Goal: Task Accomplishment & Management: Manage account settings

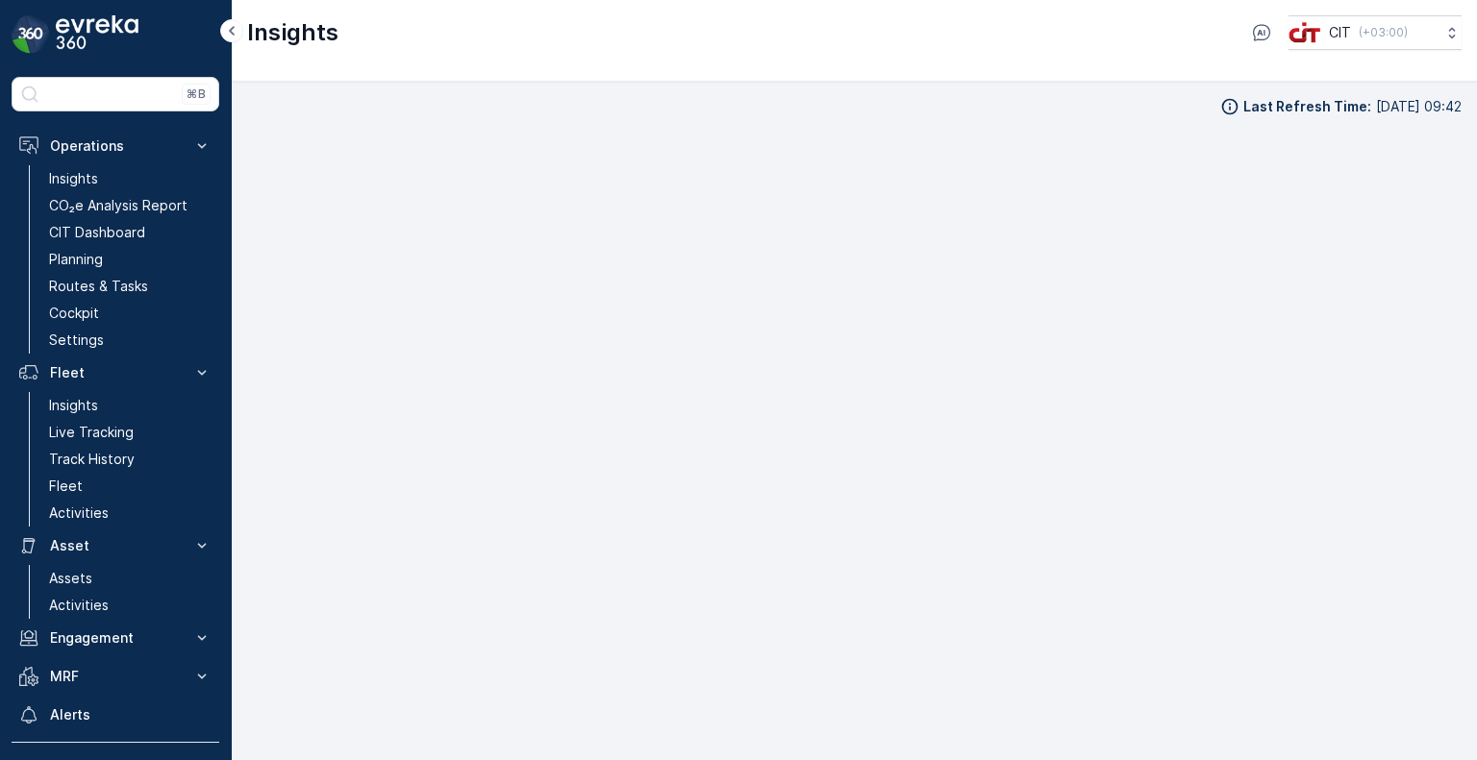
scroll to position [15, 0]
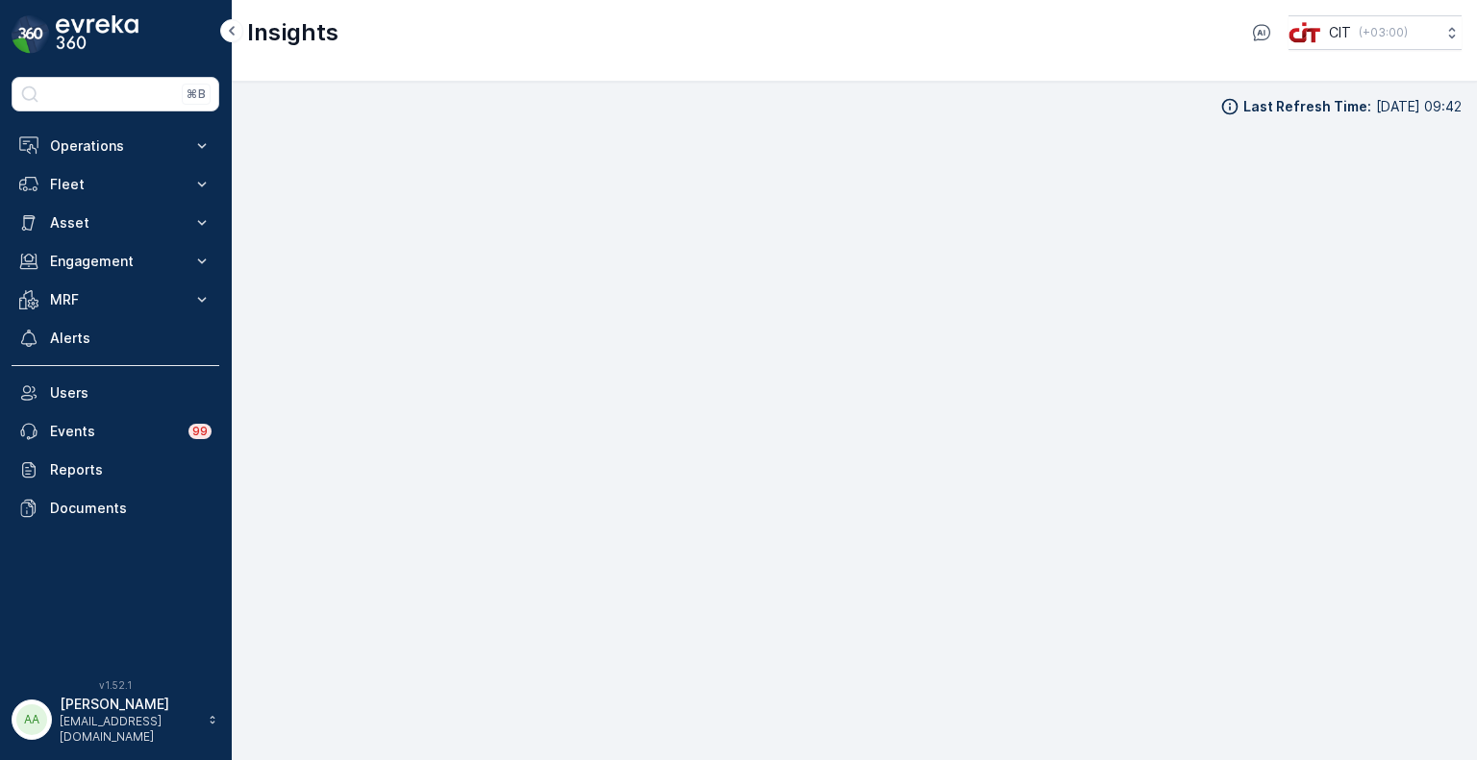
scroll to position [15, 0]
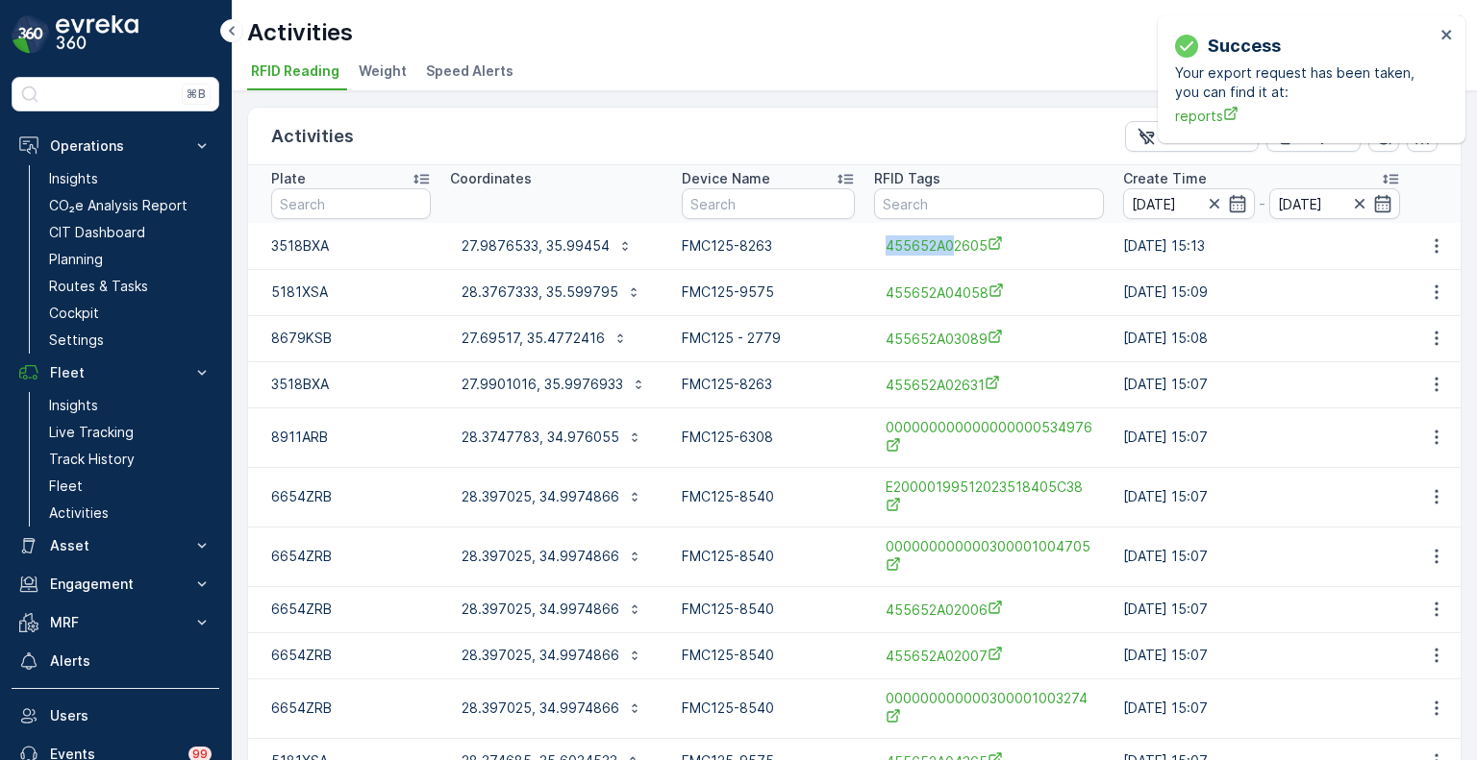
drag, startPoint x: 877, startPoint y: 249, endPoint x: 906, endPoint y: 215, distance: 44.9
click at [953, 243] on div "455652A02605" at bounding box center [989, 246] width 230 height 32
copy span "455652A0"
click at [900, 201] on input "text" at bounding box center [989, 203] width 230 height 31
paste input "455652A0"
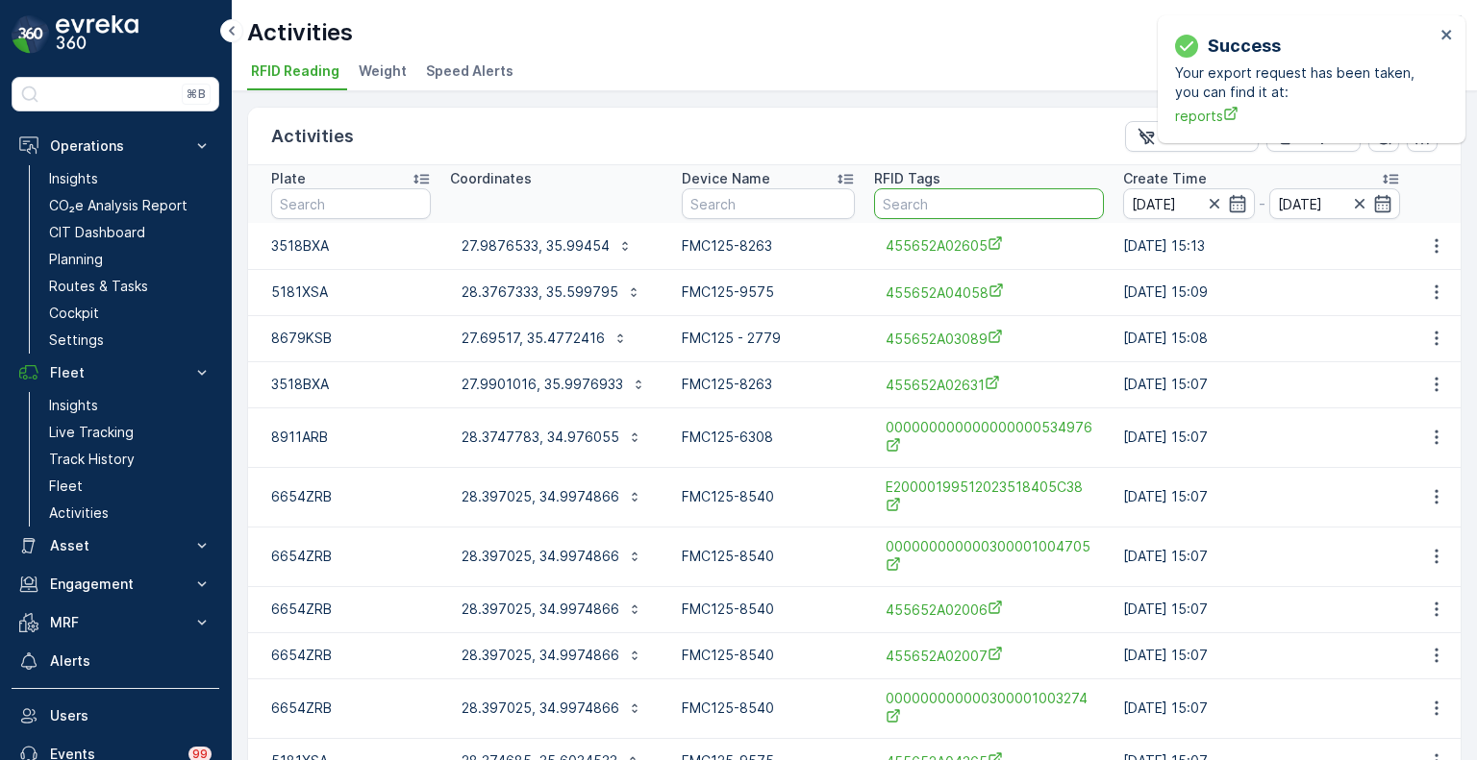
type input "455652A0"
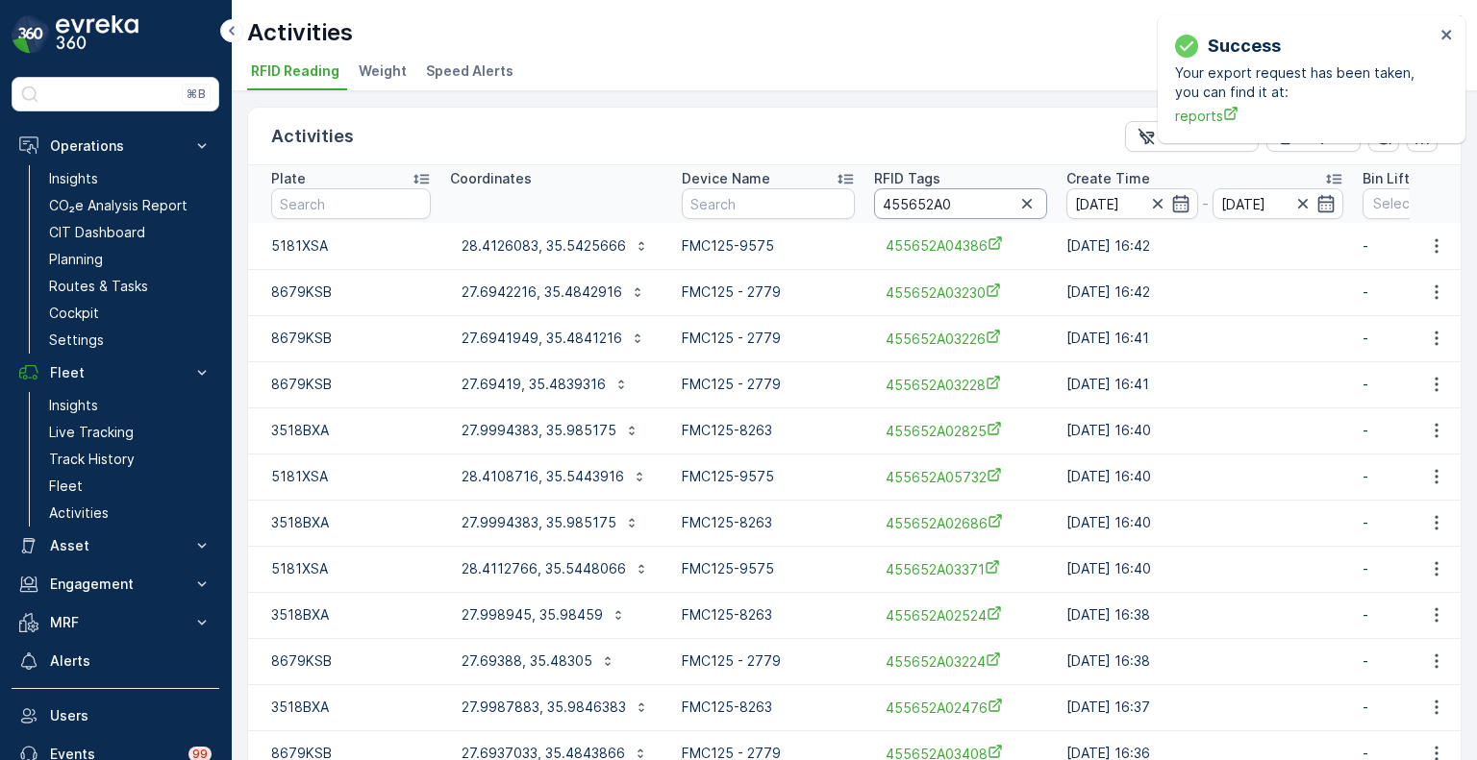
click at [947, 202] on input "455652A0" at bounding box center [960, 203] width 173 height 31
paste input "5534"
type input "455652A05534"
click at [567, 252] on p "28.4234633, 35.0102549" at bounding box center [542, 245] width 162 height 19
drag, startPoint x: 991, startPoint y: 201, endPoint x: 950, endPoint y: 213, distance: 43.2
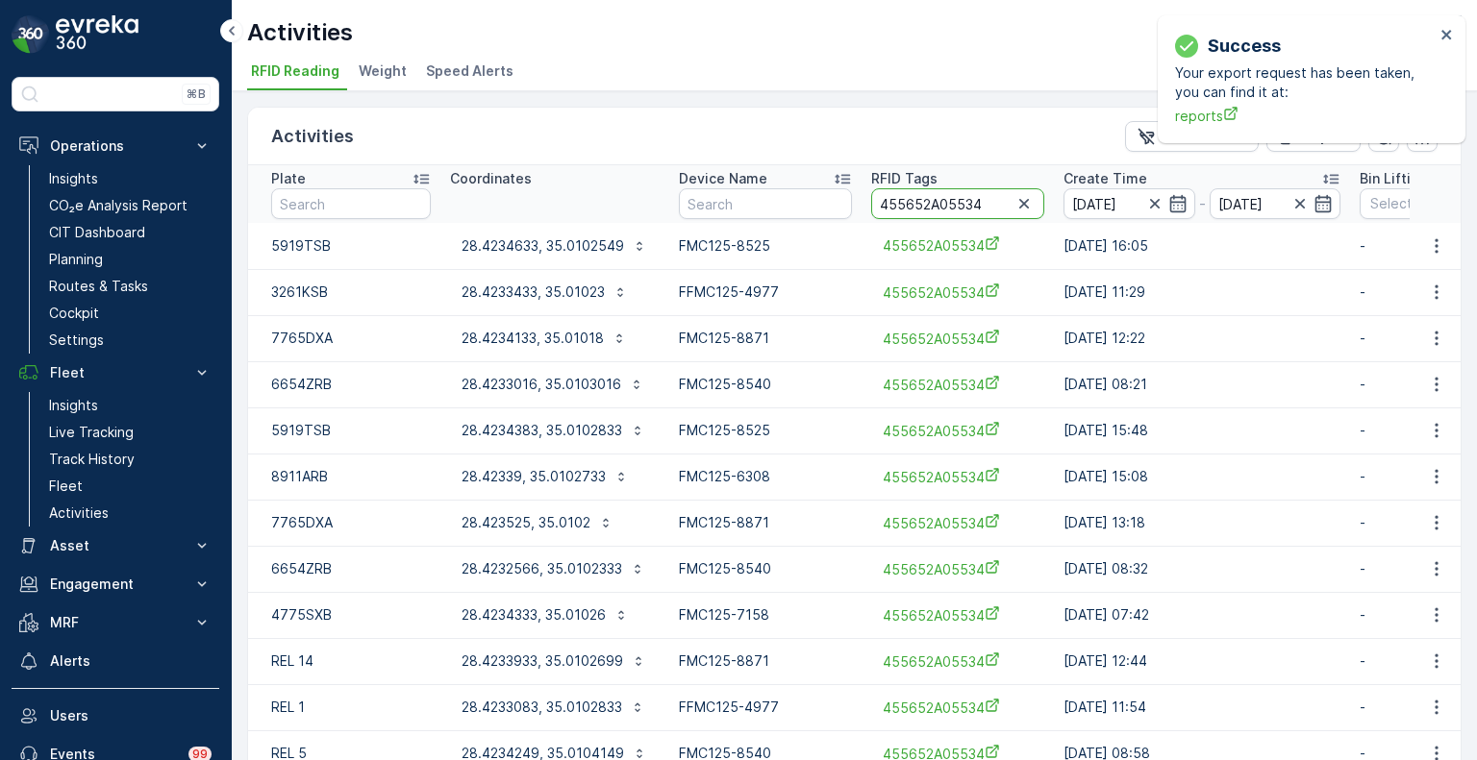
click at [950, 213] on input "455652A05534" at bounding box center [957, 203] width 173 height 31
paste input "2652"
type input "455652A02652"
click at [535, 234] on button "28.4229966, 35.0104466" at bounding box center [555, 246] width 211 height 31
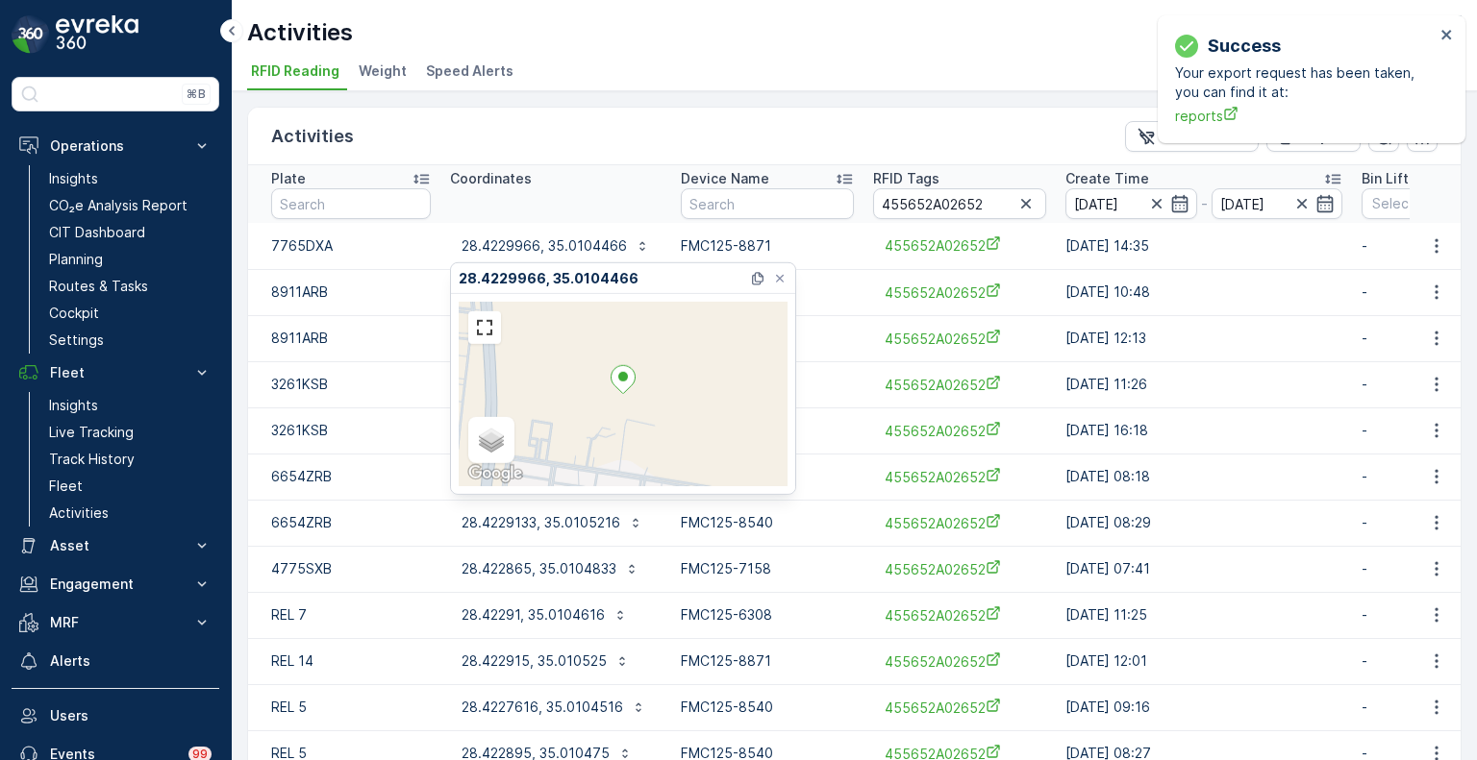
click at [1270, 293] on td "09.10.2025 10:48" at bounding box center [1203, 292] width 296 height 46
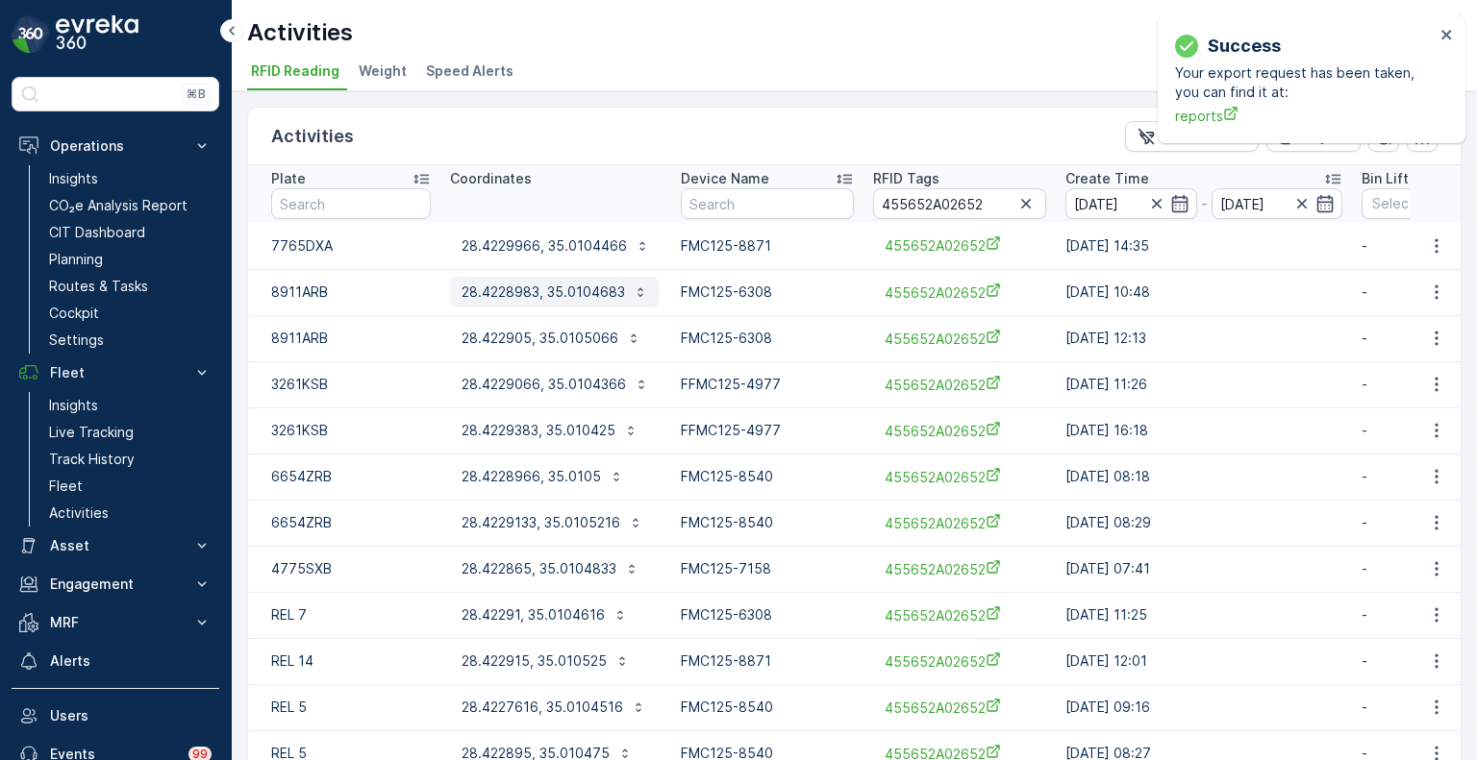
click at [561, 295] on p "28.4228983, 35.0104683" at bounding box center [542, 292] width 163 height 19
drag, startPoint x: 981, startPoint y: 203, endPoint x: 950, endPoint y: 209, distance: 31.3
click at [950, 209] on input "455652A02652" at bounding box center [959, 203] width 173 height 31
paste input "1670"
type input "455652A01670"
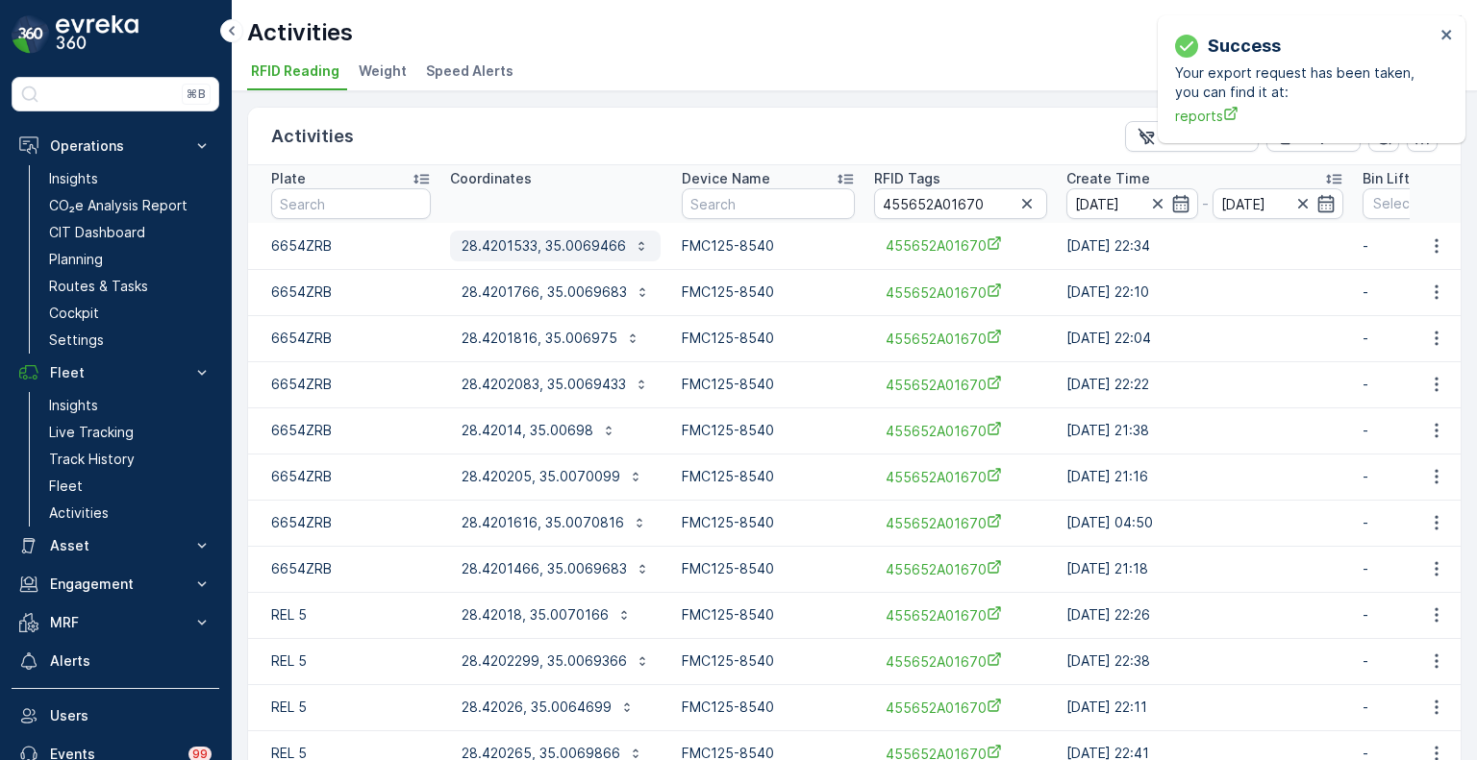
click at [559, 256] on button "28.4201533, 35.0069466" at bounding box center [555, 246] width 211 height 31
click at [574, 108] on div "Activities Clear Filters Export" at bounding box center [854, 137] width 1212 height 58
click at [553, 291] on p "28.4201766, 35.0069683" at bounding box center [543, 292] width 165 height 19
drag, startPoint x: 982, startPoint y: 207, endPoint x: 948, endPoint y: 211, distance: 34.8
click at [948, 211] on input "455652A01670" at bounding box center [960, 203] width 173 height 31
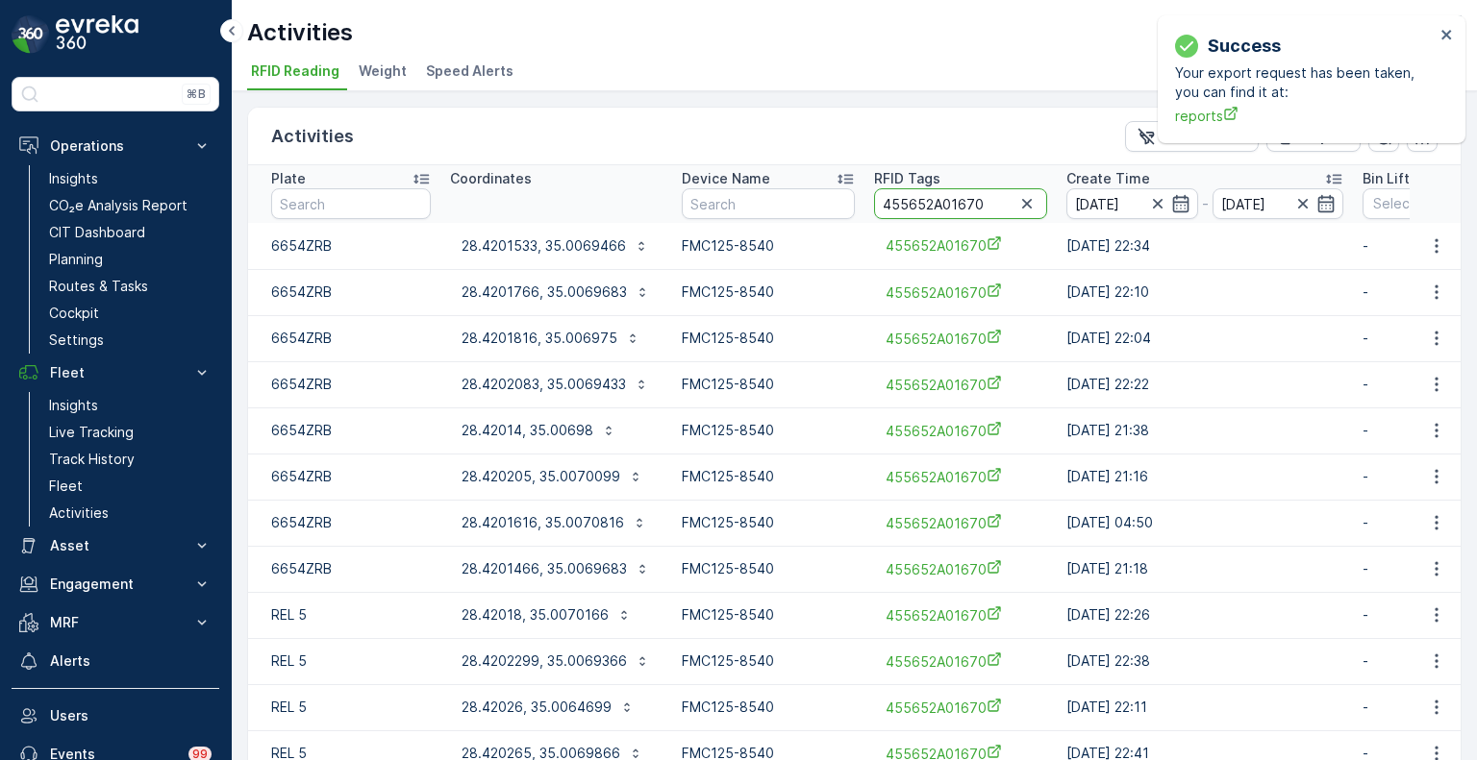
paste input "0133"
type input "455652A00133"
click at [534, 253] on p "28.508655, 35.01337" at bounding box center [530, 245] width 139 height 19
drag, startPoint x: 974, startPoint y: 203, endPoint x: 947, endPoint y: 209, distance: 27.5
click at [947, 209] on input "455652A00133" at bounding box center [960, 203] width 173 height 31
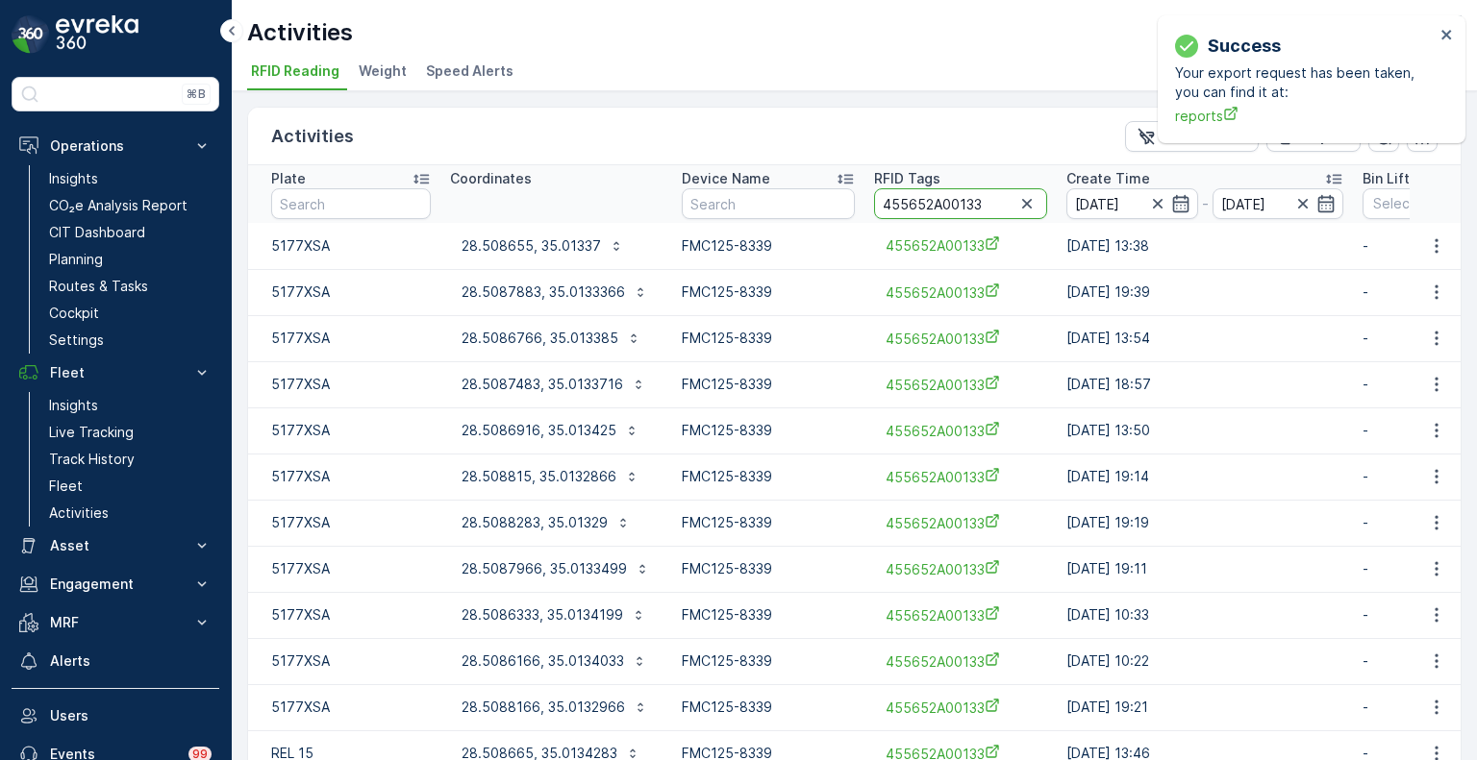
paste input "057"
type input "455652A00057"
click at [492, 255] on button "28.5053266, 35.0079933" at bounding box center [555, 246] width 211 height 31
drag, startPoint x: 976, startPoint y: 201, endPoint x: 947, endPoint y: 203, distance: 28.9
click at [947, 203] on input "455652A00057" at bounding box center [963, 203] width 173 height 31
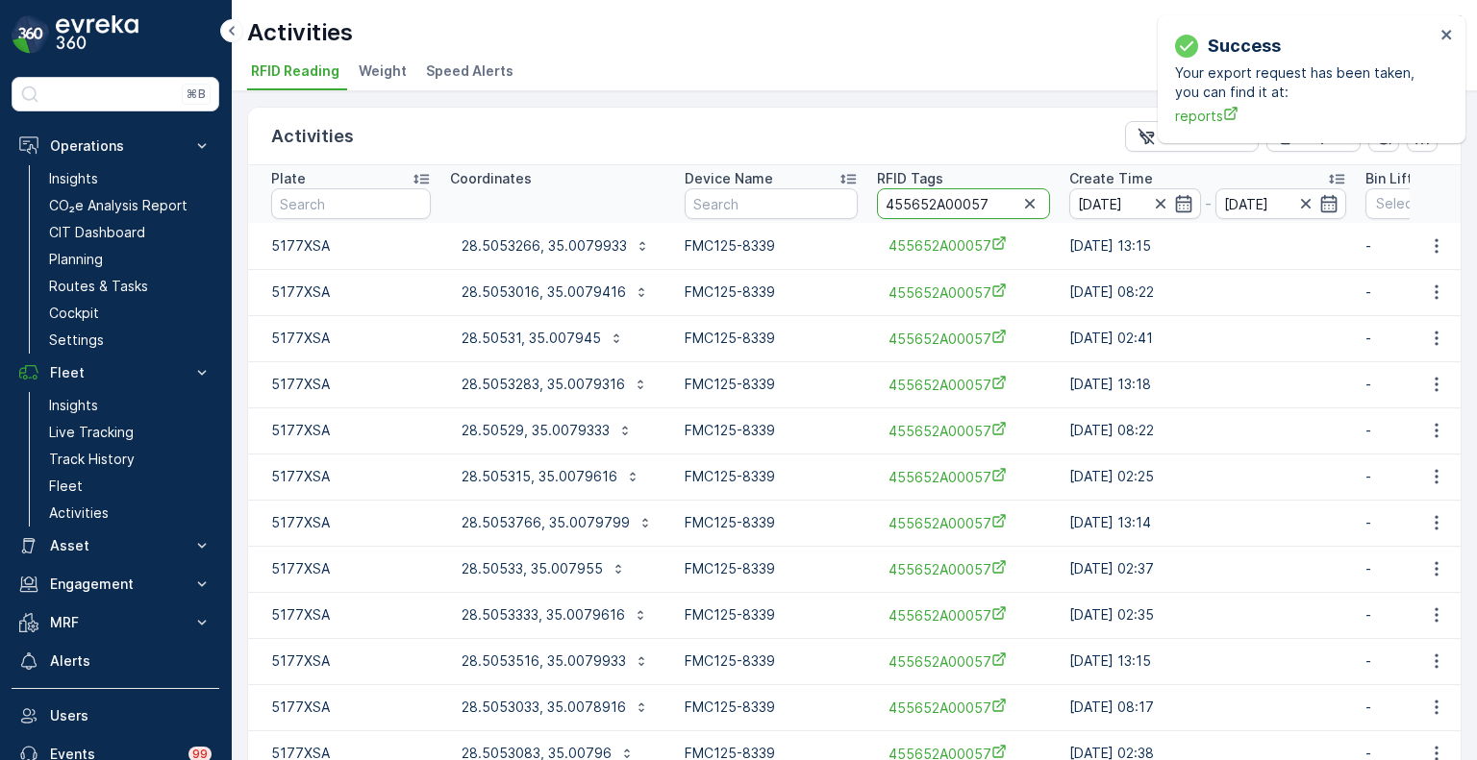
paste input "2101"
type input "455652A02101"
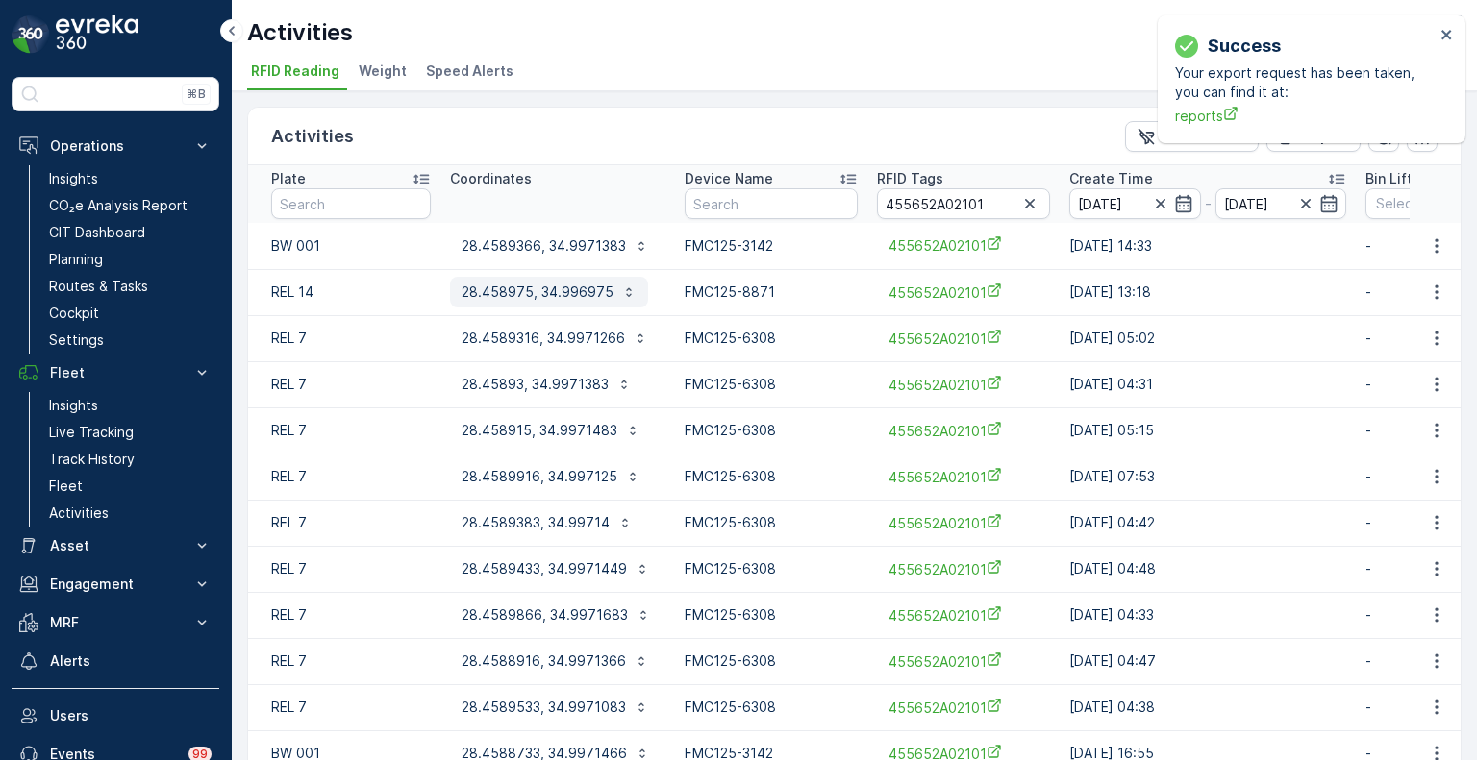
click at [569, 293] on p "28.458975, 34.996975" at bounding box center [537, 292] width 152 height 19
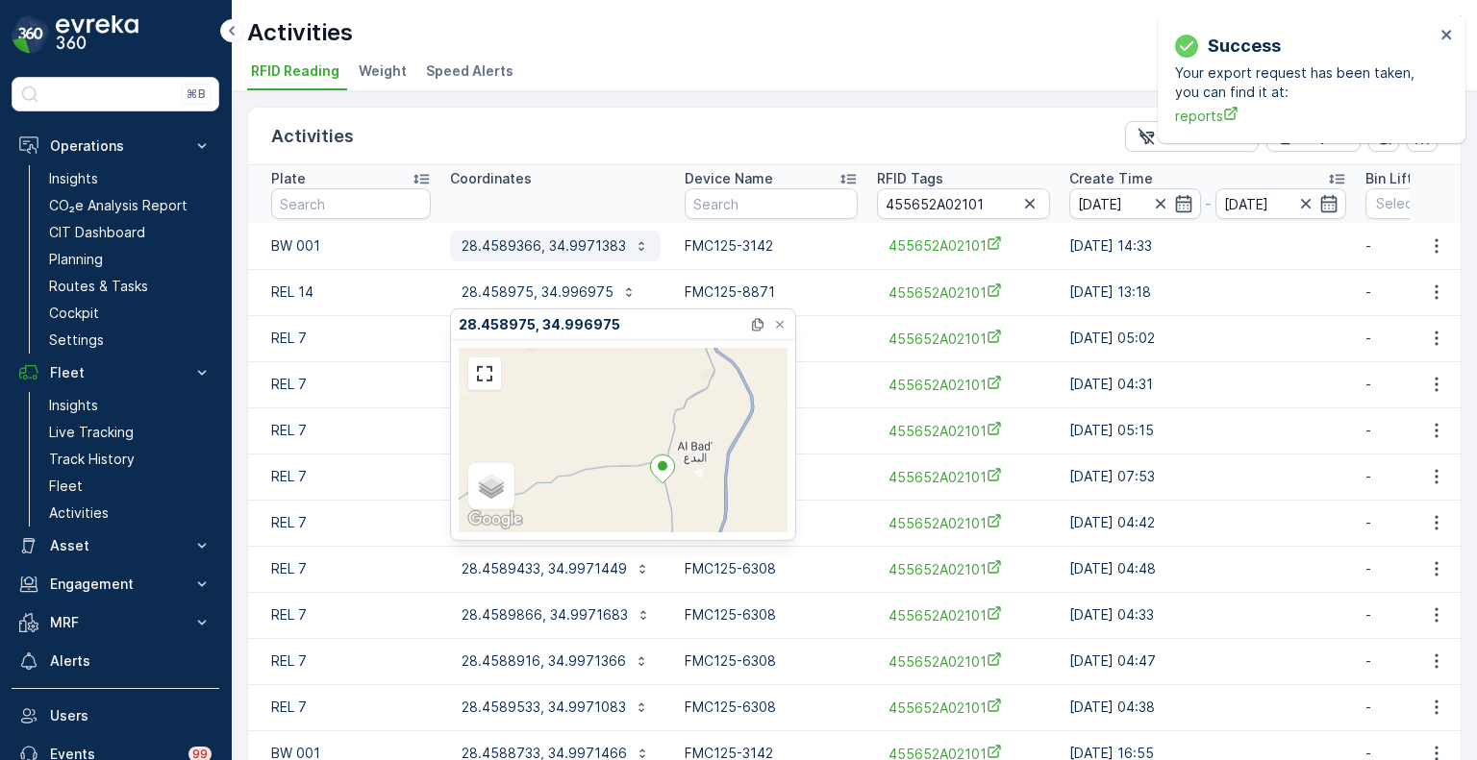
click at [569, 244] on p "28.4589366, 34.9971383" at bounding box center [543, 245] width 164 height 19
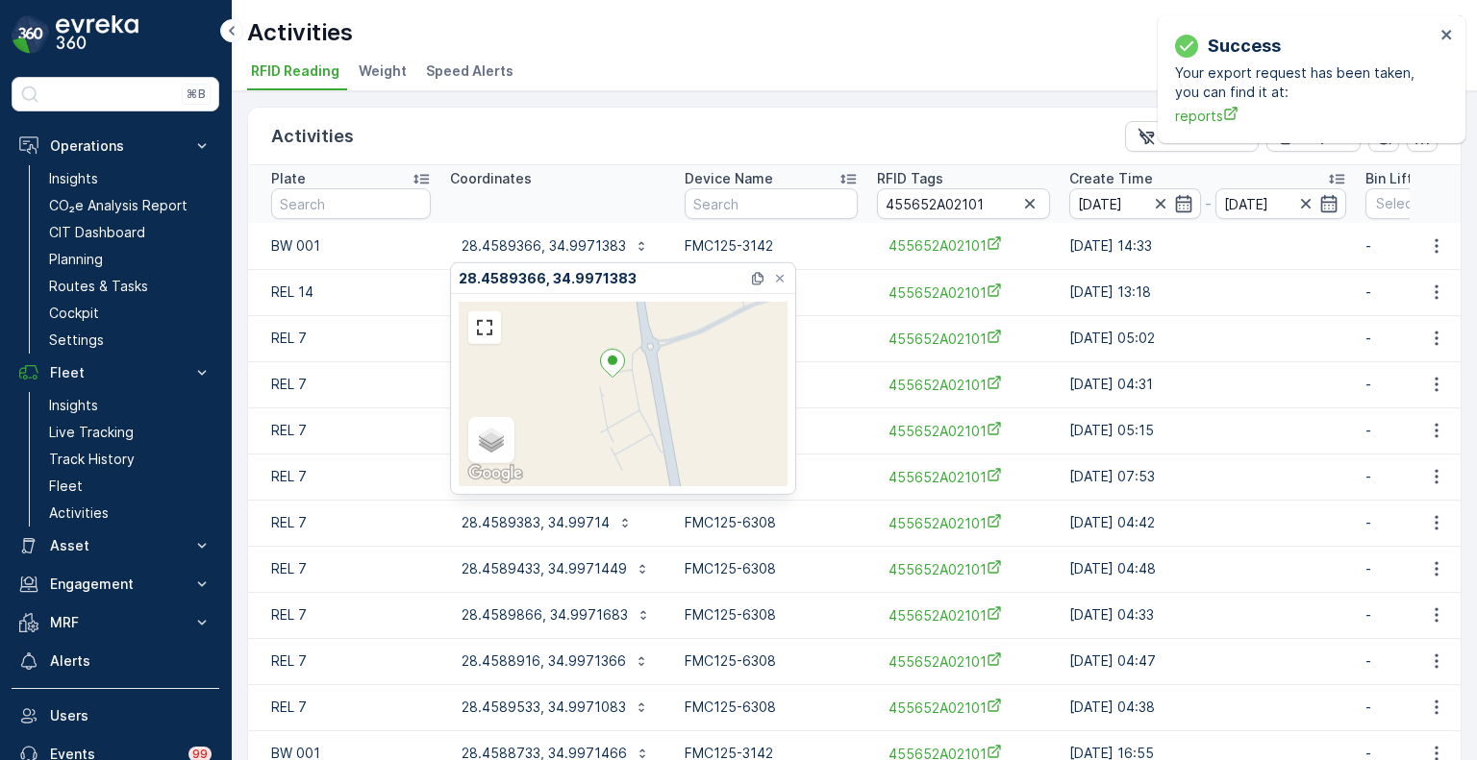
click at [548, 142] on div "Activities Clear Filters Export" at bounding box center [854, 137] width 1212 height 58
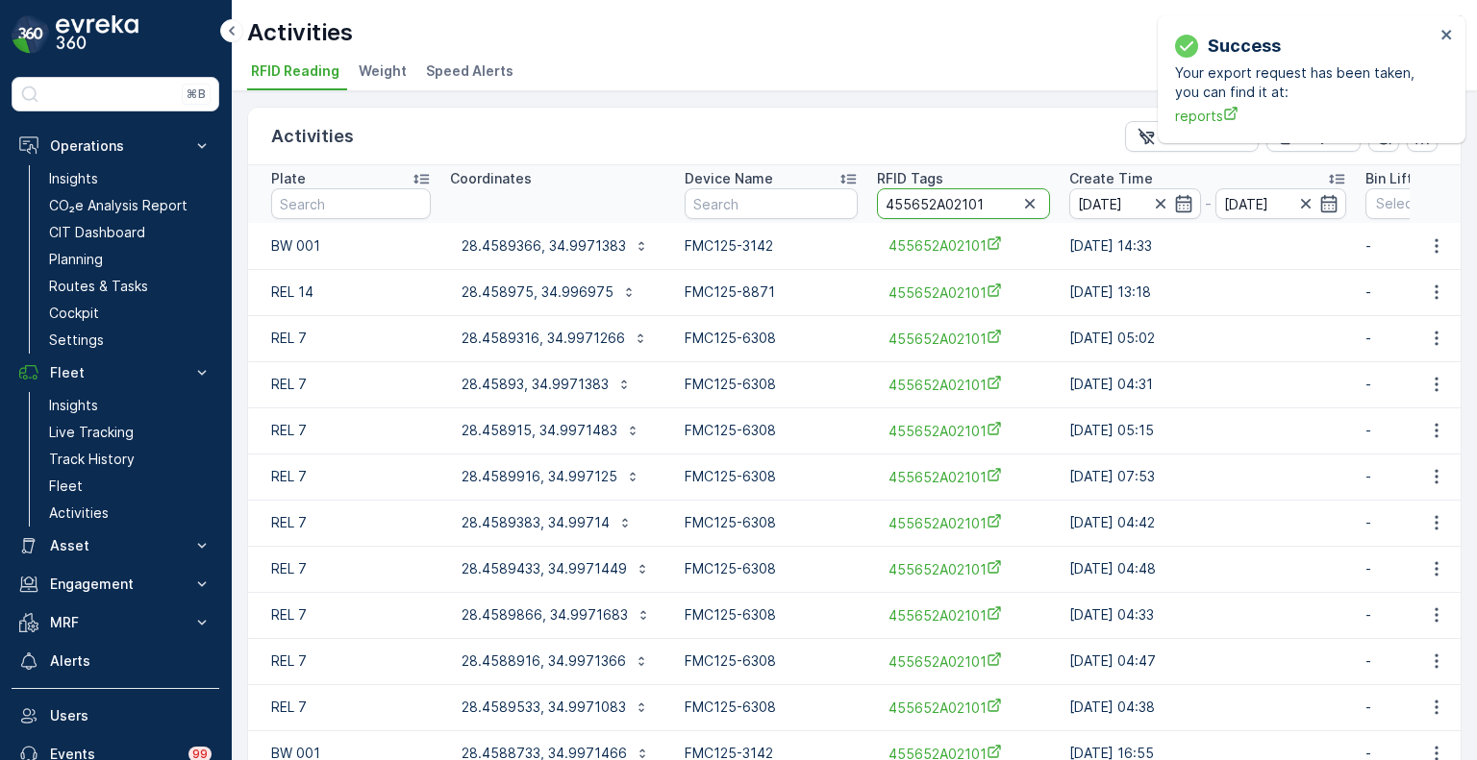
drag, startPoint x: 982, startPoint y: 208, endPoint x: 950, endPoint y: 207, distance: 32.7
click at [950, 207] on input "455652A02101" at bounding box center [963, 203] width 173 height 31
paste input "5954"
type input "455652A05954"
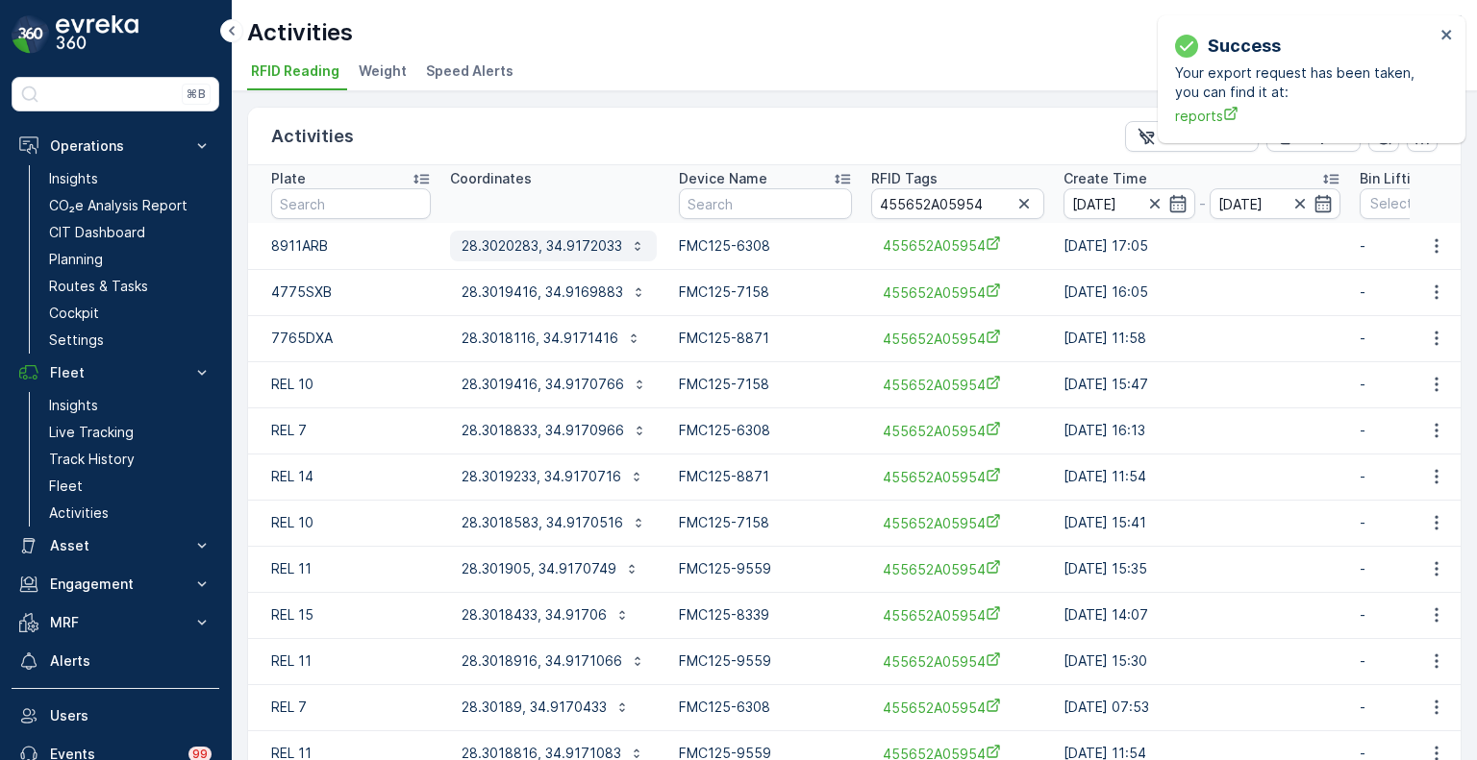
click at [570, 250] on p "28.3020283, 34.9172033" at bounding box center [541, 245] width 161 height 19
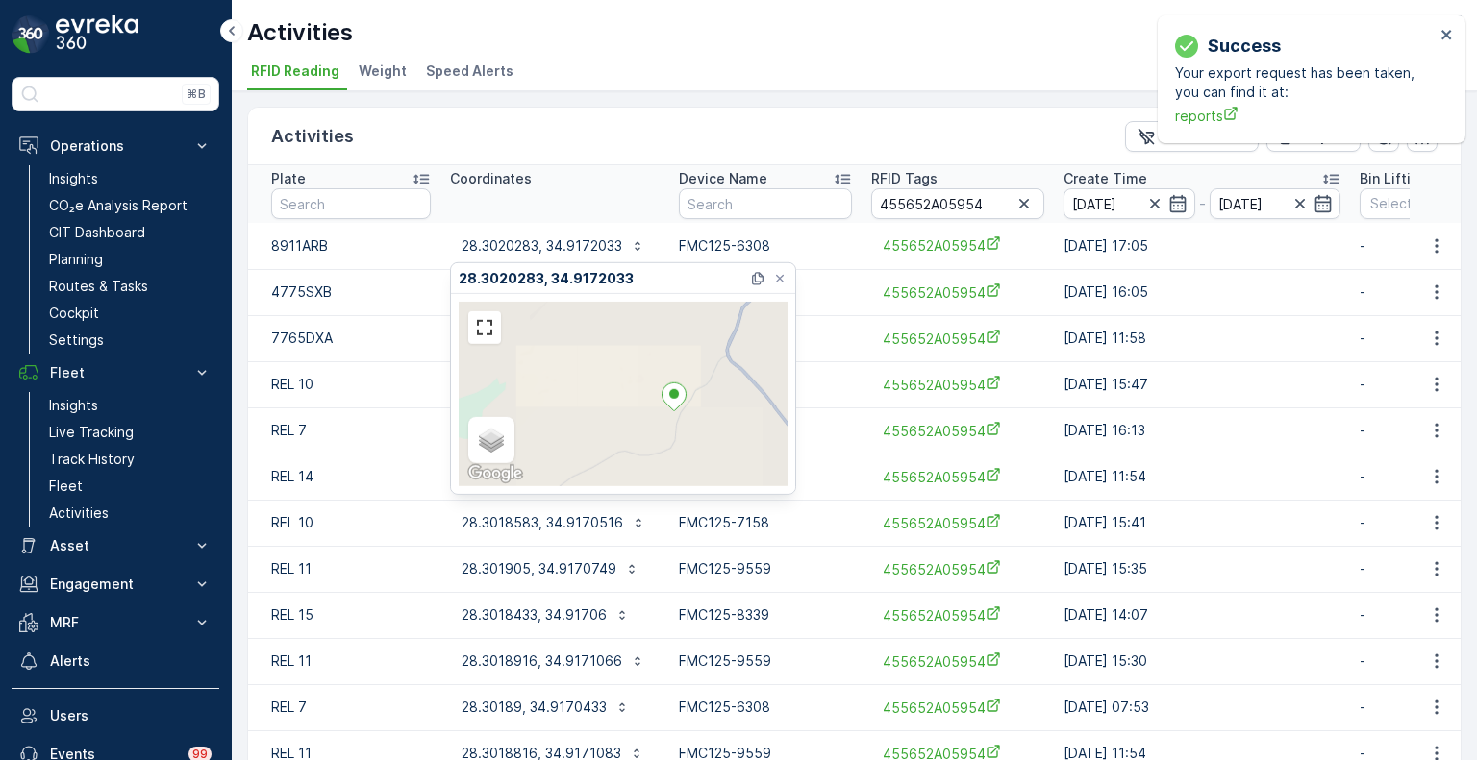
drag, startPoint x: 708, startPoint y: 439, endPoint x: 621, endPoint y: 385, distance: 102.4
click at [621, 385] on div "Satellite Roadmap Terrain Hybrid Leaflet Keyboard shortcuts Map Data Map data ©…" at bounding box center [623, 394] width 329 height 185
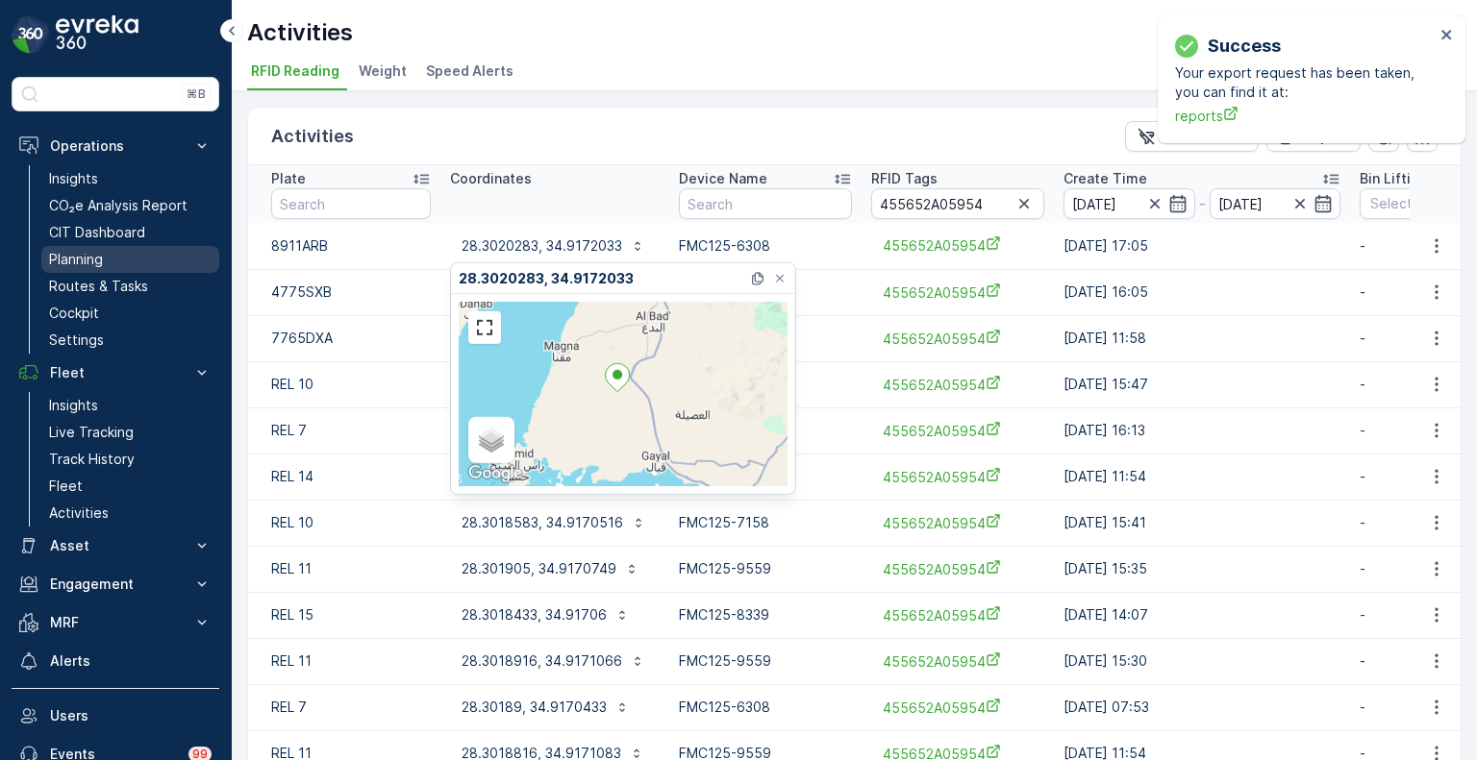
click at [93, 257] on p "Planning" at bounding box center [76, 259] width 54 height 19
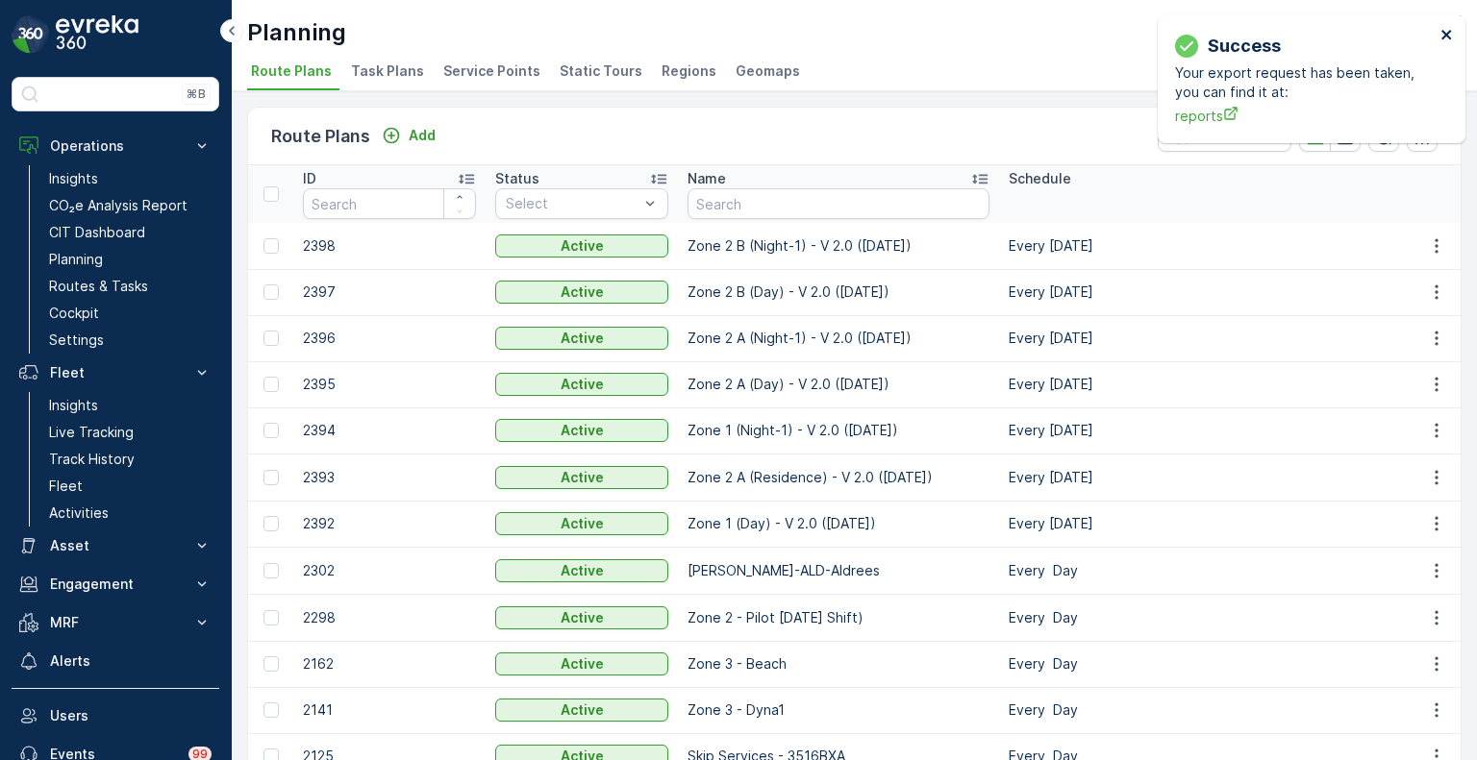
click at [1442, 40] on icon "close" at bounding box center [1446, 34] width 13 height 15
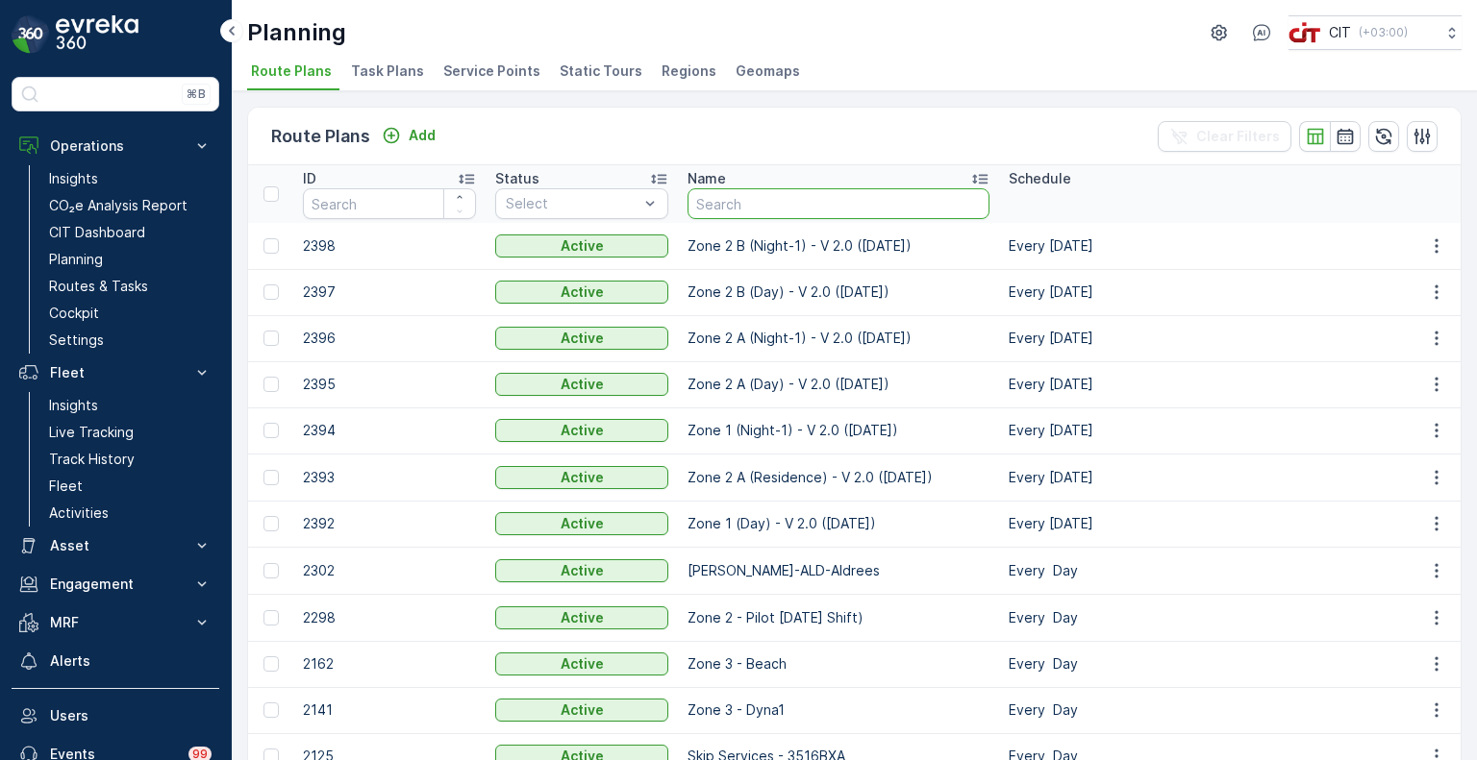
click at [817, 197] on input "text" at bounding box center [838, 203] width 302 height 31
type input "zone 3"
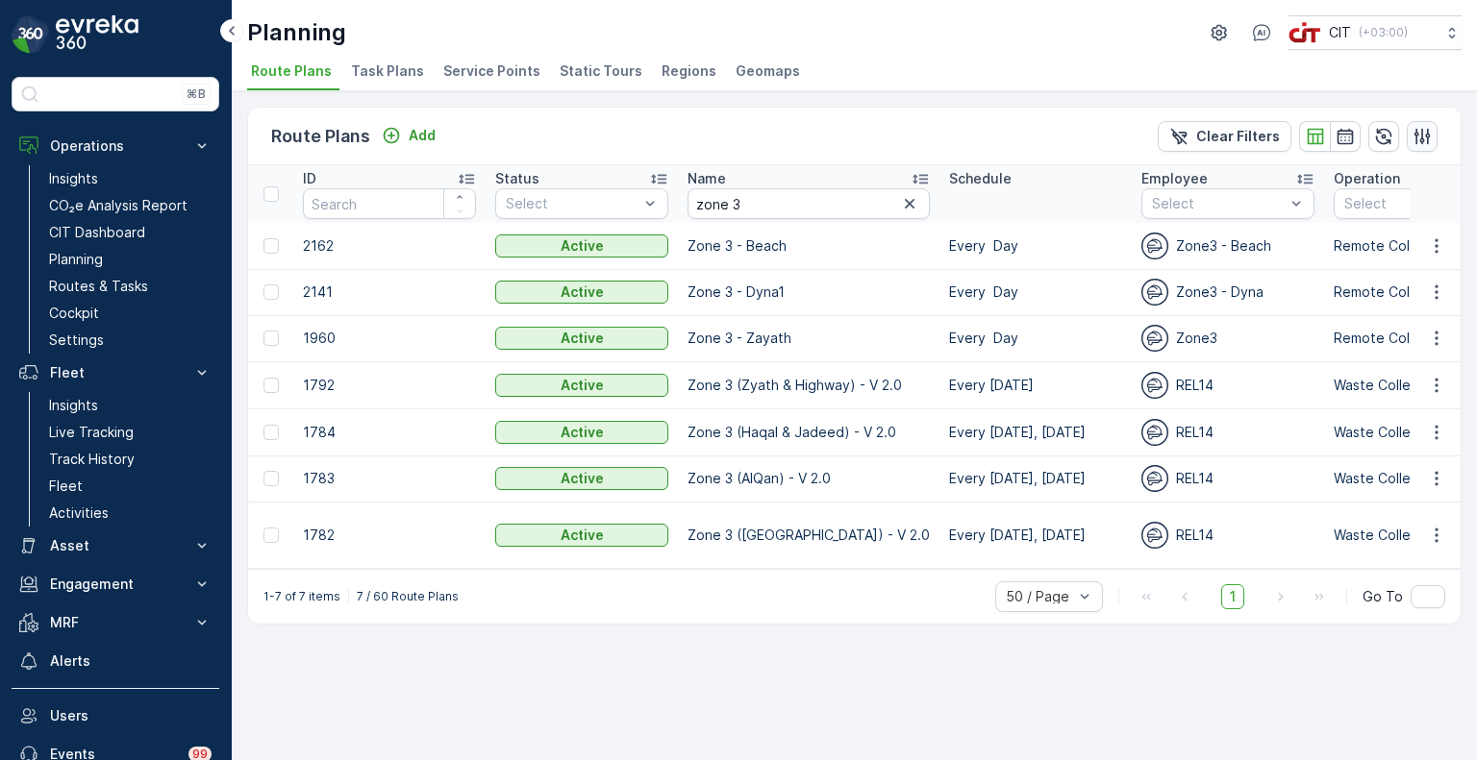
click at [1421, 141] on icon "button" at bounding box center [1422, 136] width 16 height 16
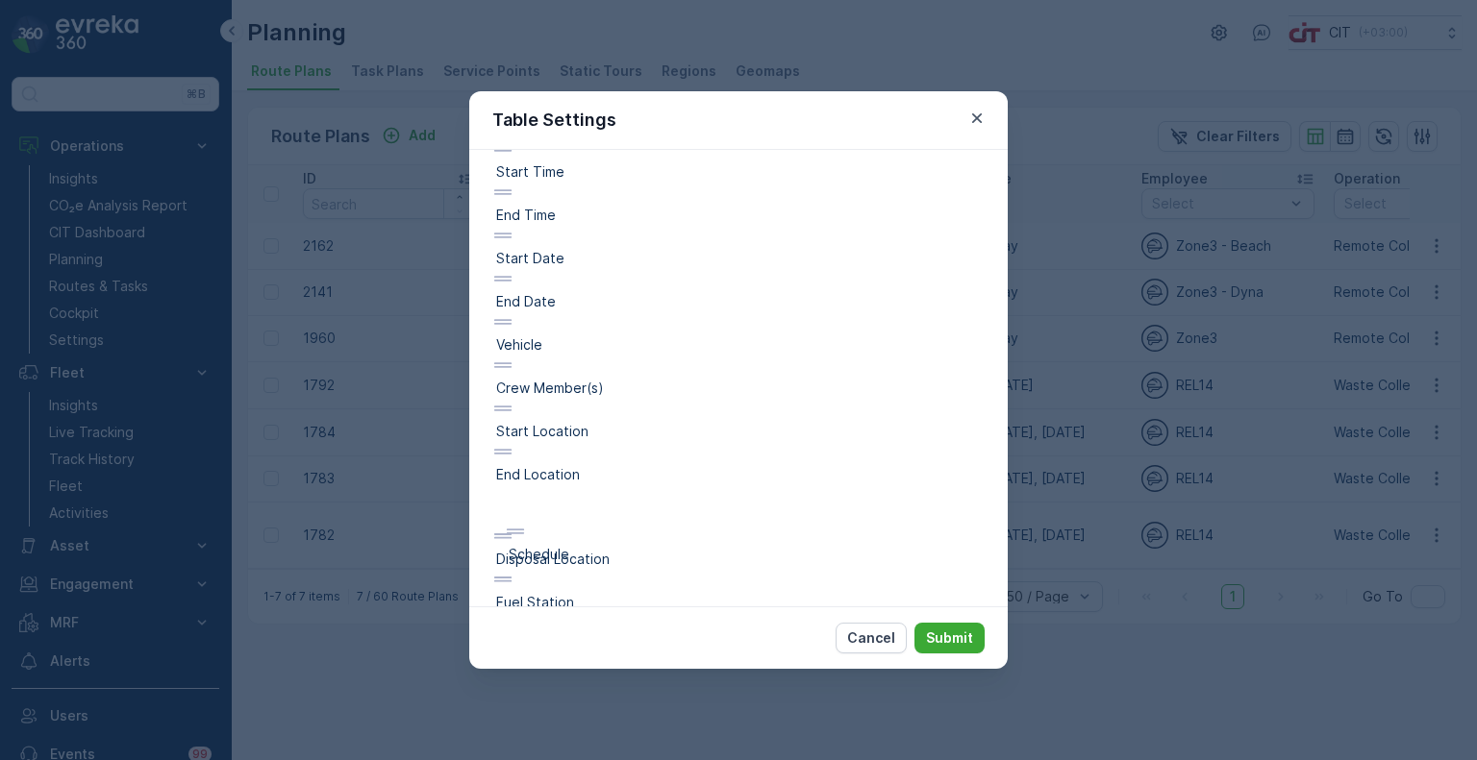
scroll to position [584, 0]
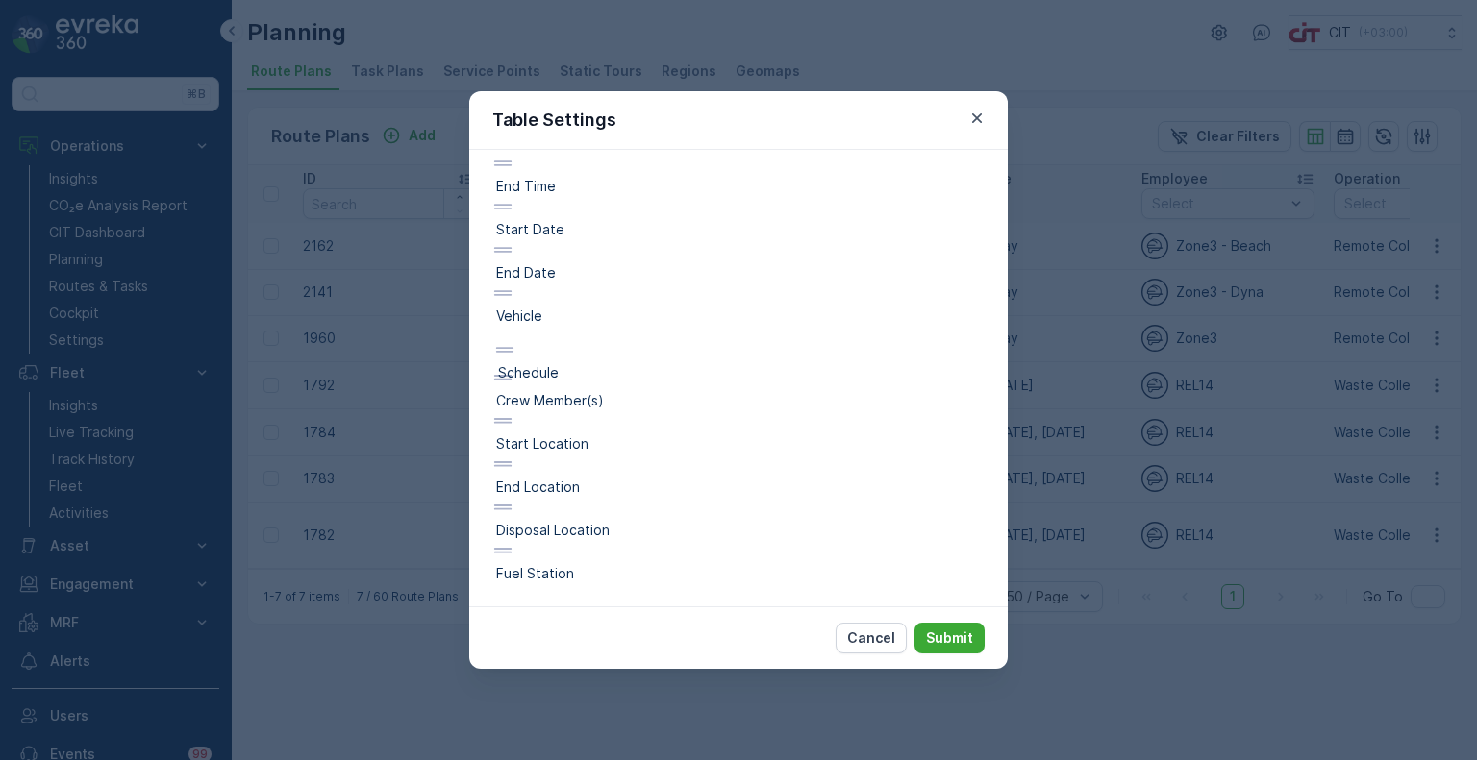
drag, startPoint x: 561, startPoint y: 449, endPoint x: 563, endPoint y: 370, distance: 78.8
click at [563, 370] on div "ID Status Name Schedule Employee Operation Tour Type Static Tour Name Regions G…" at bounding box center [738, 130] width 492 height 906
click at [948, 633] on p "Submit" at bounding box center [949, 638] width 47 height 19
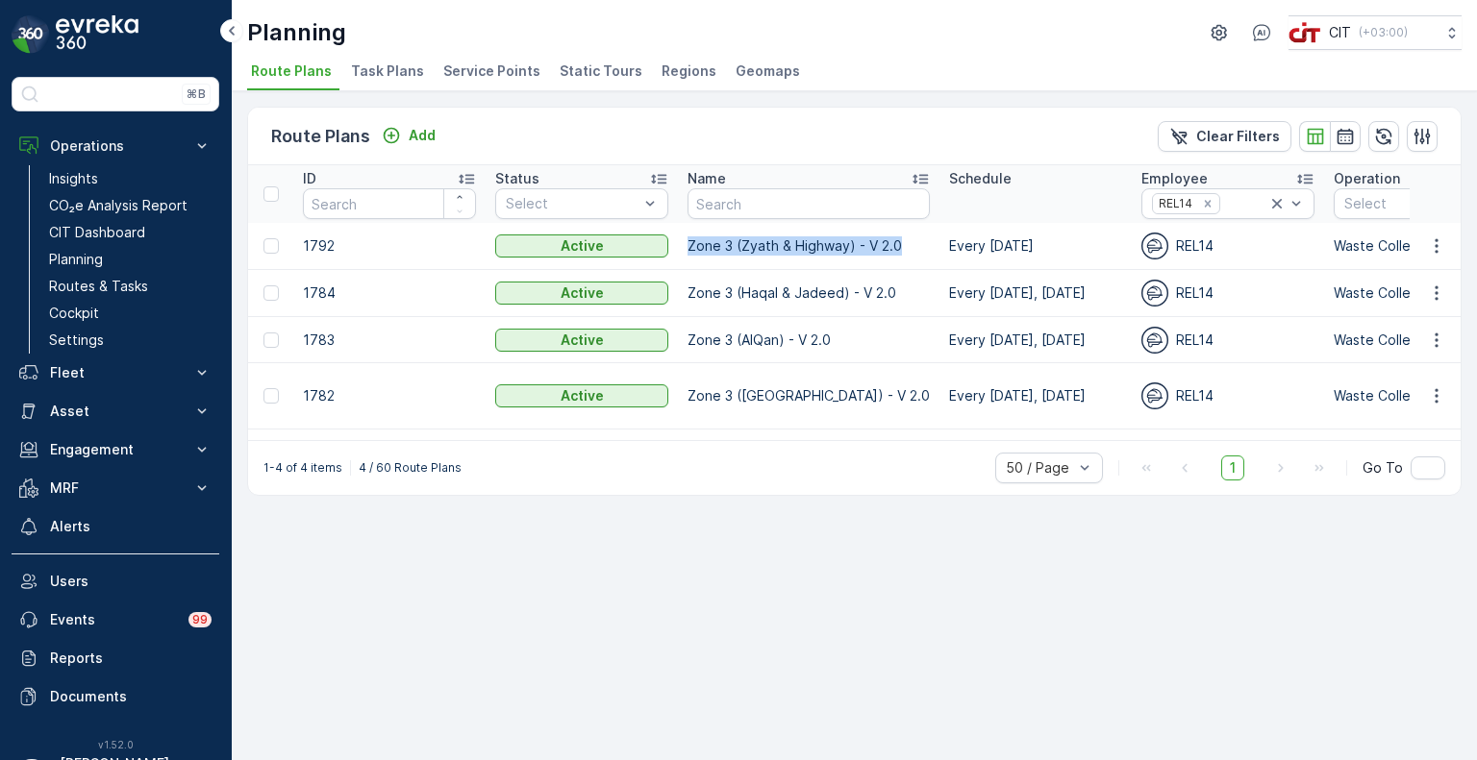
drag, startPoint x: 685, startPoint y: 245, endPoint x: 903, endPoint y: 263, distance: 218.0
click at [903, 263] on td "Zone 3 (Zyath & Highway) - V 2.0" at bounding box center [808, 246] width 261 height 47
copy p "Zone 3 (Zyath & Highway) - V 2.0"
drag, startPoint x: 892, startPoint y: 294, endPoint x: 686, endPoint y: 299, distance: 205.8
click at [687, 299] on p "Zone 3 (Haqal & Jadeed) - V 2.0" at bounding box center [808, 293] width 242 height 19
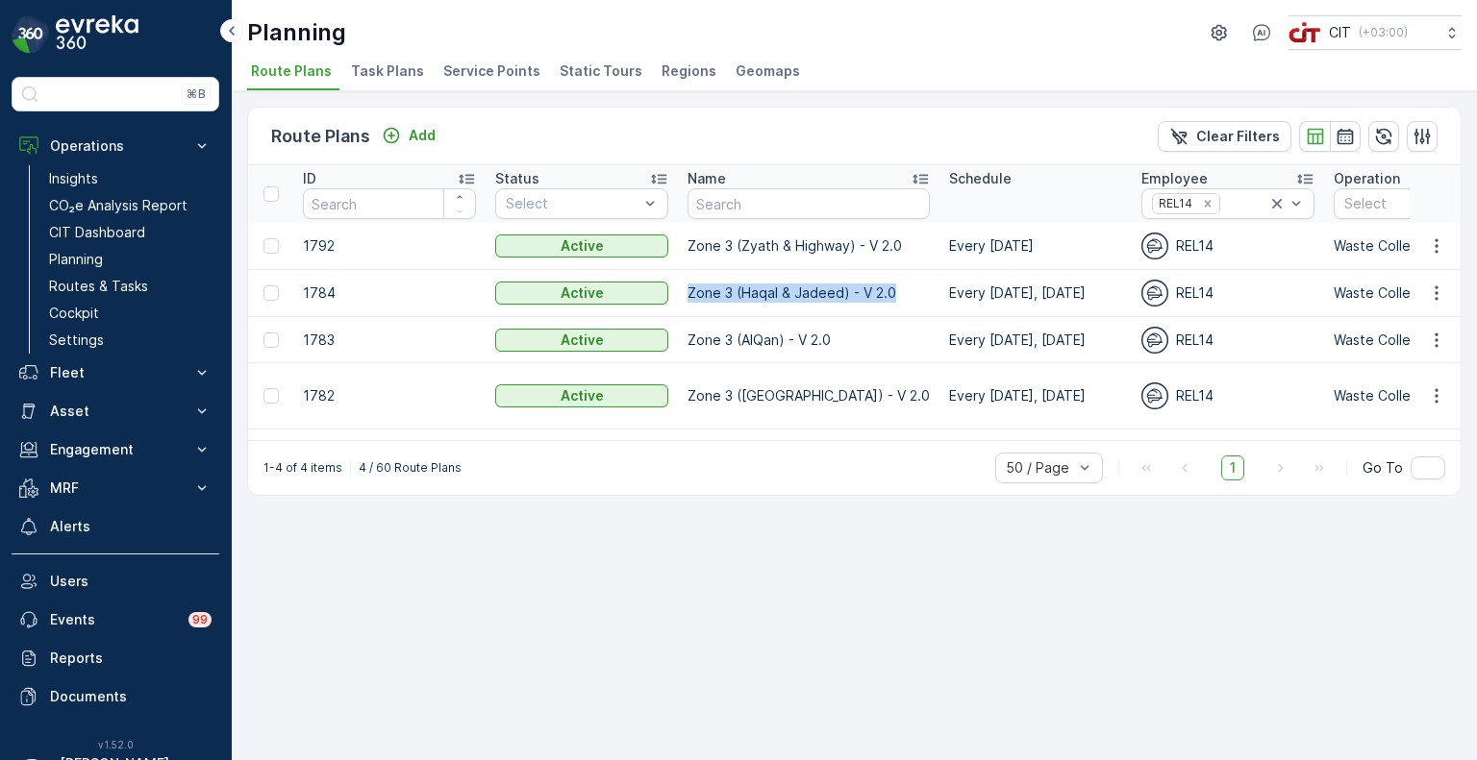
copy p "Zone 3 (Haqal & Jadeed) - V 2.0"
drag, startPoint x: 834, startPoint y: 341, endPoint x: 688, endPoint y: 346, distance: 146.2
click at [688, 346] on p "Zone 3 (AlQan) - V 2.0" at bounding box center [808, 340] width 242 height 19
copy p "Zone 3 (AlQan) - V 2.0"
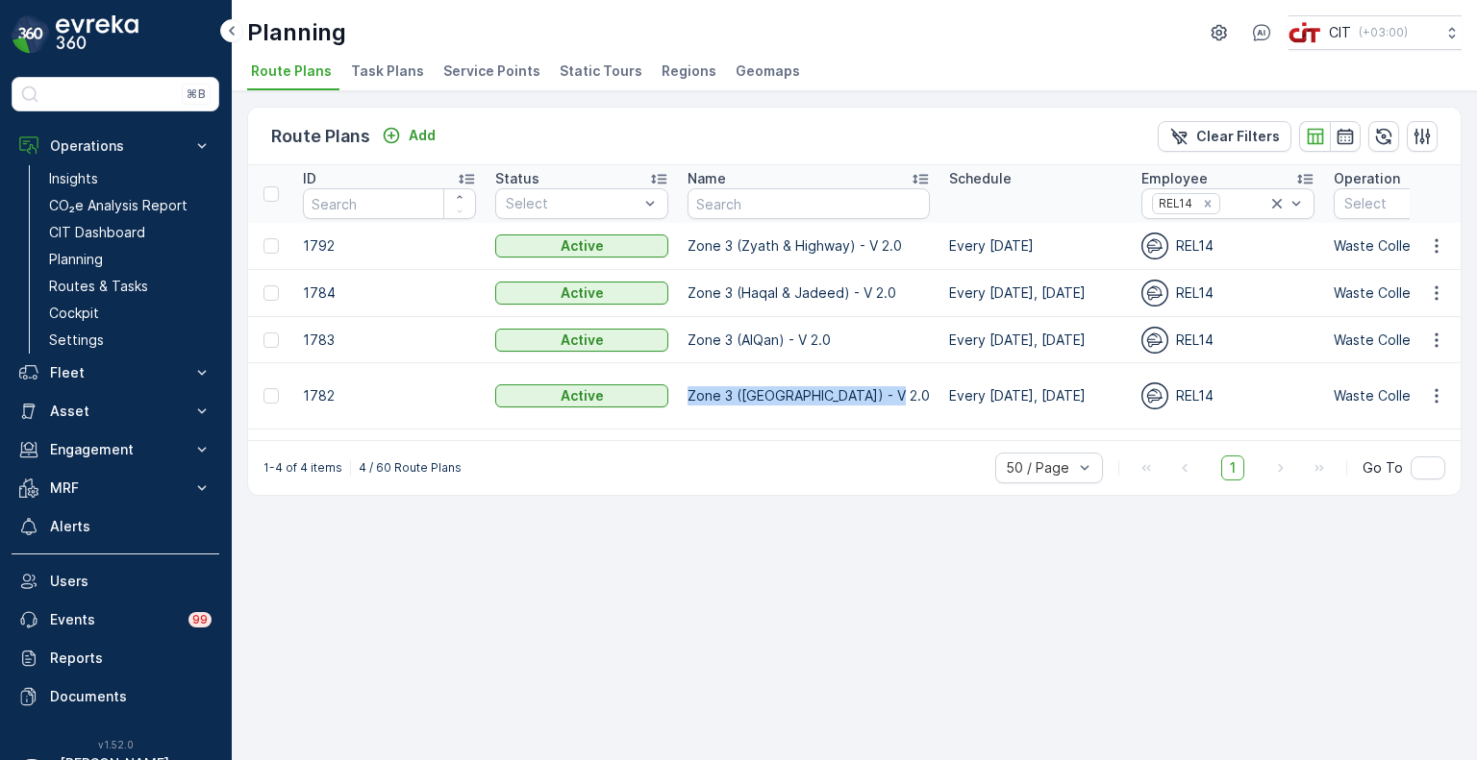
copy p "Zone 3 ([GEOGRAPHIC_DATA]) - V 2.0"
drag, startPoint x: 877, startPoint y: 386, endPoint x: 680, endPoint y: 391, distance: 197.1
click at [680, 391] on td "Zone 3 ([GEOGRAPHIC_DATA]) - V 2.0" at bounding box center [808, 396] width 261 height 66
click at [749, 614] on div "Route Plans Add Clear Filters ID Status Select Name Schedule Employee REL14 Ope…" at bounding box center [854, 425] width 1245 height 669
click at [677, 63] on span "Regions" at bounding box center [688, 71] width 55 height 19
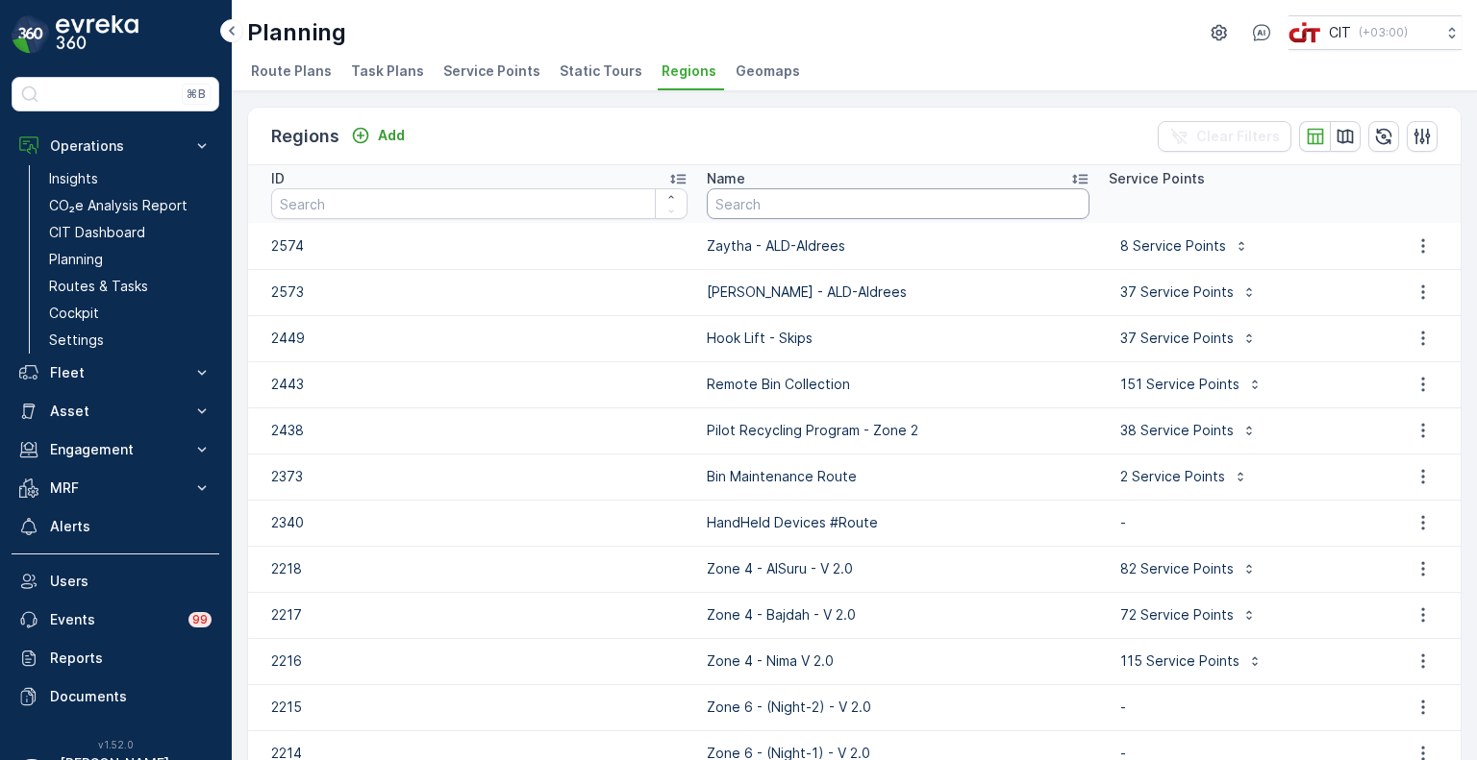
click at [730, 211] on input "text" at bounding box center [898, 203] width 383 height 31
paste input "Zone 3 (Zyath & Highway) - V 2.0"
type input "Zone 3 (Zyath & Highway) - V 2.0"
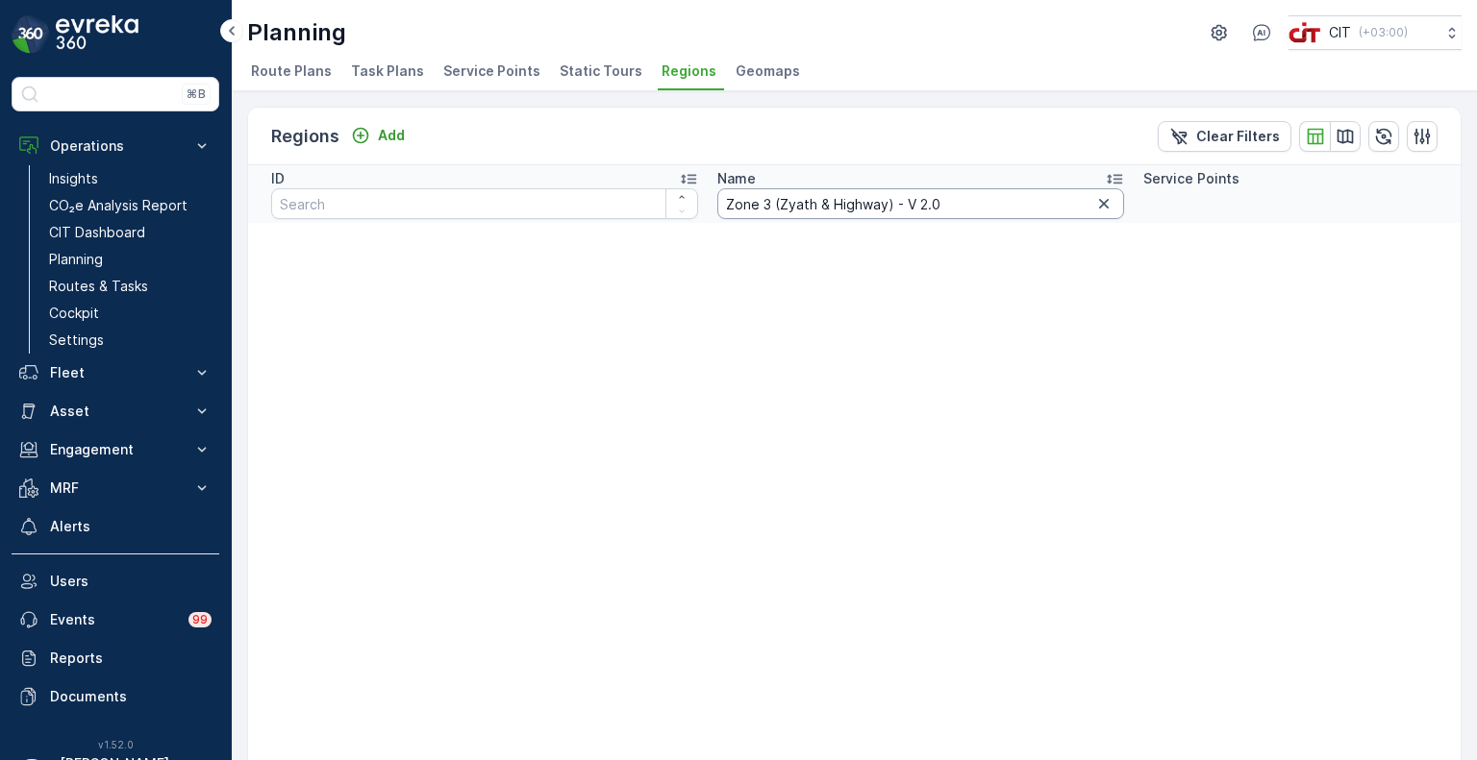
click at [1006, 204] on input "Zone 3 (Zyath & Highway) - V 2.0" at bounding box center [920, 203] width 407 height 31
click at [1094, 211] on icon "button" at bounding box center [1103, 203] width 19 height 19
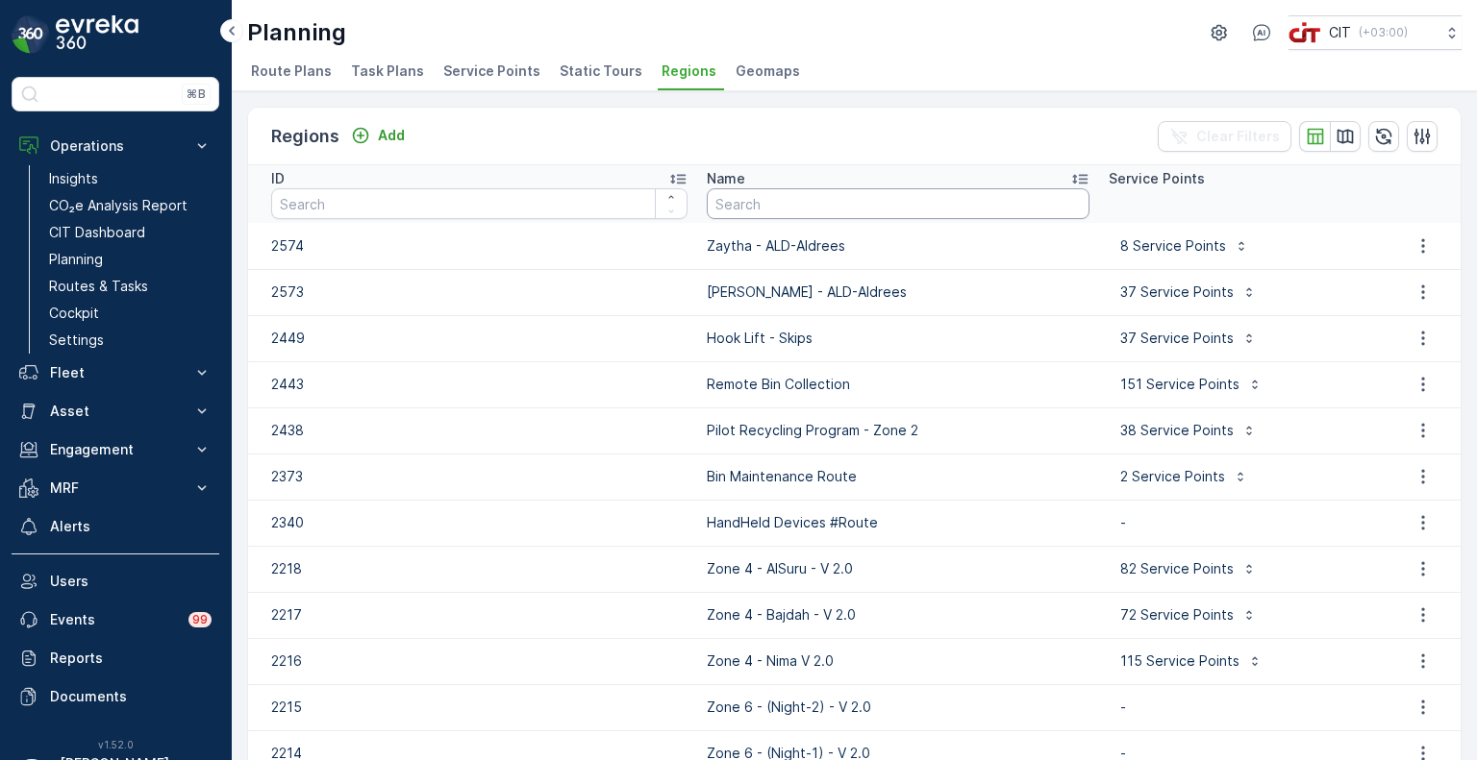
click at [770, 213] on input "text" at bounding box center [898, 203] width 383 height 31
paste input "Zone 3 (Zyath & Highway) - V 2.0"
type input "Zone 3 (Zyath & Highway) - V 2.0"
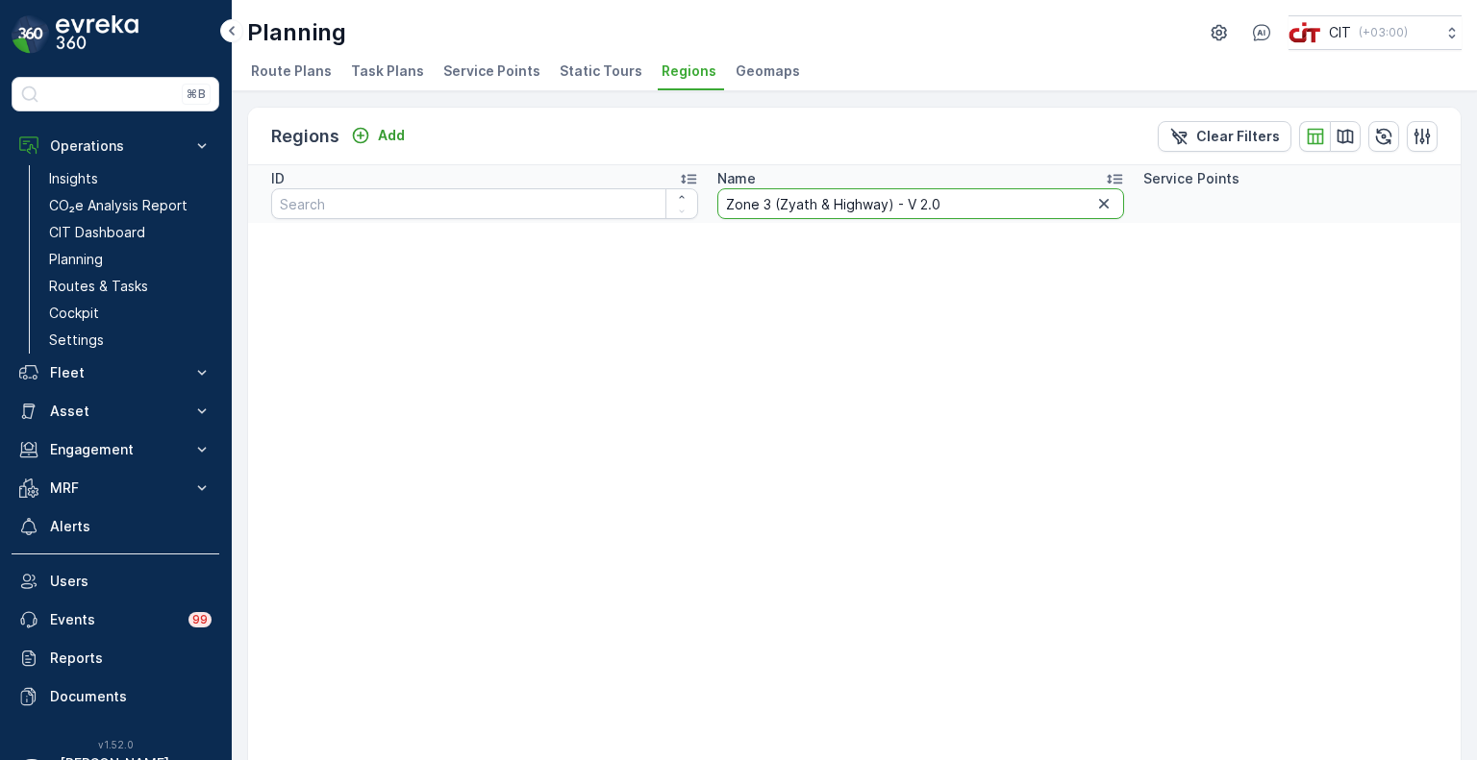
click at [954, 201] on input "Zone 3 (Zyath & Highway) - V 2.0" at bounding box center [920, 203] width 407 height 31
click at [1094, 203] on icon "button" at bounding box center [1103, 203] width 19 height 19
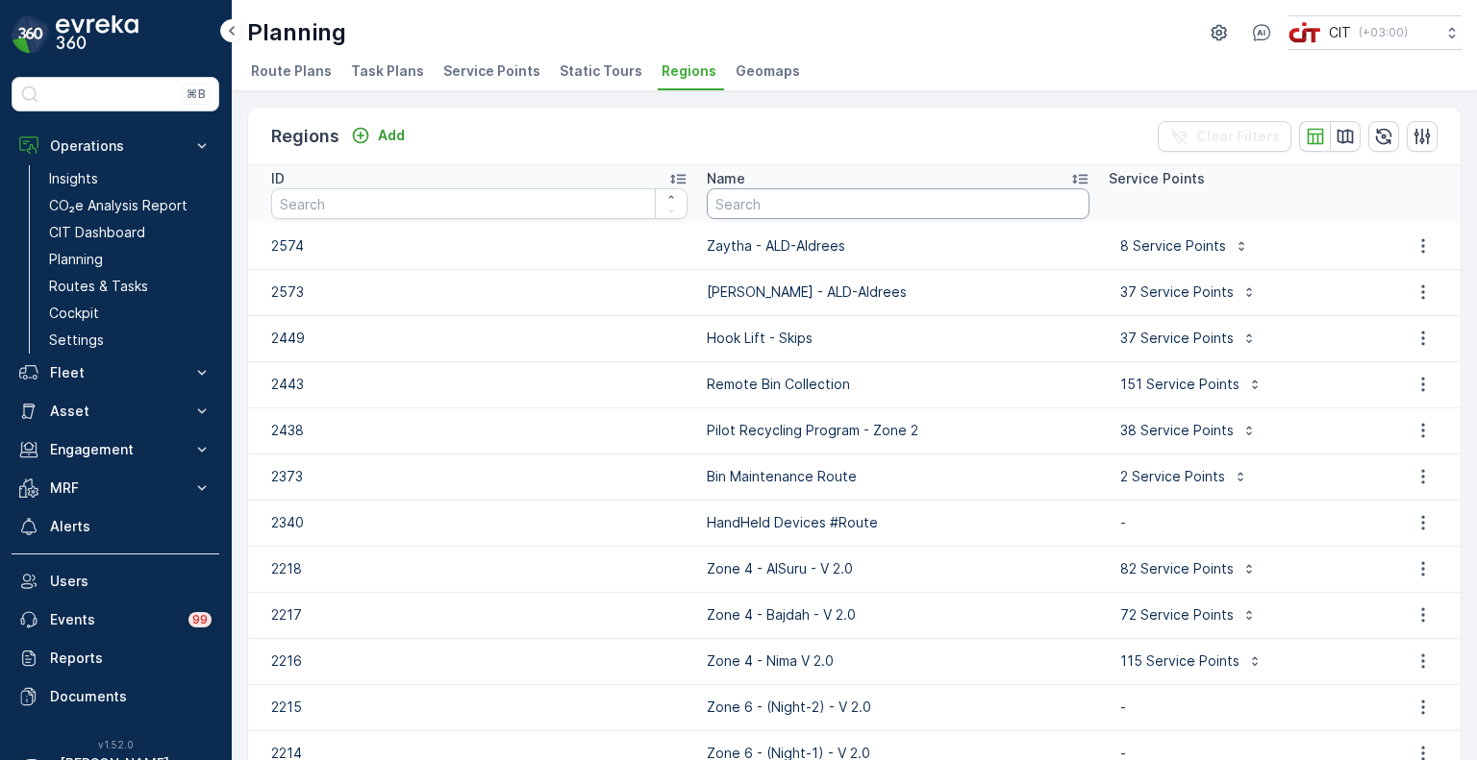
click at [944, 207] on input "text" at bounding box center [898, 203] width 383 height 31
type input "zone 3"
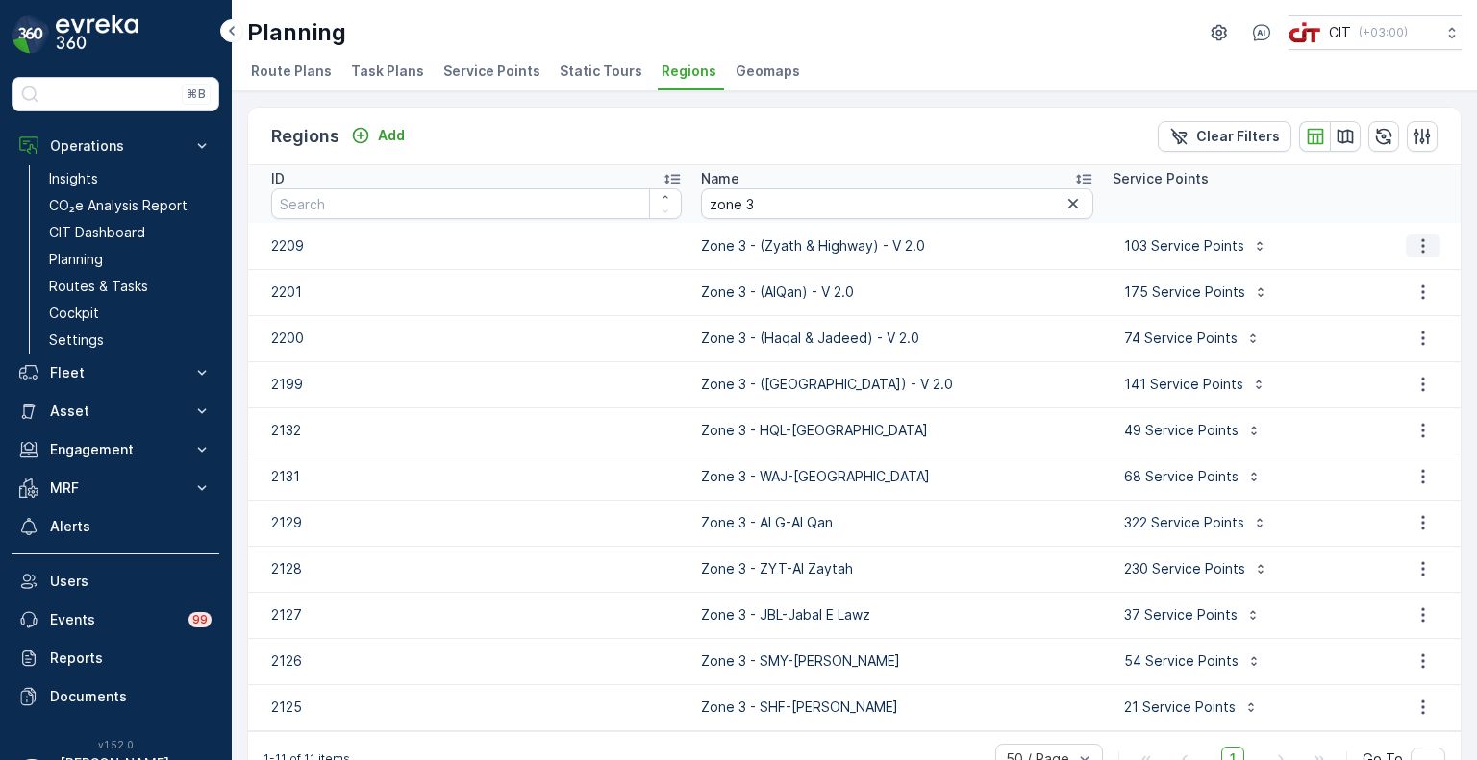
click at [1414, 243] on icon "button" at bounding box center [1422, 245] width 19 height 19
click at [1395, 272] on span "Edit Region" at bounding box center [1414, 272] width 74 height 19
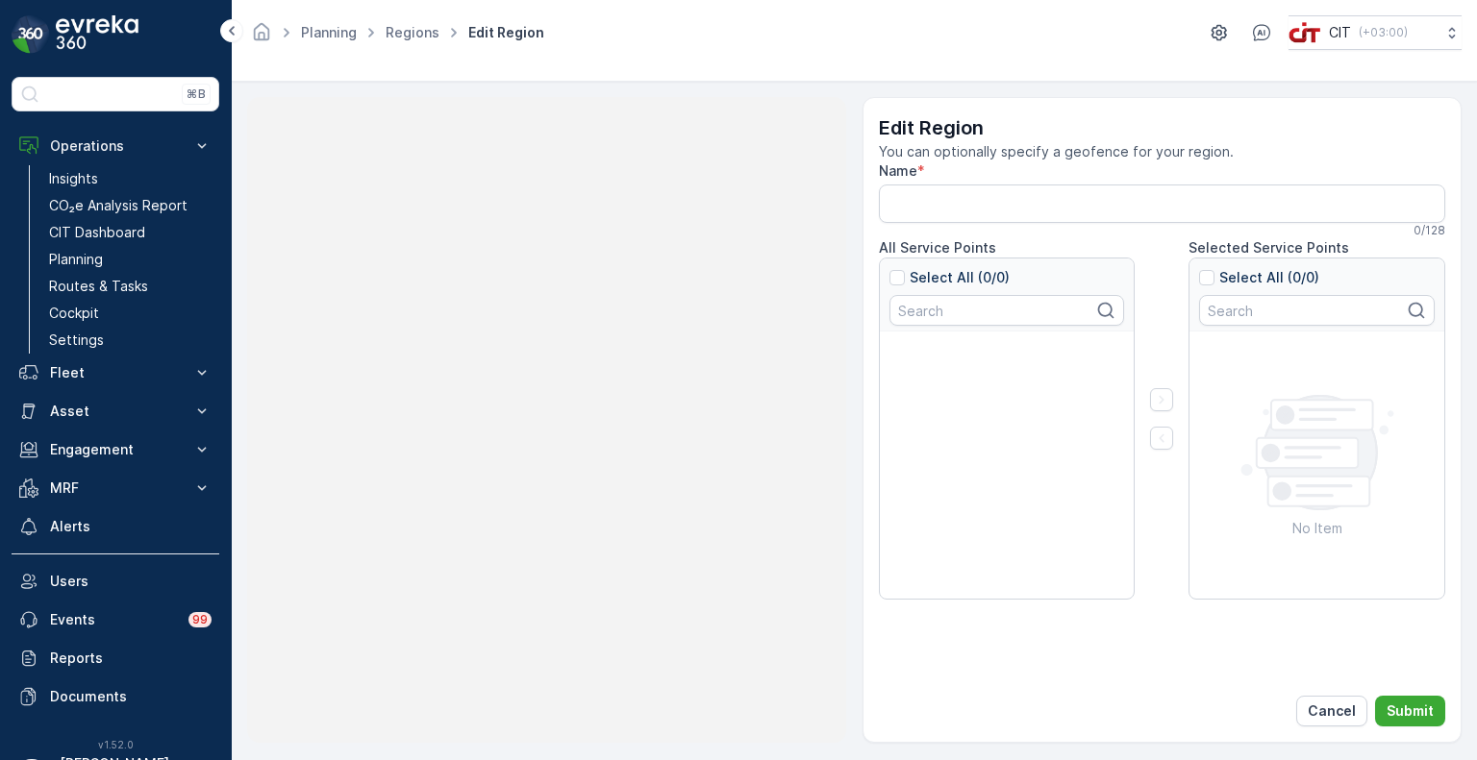
type input "Zone 3 - (Zyath & Highway) - V 2.0"
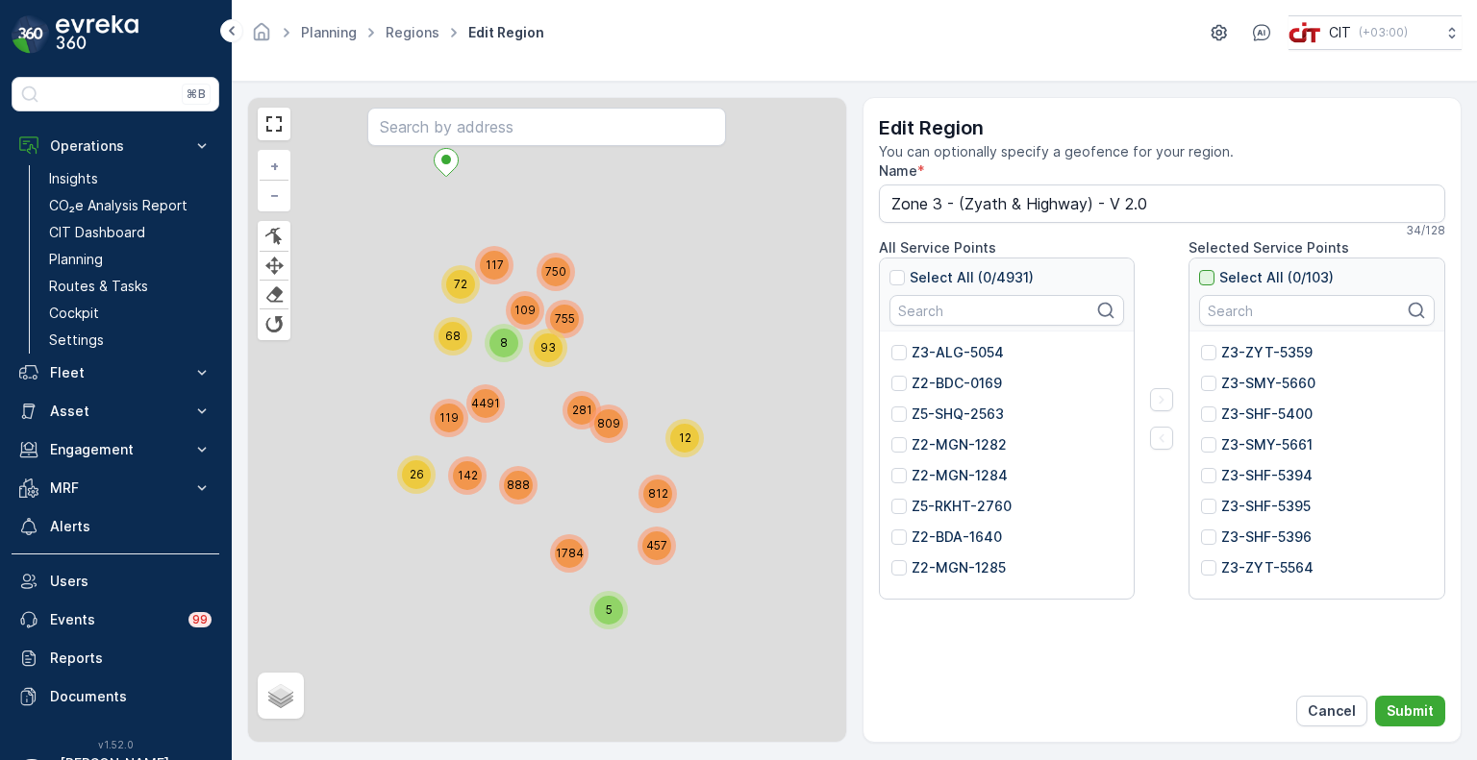
click at [1204, 279] on div at bounding box center [1206, 277] width 15 height 15
click at [1199, 268] on input "Select All (0/103)" at bounding box center [1199, 268] width 0 height 0
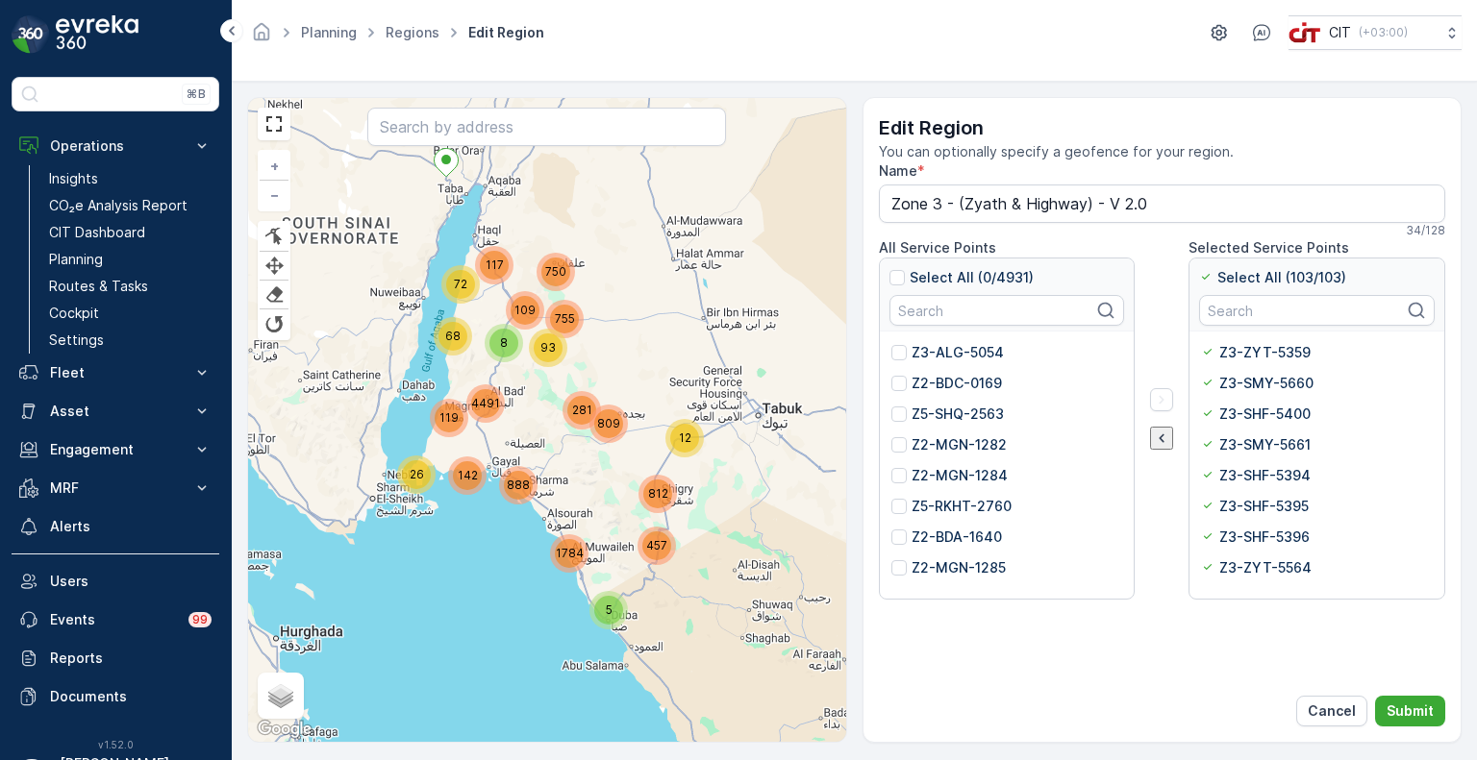
click at [1157, 437] on icon "button" at bounding box center [1161, 438] width 19 height 19
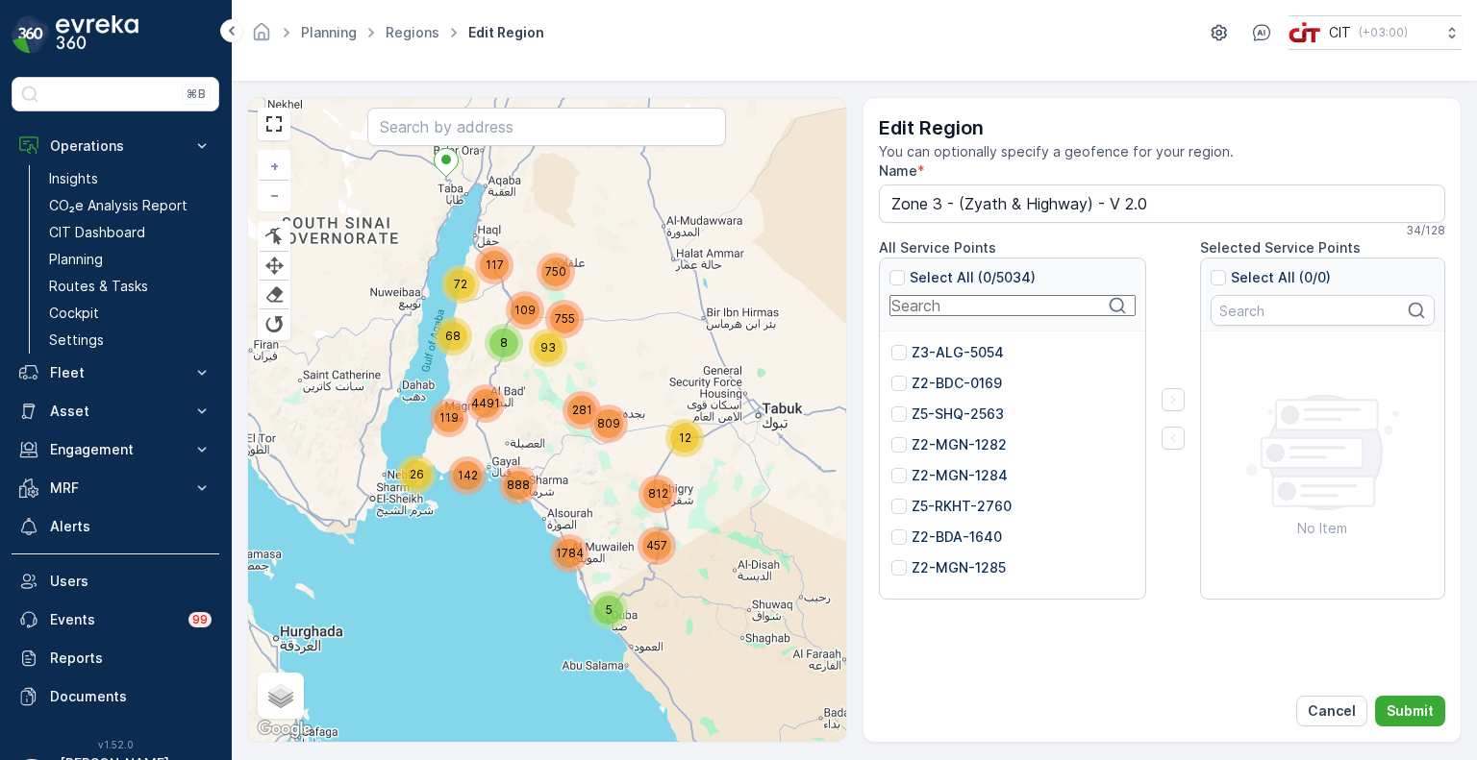
click at [957, 316] on input "text" at bounding box center [1012, 305] width 246 height 21
paste input "5660"
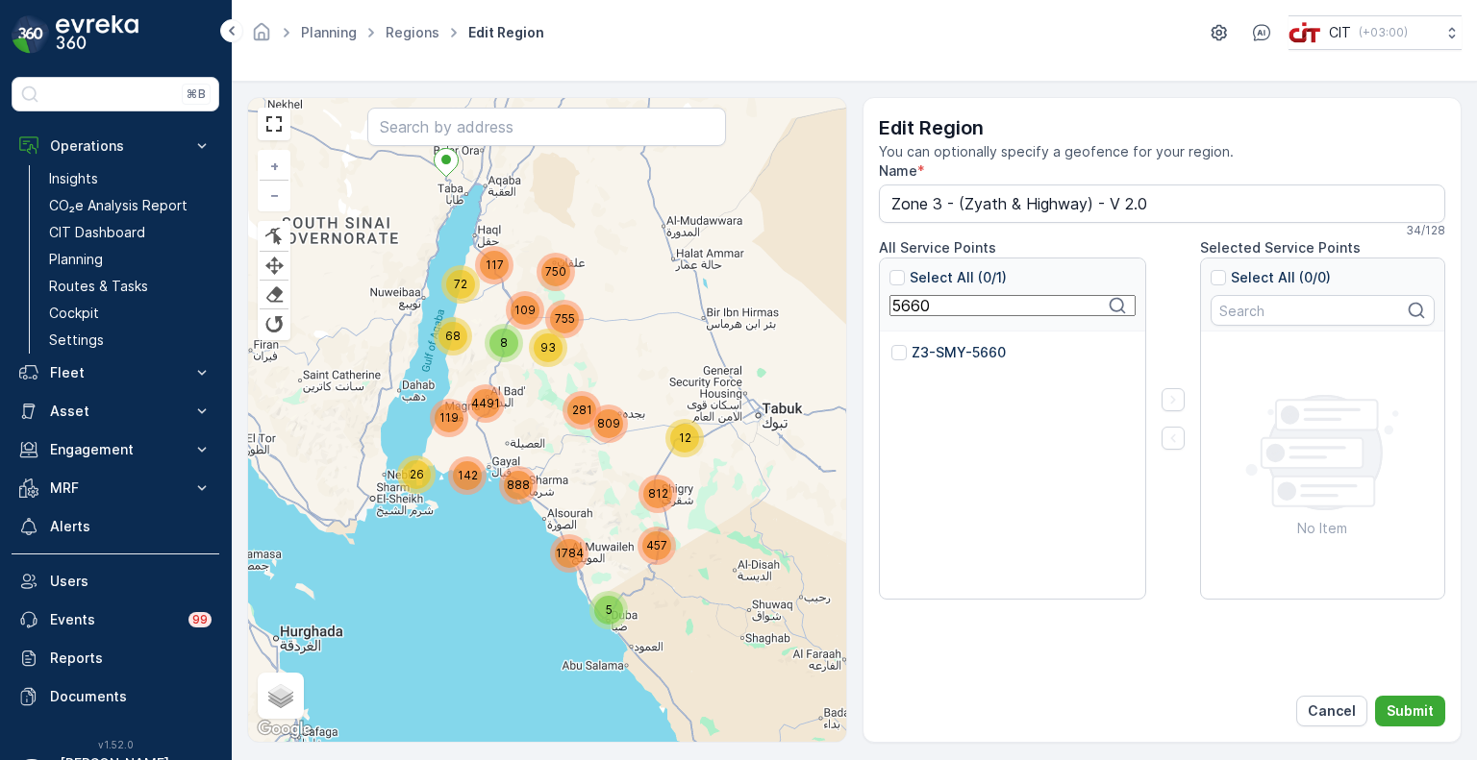
click at [922, 348] on p "Z3-SMY-5660" at bounding box center [958, 352] width 94 height 19
click at [891, 343] on input "Z3-SMY-5660" at bounding box center [891, 343] width 0 height 0
click at [931, 305] on input "5660" at bounding box center [1012, 305] width 246 height 21
click at [919, 306] on input "5660" at bounding box center [1012, 305] width 246 height 21
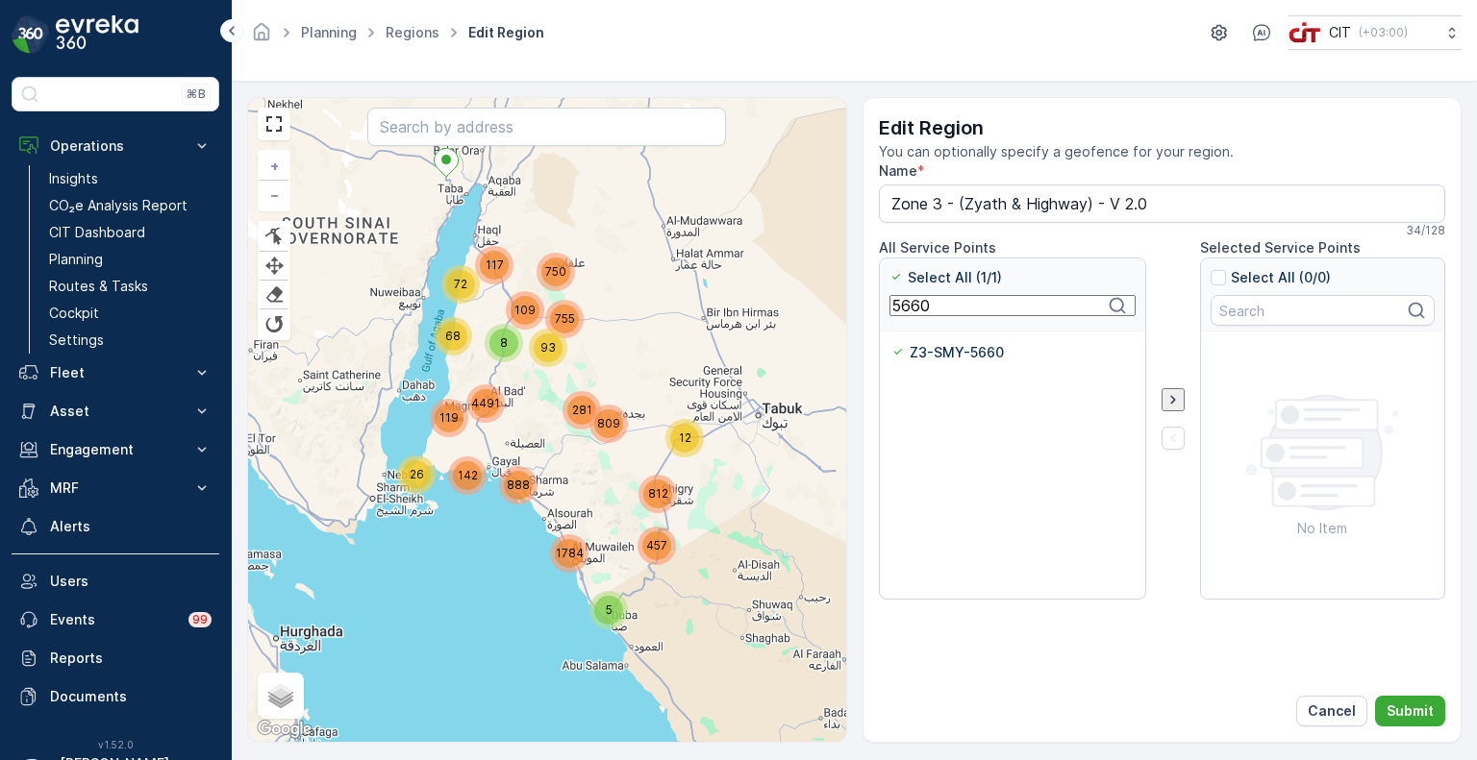
paste input "1"
click at [927, 357] on p "Z3-SMY-5661" at bounding box center [956, 352] width 91 height 19
click at [891, 343] on input "Z3-SMY-5661" at bounding box center [891, 343] width 0 height 0
click at [911, 307] on input "5661" at bounding box center [1012, 305] width 246 height 21
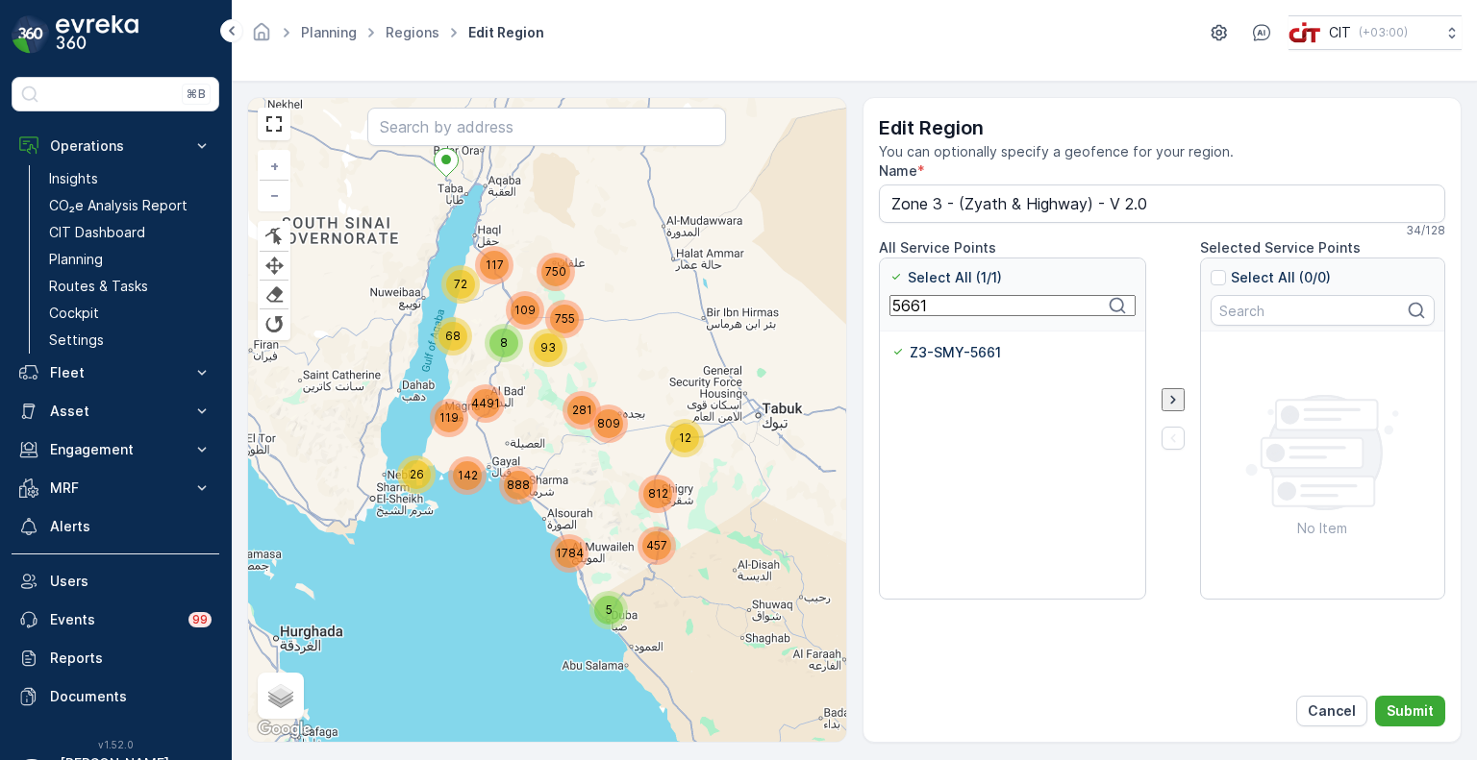
paste input "416"
click at [928, 353] on p "Z3-ZYT-5416" at bounding box center [956, 352] width 90 height 19
click at [891, 343] on input "Z3-ZYT-5416" at bounding box center [891, 343] width 0 height 0
click at [910, 314] on input "5416" at bounding box center [1012, 305] width 246 height 21
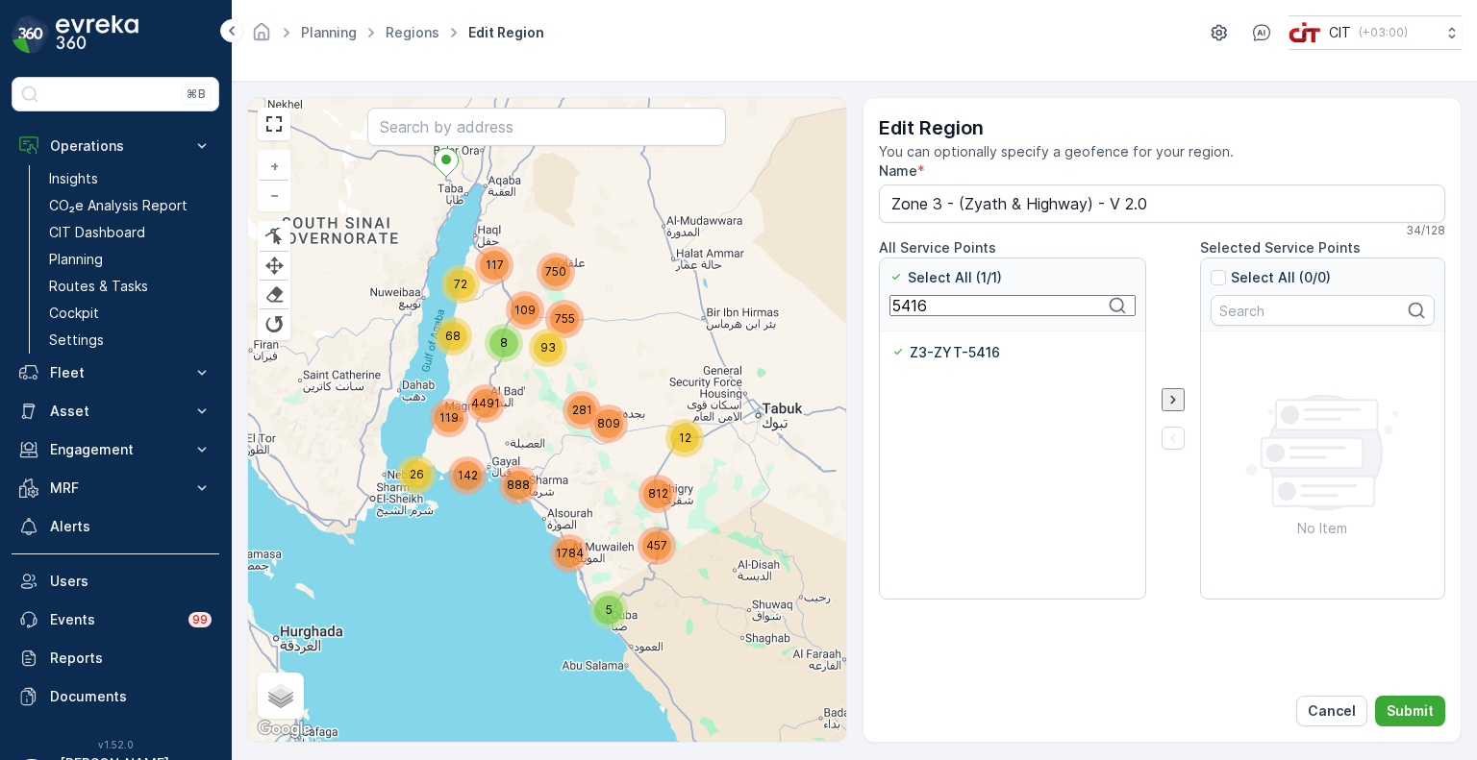
paste input "664"
click at [906, 354] on div "Z3-SHF-5664" at bounding box center [947, 352] width 112 height 19
click at [891, 343] on input "Z3-SHF-5664" at bounding box center [891, 343] width 0 height 0
click at [910, 310] on input "5664" at bounding box center [1012, 305] width 246 height 21
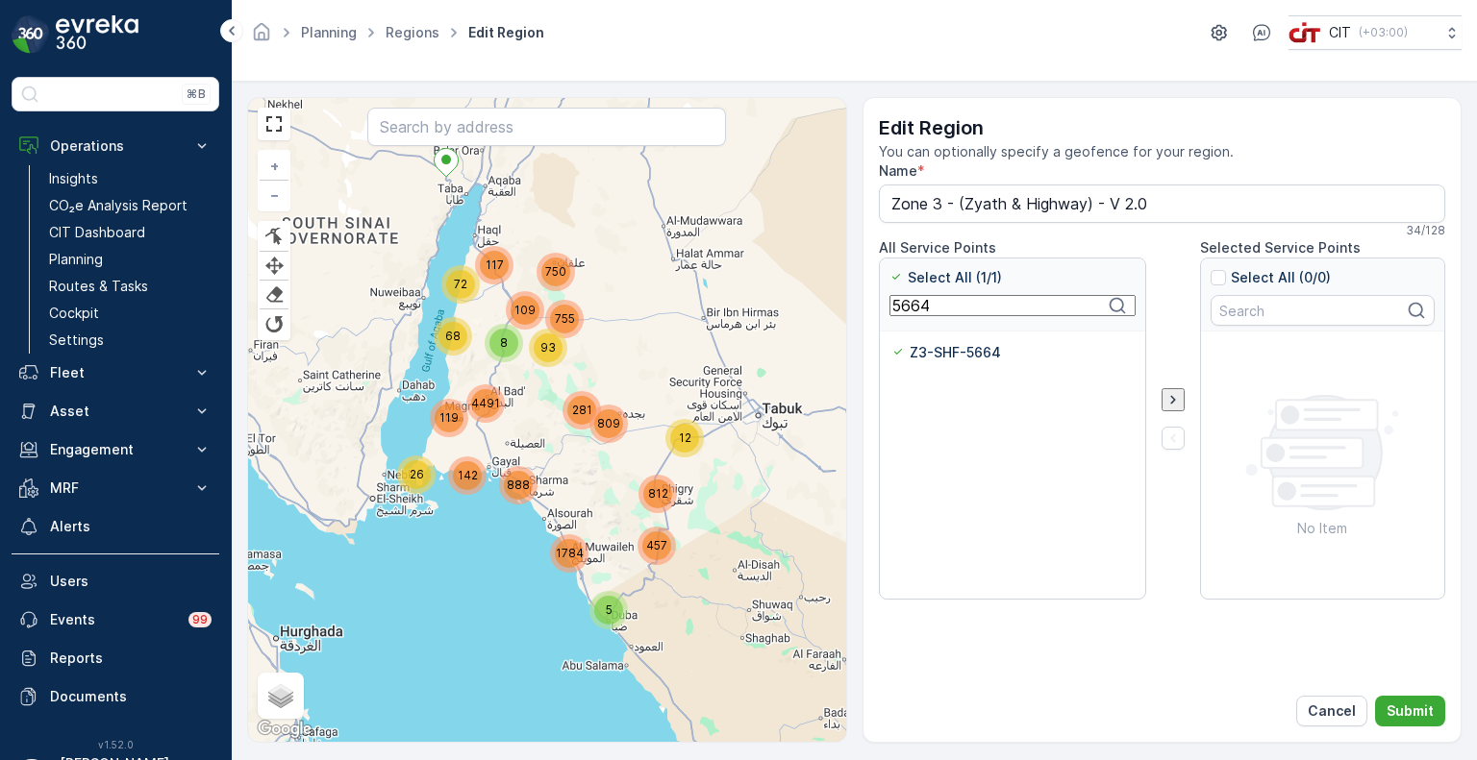
paste input "303"
click at [912, 349] on p "Z3-SHF-5303" at bounding box center [956, 352] width 90 height 19
click at [891, 343] on input "Z3-SHF-5303" at bounding box center [891, 343] width 0 height 0
click at [907, 308] on input "5303" at bounding box center [1012, 305] width 246 height 21
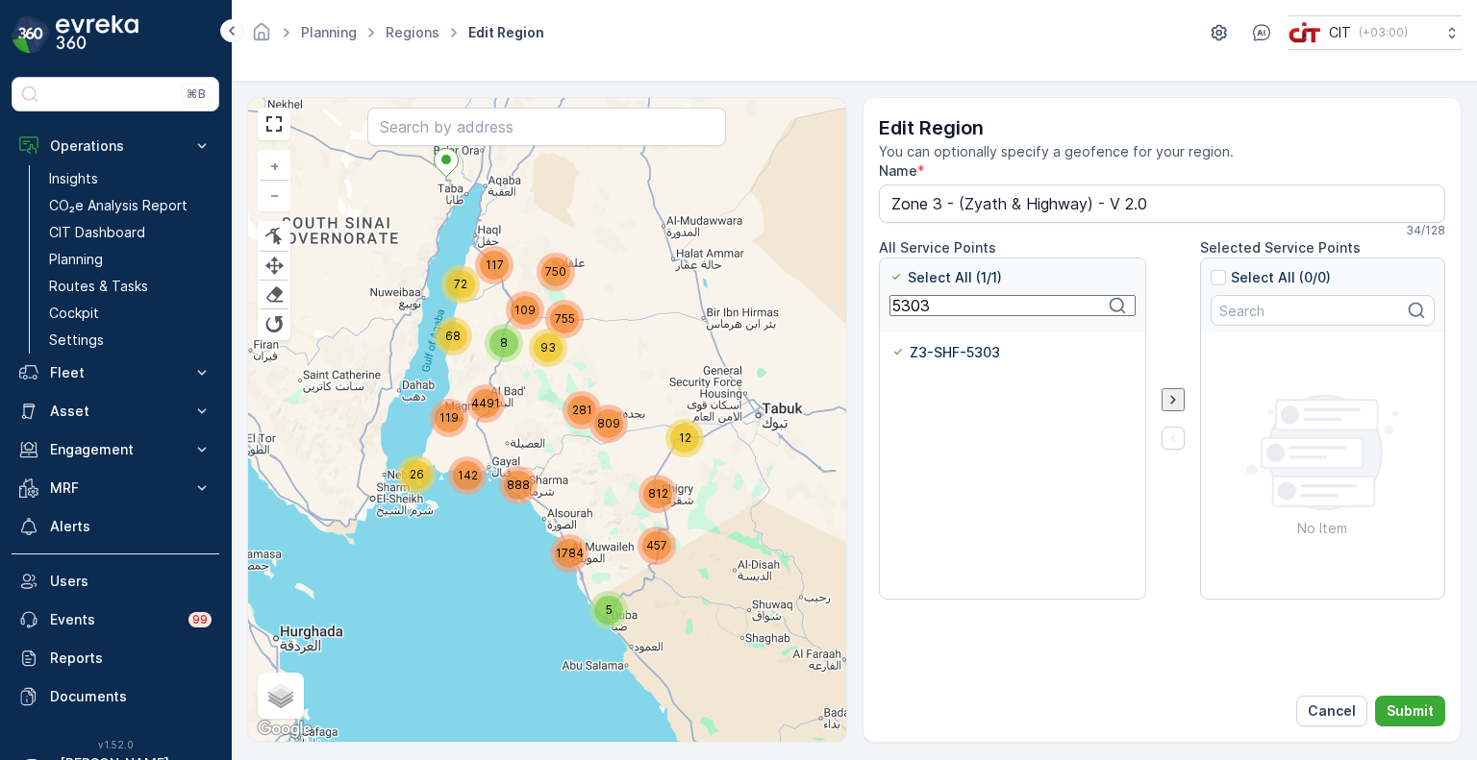
paste input "7"
click at [905, 350] on div at bounding box center [898, 352] width 15 height 15
click at [891, 343] on input "Z3-ZYT-5307" at bounding box center [891, 343] width 0 height 0
click at [907, 310] on input "5307" at bounding box center [1012, 305] width 246 height 21
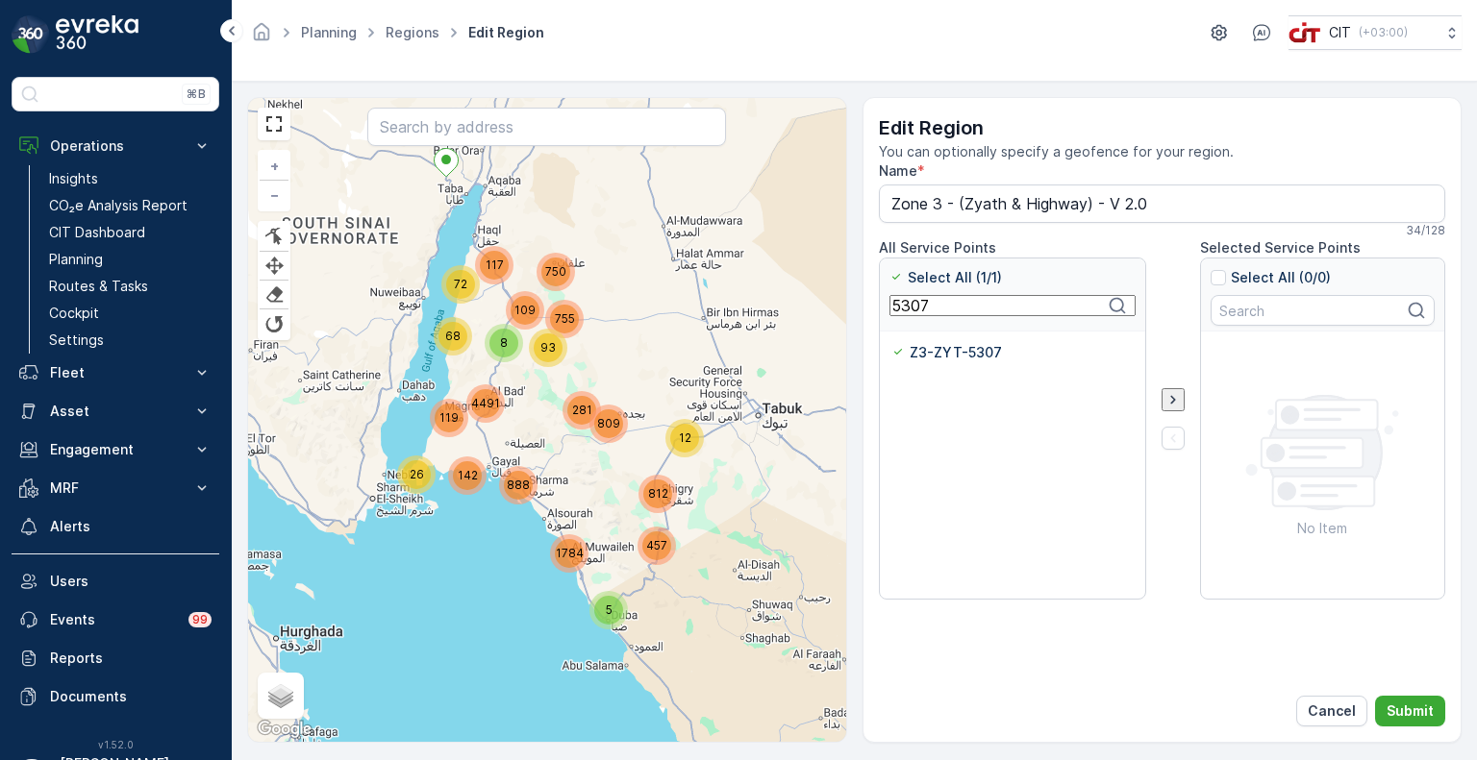
paste input "2583"
click at [902, 357] on div at bounding box center [898, 352] width 15 height 15
click at [891, 343] on input "Z3-ZYT-2583" at bounding box center [891, 343] width 0 height 0
click at [918, 310] on input "2583" at bounding box center [1012, 305] width 246 height 21
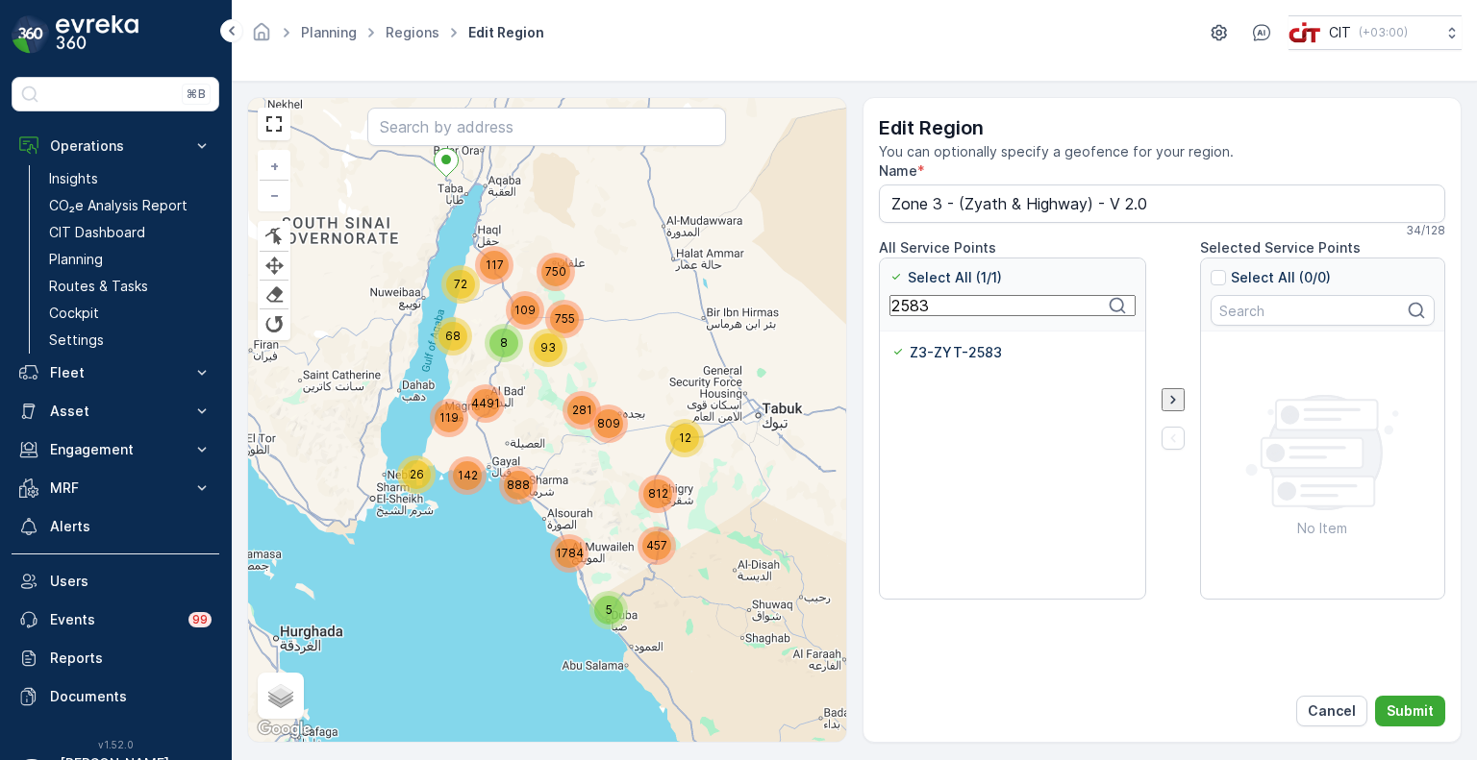
paste input "0980"
click at [904, 351] on div at bounding box center [898, 352] width 15 height 15
click at [891, 343] on input "Z3-ZYT-0980" at bounding box center [891, 343] width 0 height 0
click at [912, 311] on input "0980" at bounding box center [1012, 305] width 246 height 21
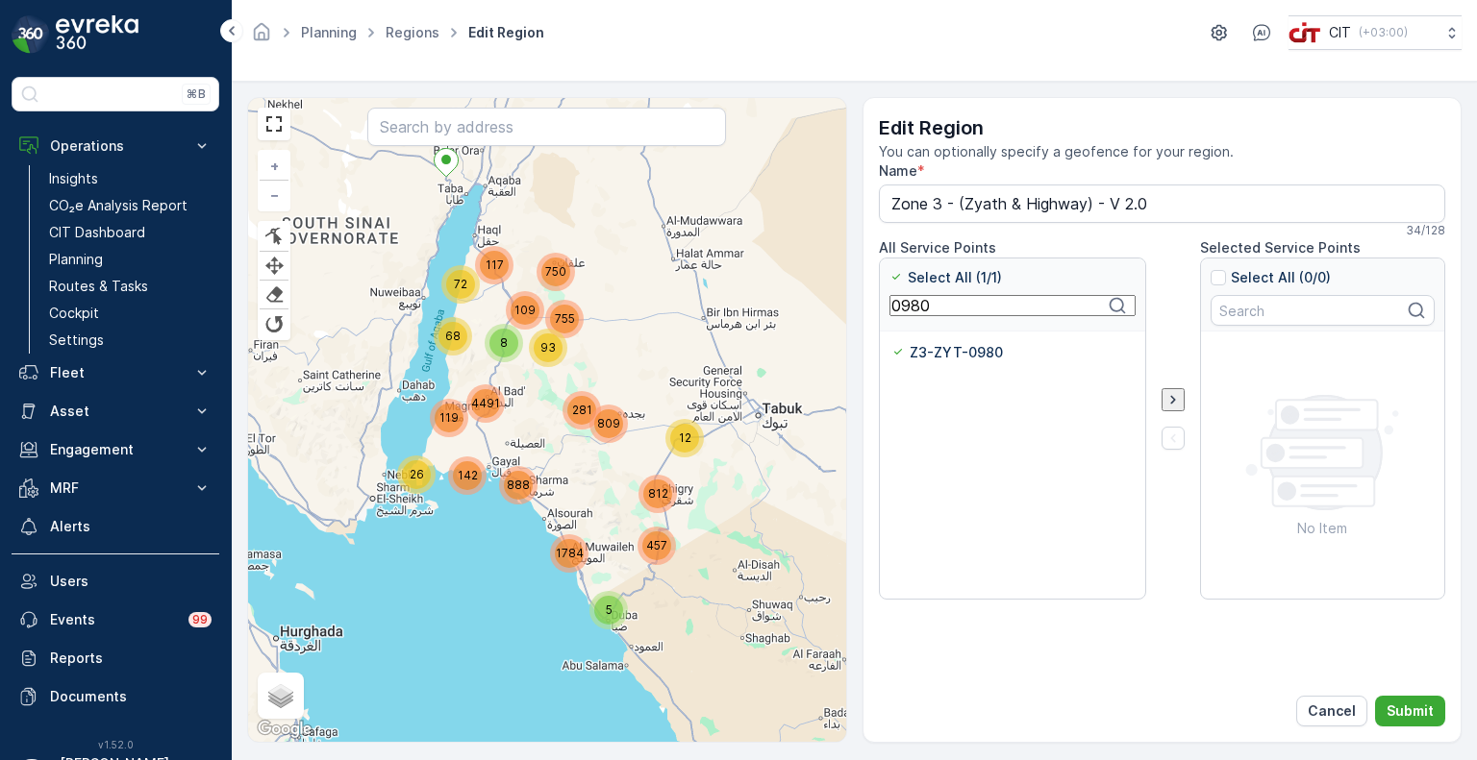
paste input "5598"
click at [907, 349] on div "Z3-SHF-5598" at bounding box center [946, 352] width 110 height 19
click at [891, 343] on input "Z3-SHF-5598" at bounding box center [891, 343] width 0 height 0
click at [914, 310] on input "5598" at bounding box center [1012, 305] width 246 height 21
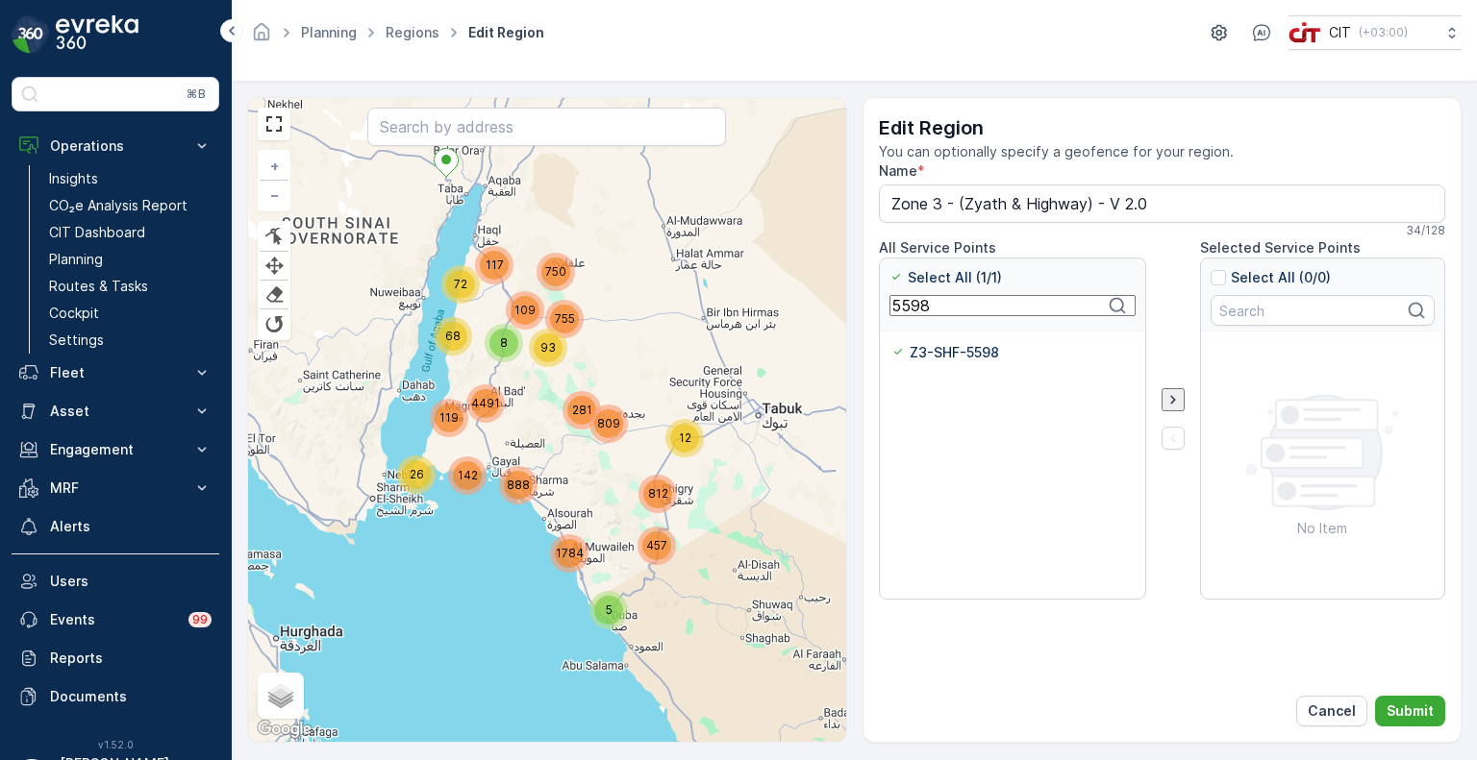
paste input "4849"
click at [899, 353] on div at bounding box center [898, 352] width 15 height 15
click at [891, 343] on input "Z3-ZYT-4849" at bounding box center [891, 343] width 0 height 0
click at [904, 312] on input "4849" at bounding box center [1012, 305] width 246 height 21
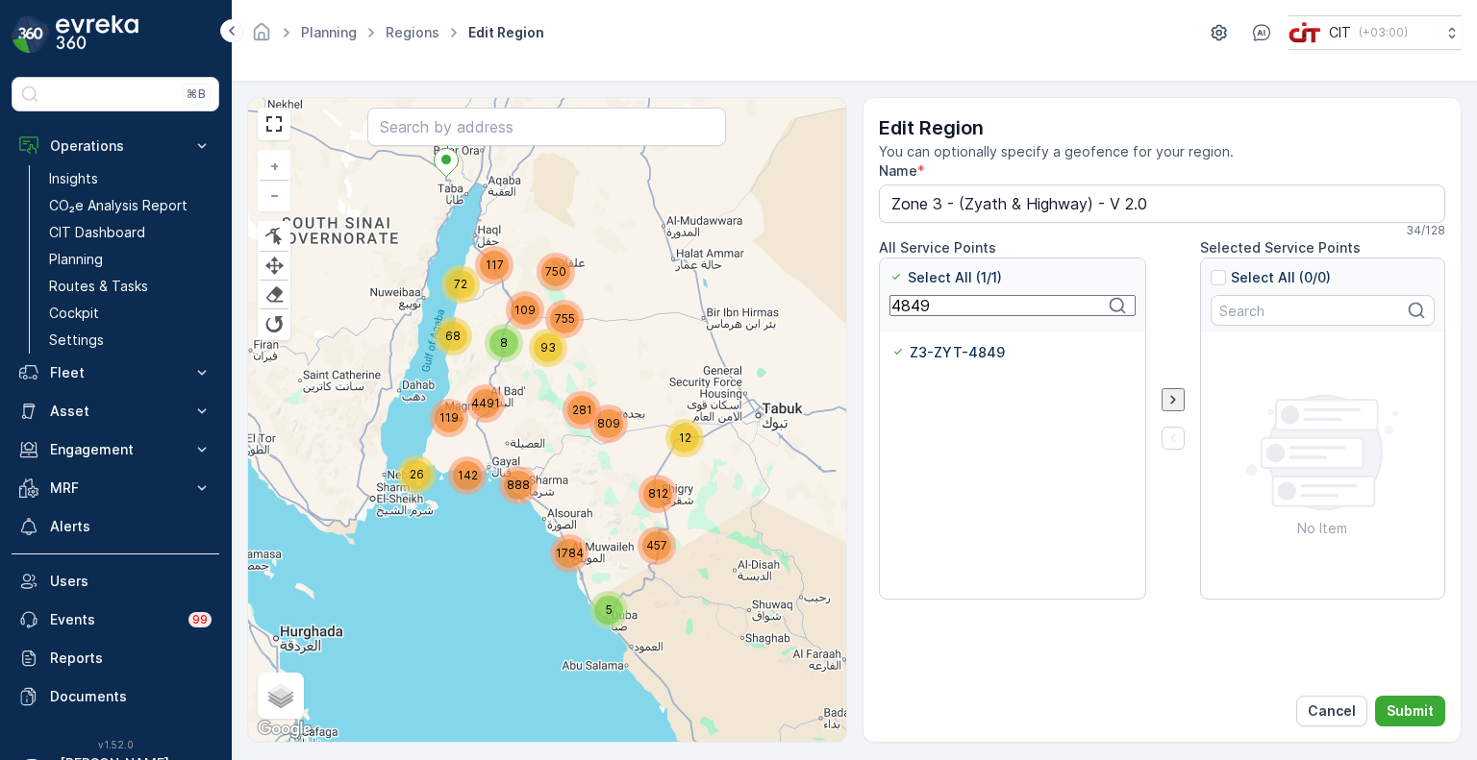
paste input "50"
click at [906, 353] on div "Z3-ZYT-4850" at bounding box center [947, 352] width 113 height 19
click at [891, 343] on input "Z3-ZYT-4850" at bounding box center [891, 343] width 0 height 0
click at [915, 306] on input "4850" at bounding box center [1012, 305] width 246 height 21
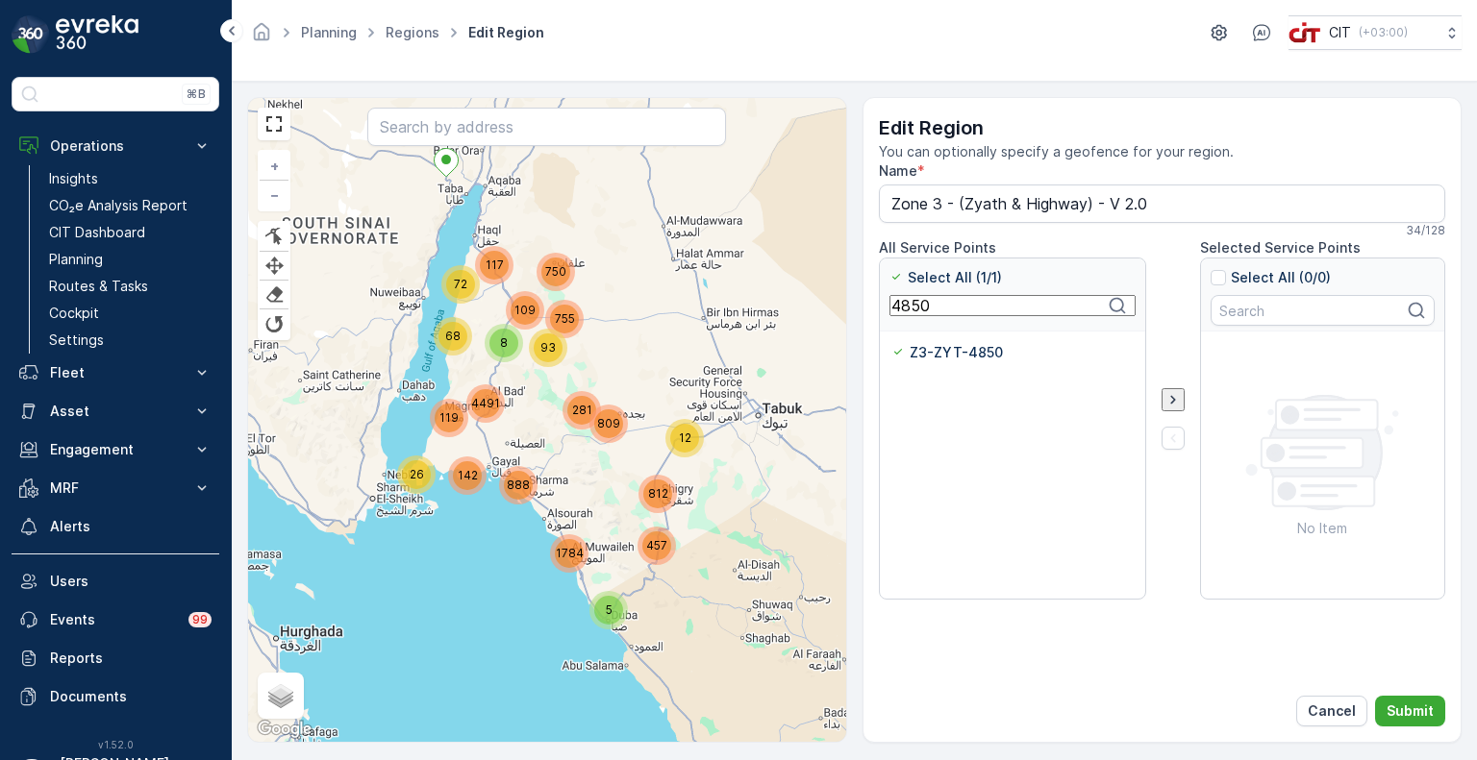
paste input "1"
click at [906, 352] on div "Z3-ZYT-4851" at bounding box center [946, 352] width 111 height 19
click at [891, 343] on input "Z3-ZYT-4851" at bounding box center [891, 343] width 0 height 0
click at [906, 311] on input "4851" at bounding box center [1012, 305] width 246 height 21
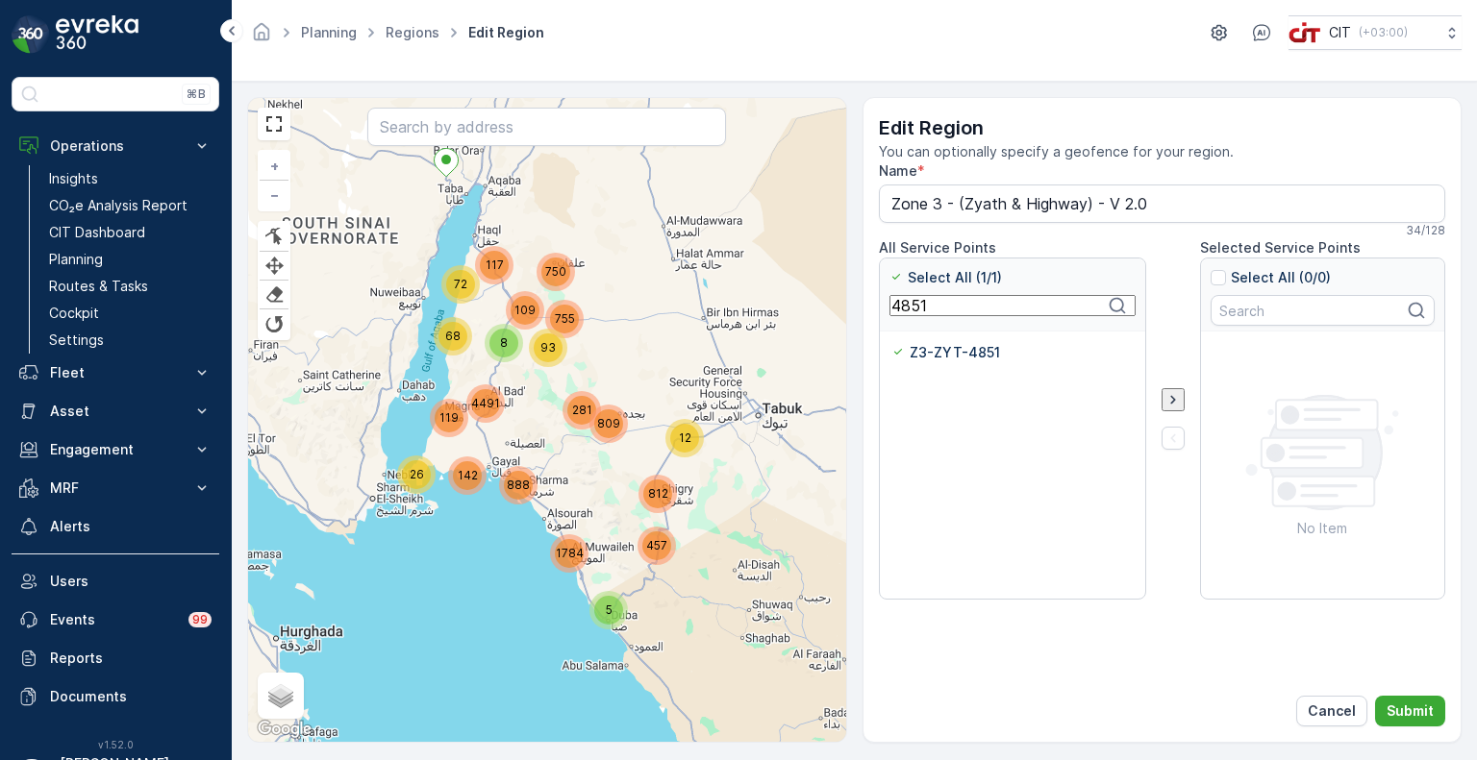
paste input "2"
click at [901, 350] on div at bounding box center [898, 352] width 15 height 15
click at [891, 343] on input "Z3-ZYT-4852" at bounding box center [891, 343] width 0 height 0
click at [915, 316] on input "4852" at bounding box center [1012, 305] width 246 height 21
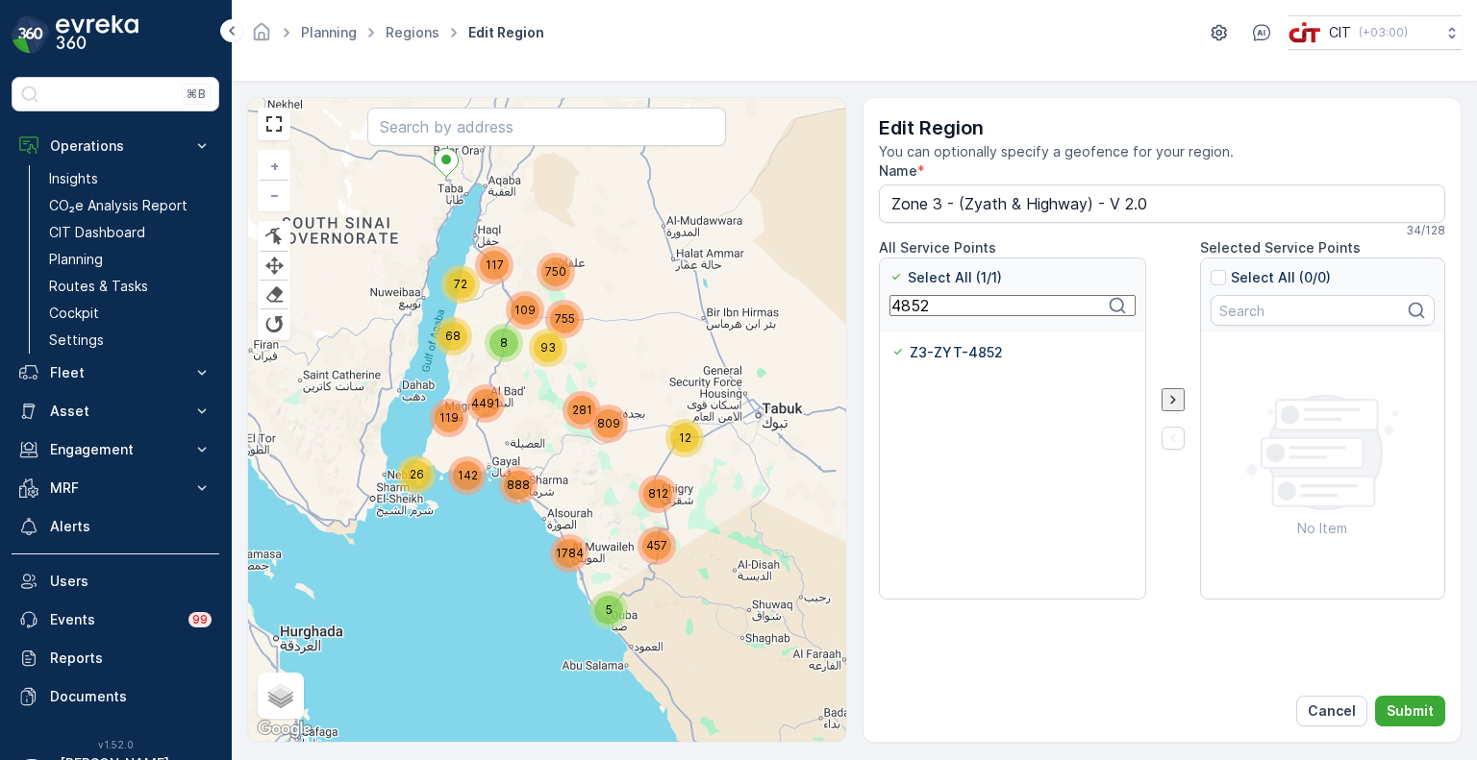
paste input "901"
click at [904, 360] on div "Z3-ZYT-4901" at bounding box center [947, 352] width 112 height 19
click at [891, 343] on input "Z3-ZYT-4901" at bounding box center [891, 343] width 0 height 0
click at [907, 316] on input "4901" at bounding box center [1012, 305] width 246 height 21
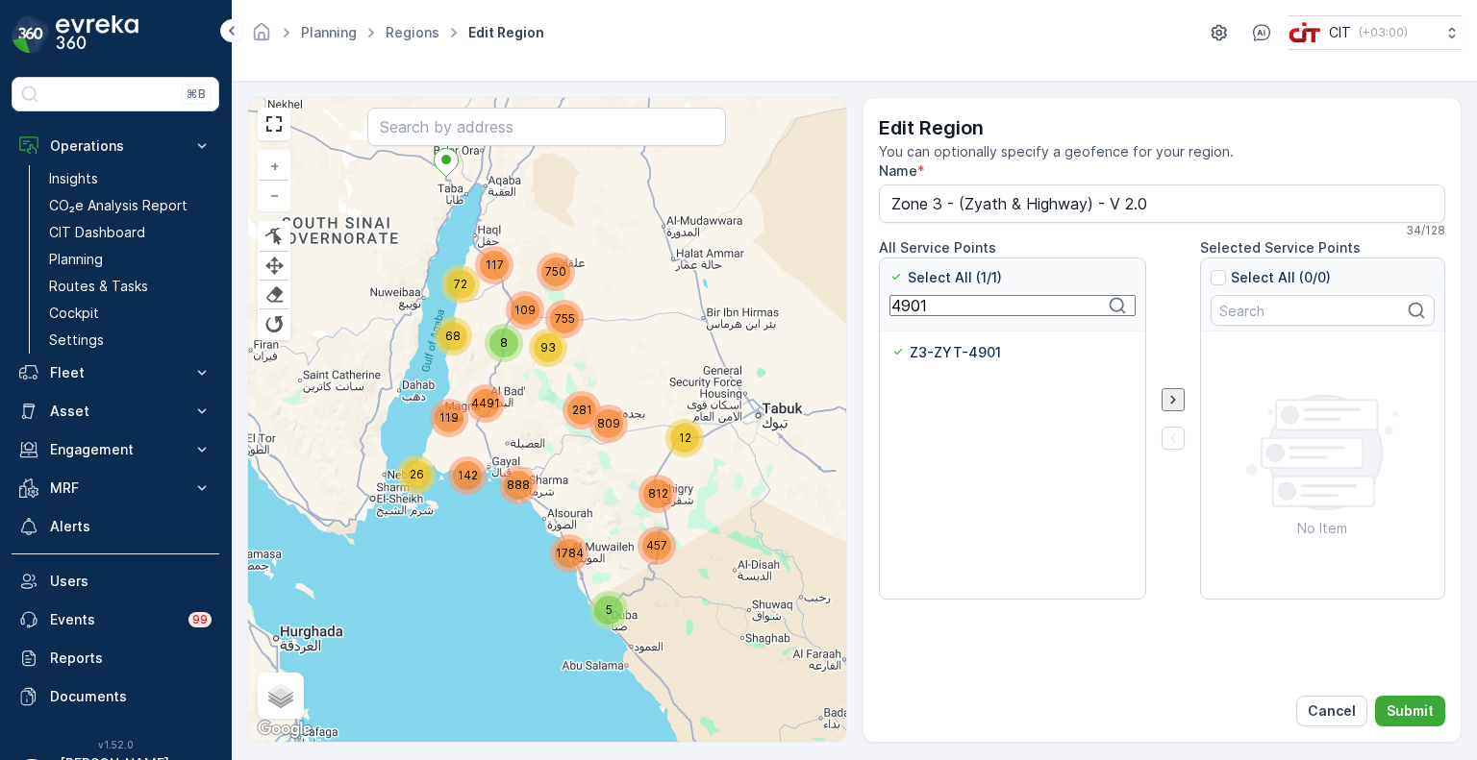
paste input "2"
click at [906, 347] on div "Z3-ZYT-4902" at bounding box center [948, 352] width 114 height 19
click at [891, 343] on input "Z3-ZYT-4902" at bounding box center [891, 343] width 0 height 0
click at [907, 312] on input "4902" at bounding box center [1012, 305] width 246 height 21
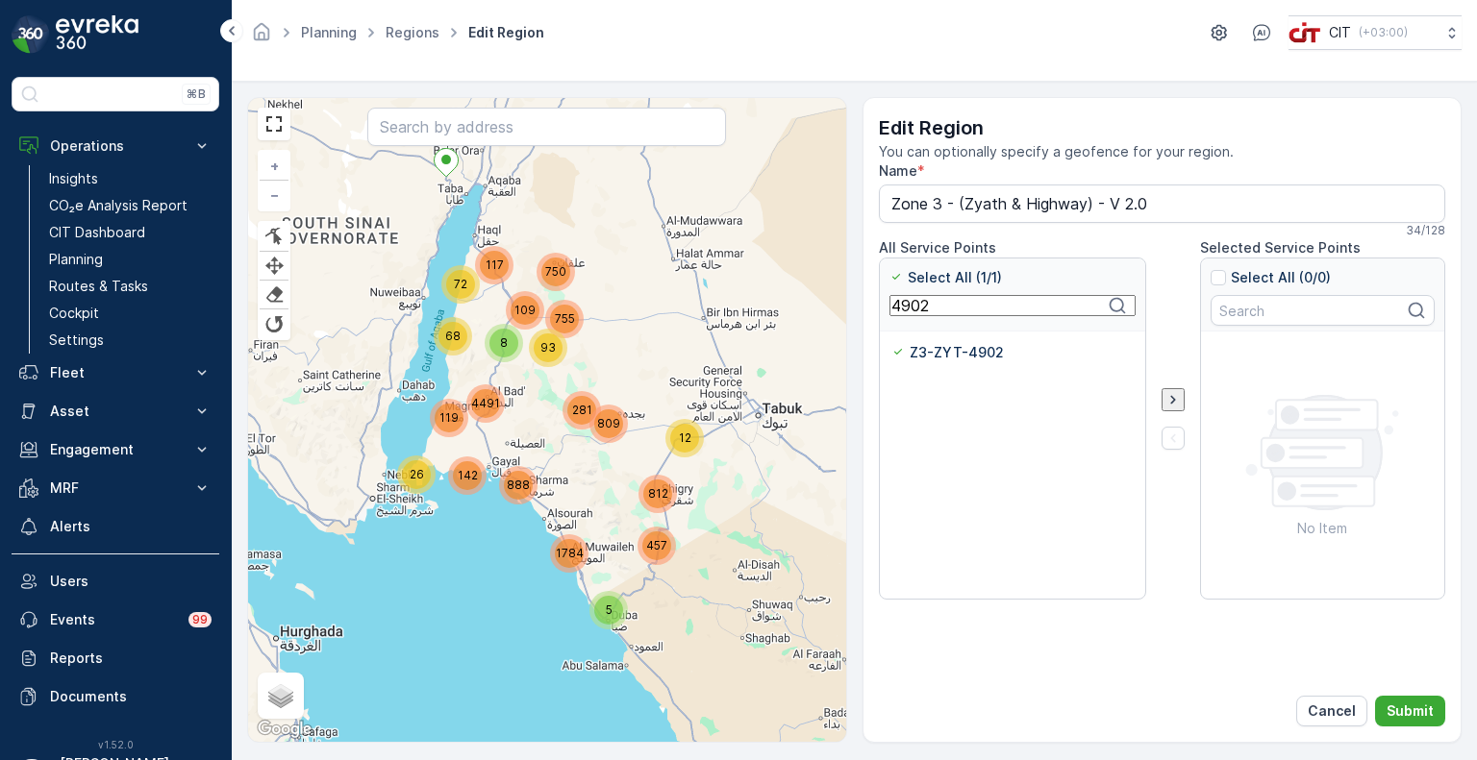
paste input "3"
click at [913, 353] on p "Z3-ZYT-4903" at bounding box center [958, 352] width 94 height 19
click at [891, 343] on input "Z3-ZYT-4903" at bounding box center [891, 343] width 0 height 0
click at [919, 314] on input "4903" at bounding box center [1012, 305] width 246 height 21
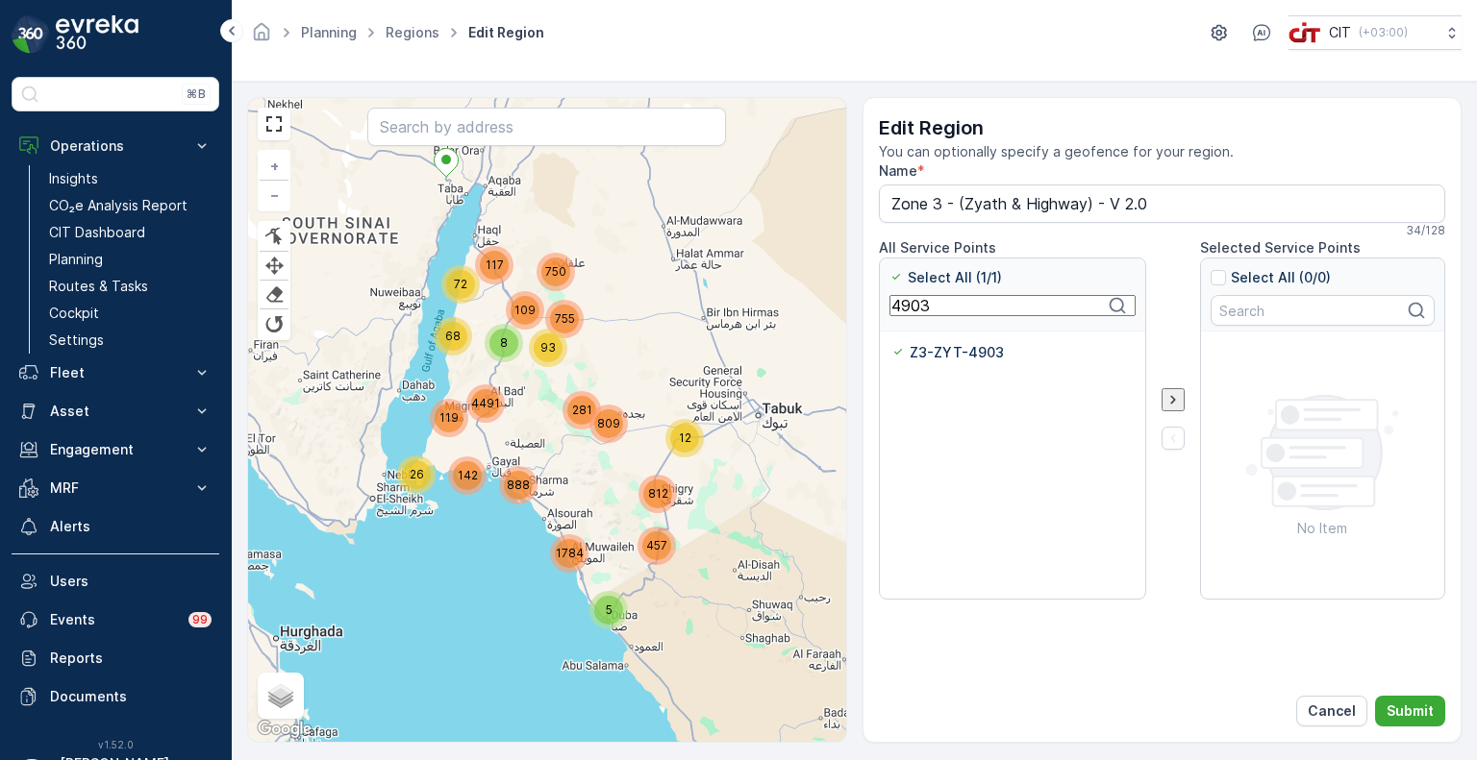
paste input "4"
click at [897, 352] on div at bounding box center [898, 352] width 15 height 15
click at [891, 343] on input "Z3-ZYT-4904" at bounding box center [891, 343] width 0 height 0
click at [904, 316] on input "4904" at bounding box center [1012, 305] width 246 height 21
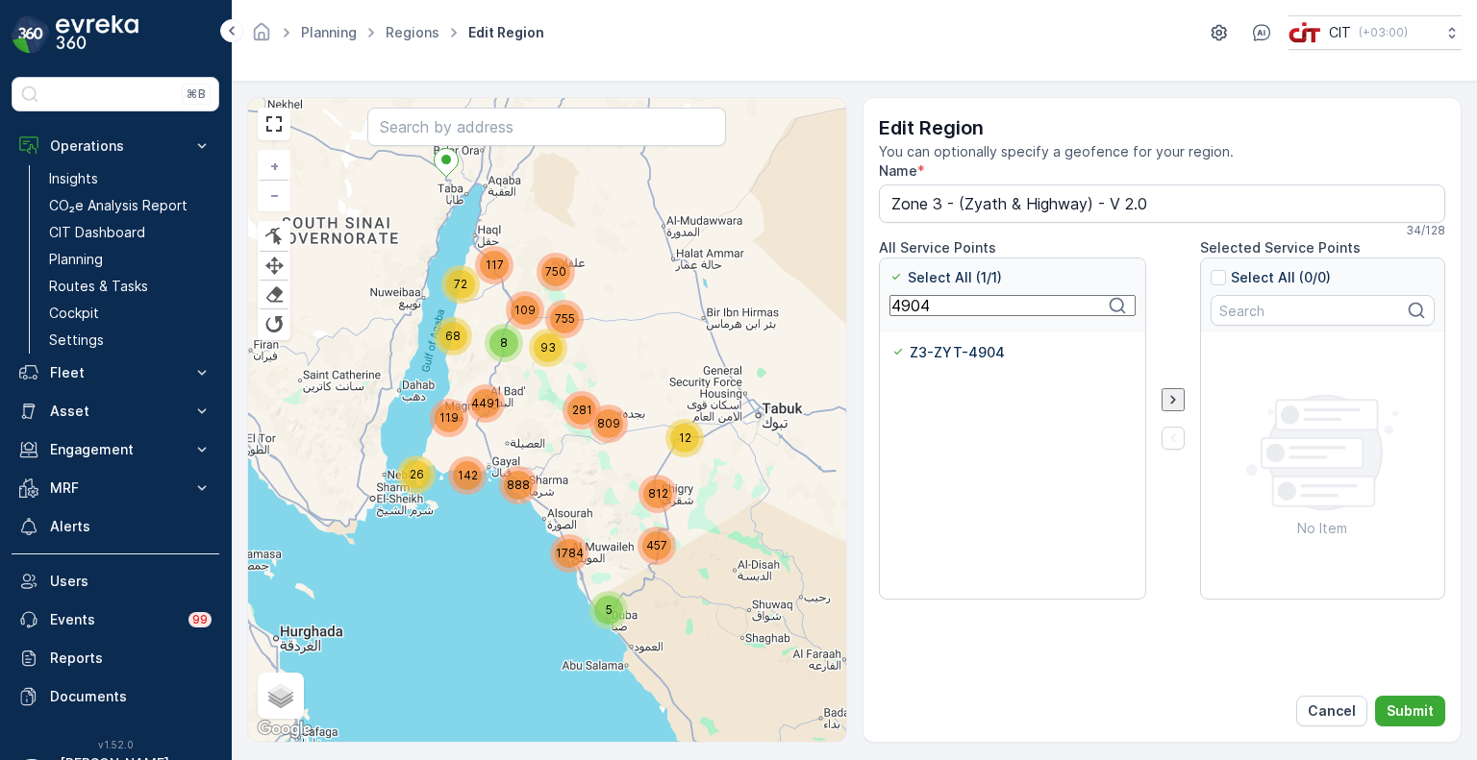
paste input "5"
click at [904, 345] on div at bounding box center [898, 352] width 15 height 15
click at [891, 343] on input "Z3-ZYT-4905" at bounding box center [891, 343] width 0 height 0
click at [898, 299] on input "4905" at bounding box center [1012, 305] width 246 height 21
click at [899, 299] on input "4905" at bounding box center [1012, 305] width 246 height 21
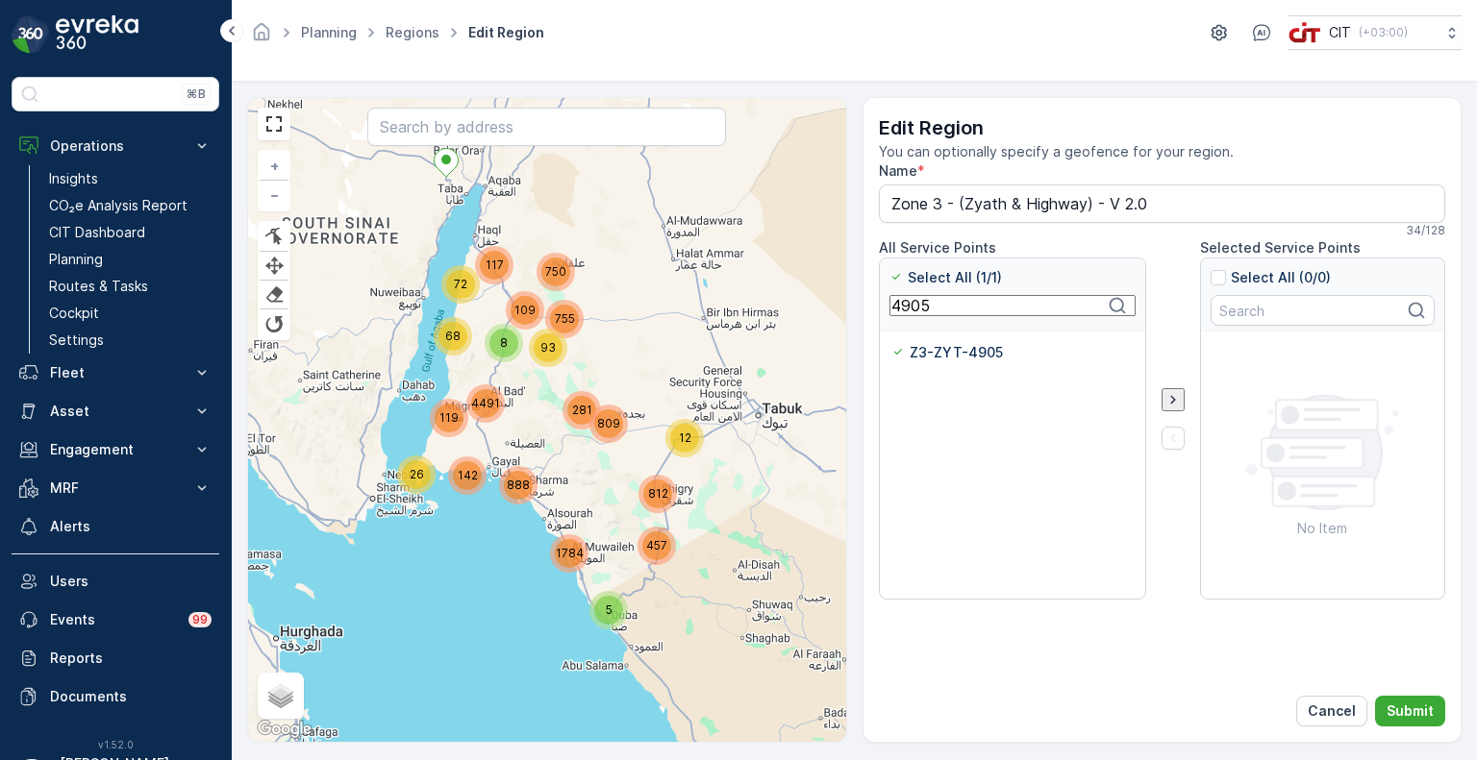
paste input "6"
click at [903, 350] on div at bounding box center [898, 352] width 15 height 15
click at [891, 343] on input "Z3-ZYT-4906" at bounding box center [891, 343] width 0 height 0
click at [909, 307] on input "4906" at bounding box center [1012, 305] width 246 height 21
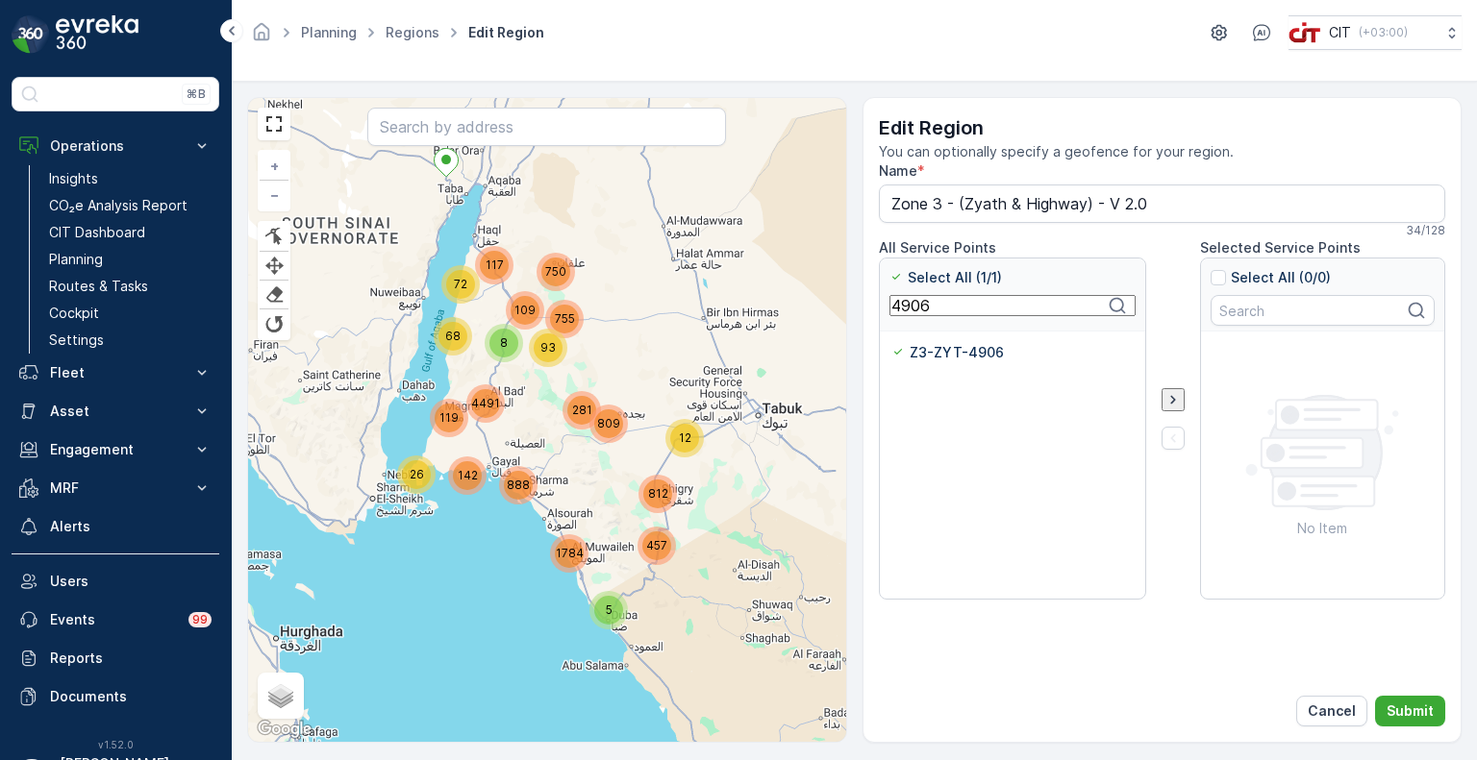
paste input "543"
click at [915, 353] on p "Z3-ZYT-5436" at bounding box center [957, 352] width 93 height 19
click at [891, 343] on input "Z3-ZYT-5436" at bounding box center [891, 343] width 0 height 0
click at [903, 312] on input "5436" at bounding box center [1012, 305] width 246 height 21
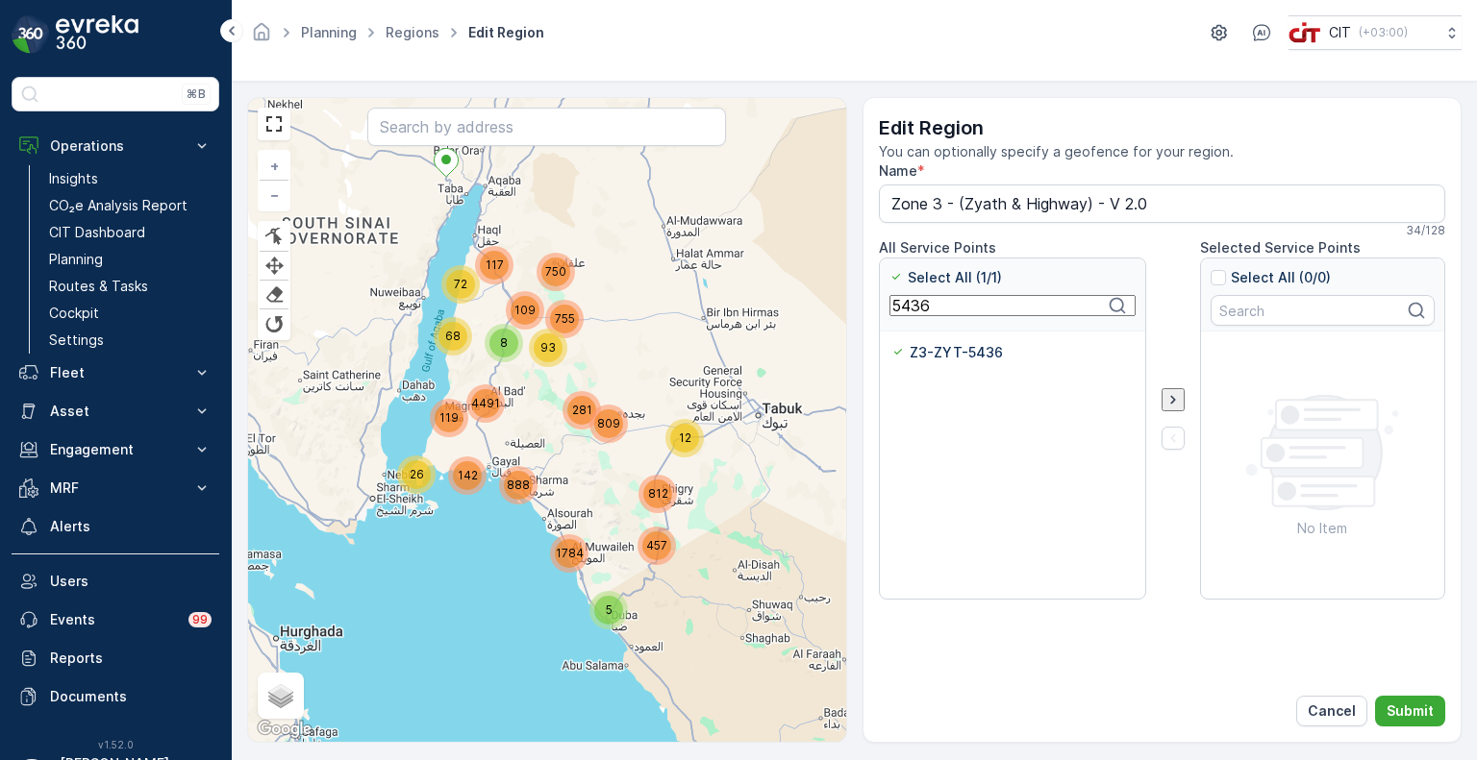
paste input "4907"
click at [903, 350] on div at bounding box center [898, 352] width 15 height 15
click at [891, 343] on input "Z3-ZYT-4907" at bounding box center [891, 343] width 0 height 0
click at [908, 310] on input "4907" at bounding box center [1012, 305] width 246 height 21
click at [907, 310] on input "4907" at bounding box center [1012, 305] width 246 height 21
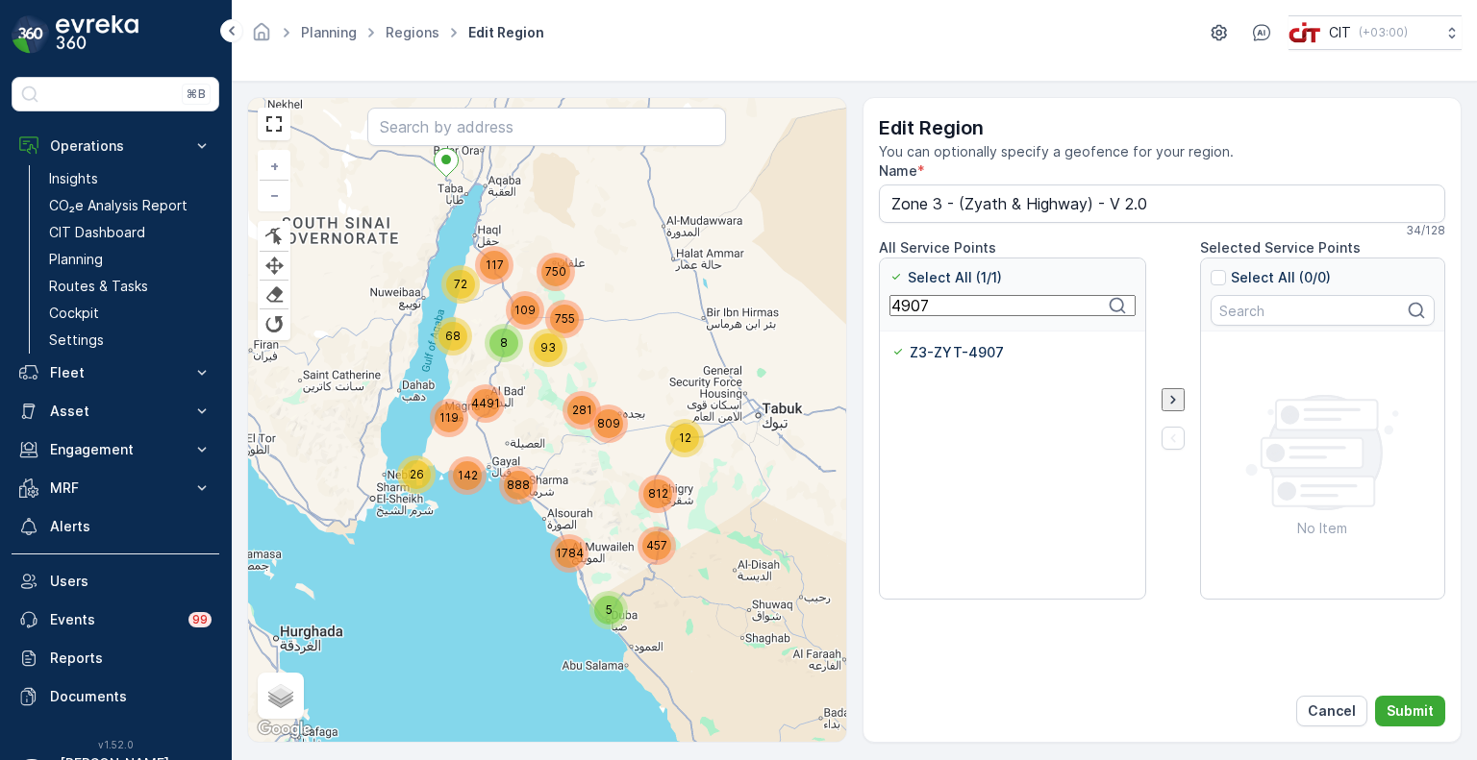
paste input "5438"
click at [903, 352] on div at bounding box center [898, 352] width 15 height 15
click at [891, 343] on input "Z3-ZYT-5438" at bounding box center [891, 343] width 0 height 0
click at [914, 306] on input "5438" at bounding box center [1012, 305] width 246 height 21
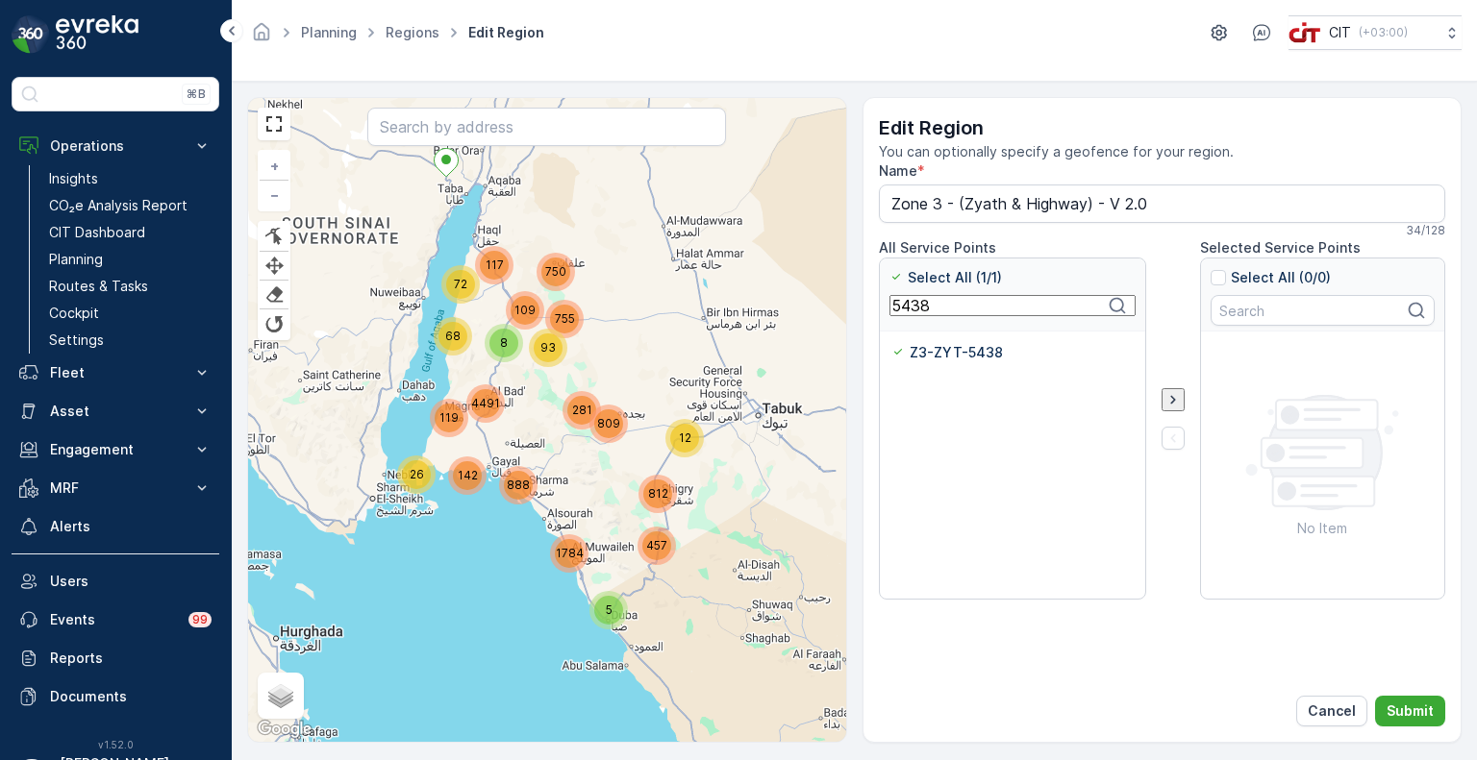
paste input "7"
click at [901, 356] on div at bounding box center [898, 352] width 15 height 15
click at [891, 343] on input "Z3-ZYT-5437" at bounding box center [891, 343] width 0 height 0
click at [911, 302] on input "5437" at bounding box center [1012, 305] width 246 height 21
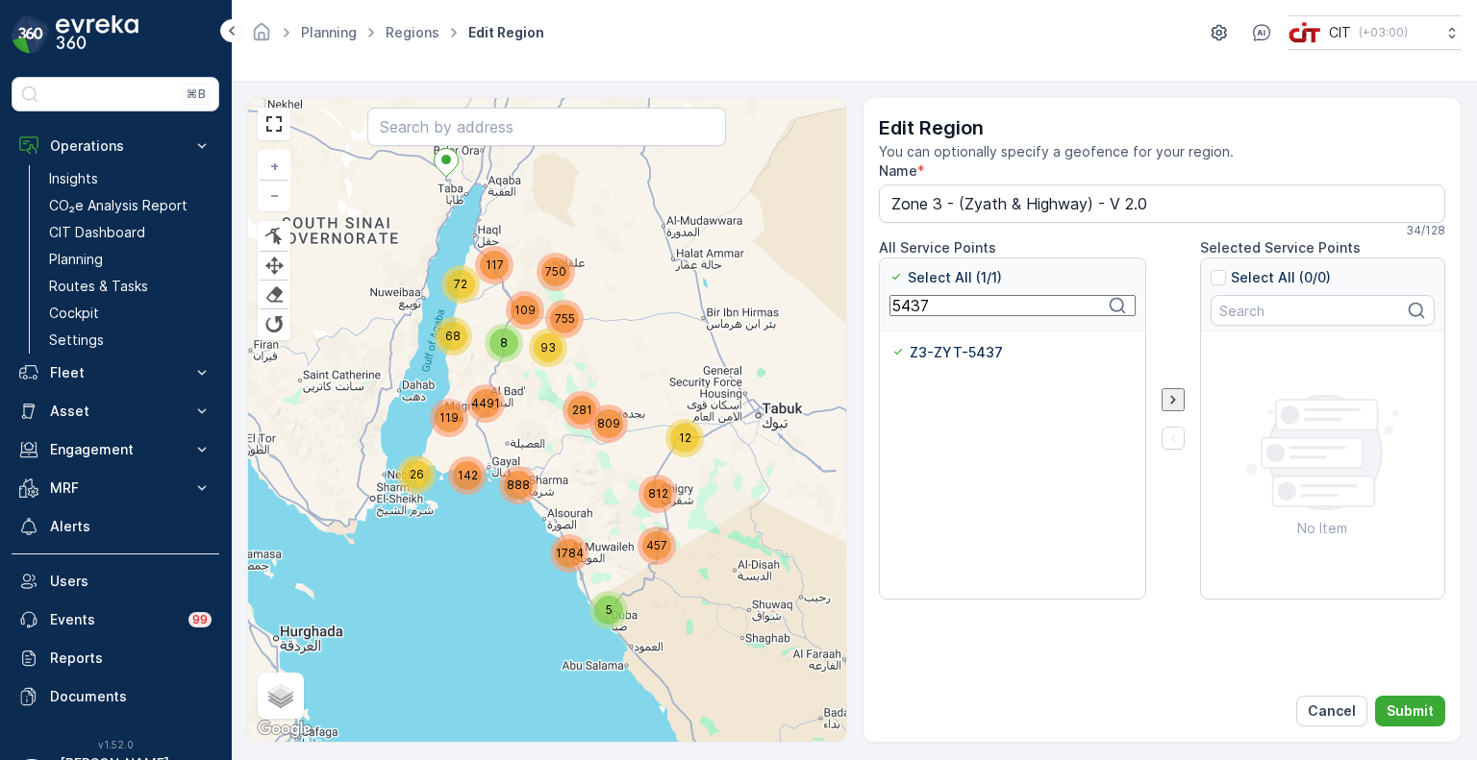
paste input "42"
click at [909, 352] on div "Z3-ZYT-5442" at bounding box center [948, 352] width 114 height 19
click at [891, 343] on input "Z3-ZYT-5442" at bounding box center [891, 343] width 0 height 0
click at [907, 310] on input "5442" at bounding box center [1012, 305] width 246 height 21
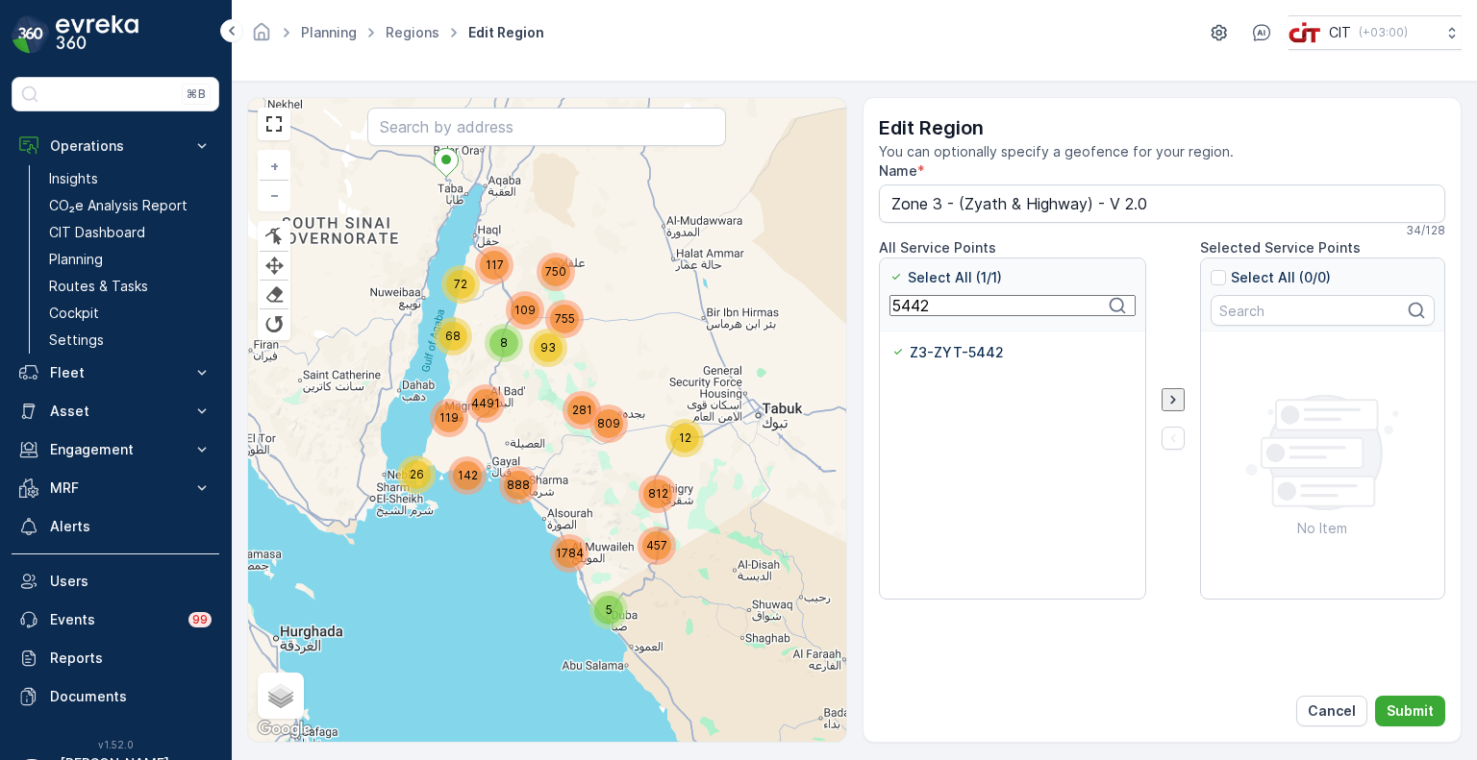
paste input "3"
click at [907, 351] on div "Z3-ZYT-5443" at bounding box center [948, 352] width 114 height 19
click at [891, 343] on input "Z3-ZYT-5443" at bounding box center [891, 343] width 0 height 0
click at [906, 314] on input "5443" at bounding box center [1012, 305] width 246 height 21
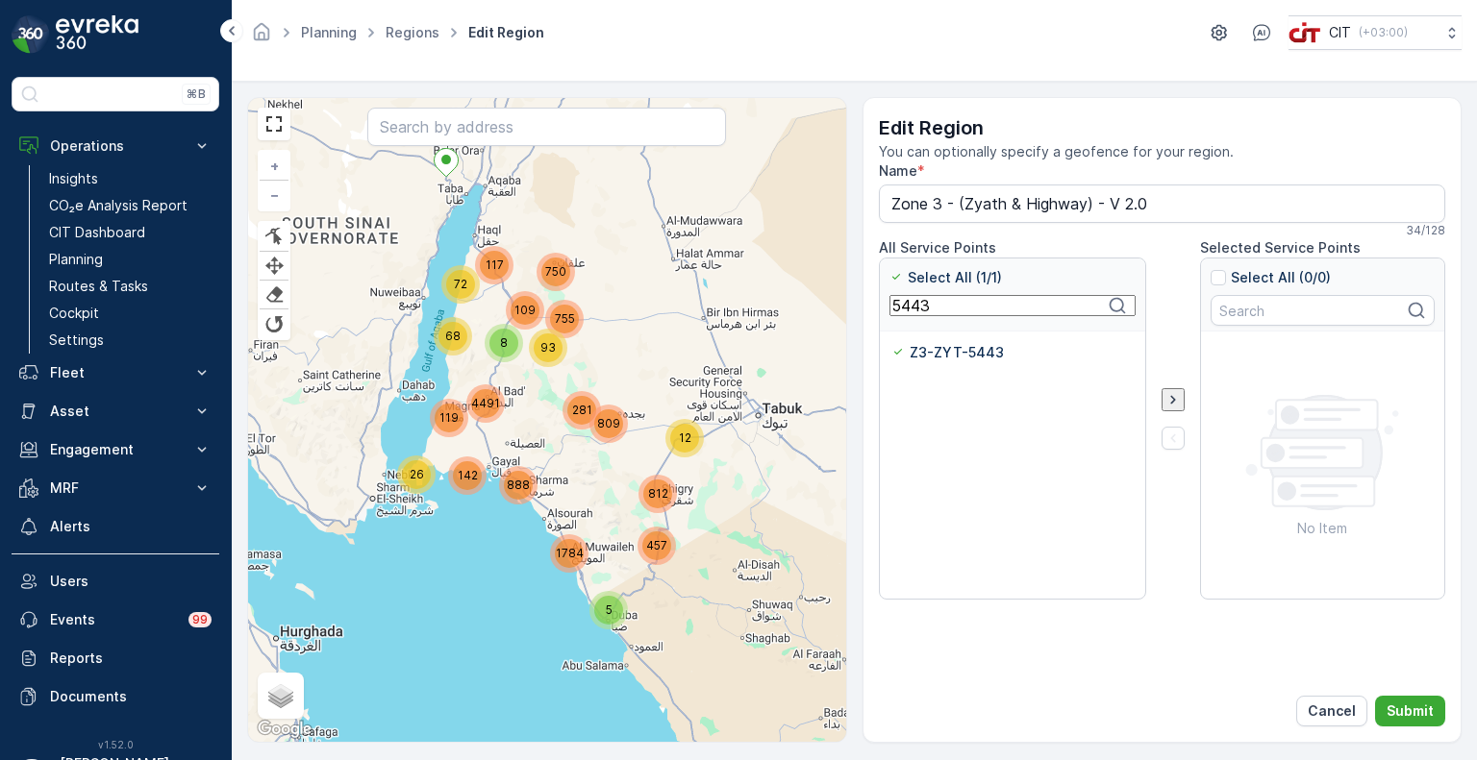
paste input "4"
click at [915, 346] on p "Z3-ZYT-5444" at bounding box center [958, 352] width 95 height 19
click at [891, 343] on input "Z3-ZYT-5444" at bounding box center [891, 343] width 0 height 0
click at [908, 316] on input "5444" at bounding box center [1012, 305] width 246 height 21
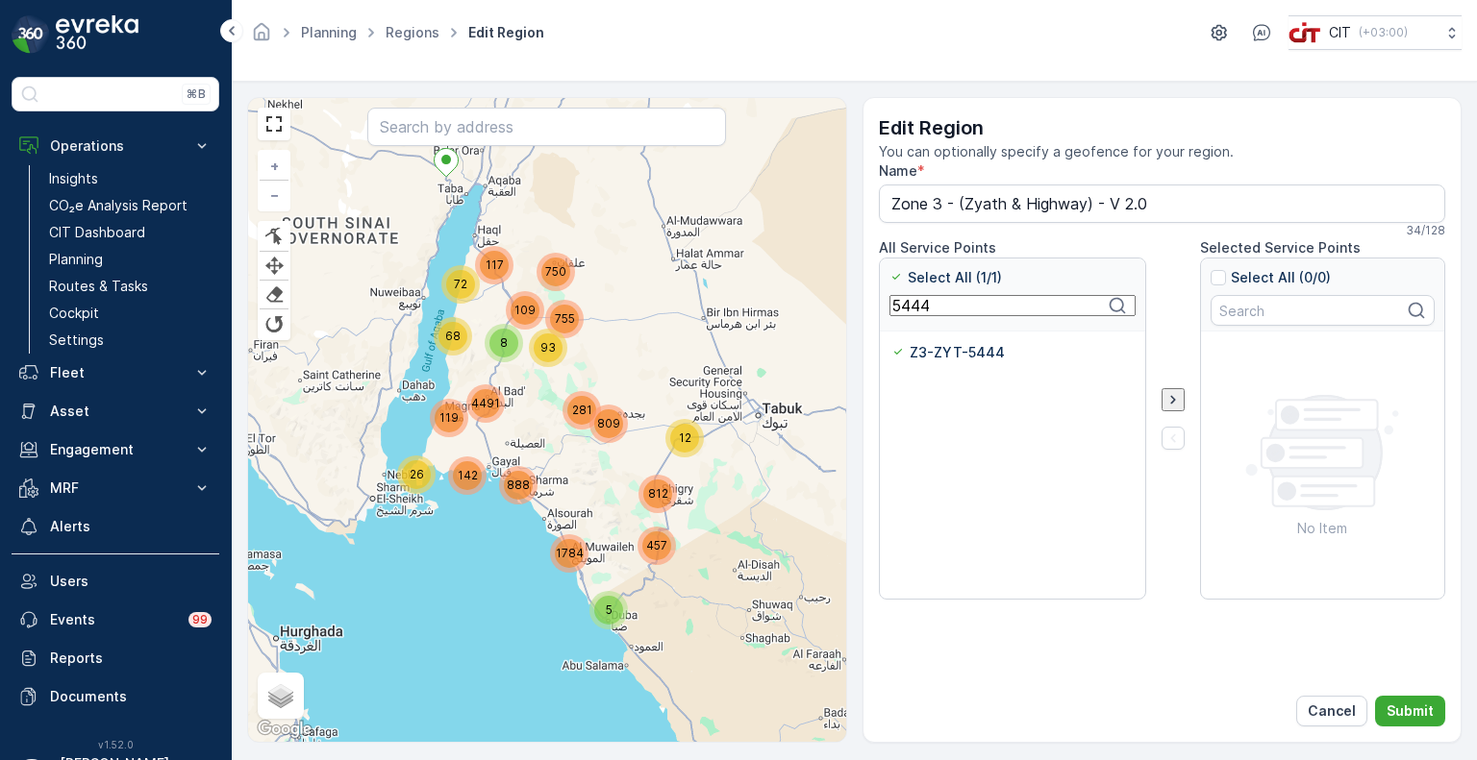
paste input "5"
click at [911, 351] on p "Z3-ZYT-5445" at bounding box center [957, 352] width 93 height 19
click at [891, 343] on input "Z3-ZYT-5445" at bounding box center [891, 343] width 0 height 0
click at [904, 314] on input "5445" at bounding box center [1012, 305] width 246 height 21
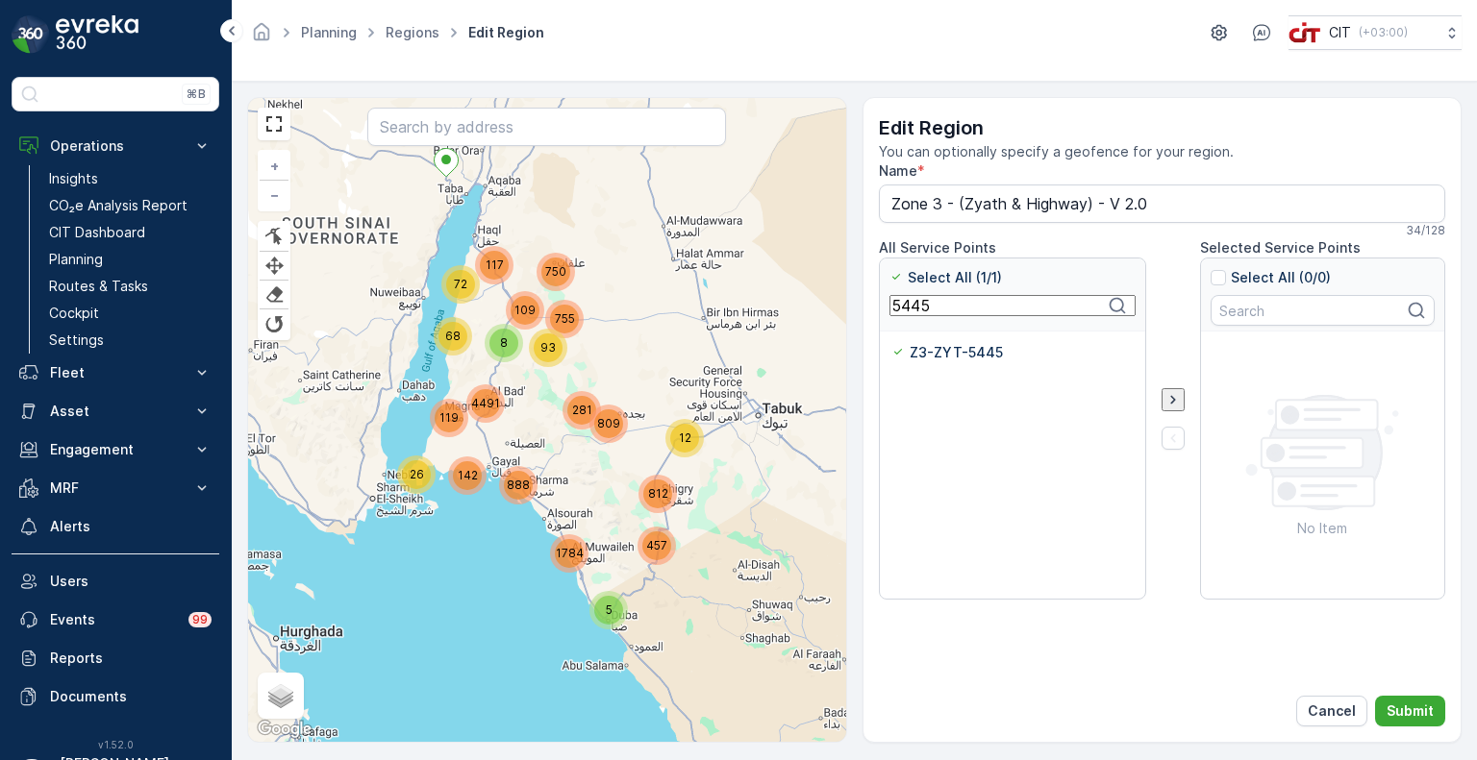
paste input "6"
click at [911, 357] on p "Z3-ZYT-5446" at bounding box center [958, 352] width 94 height 19
click at [891, 343] on input "Z3-ZYT-5446" at bounding box center [891, 343] width 0 height 0
click at [923, 311] on input "5446" at bounding box center [1012, 305] width 246 height 21
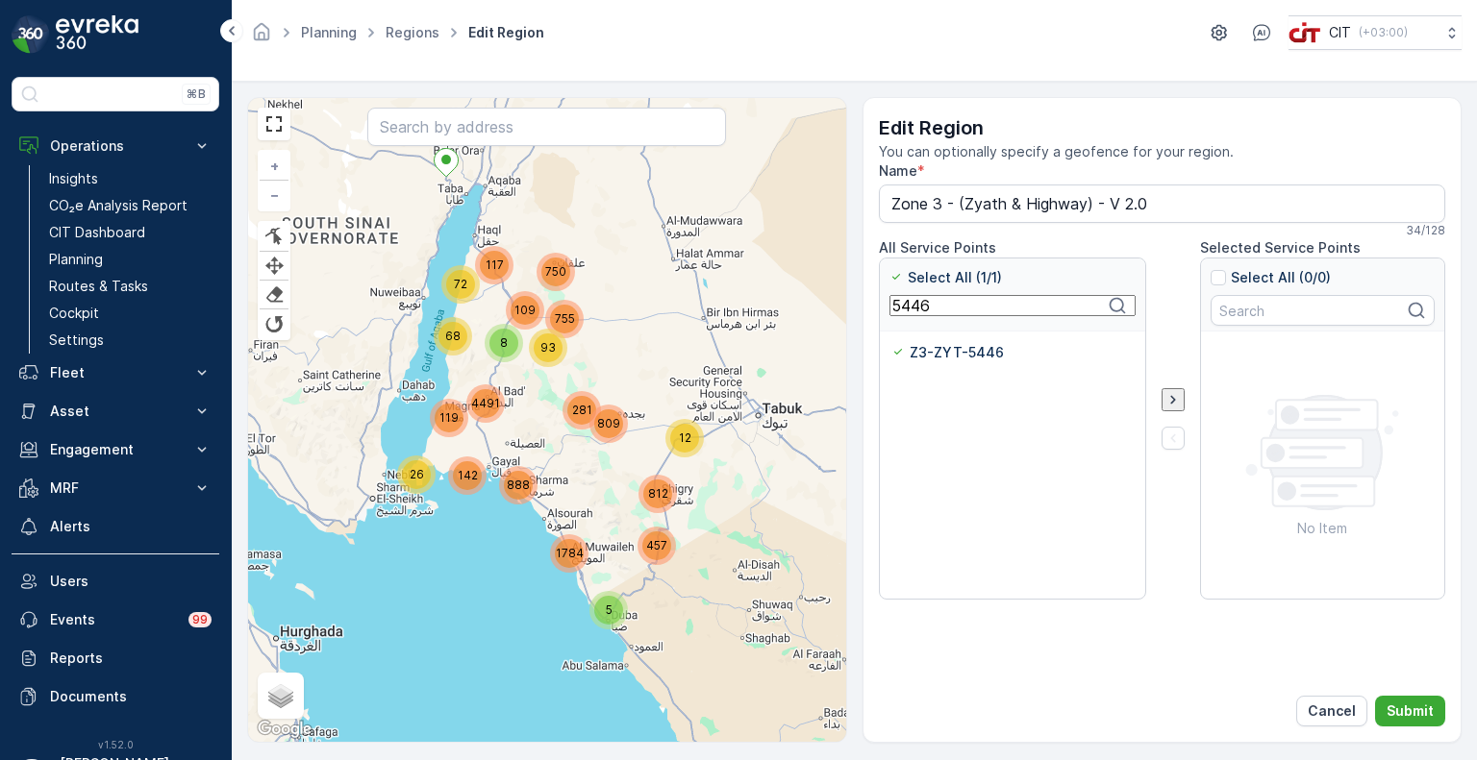
paste input "7"
click at [931, 350] on p "Z3-ZYT-5447" at bounding box center [958, 352] width 94 height 19
click at [891, 343] on input "Z3-ZYT-5447" at bounding box center [891, 343] width 0 height 0
click at [910, 310] on input "5447" at bounding box center [1012, 305] width 246 height 21
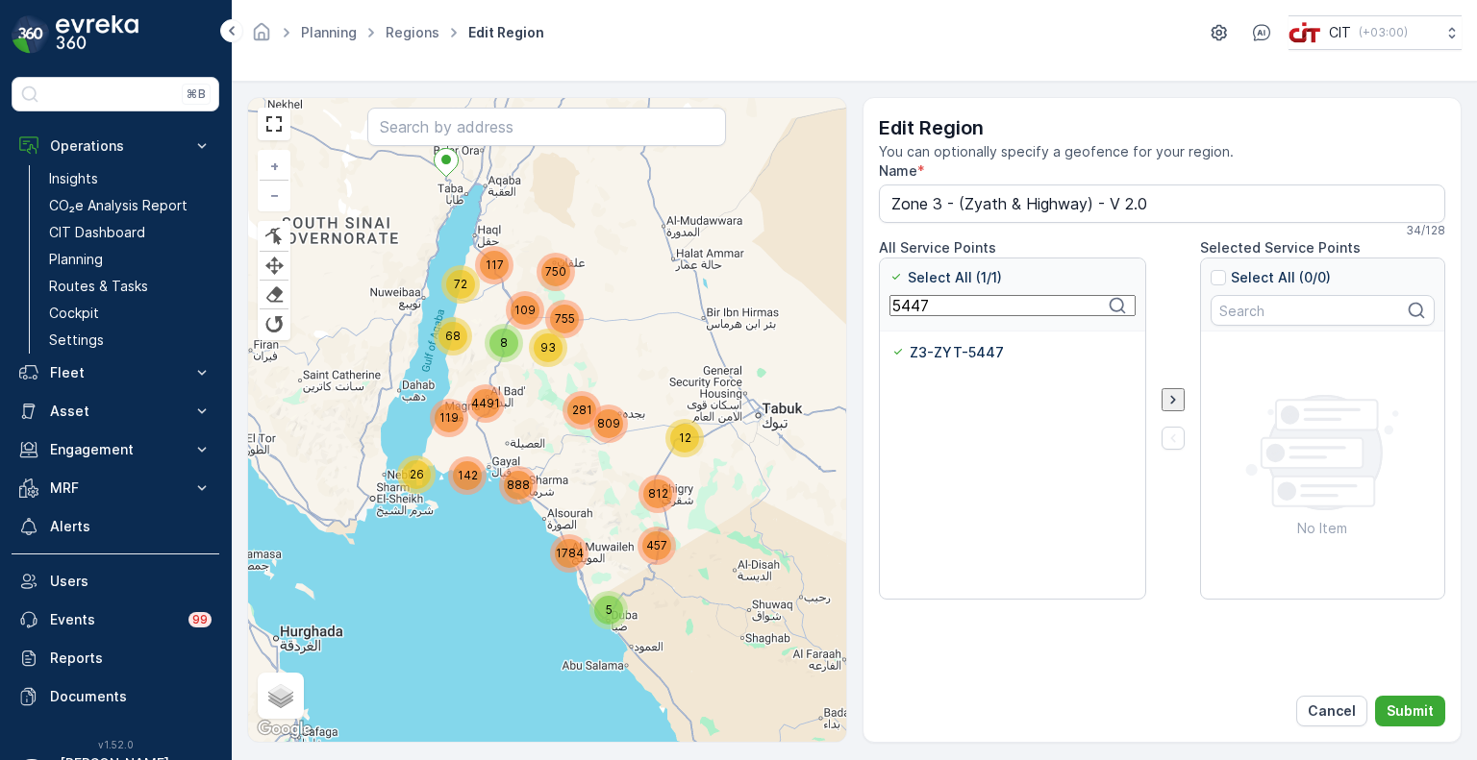
paste input "8"
click at [930, 352] on p "Z3-ZYT-5448" at bounding box center [958, 352] width 94 height 19
click at [891, 343] on input "Z3-ZYT-5448" at bounding box center [891, 343] width 0 height 0
click at [929, 311] on input "5448" at bounding box center [1012, 305] width 246 height 21
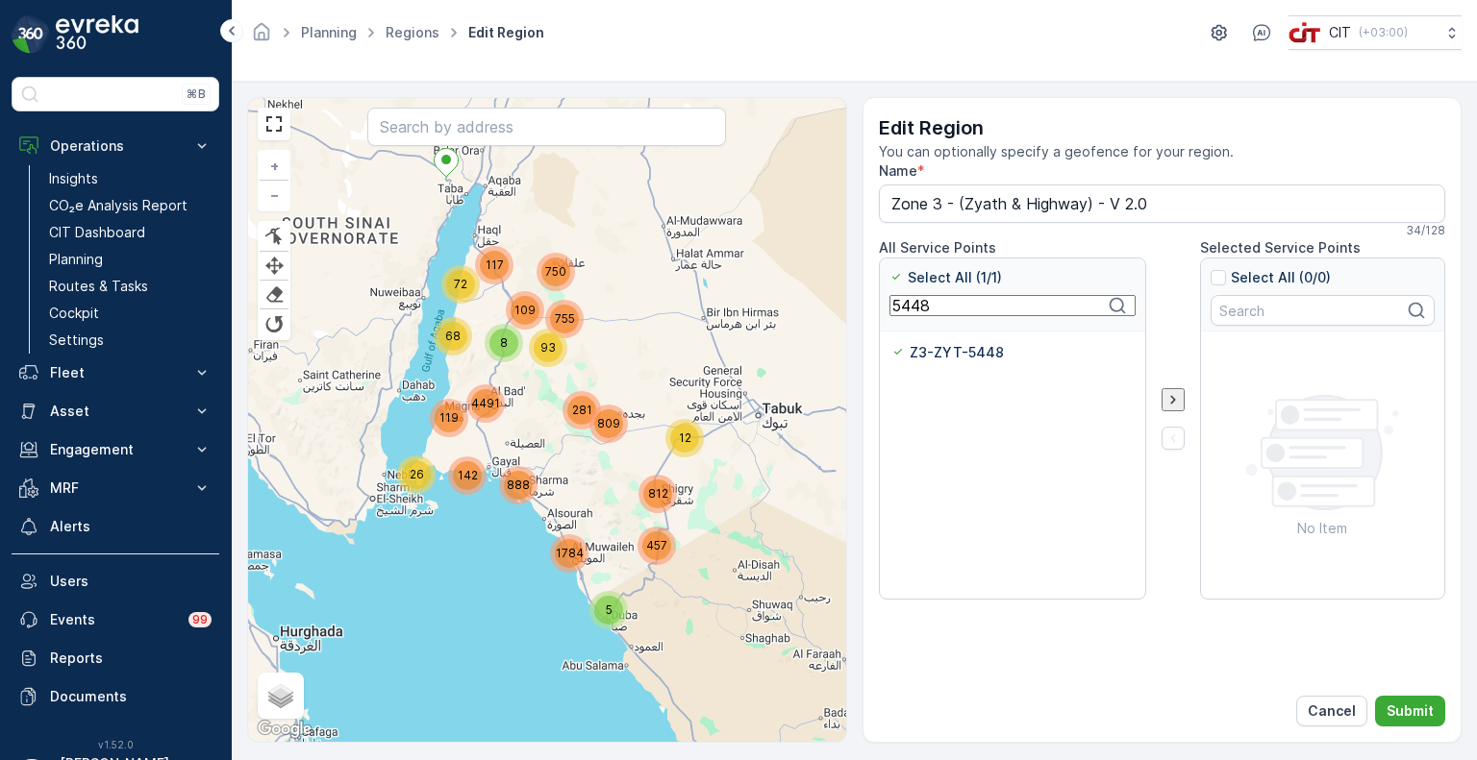
paste input "57"
click at [915, 346] on p "Z3-ZYT-5457" at bounding box center [957, 352] width 92 height 19
click at [891, 343] on input "Z3-ZYT-5457" at bounding box center [891, 343] width 0 height 0
click at [907, 305] on input "5457" at bounding box center [1012, 305] width 246 height 21
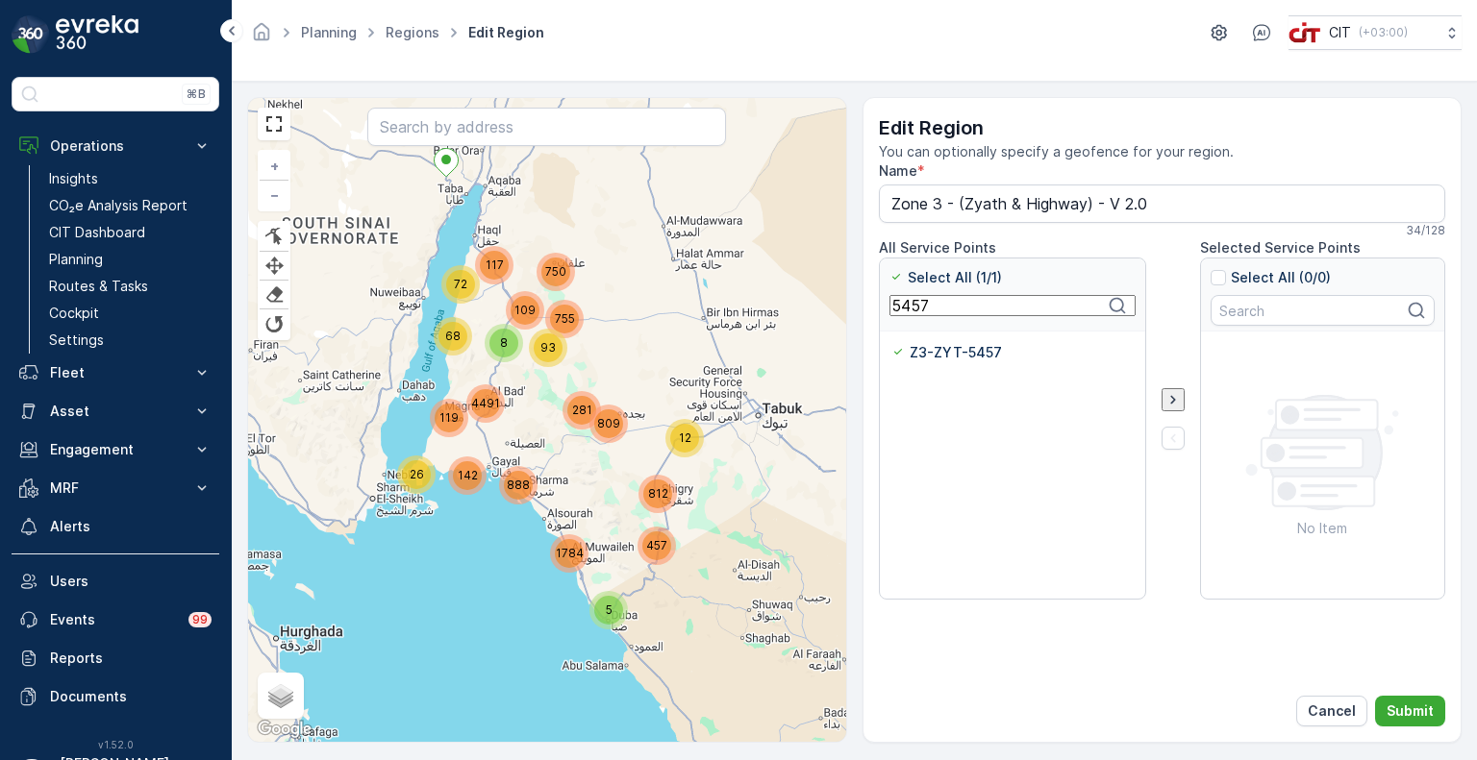
paste input "9"
click at [906, 353] on div "Z3-SHF-5957" at bounding box center [946, 352] width 110 height 19
click at [891, 343] on input "Z3-SHF-5957" at bounding box center [891, 343] width 0 height 0
click at [908, 315] on input "5957" at bounding box center [1012, 305] width 246 height 21
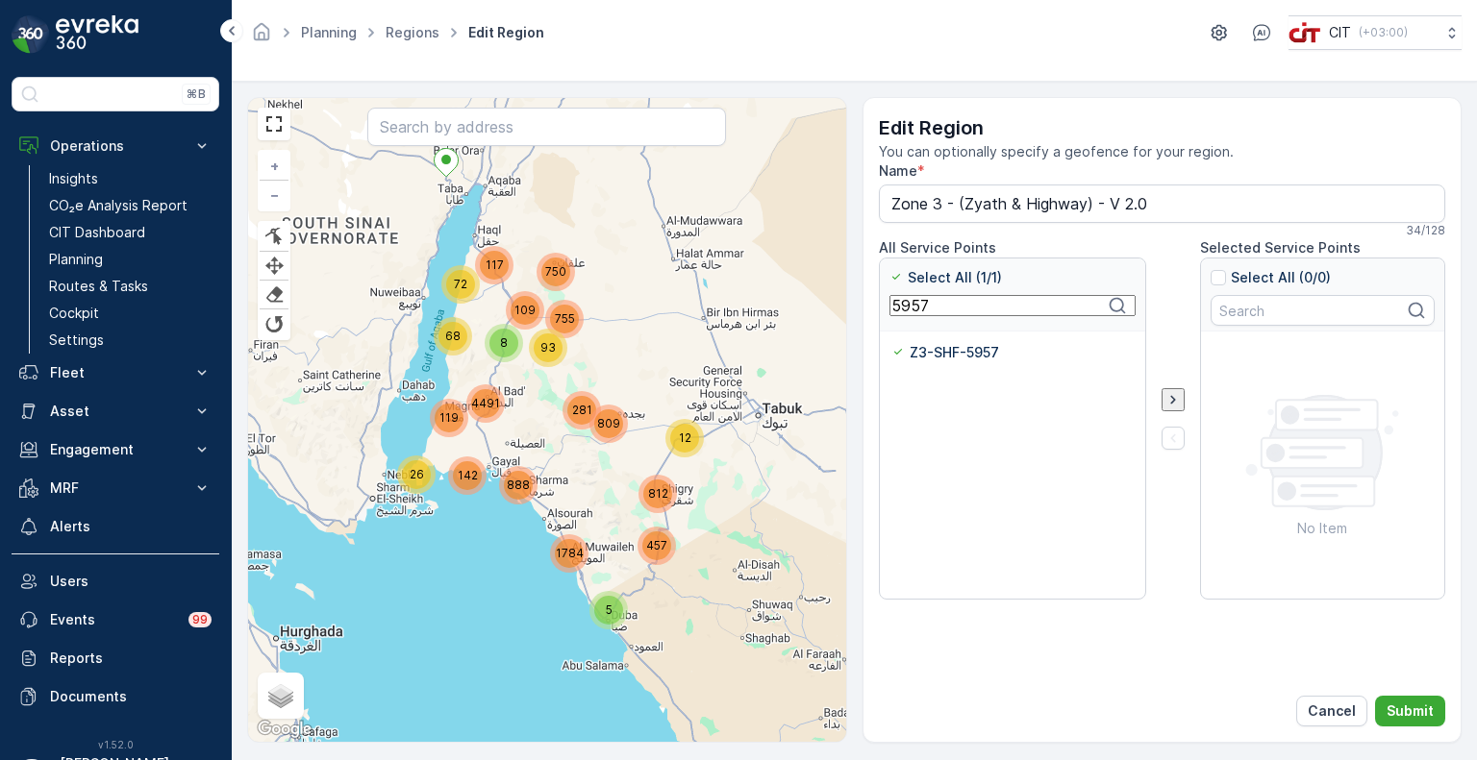
paste input "175"
click at [919, 360] on p "Z3-ZYT-5175" at bounding box center [955, 352] width 88 height 19
click at [891, 343] on input "Z3-ZYT-5175" at bounding box center [891, 343] width 0 height 0
click at [914, 311] on input "5175" at bounding box center [1012, 305] width 246 height 21
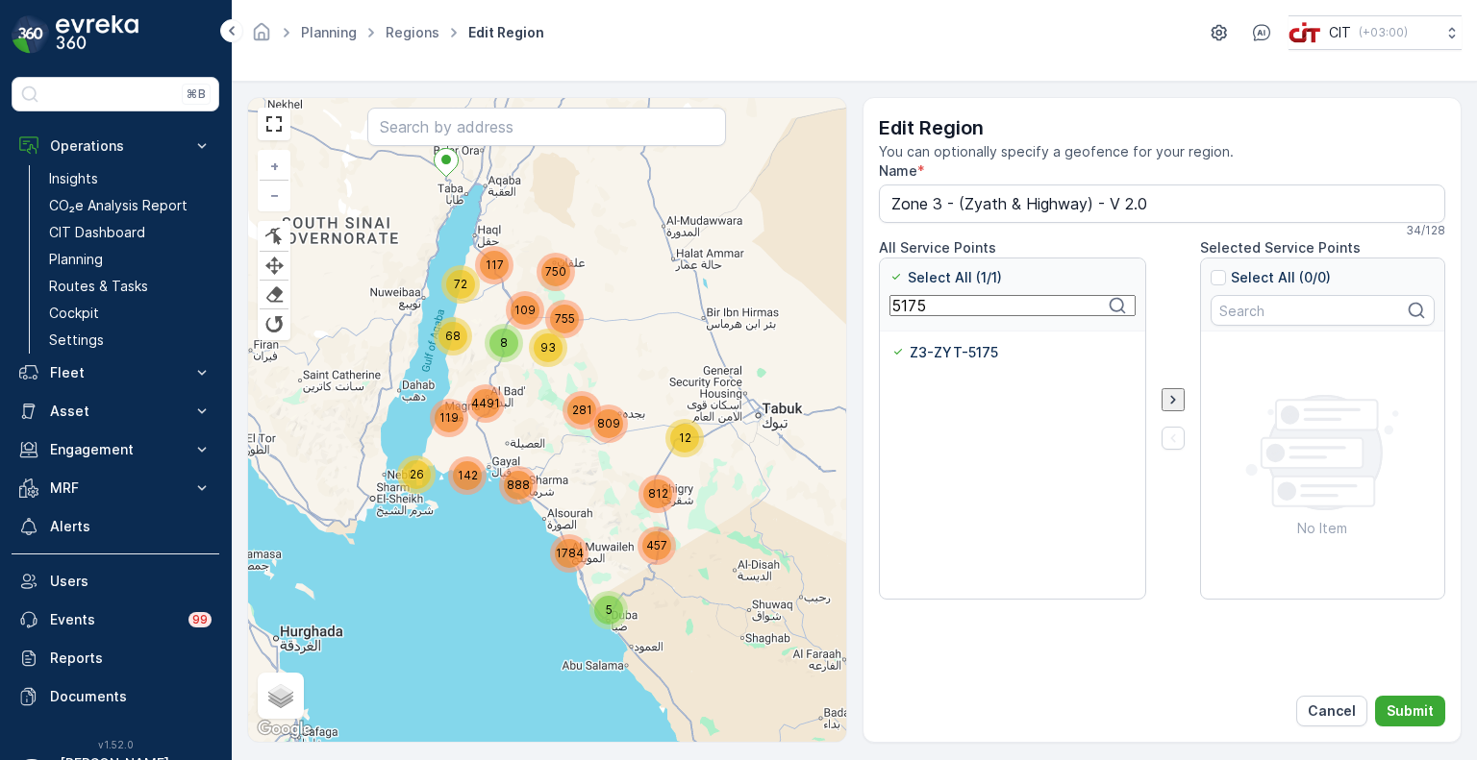
paste input "564"
click at [917, 346] on p "Z3-ZYT-5564" at bounding box center [957, 352] width 92 height 19
click at [891, 343] on input "Z3-ZYT-5564" at bounding box center [891, 343] width 0 height 0
click at [908, 316] on input "5564" at bounding box center [1012, 305] width 246 height 21
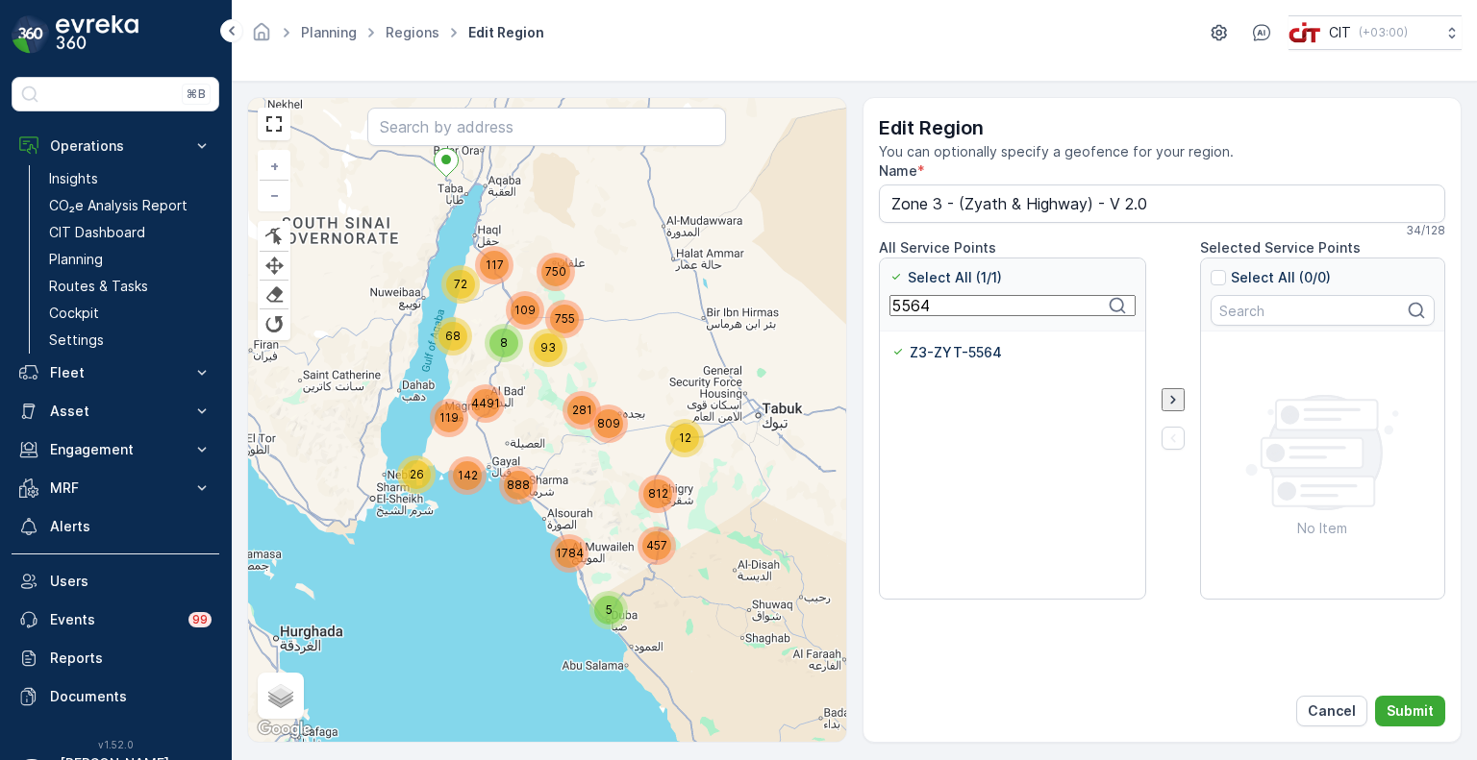
paste input "5"
click at [923, 350] on p "Z3-ZYT-5565" at bounding box center [956, 352] width 90 height 19
click at [891, 343] on input "Z3-ZYT-5565" at bounding box center [891, 343] width 0 height 0
click at [917, 307] on input "5565" at bounding box center [1012, 305] width 246 height 21
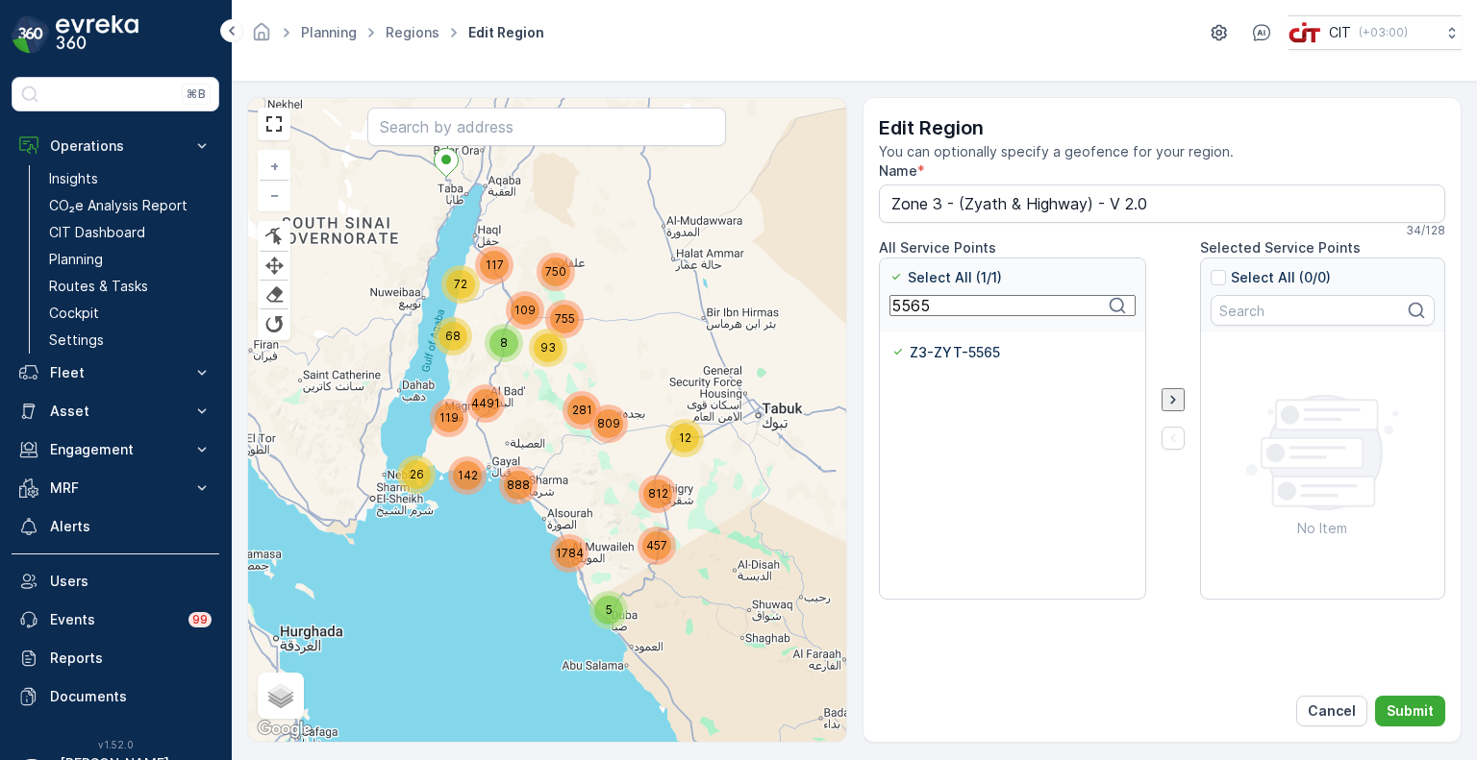
paste input "07"
click at [906, 353] on div "Z3-ZYT-5507" at bounding box center [947, 352] width 112 height 19
click at [891, 343] on input "Z3-ZYT-5507" at bounding box center [891, 343] width 0 height 0
click at [911, 311] on input "5507" at bounding box center [1012, 305] width 246 height 21
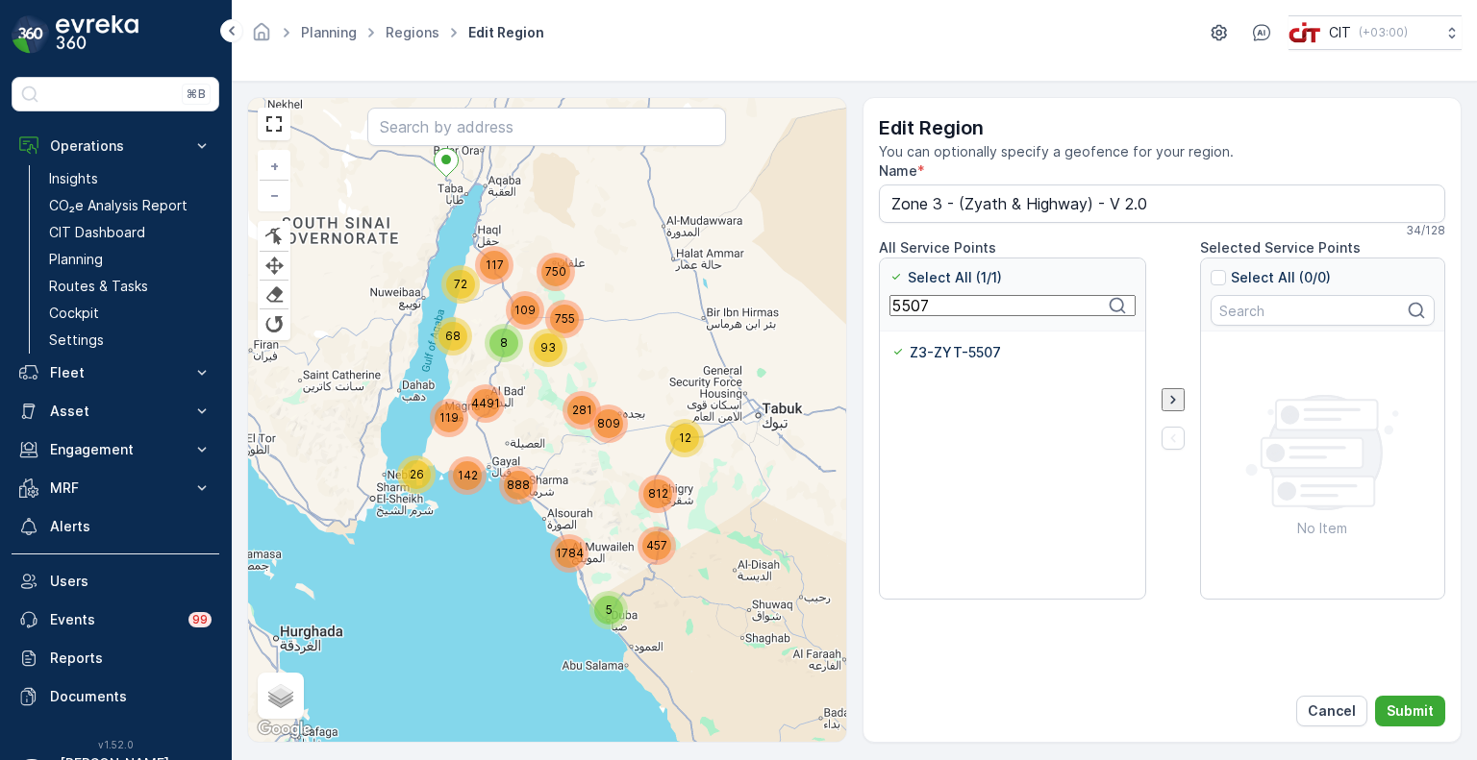
paste input "382"
click at [923, 355] on p "Z3-ZYT-5382" at bounding box center [957, 352] width 92 height 19
click at [891, 343] on input "Z3-ZYT-5382" at bounding box center [891, 343] width 0 height 0
click at [912, 311] on input "5382" at bounding box center [1012, 305] width 246 height 21
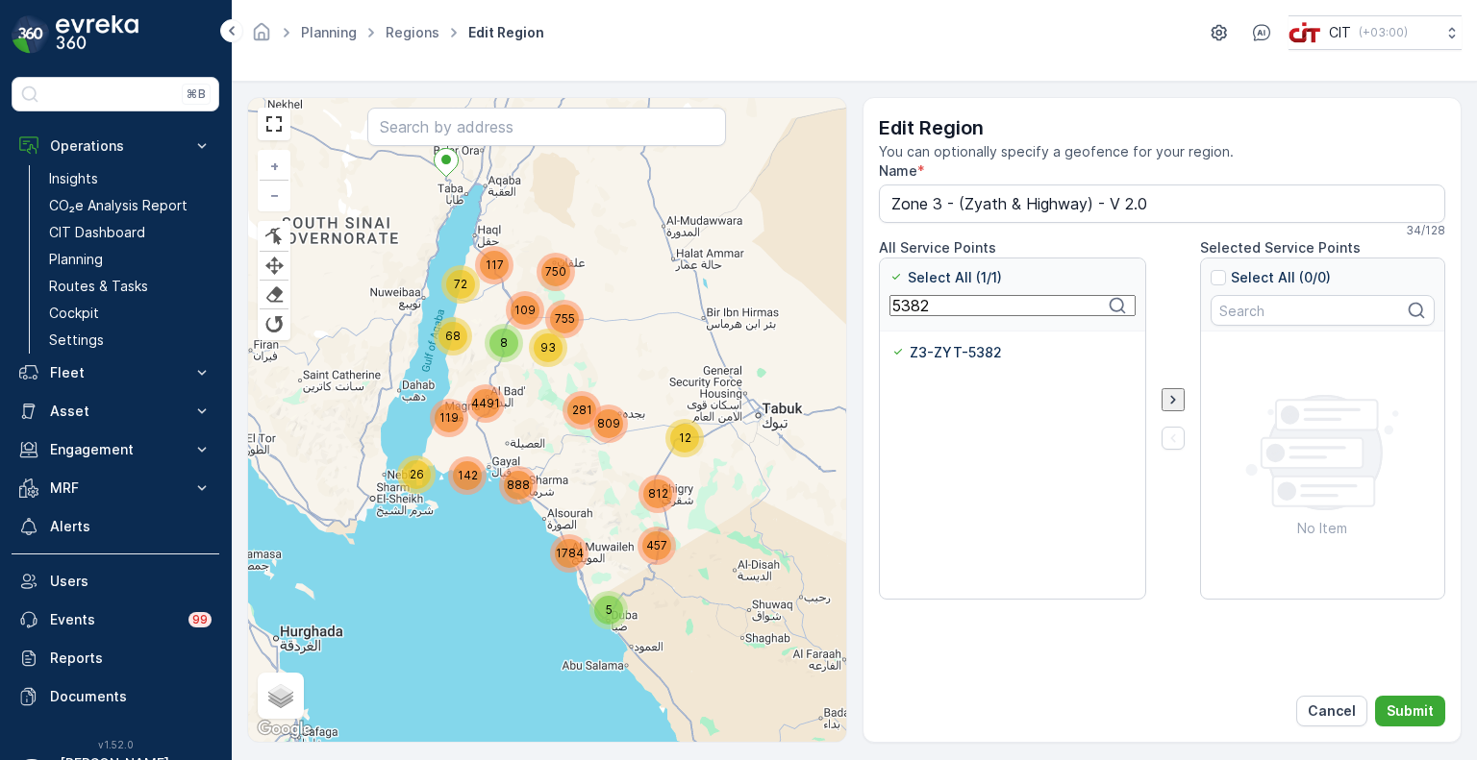
paste input "509"
click at [915, 353] on p "Z3-ZYT-5509" at bounding box center [956, 352] width 91 height 19
click at [891, 343] on input "Z3-ZYT-5509" at bounding box center [891, 343] width 0 height 0
click at [907, 310] on input "5509" at bounding box center [1012, 305] width 246 height 21
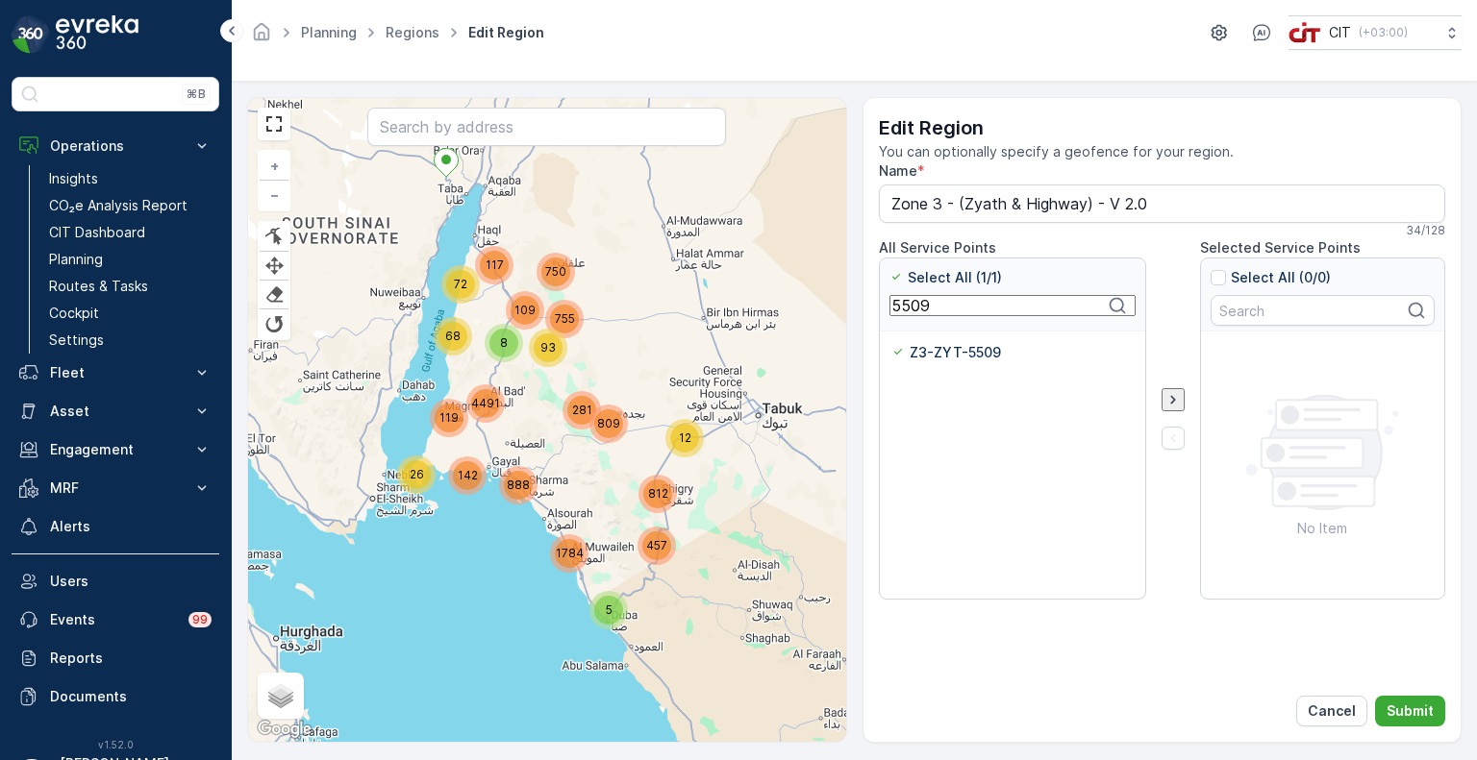
paste input "12"
click at [923, 353] on p "Z3-ZYT-5512" at bounding box center [955, 352] width 88 height 19
click at [891, 343] on input "Z3-ZYT-5512" at bounding box center [891, 343] width 0 height 0
click at [907, 312] on input "5512" at bounding box center [1012, 305] width 246 height 21
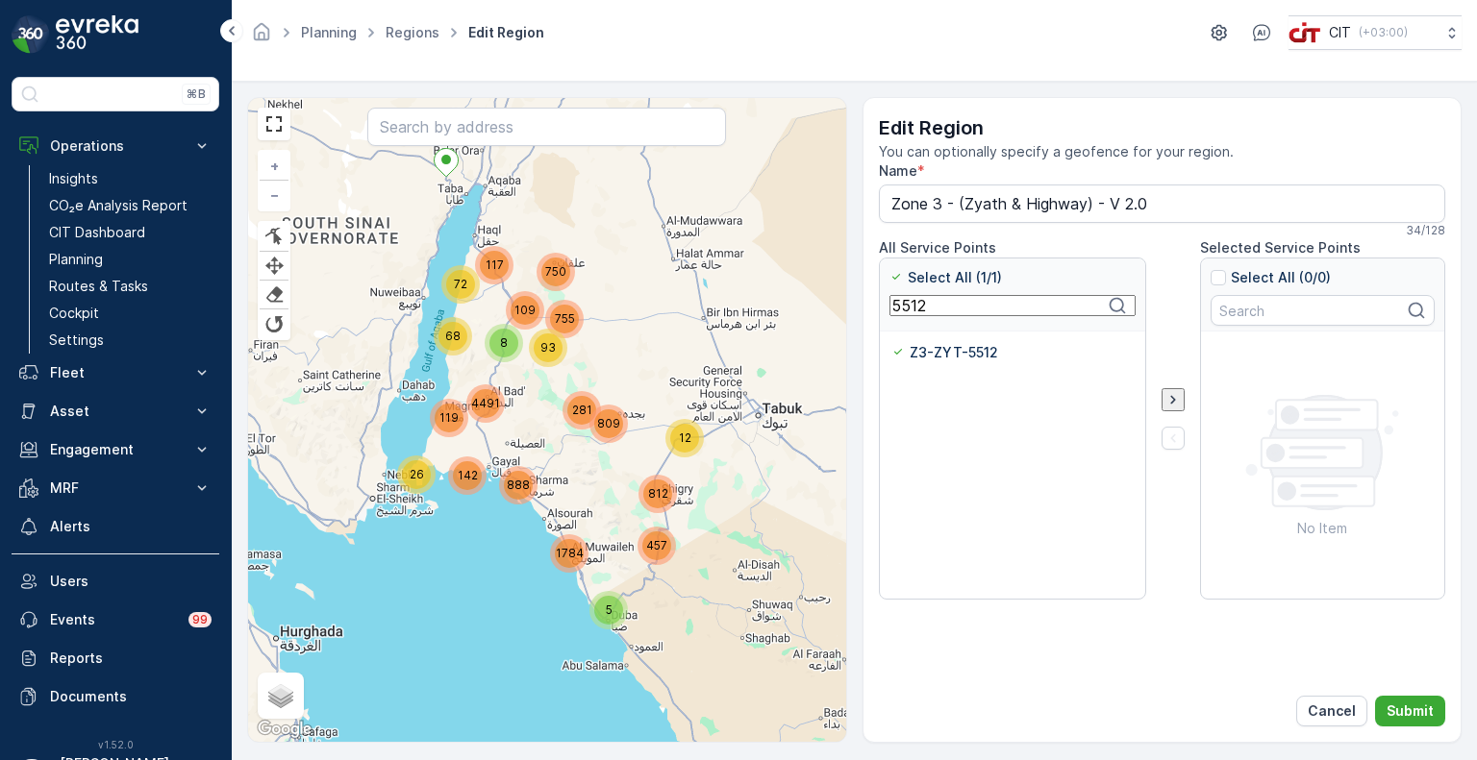
paste input "470"
click at [920, 357] on p "Z3-ZYT-5470" at bounding box center [957, 352] width 93 height 19
click at [891, 343] on input "Z3-ZYT-5470" at bounding box center [891, 343] width 0 height 0
click at [911, 303] on input "5470" at bounding box center [1012, 305] width 246 height 21
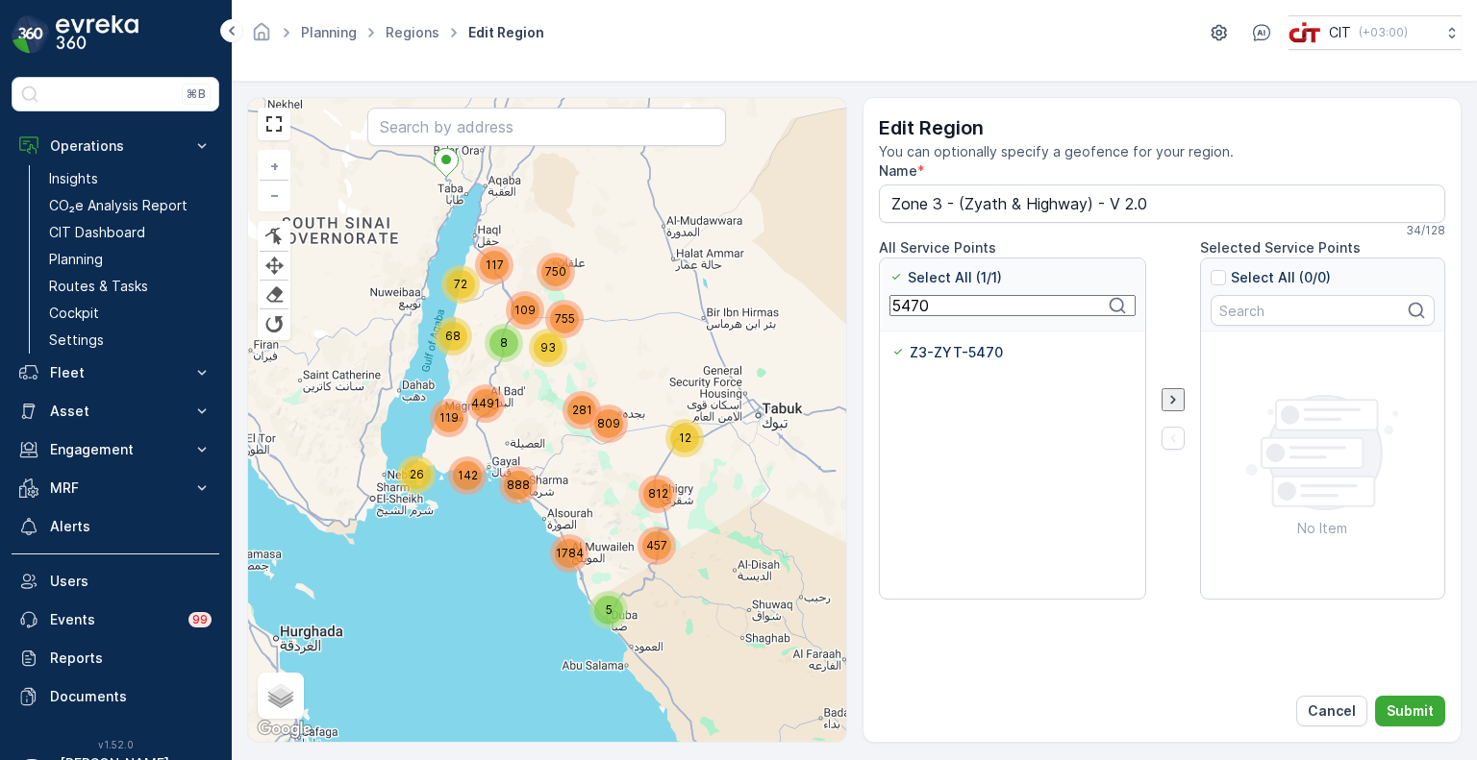
paste input "515"
click at [922, 351] on p "Z3-ZYT-5515" at bounding box center [954, 352] width 87 height 19
click at [891, 343] on input "Z3-ZYT-5515" at bounding box center [891, 343] width 0 height 0
click at [911, 310] on input "5515" at bounding box center [1012, 305] width 246 height 21
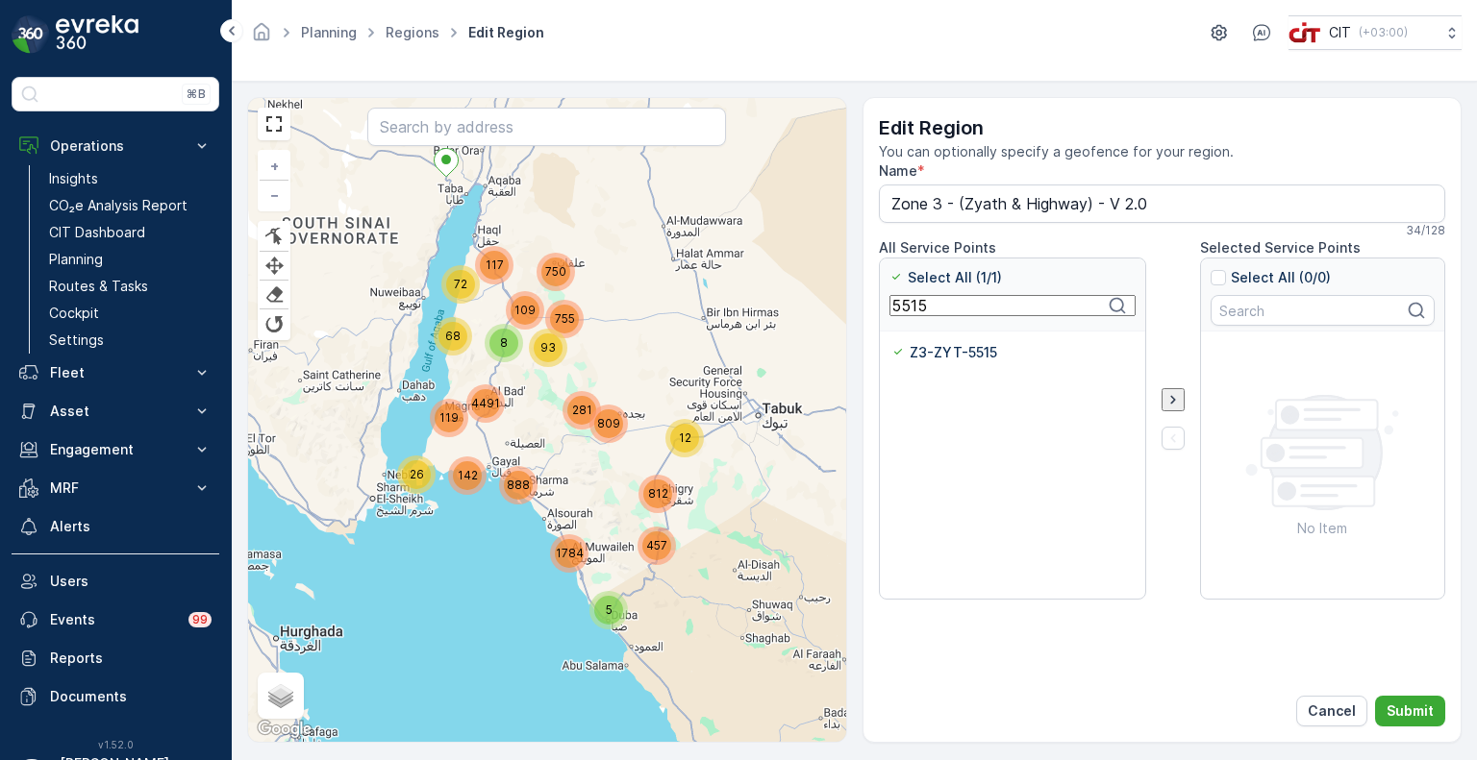
paste input "3"
click at [937, 349] on p "Z3-ZYT-5513" at bounding box center [955, 352] width 88 height 19
click at [891, 343] on input "Z3-ZYT-5513" at bounding box center [891, 343] width 0 height 0
click at [910, 310] on input "5513" at bounding box center [1012, 305] width 246 height 21
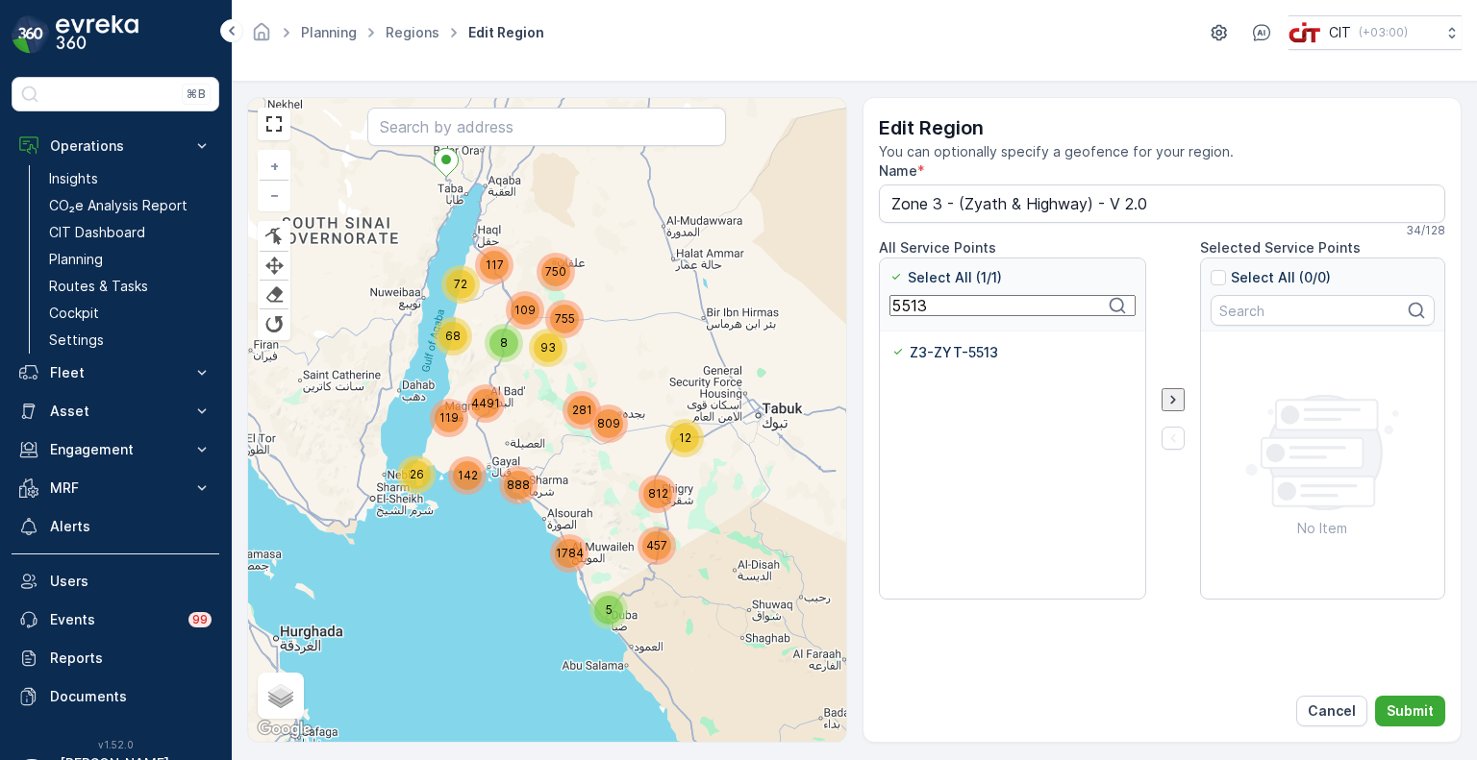
paste input "4"
click at [915, 352] on p "Z3-ZYT-5514" at bounding box center [955, 352] width 89 height 19
click at [891, 343] on input "Z3-ZYT-5514" at bounding box center [891, 343] width 0 height 0
click at [915, 308] on input "5514" at bounding box center [1012, 305] width 246 height 21
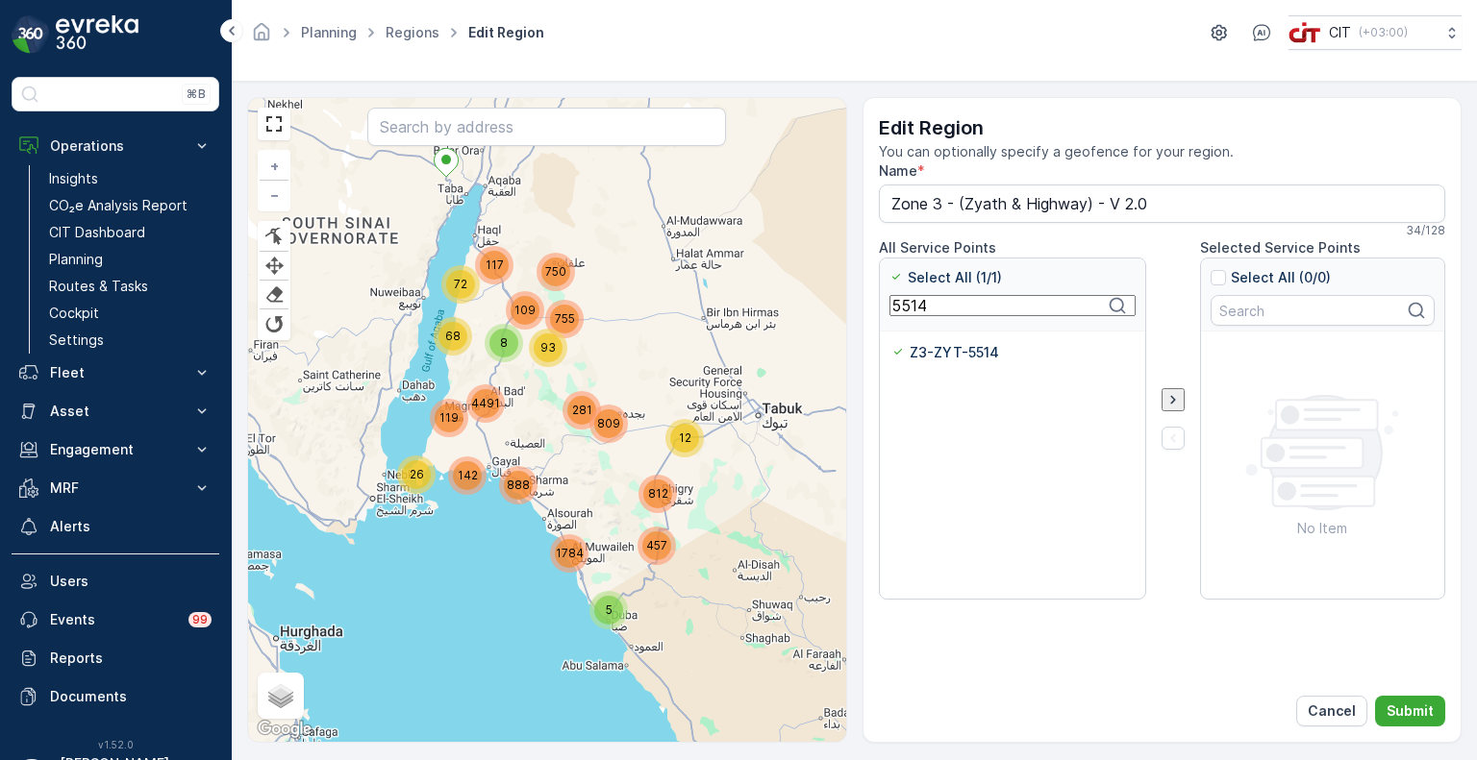
paste input "472"
click at [922, 348] on p "Z3-ZYT-5472" at bounding box center [957, 352] width 93 height 19
click at [891, 343] on input "Z3-ZYT-5472" at bounding box center [891, 343] width 0 height 0
click at [909, 316] on input "5472" at bounding box center [1012, 305] width 246 height 21
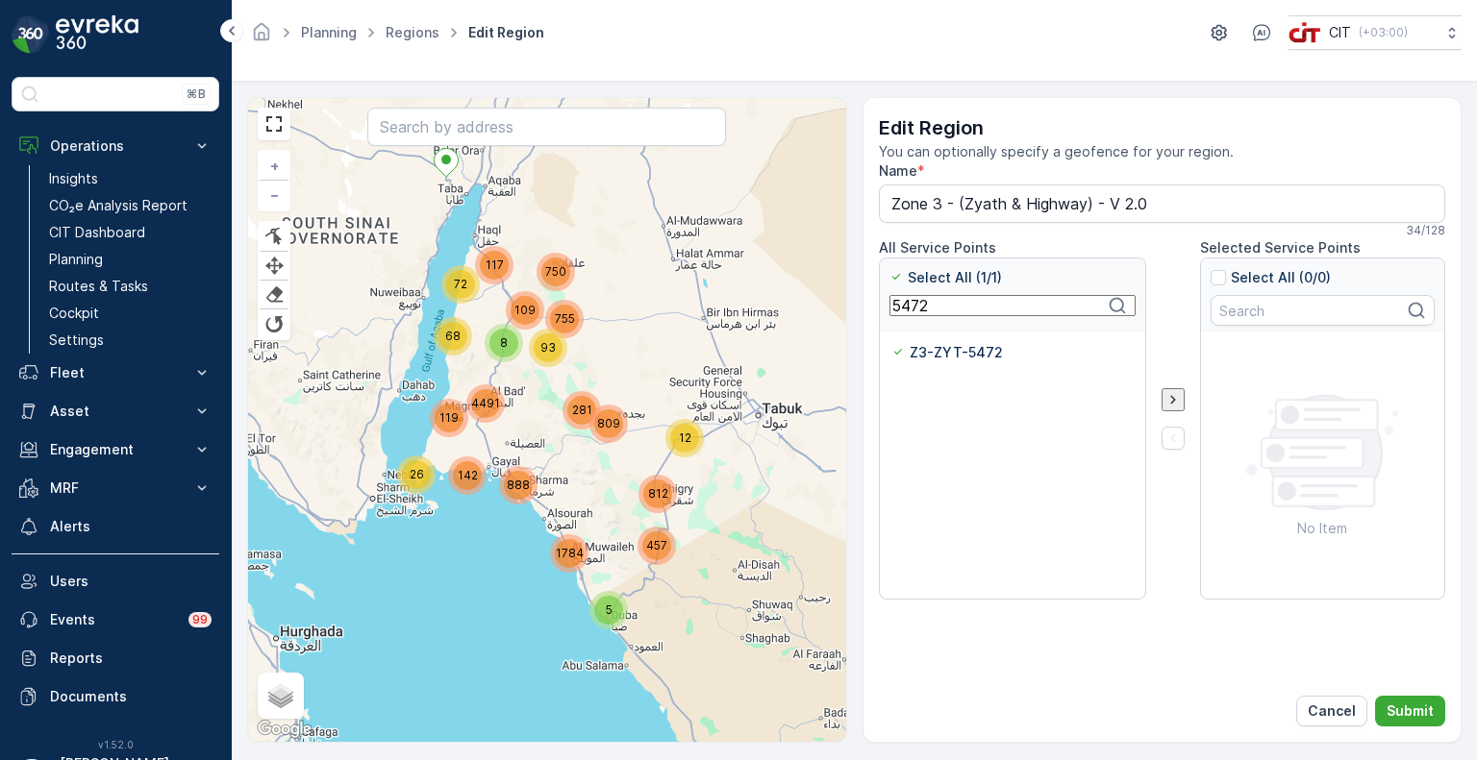
paste input "097"
click at [913, 353] on p "Z3-ZYT-5097" at bounding box center [957, 352] width 92 height 19
click at [891, 343] on input "Z3-ZYT-5097" at bounding box center [891, 343] width 0 height 0
click at [907, 310] on input "5097" at bounding box center [1012, 305] width 246 height 21
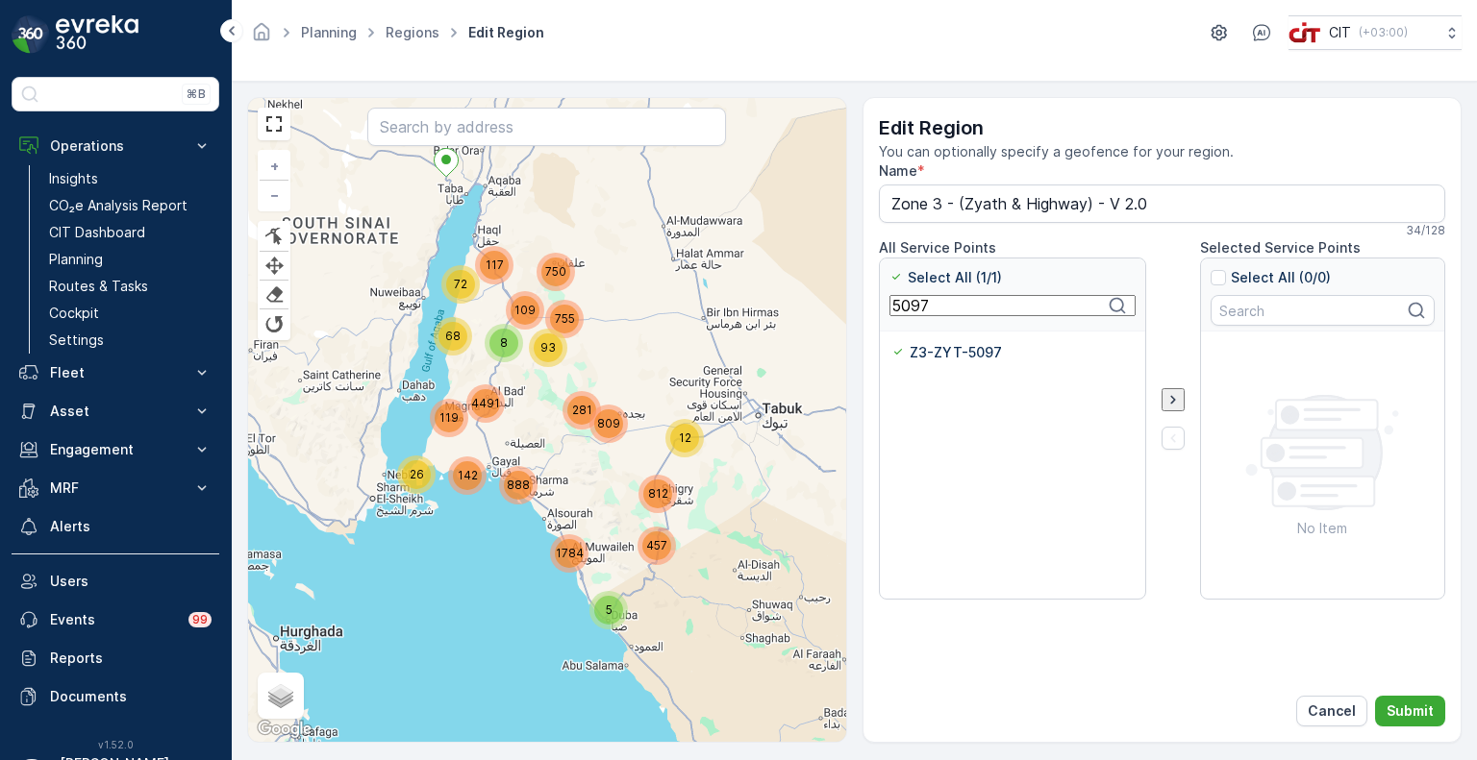
paste input "40"
click at [925, 357] on p "Z3-ZYT-5407" at bounding box center [957, 352] width 93 height 19
click at [891, 343] on input "Z3-ZYT-5407" at bounding box center [891, 343] width 0 height 0
click at [912, 313] on input "5407" at bounding box center [1012, 305] width 246 height 21
click at [912, 312] on input "5407" at bounding box center [1012, 305] width 246 height 21
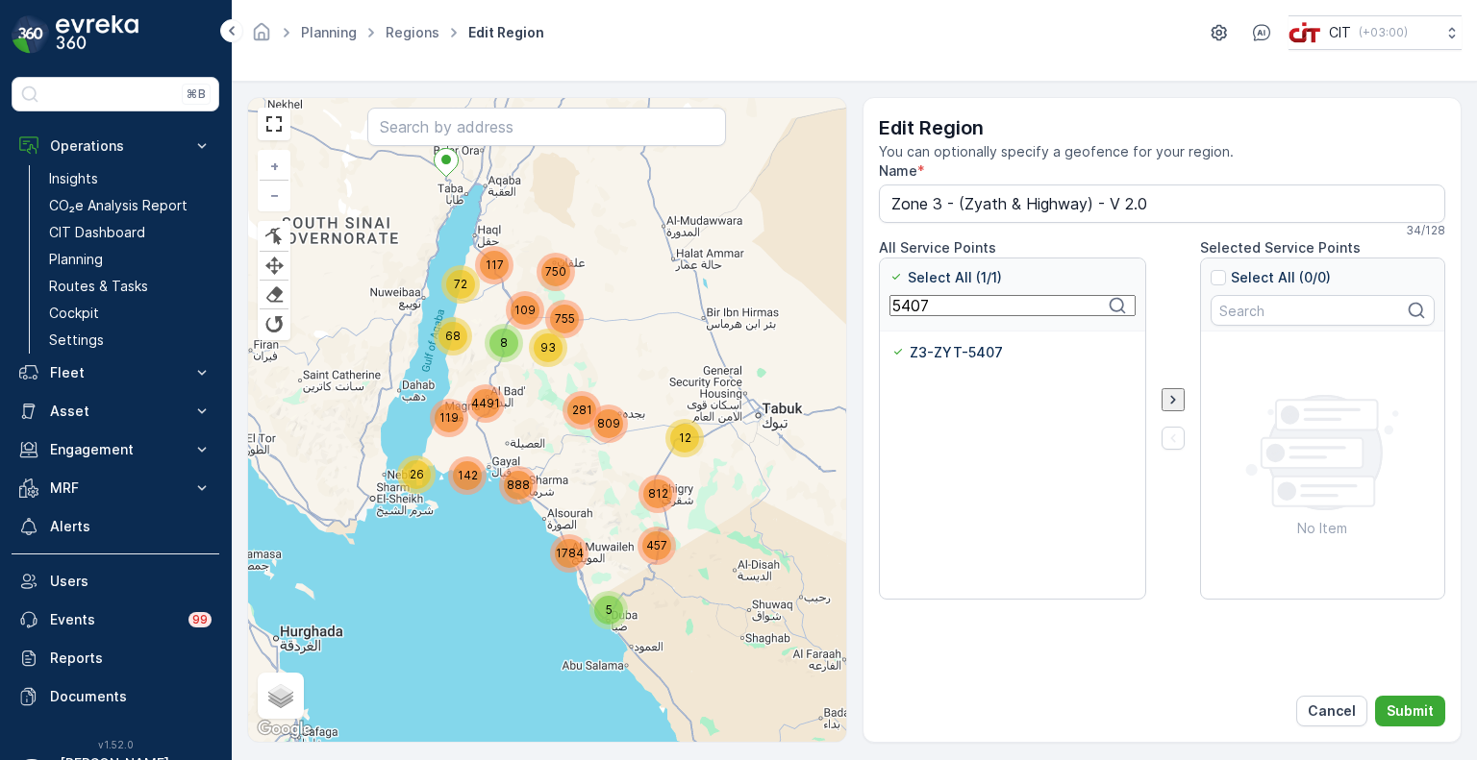
paste input "6"
click at [924, 354] on p "Z3-ZYT-5406" at bounding box center [957, 352] width 93 height 19
click at [891, 343] on input "Z3-ZYT-5406" at bounding box center [891, 343] width 0 height 0
click at [923, 314] on input "5406" at bounding box center [1012, 305] width 246 height 21
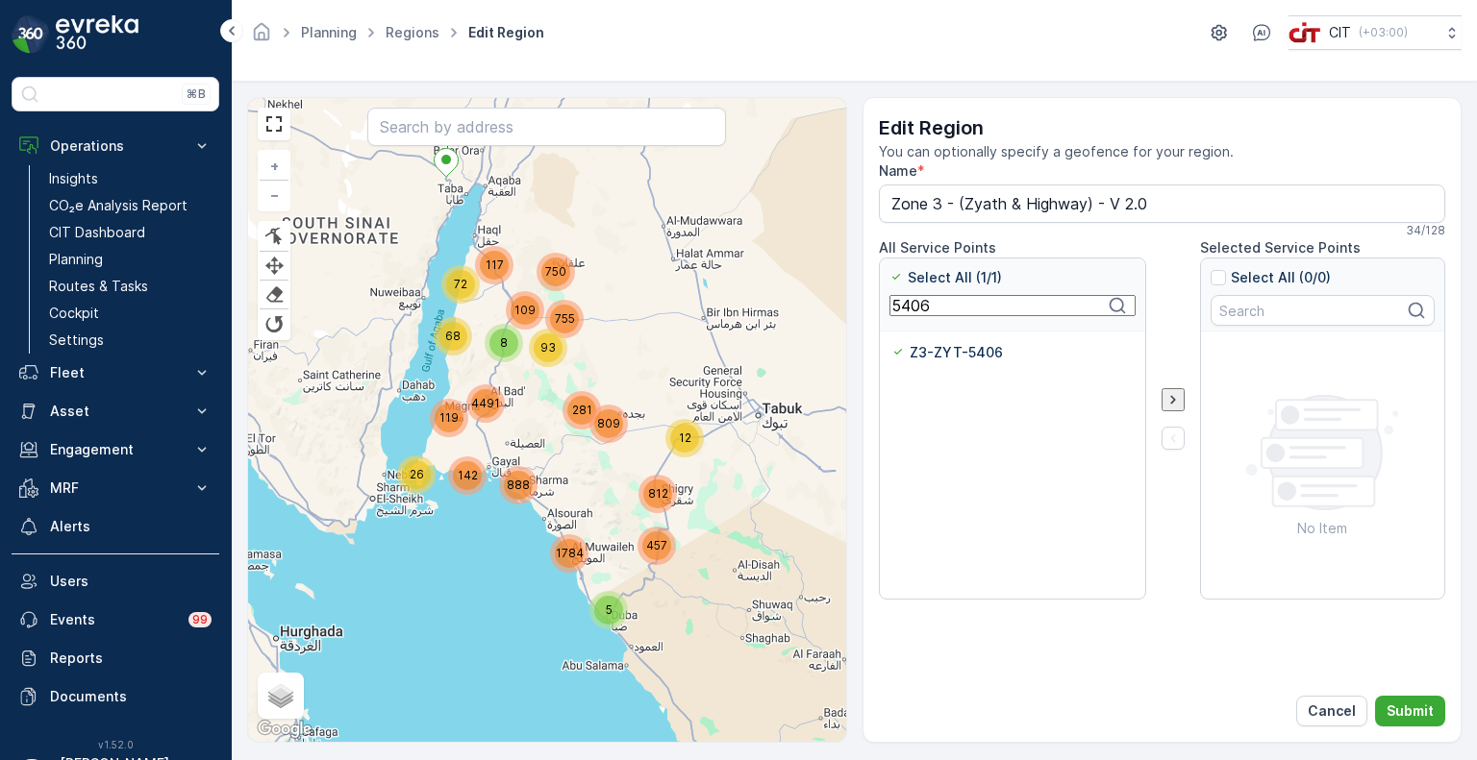
paste input "5"
click at [929, 352] on p "Z3-ZYT-5405" at bounding box center [957, 352] width 92 height 19
click at [891, 343] on input "Z3-ZYT-5405" at bounding box center [891, 343] width 0 height 0
click at [916, 316] on input "5405" at bounding box center [1012, 305] width 246 height 21
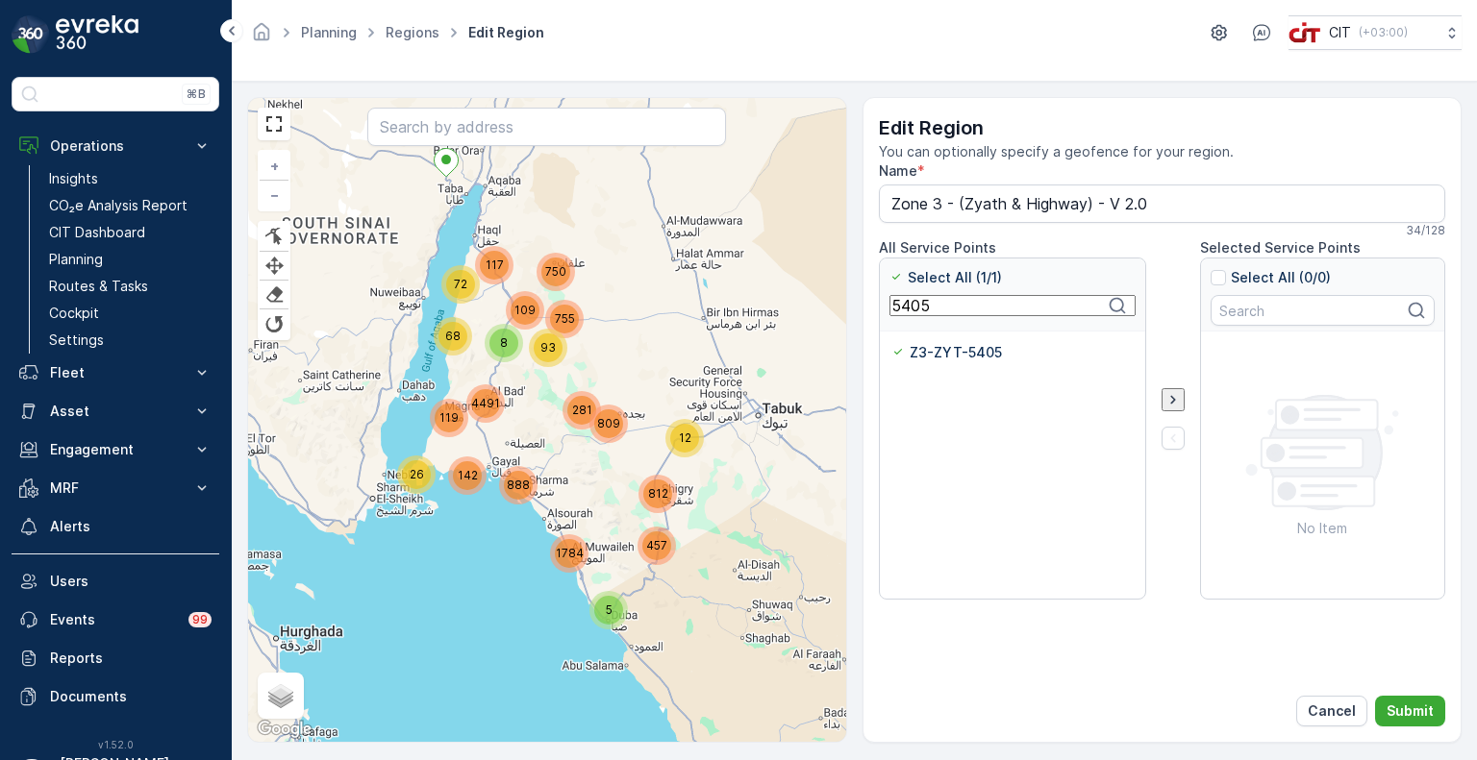
paste input "4"
click at [920, 354] on p "Z3-ZYT-5404" at bounding box center [958, 352] width 94 height 19
click at [891, 343] on input "Z3-ZYT-5404" at bounding box center [891, 343] width 0 height 0
click at [911, 316] on input "5404" at bounding box center [1012, 305] width 246 height 21
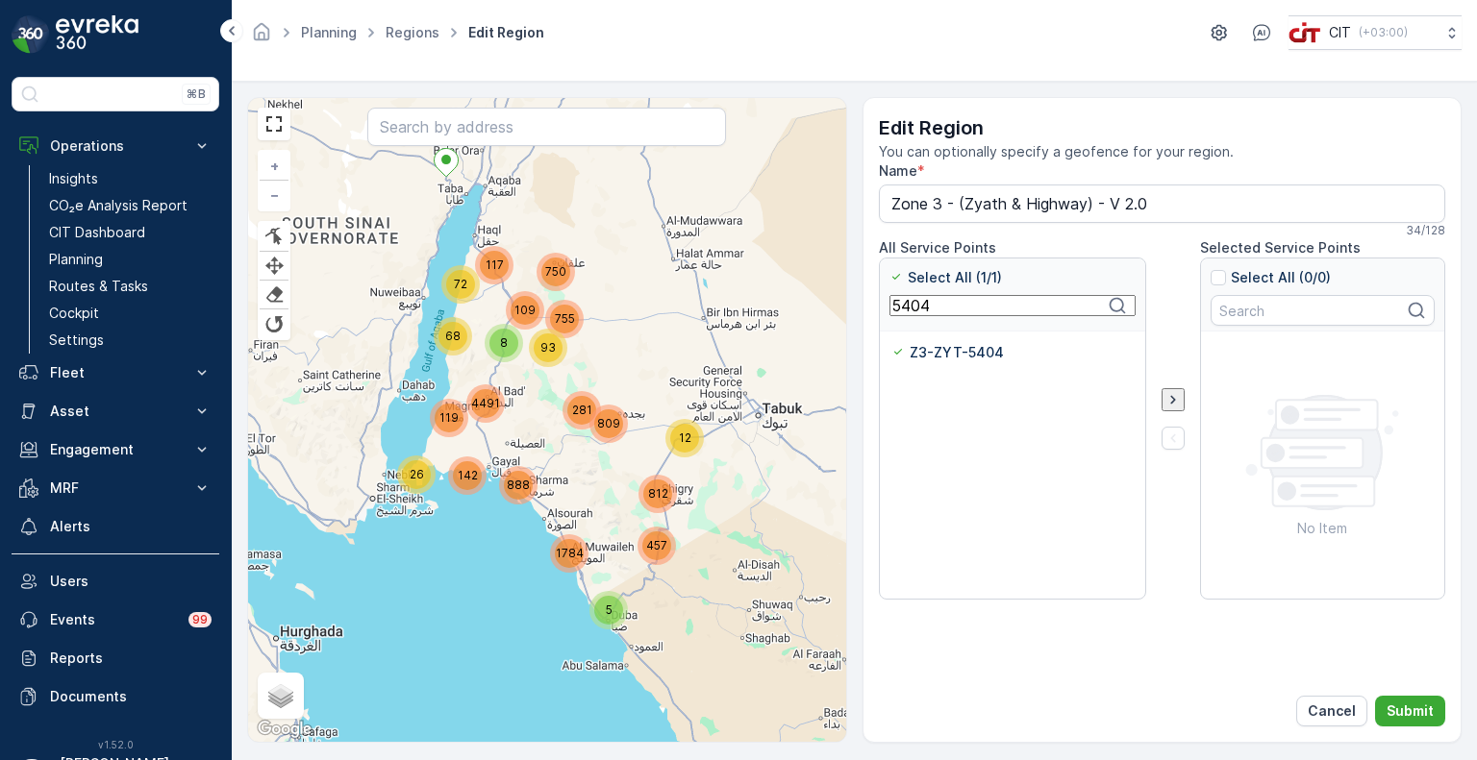
paste input "09"
click at [926, 351] on p "Z3-ZYT-5094" at bounding box center [957, 352] width 93 height 19
click at [891, 343] on input "Z3-ZYT-5094" at bounding box center [891, 343] width 0 height 0
click at [904, 316] on input "5094" at bounding box center [1012, 305] width 246 height 21
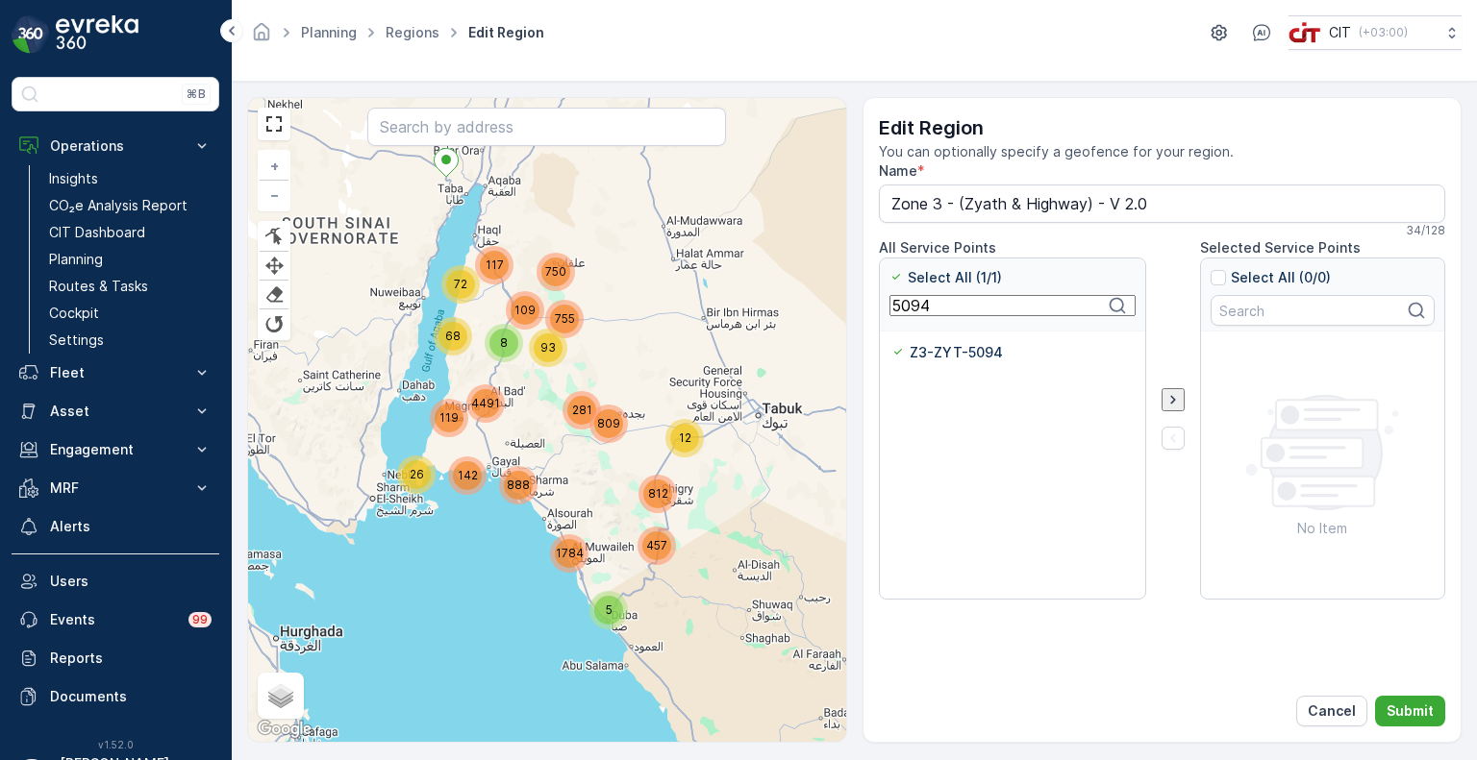
paste input "2"
click at [902, 356] on div at bounding box center [898, 352] width 15 height 15
click at [891, 343] on input "Z3-ZYT-5092" at bounding box center [891, 343] width 0 height 0
click at [912, 313] on input "5092" at bounding box center [1012, 305] width 246 height 21
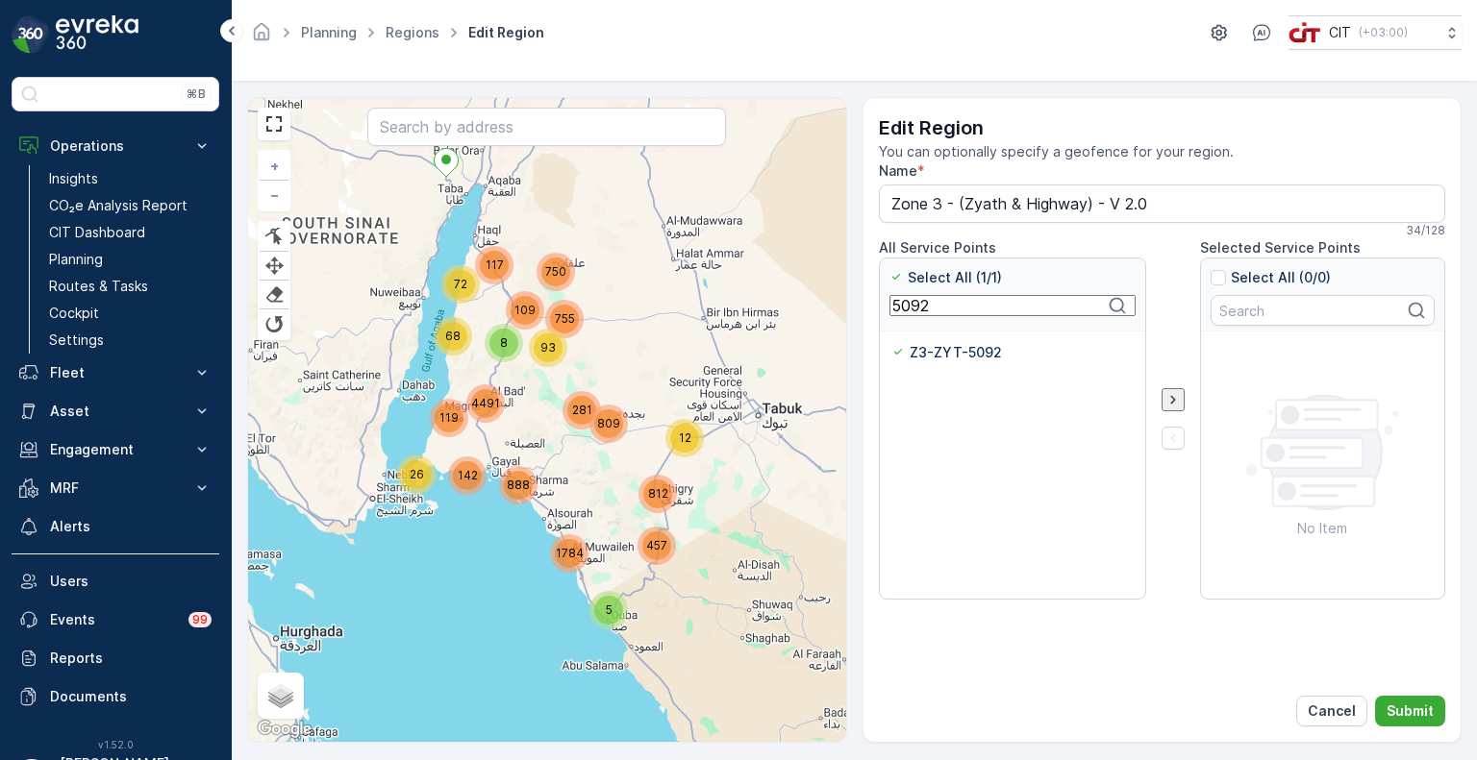
paste input "40"
click at [927, 359] on p "Z3-ZYT-5402" at bounding box center [957, 352] width 93 height 19
click at [891, 343] on input "Z3-ZYT-5402" at bounding box center [891, 343] width 0 height 0
click at [909, 310] on input "5402" at bounding box center [1012, 305] width 246 height 21
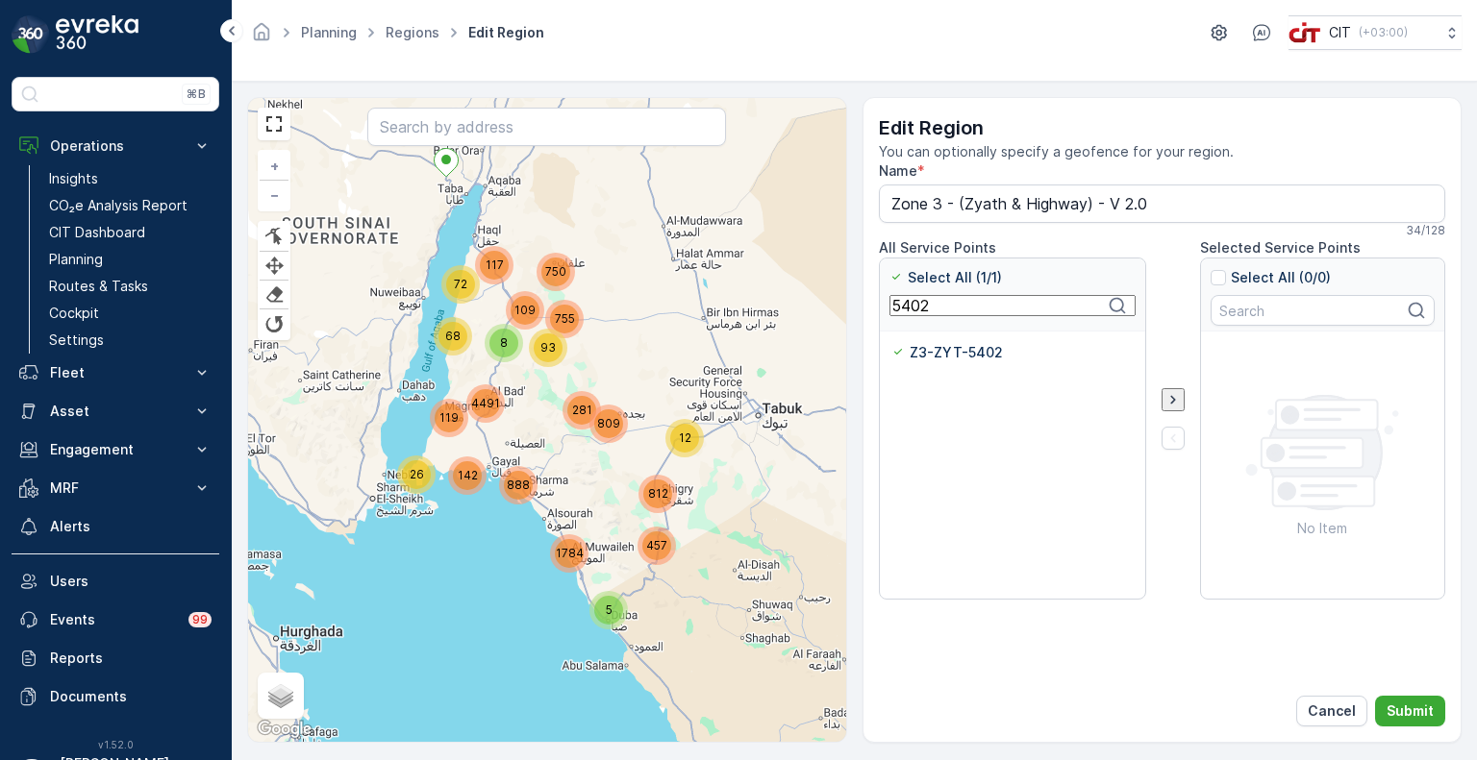
paste input "3"
click at [920, 352] on p "Z3-ZYT-5403" at bounding box center [957, 352] width 93 height 19
click at [891, 343] on input "Z3-ZYT-5403" at bounding box center [891, 343] width 0 height 0
click at [911, 308] on input "5403" at bounding box center [1012, 305] width 246 height 21
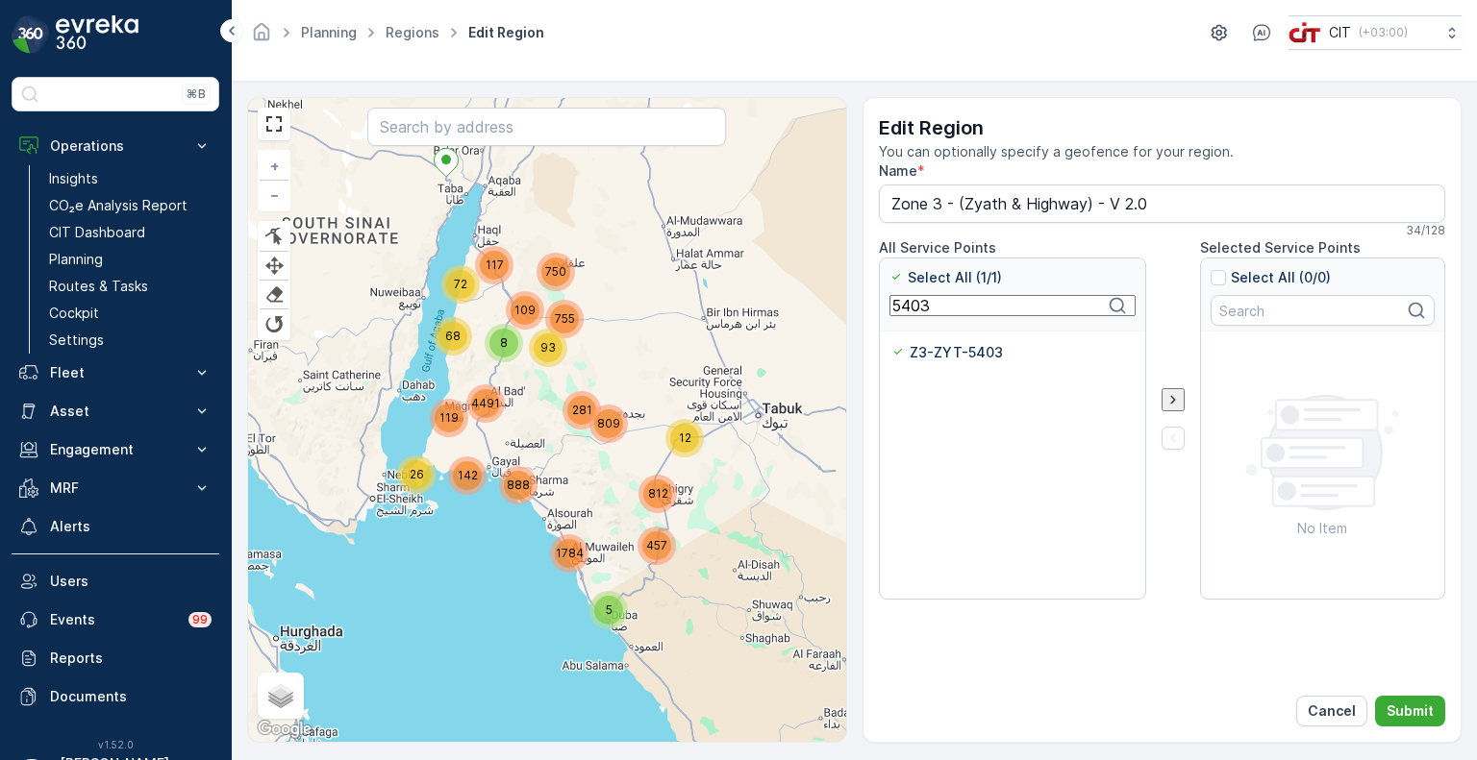
paste input "091"
click at [913, 349] on p "Z3-ZYT-5091" at bounding box center [955, 352] width 89 height 19
click at [891, 343] on input "Z3-ZYT-5091" at bounding box center [891, 343] width 0 height 0
click at [907, 315] on input "5091" at bounding box center [1012, 305] width 246 height 21
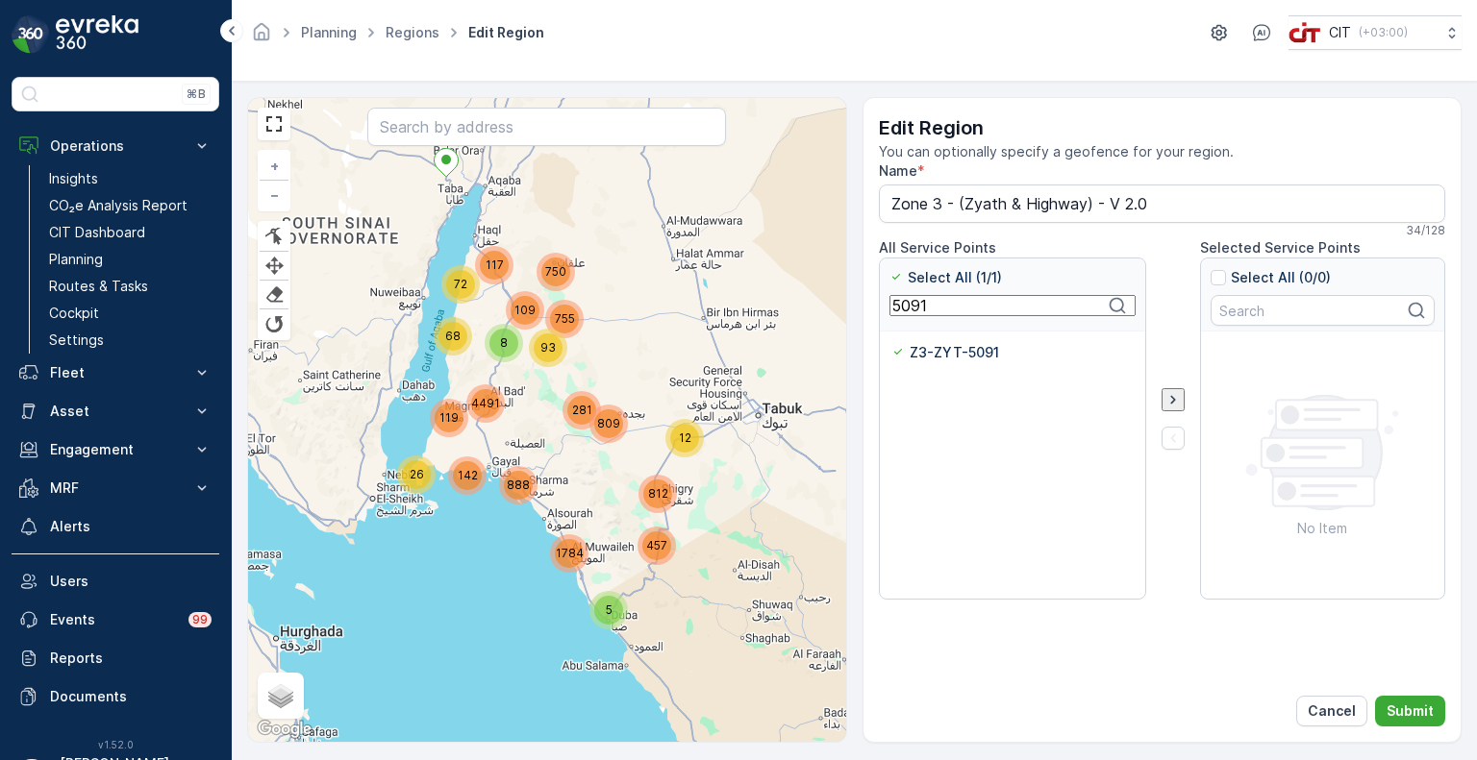
paste input "0"
click at [924, 357] on p "Z3-ZYT-5090" at bounding box center [957, 352] width 92 height 19
click at [891, 343] on input "Z3-ZYT-5090" at bounding box center [891, 343] width 0 height 0
click at [906, 310] on input "5090" at bounding box center [1012, 305] width 246 height 21
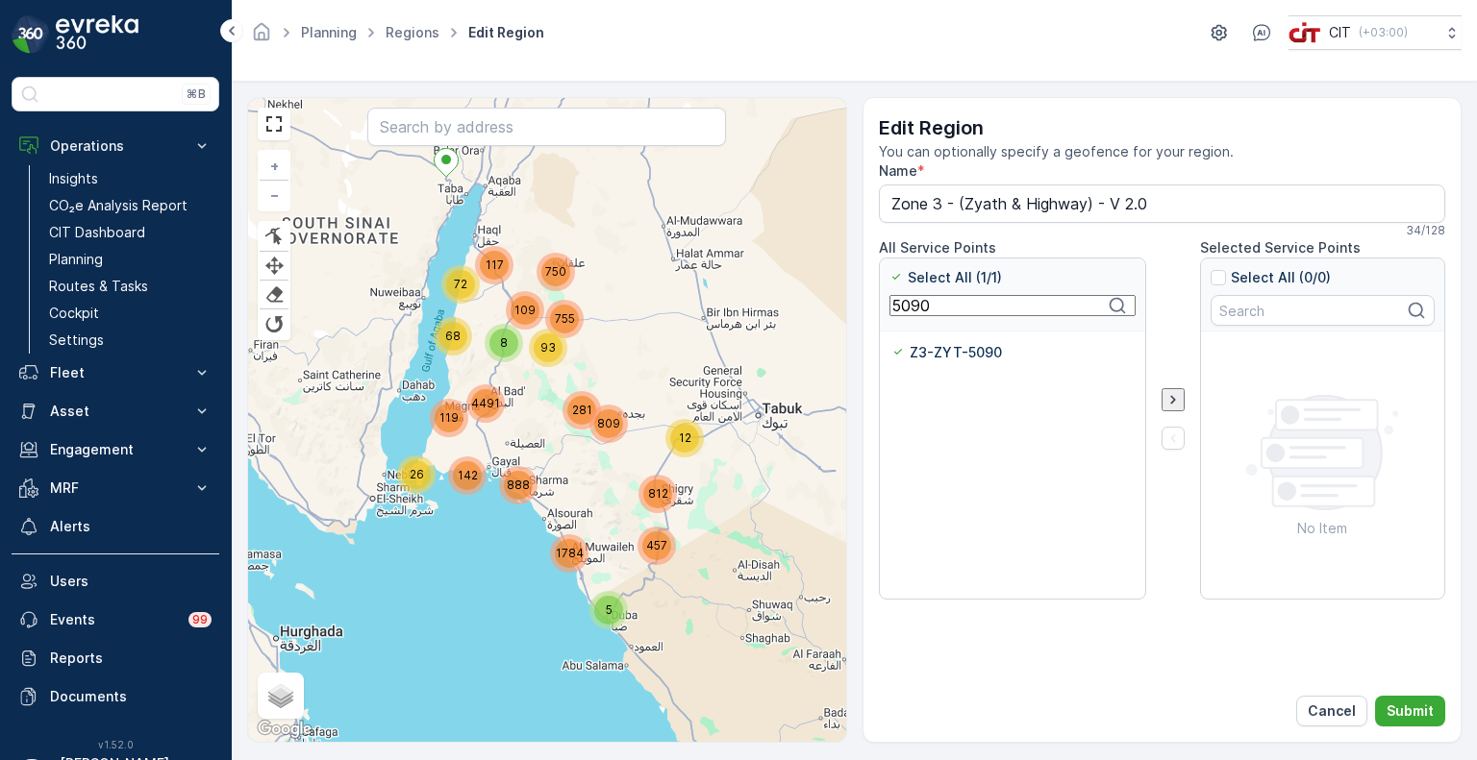
paste input "408"
click at [911, 353] on p "Z3-ZYT-5408" at bounding box center [957, 352] width 93 height 19
click at [891, 343] on input "Z3-ZYT-5408" at bounding box center [891, 343] width 0 height 0
click at [911, 309] on input "5408" at bounding box center [1012, 305] width 246 height 21
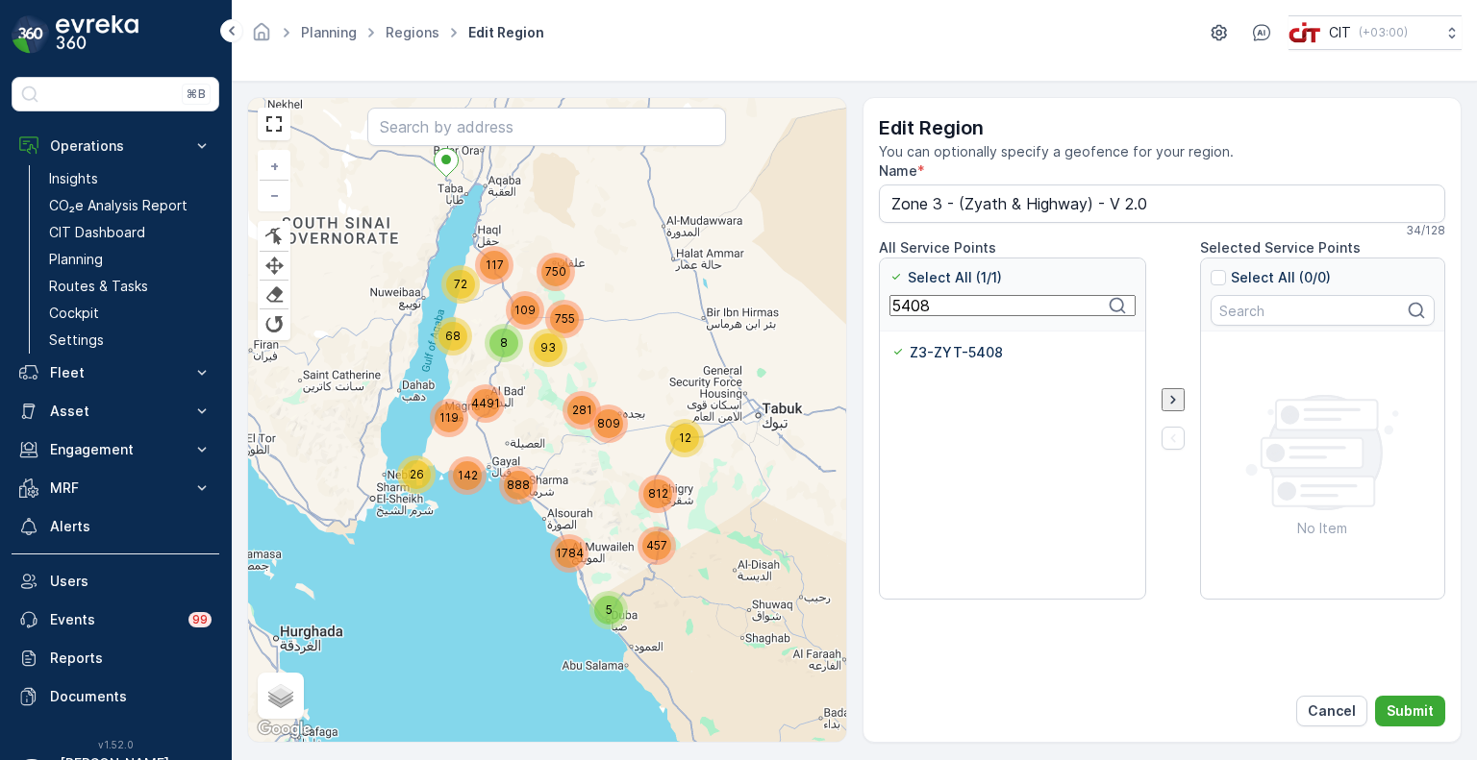
paste input "9"
click at [929, 352] on p "Z3-ZYT-5409" at bounding box center [957, 352] width 93 height 19
click at [891, 343] on input "Z3-ZYT-5409" at bounding box center [891, 343] width 0 height 0
click at [928, 307] on input "5409" at bounding box center [1012, 305] width 246 height 21
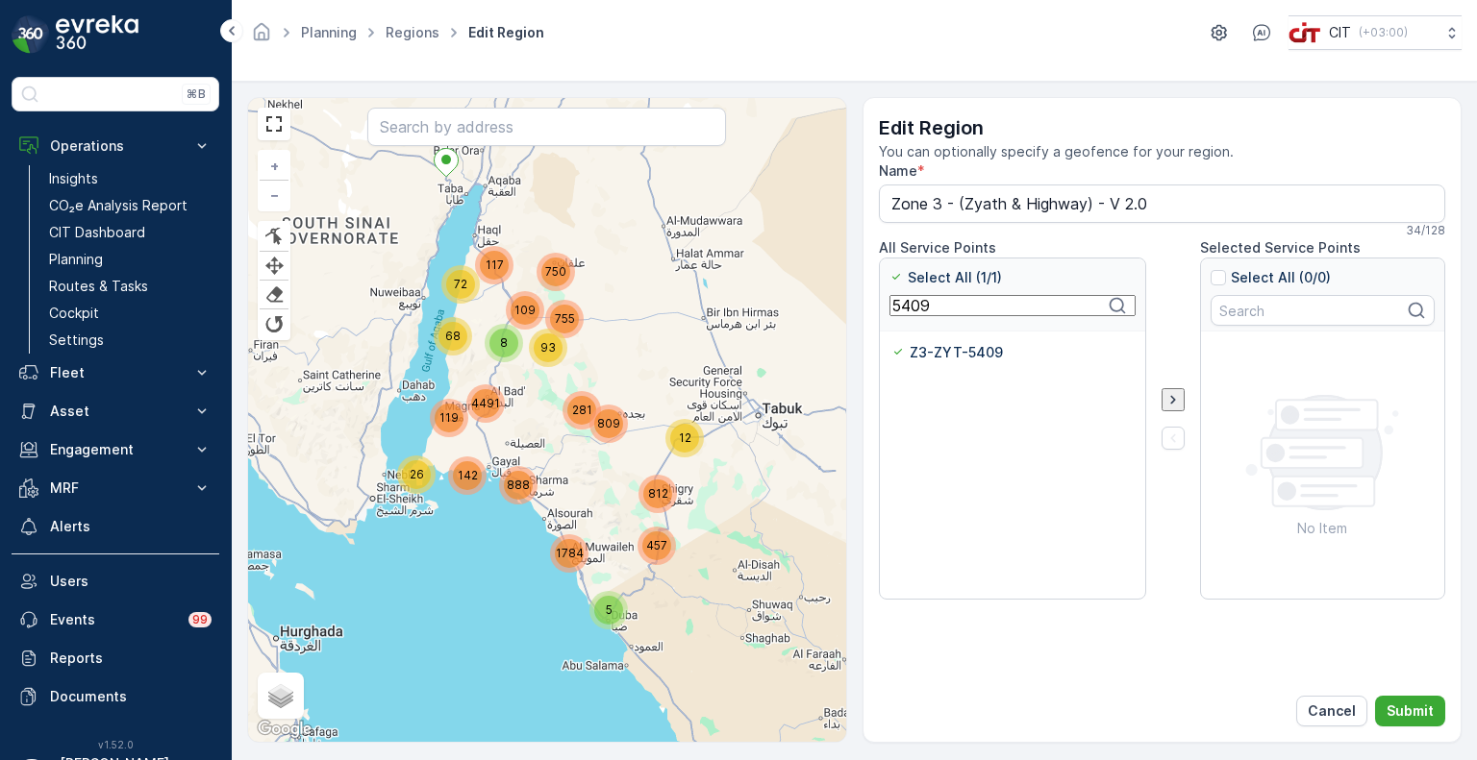
paste input "11"
click at [918, 350] on p "Z3-ZYT-5411" at bounding box center [954, 352] width 87 height 19
click at [891, 343] on input "Z3-ZYT-5411" at bounding box center [891, 343] width 0 height 0
click at [924, 313] on input "5411" at bounding box center [1012, 305] width 246 height 21
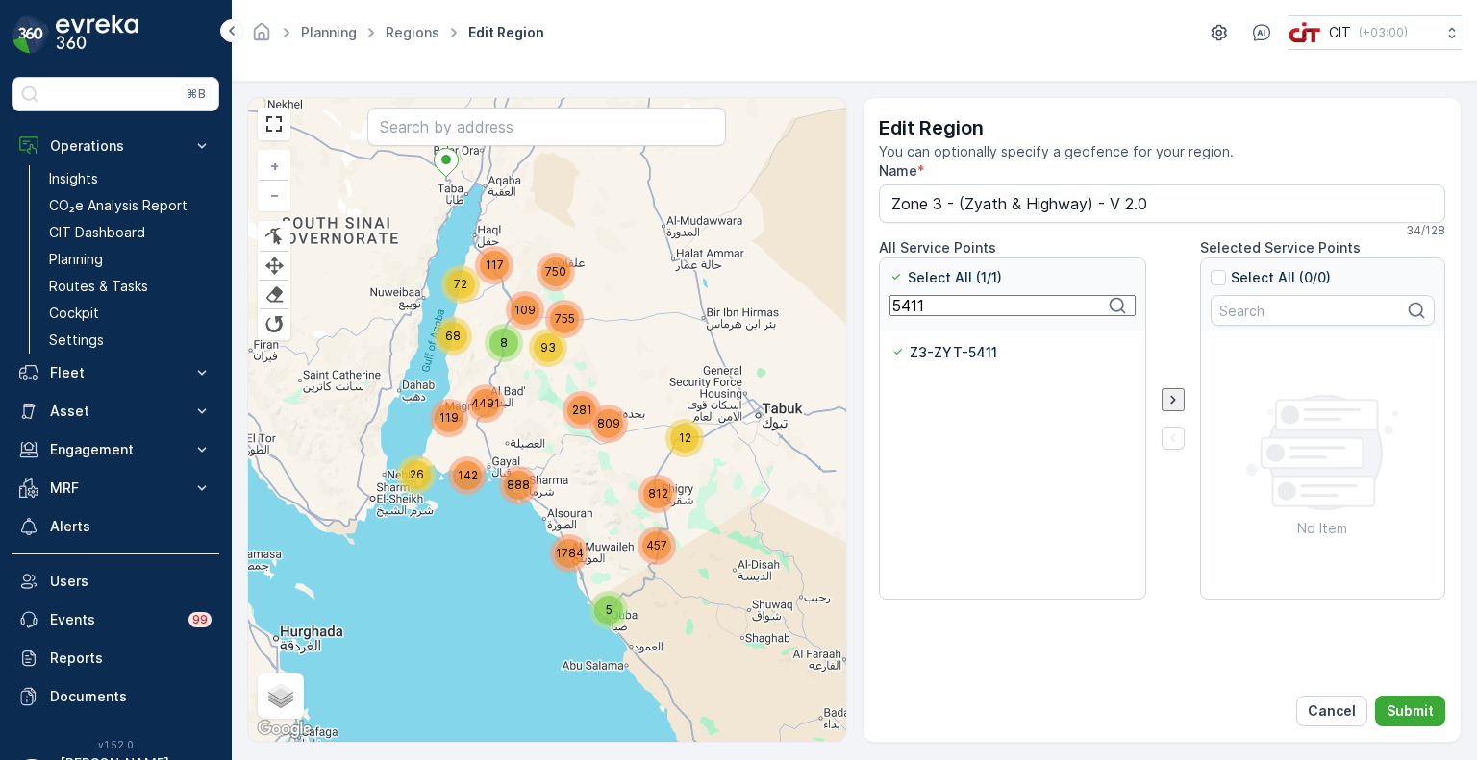
paste input "2"
click at [916, 343] on p "Z3-ZYT-5412" at bounding box center [956, 352] width 90 height 19
click at [891, 343] on input "Z3-ZYT-5412" at bounding box center [891, 343] width 0 height 0
click at [909, 315] on input "5412" at bounding box center [1012, 305] width 246 height 21
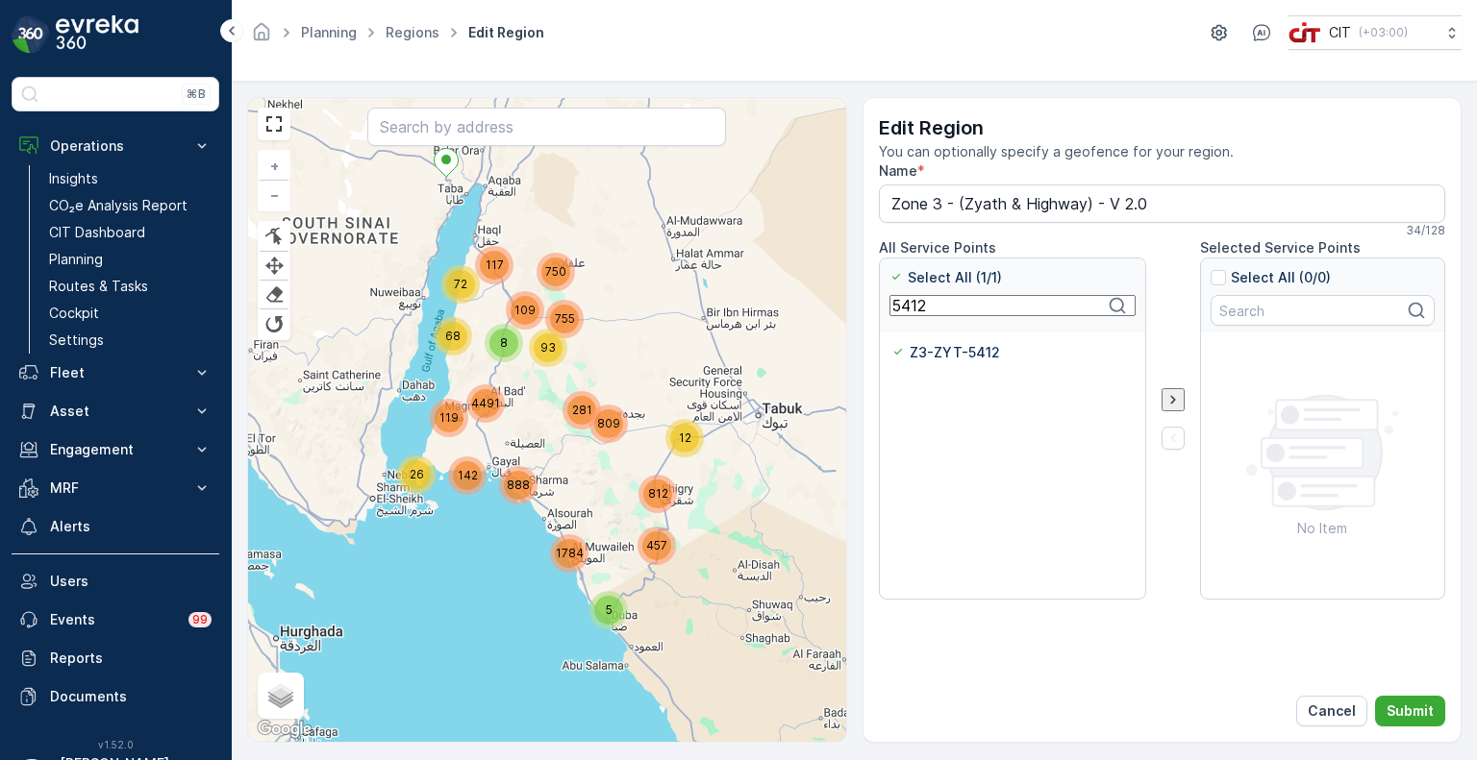
paste input "3"
click at [927, 355] on p "Z3-ZYT-5413" at bounding box center [956, 352] width 90 height 19
click at [891, 343] on input "Z3-ZYT-5413" at bounding box center [891, 343] width 0 height 0
click at [913, 307] on input "5413" at bounding box center [1012, 305] width 246 height 21
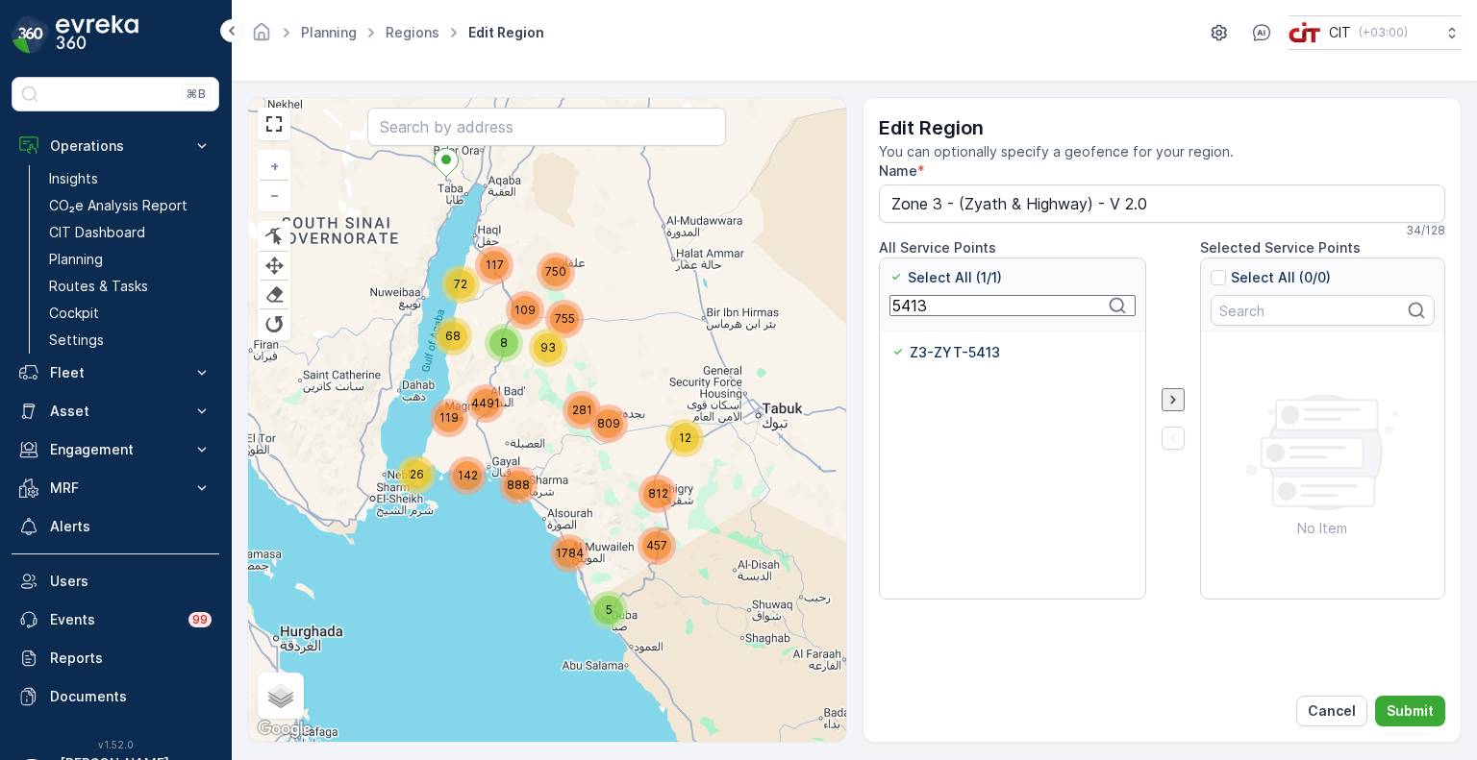
paste input "5"
click at [946, 353] on p "Z3-ZYT-5415" at bounding box center [955, 352] width 89 height 19
click at [891, 343] on input "Z3-ZYT-5415" at bounding box center [891, 343] width 0 height 0
click at [909, 312] on input "5415" at bounding box center [1012, 305] width 246 height 21
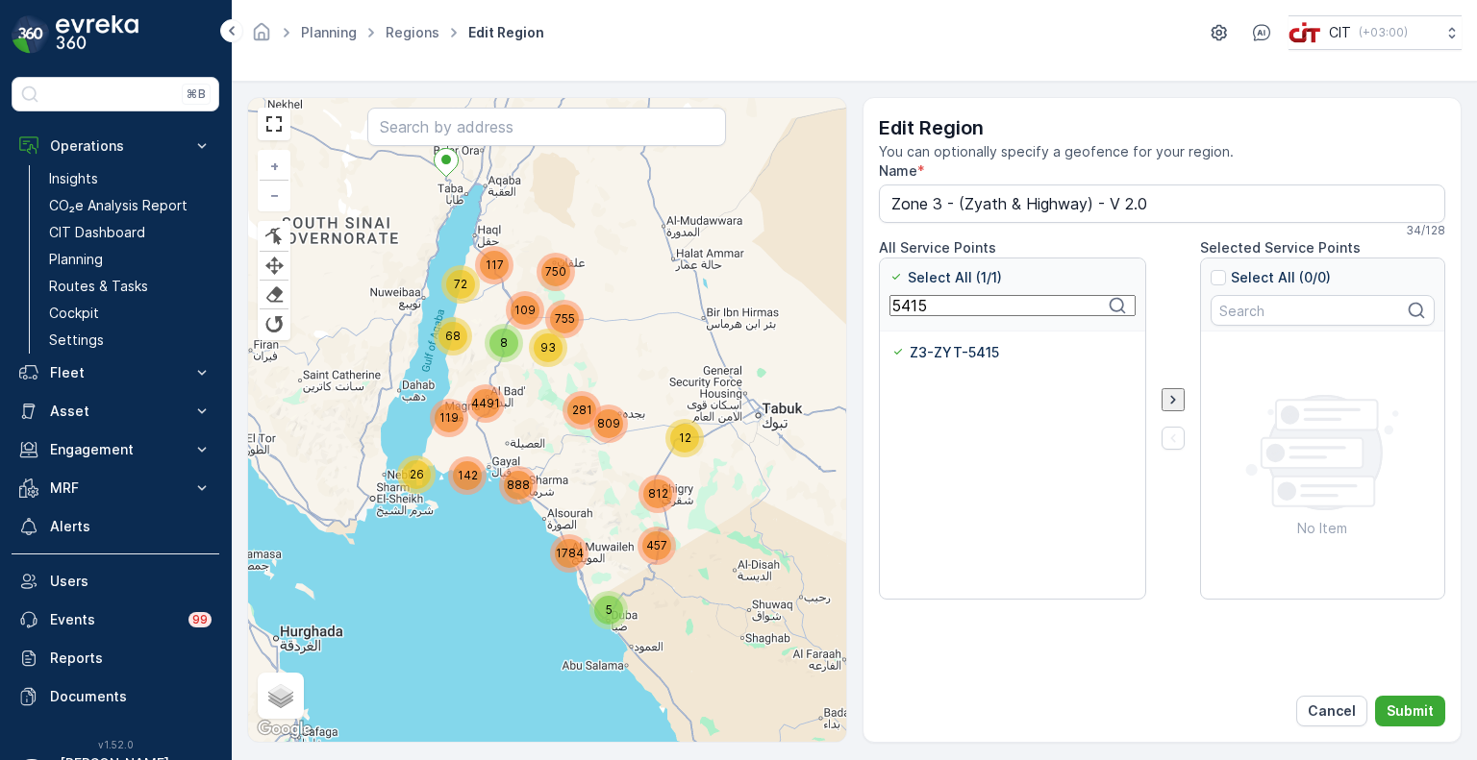
paste input "01"
click at [919, 351] on p "Z3-ZYT-5401" at bounding box center [956, 352] width 90 height 19
click at [891, 343] on input "Z3-ZYT-5401" at bounding box center [891, 343] width 0 height 0
click at [912, 311] on input "5401" at bounding box center [1012, 305] width 246 height 21
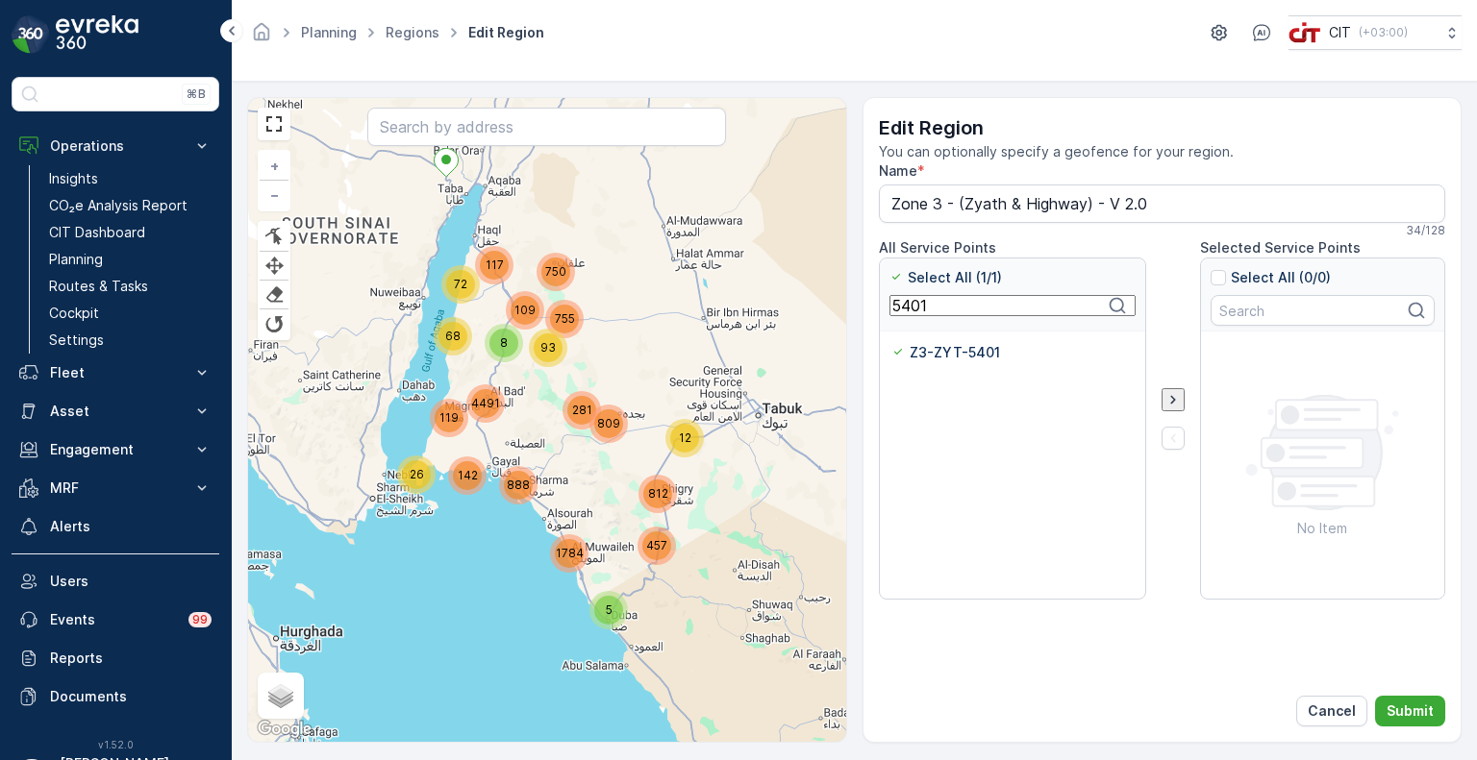
paste input "17"
click at [926, 357] on p "Z3-ZYT-5417" at bounding box center [956, 352] width 90 height 19
click at [891, 343] on input "Z3-ZYT-5417" at bounding box center [891, 343] width 0 height 0
click at [923, 315] on input "5417" at bounding box center [1012, 305] width 246 height 21
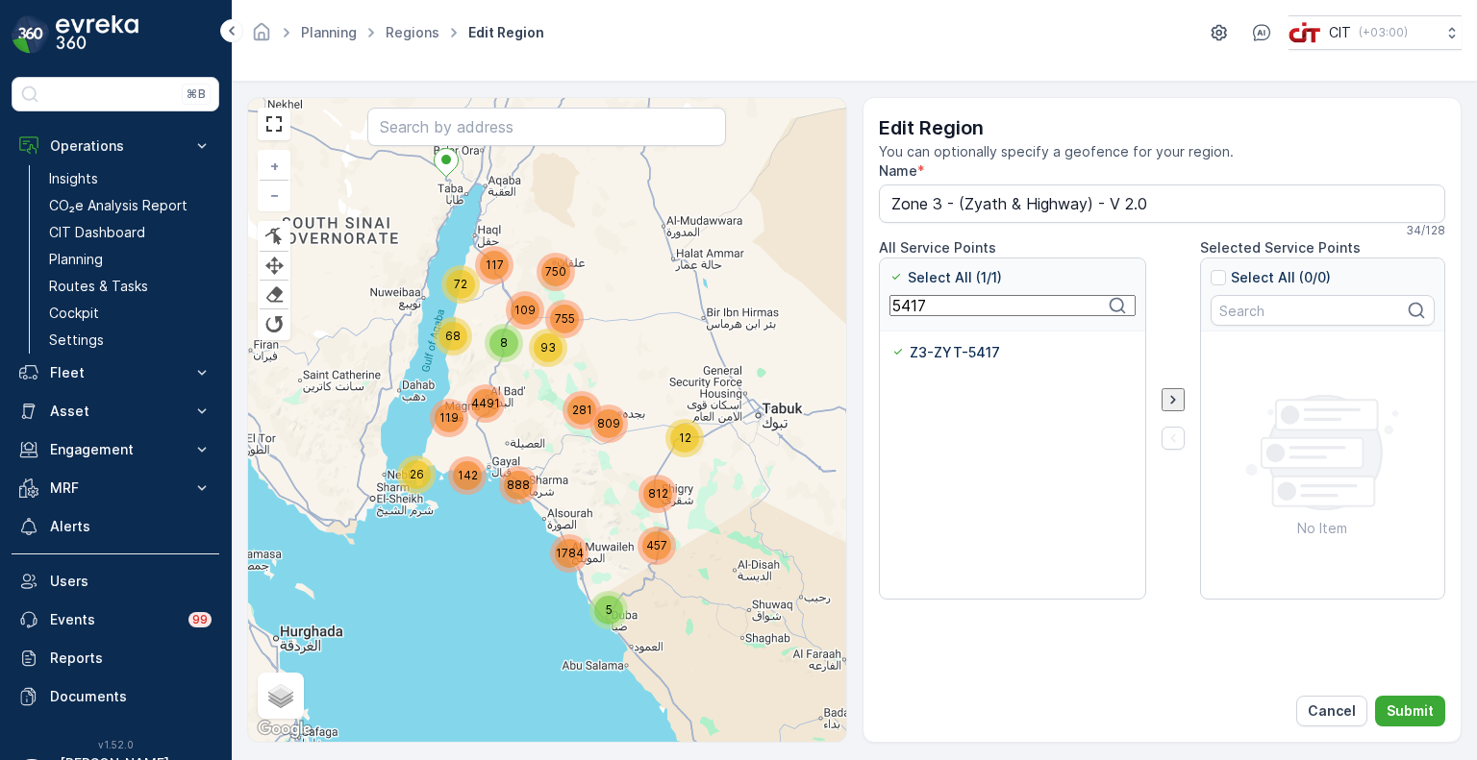
paste input "083"
click at [936, 343] on p "Z3-ZYT-5083" at bounding box center [957, 352] width 92 height 19
click at [891, 343] on input "Z3-ZYT-5083" at bounding box center [891, 343] width 0 height 0
click at [903, 310] on input "5083" at bounding box center [1012, 305] width 246 height 21
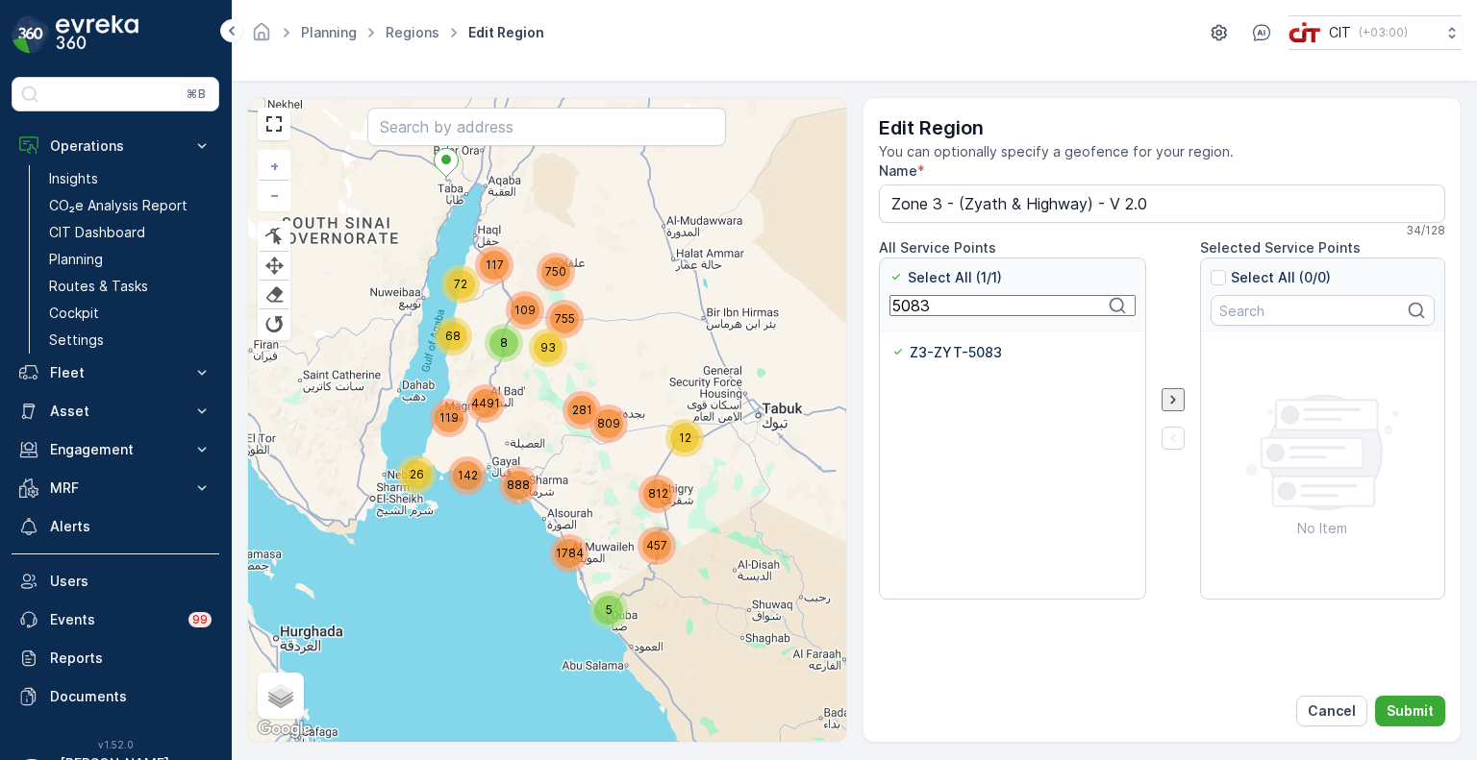
paste input "420"
click at [919, 358] on p "Z3-ZYT-5420" at bounding box center [957, 352] width 93 height 19
click at [891, 343] on input "Z3-ZYT-5420" at bounding box center [891, 343] width 0 height 0
click at [906, 311] on input "5420" at bounding box center [1012, 305] width 246 height 21
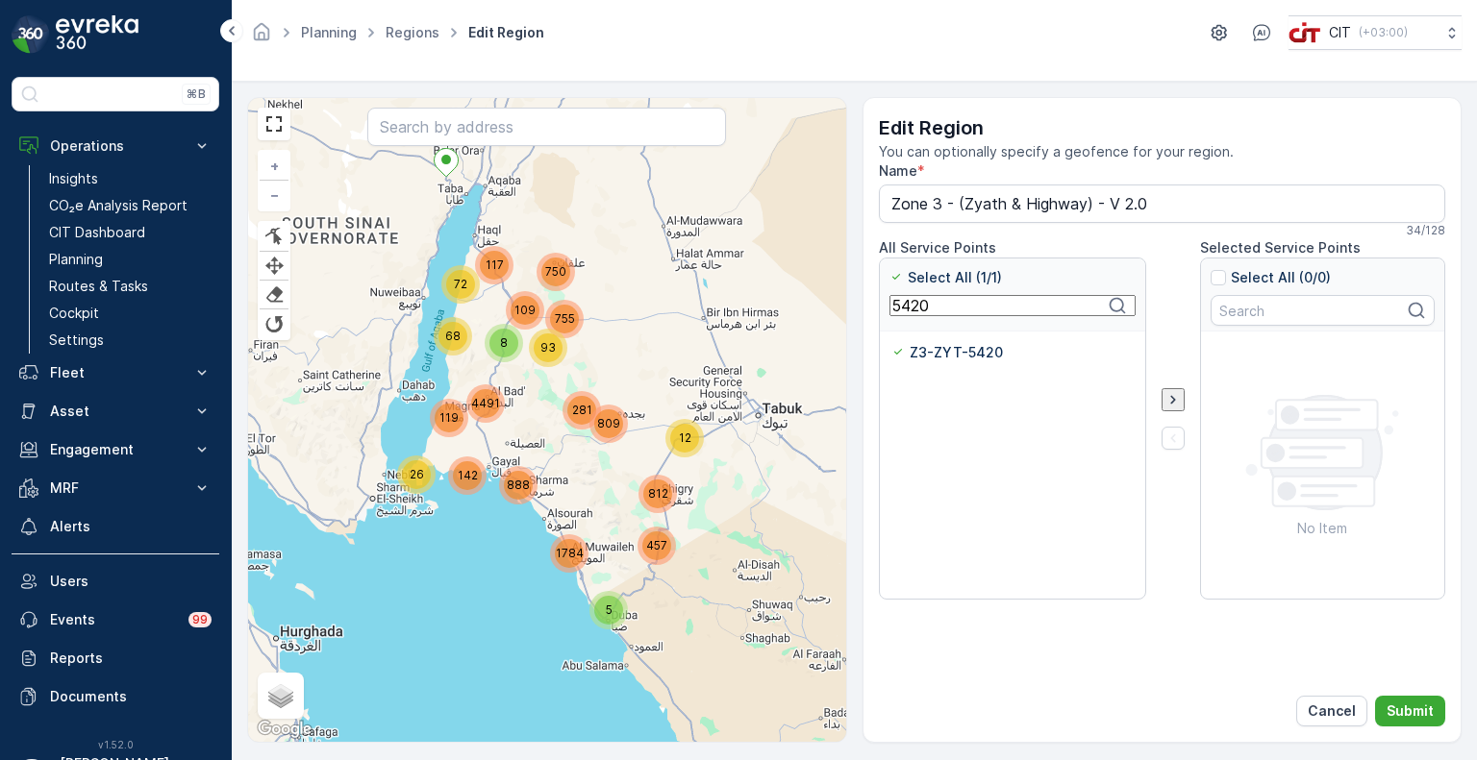
paste input "1"
click at [907, 348] on div "Z3-ZYT-5421" at bounding box center [946, 352] width 111 height 19
click at [891, 343] on input "Z3-ZYT-5421" at bounding box center [891, 343] width 0 height 0
click at [910, 311] on input "5421" at bounding box center [1012, 305] width 246 height 21
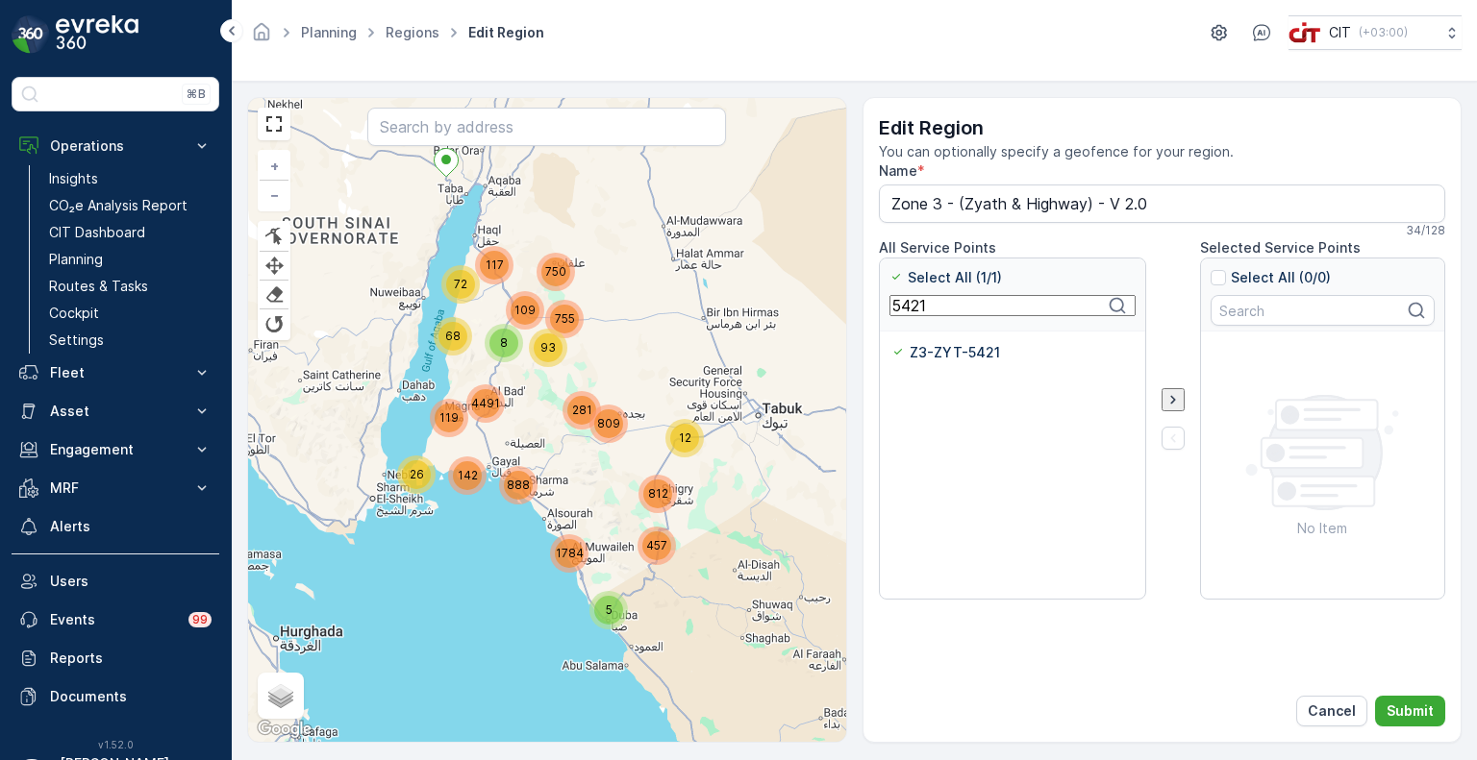
paste input "085"
click at [916, 349] on p "Z3-ZYT-5085" at bounding box center [956, 352] width 91 height 19
click at [891, 343] on input "Z3-ZYT-5085" at bounding box center [891, 343] width 0 height 0
click at [919, 307] on input "5085" at bounding box center [1012, 305] width 246 height 21
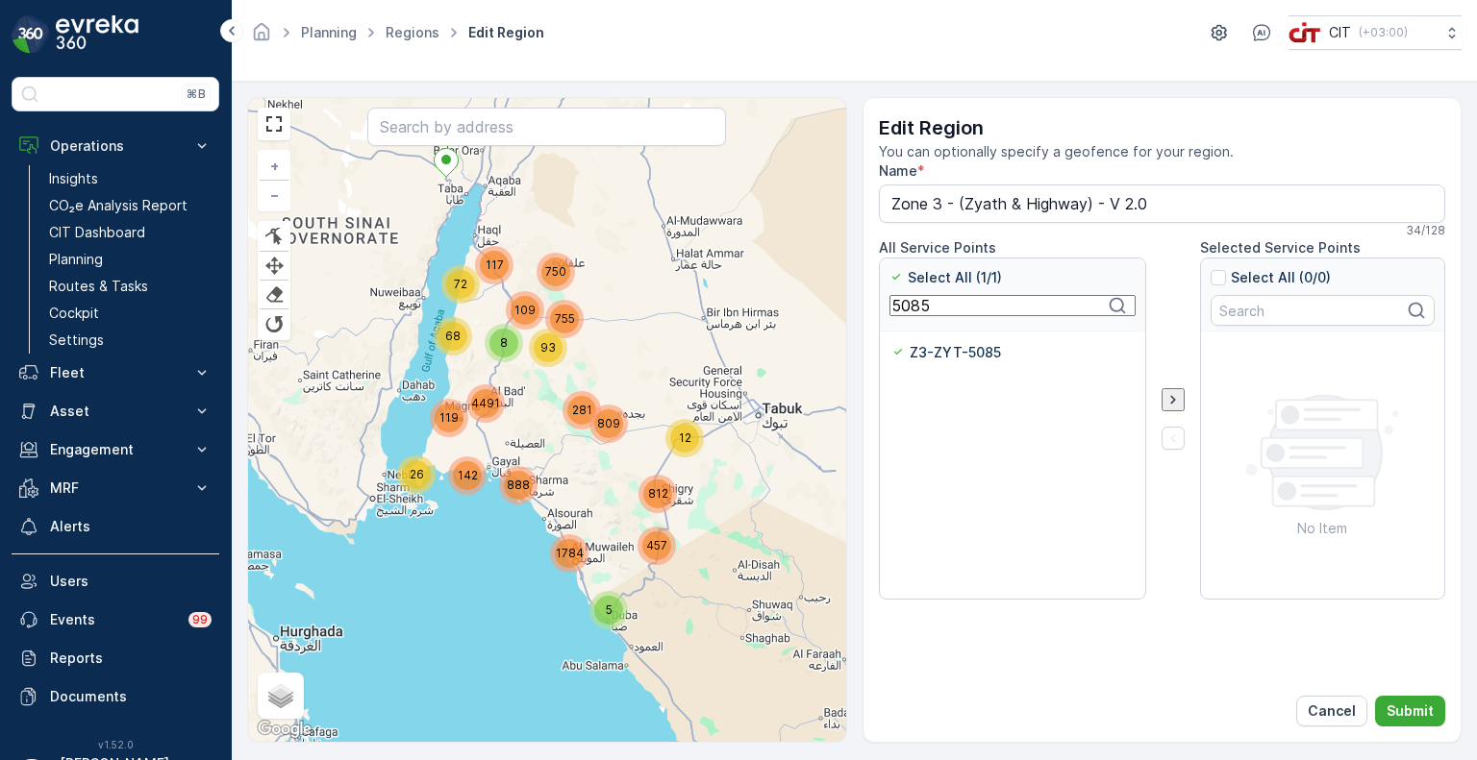
paste input "422"
click at [926, 354] on p "Z3-ZYT-5422" at bounding box center [957, 352] width 93 height 19
click at [891, 343] on input "Z3-ZYT-5422" at bounding box center [891, 343] width 0 height 0
click at [918, 313] on input "5422" at bounding box center [1012, 305] width 246 height 21
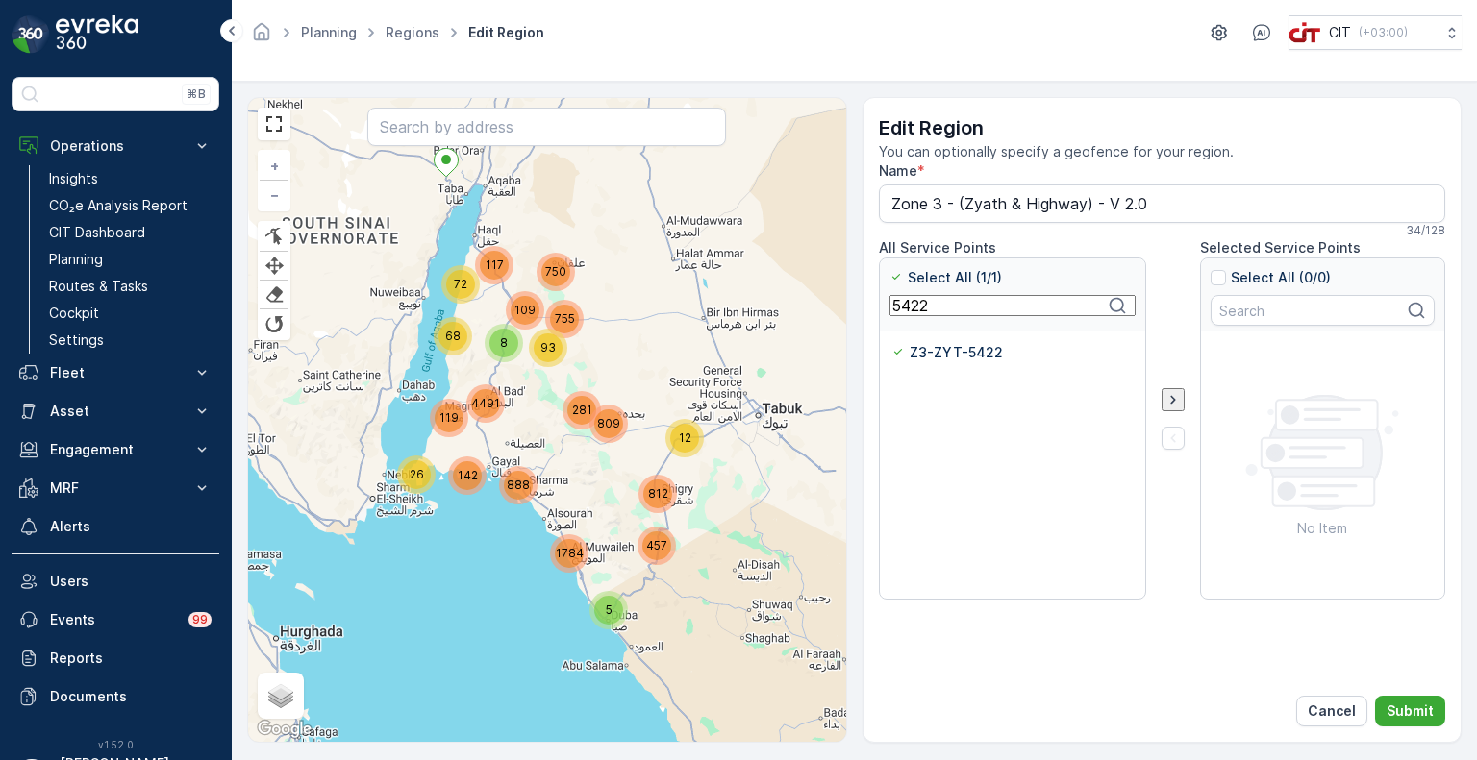
paste input "359"
click at [935, 346] on p "Z3-ZYT-5359" at bounding box center [956, 352] width 91 height 19
click at [891, 343] on input "Z3-ZYT-5359" at bounding box center [891, 343] width 0 height 0
click at [926, 314] on input "5359" at bounding box center [1012, 305] width 246 height 21
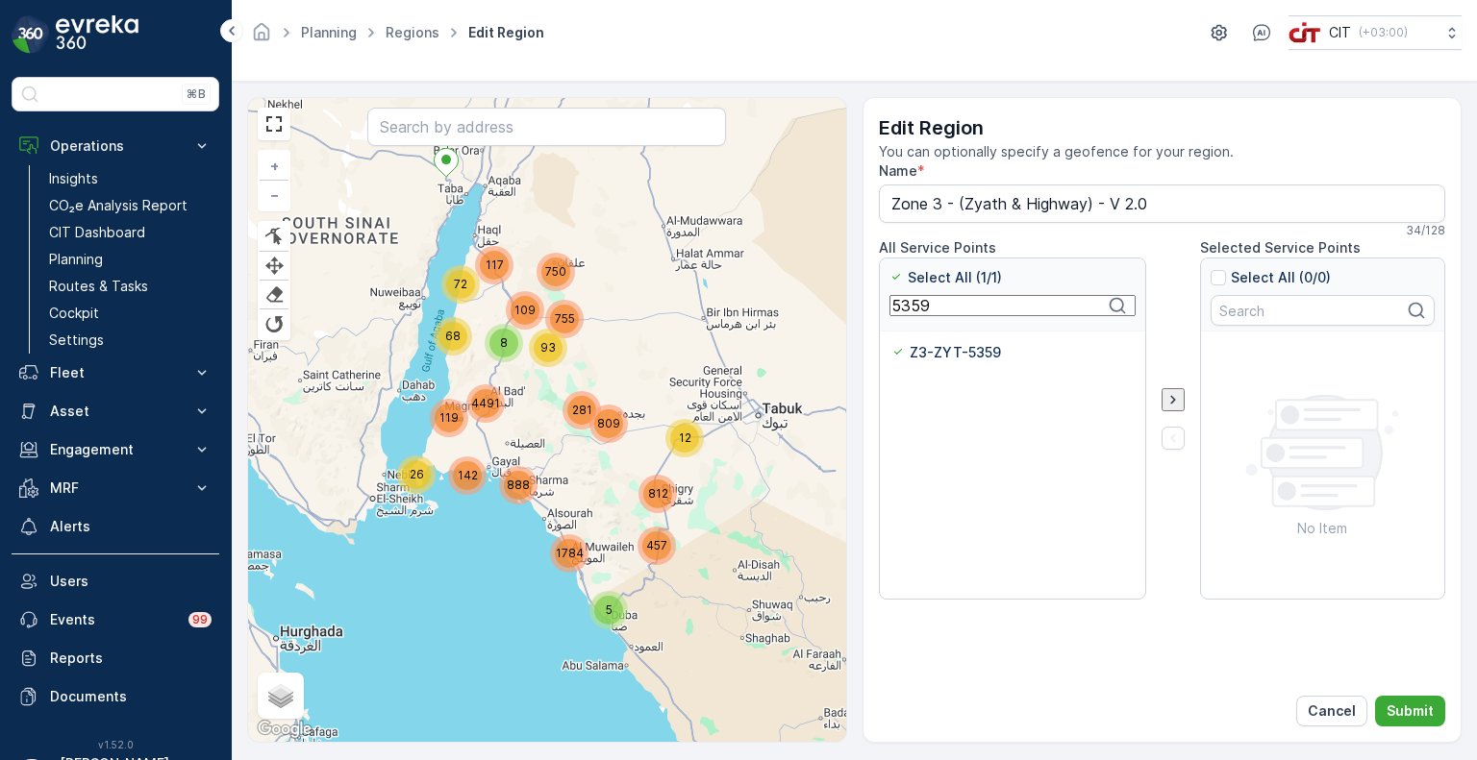
paste input "4848"
click at [927, 353] on p "Z3-ZYT-4848" at bounding box center [958, 352] width 95 height 19
click at [891, 343] on input "Z3-ZYT-4848" at bounding box center [891, 343] width 0 height 0
click at [926, 310] on input "4848" at bounding box center [1012, 305] width 246 height 21
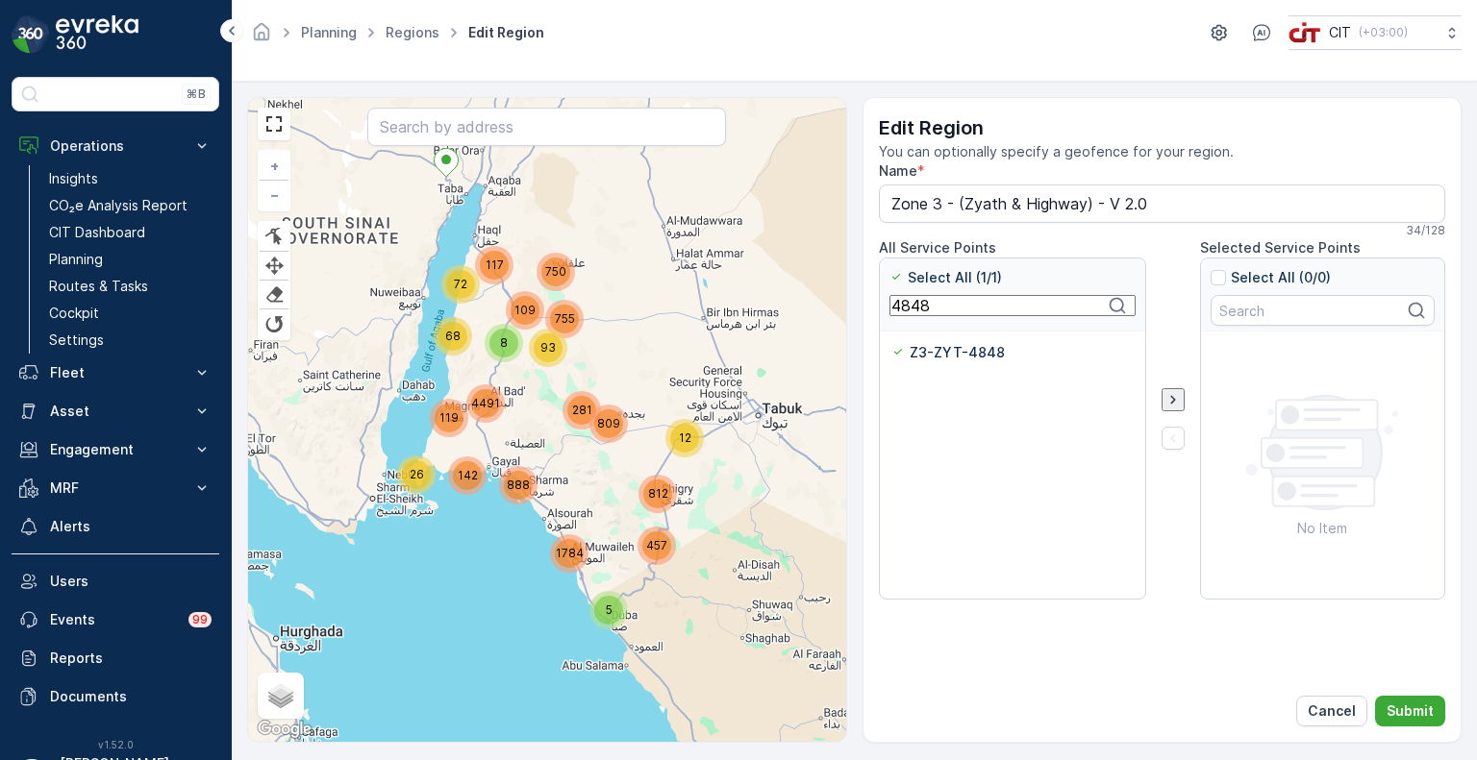
paste input "5367"
click at [930, 354] on p "Z3-ZYT-5367" at bounding box center [957, 352] width 92 height 19
click at [891, 343] on input "Z3-ZYT-5367" at bounding box center [891, 343] width 0 height 0
click at [910, 314] on input "5367" at bounding box center [1012, 305] width 246 height 21
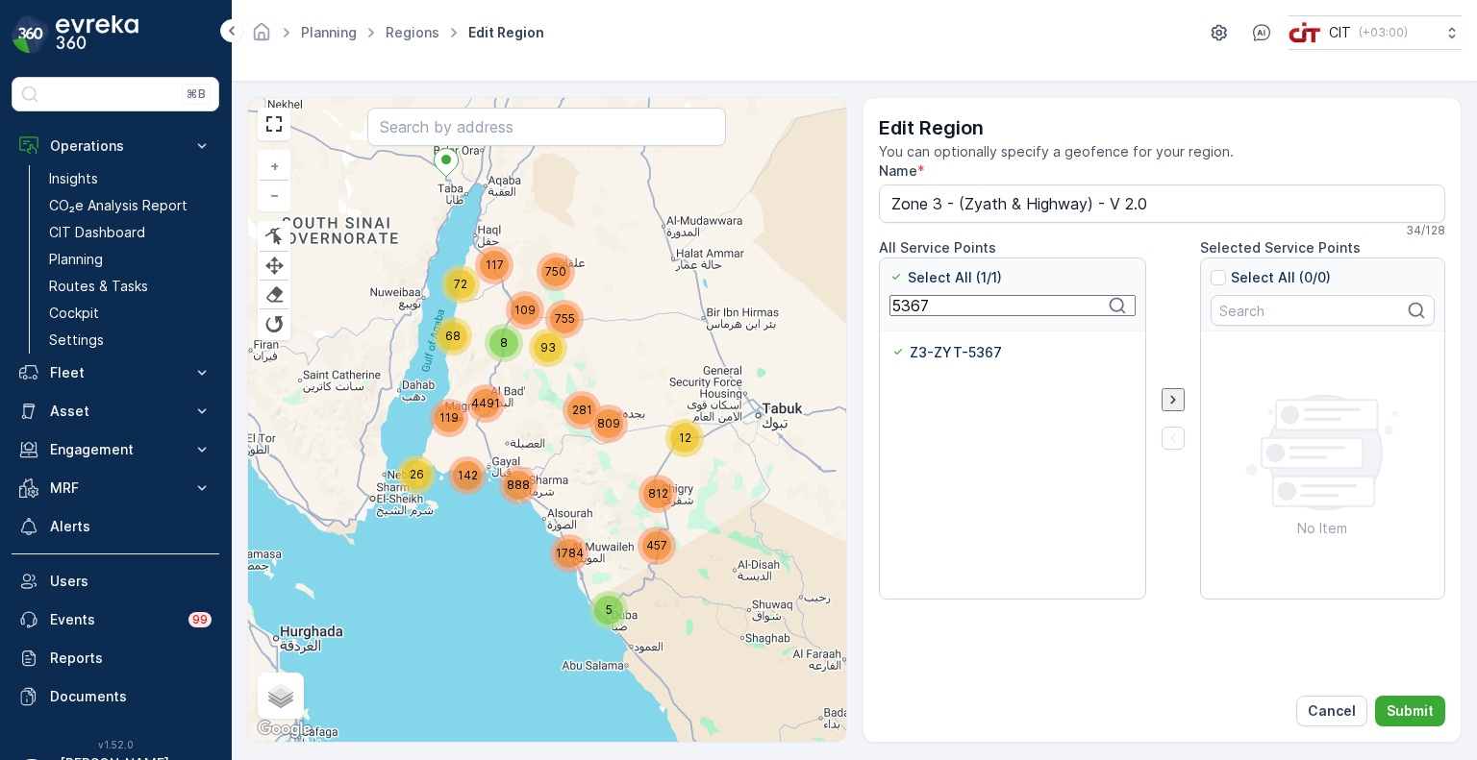
paste input "653"
click at [919, 357] on p "Z3-SHF-5653" at bounding box center [955, 352] width 89 height 19
click at [891, 343] on input "Z3-SHF-5653" at bounding box center [891, 343] width 0 height 0
click at [920, 313] on input "5653" at bounding box center [1012, 305] width 246 height 21
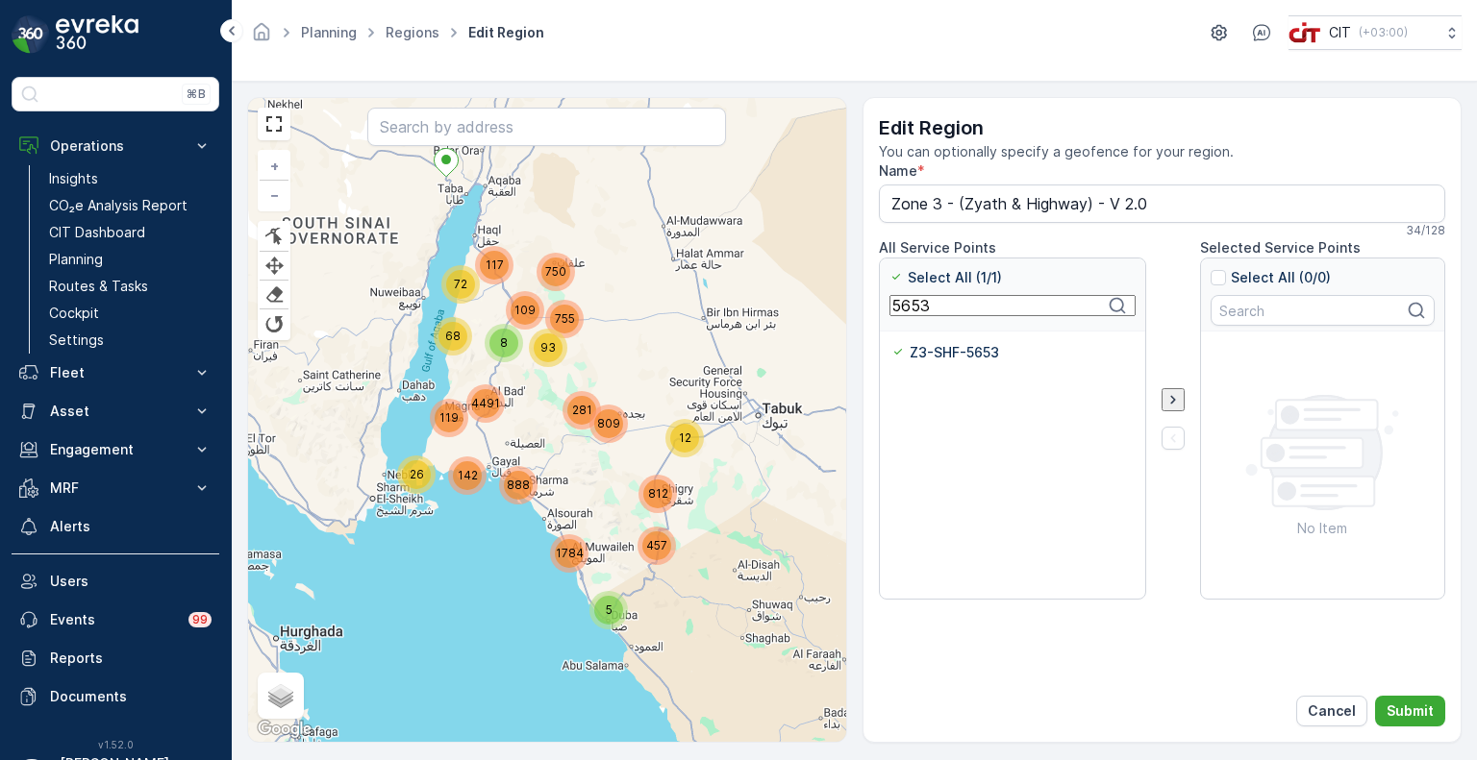
paste input "4"
click at [920, 350] on p "Z3-SHF-5654" at bounding box center [956, 352] width 90 height 19
click at [891, 343] on input "Z3-SHF-5654" at bounding box center [891, 343] width 0 height 0
click at [908, 308] on input "5654" at bounding box center [1012, 305] width 246 height 21
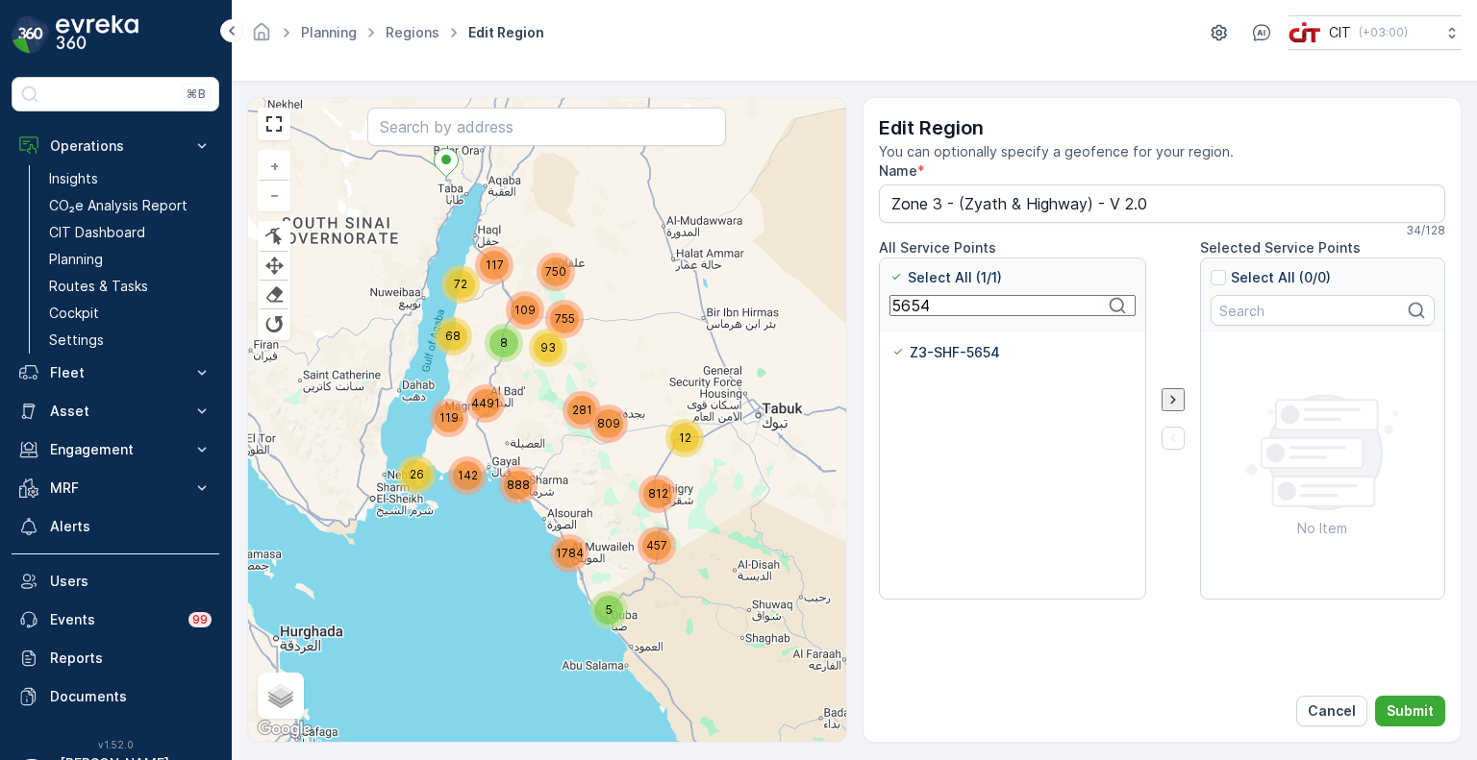
paste input "376"
click at [915, 356] on p "Z3-ZYT-5376" at bounding box center [957, 352] width 92 height 19
click at [891, 343] on input "Z3-ZYT-5376" at bounding box center [891, 343] width 0 height 0
click at [910, 314] on input "5376" at bounding box center [1012, 305] width 246 height 21
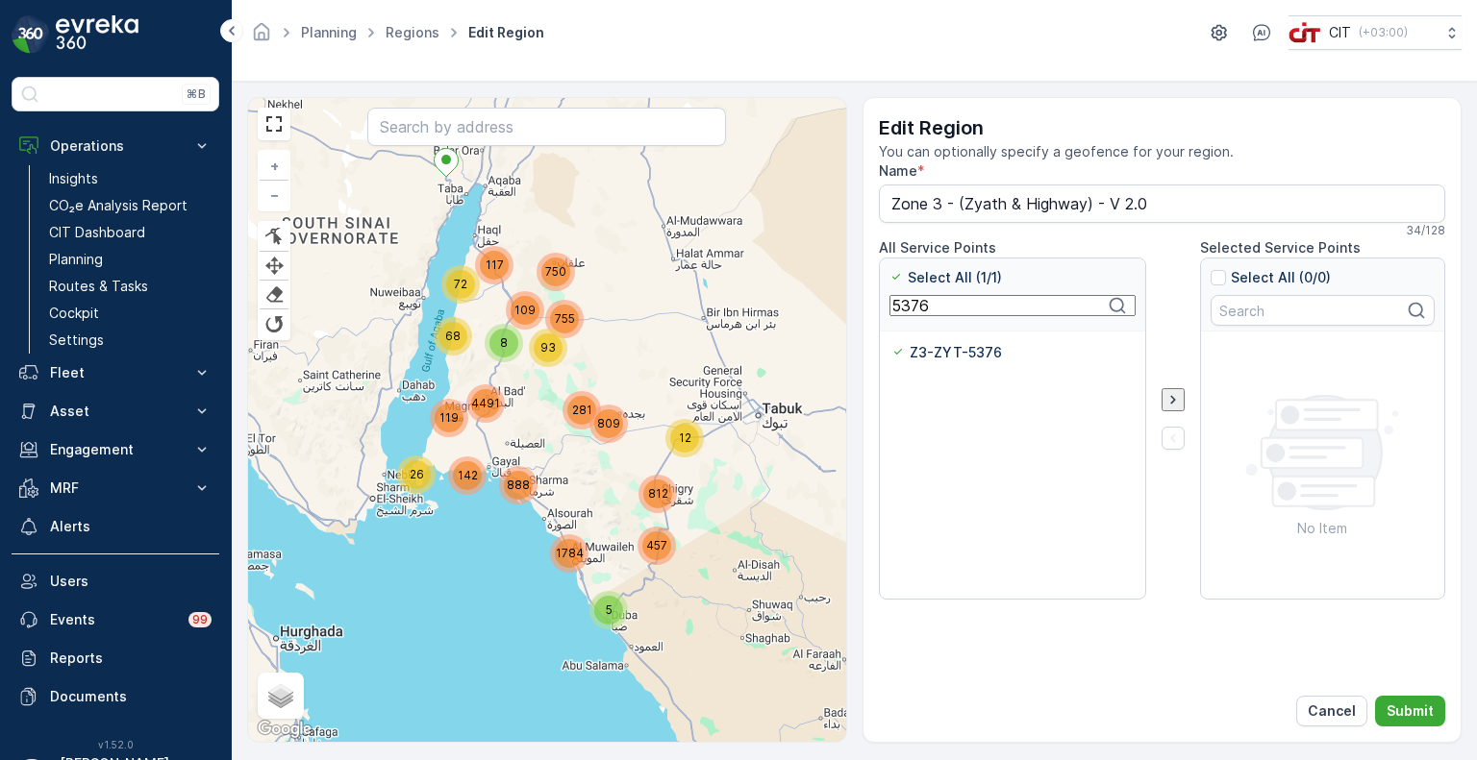
paste input "65"
click at [909, 350] on div "Z3-SMY-5656" at bounding box center [947, 352] width 113 height 19
click at [891, 343] on input "Z3-SMY-5656" at bounding box center [891, 343] width 0 height 0
click at [907, 314] on input "5656" at bounding box center [1012, 305] width 246 height 21
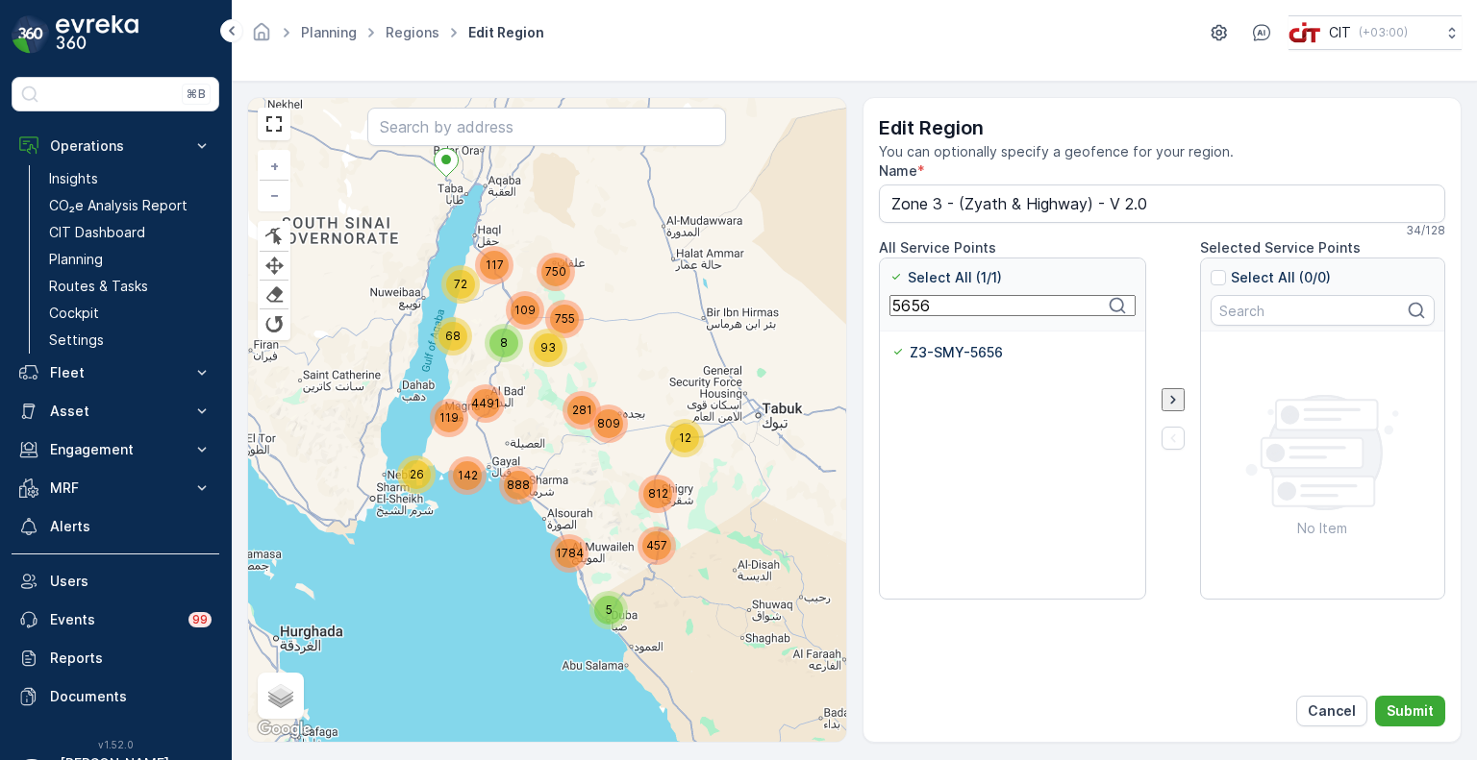
paste input "7"
click at [923, 353] on p "Z3-SMY-5657" at bounding box center [957, 352] width 93 height 19
click at [891, 343] on input "Z3-SMY-5657" at bounding box center [891, 343] width 0 height 0
click at [908, 303] on input "5657" at bounding box center [1012, 305] width 246 height 21
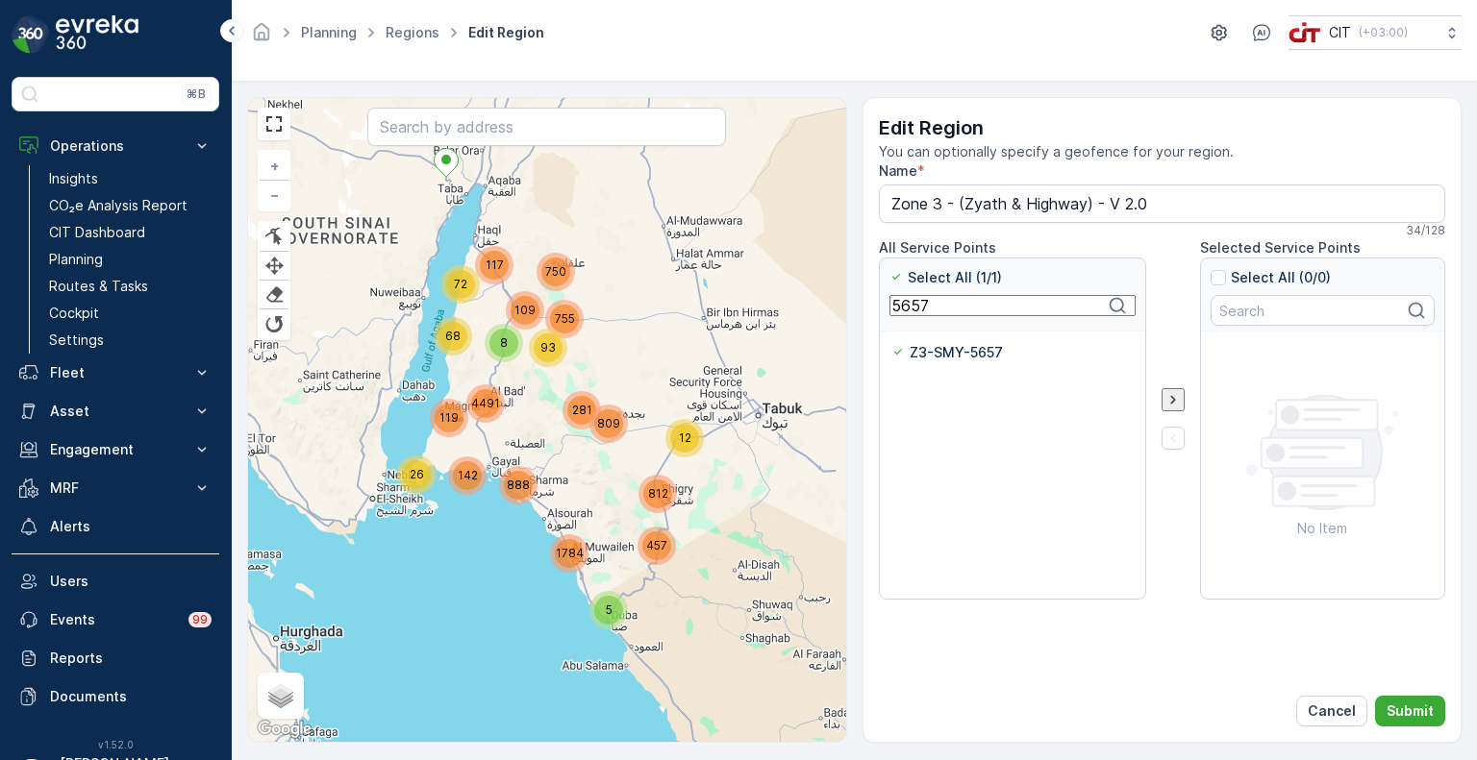
paste input "381"
click at [919, 356] on p "Z3-ZYT-5381" at bounding box center [955, 352] width 89 height 19
click at [891, 343] on input "Z3-ZYT-5381" at bounding box center [891, 343] width 0 height 0
click at [907, 314] on input "5381" at bounding box center [1012, 305] width 246 height 21
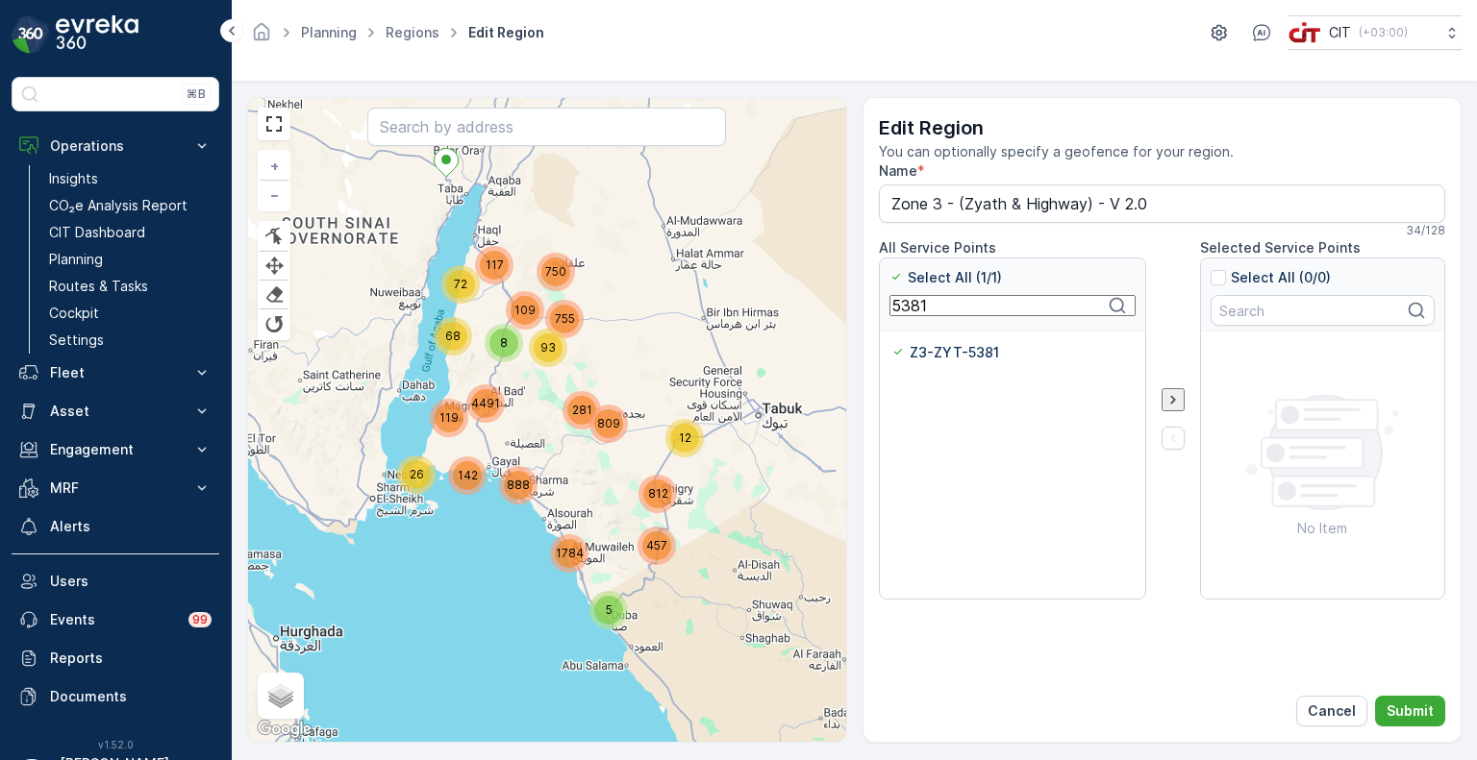
paste input "658"
click at [912, 355] on p "Z3-SMY-5658" at bounding box center [957, 352] width 93 height 19
click at [891, 343] on input "Z3-SMY-5658" at bounding box center [891, 343] width 0 height 0
click at [916, 313] on input "5658" at bounding box center [1012, 305] width 246 height 21
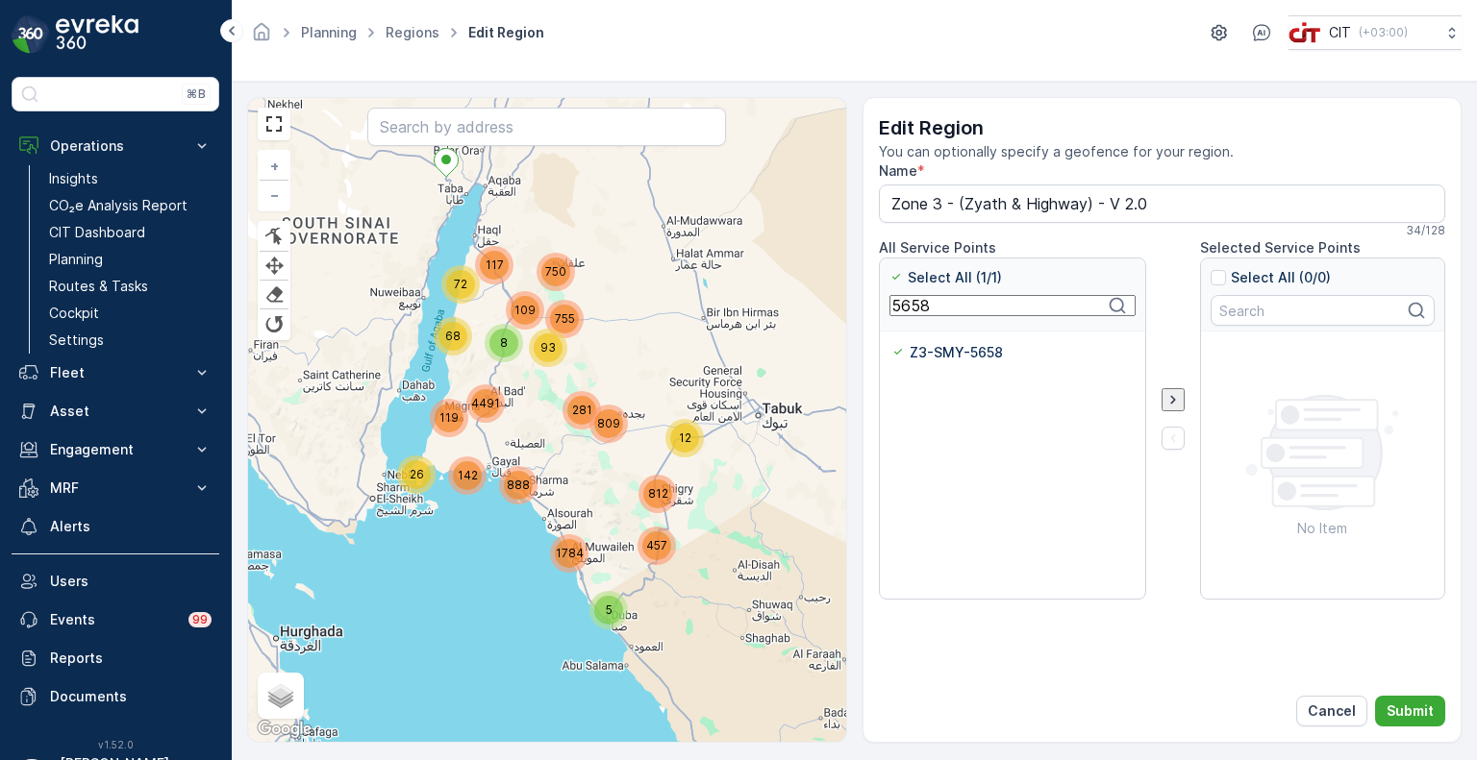
paste input "385"
click at [934, 354] on p "Z3-ZYT-5385" at bounding box center [956, 352] width 91 height 19
click at [891, 343] on input "Z3-ZYT-5385" at bounding box center [891, 343] width 0 height 0
click at [907, 312] on input "5385" at bounding box center [1012, 305] width 246 height 21
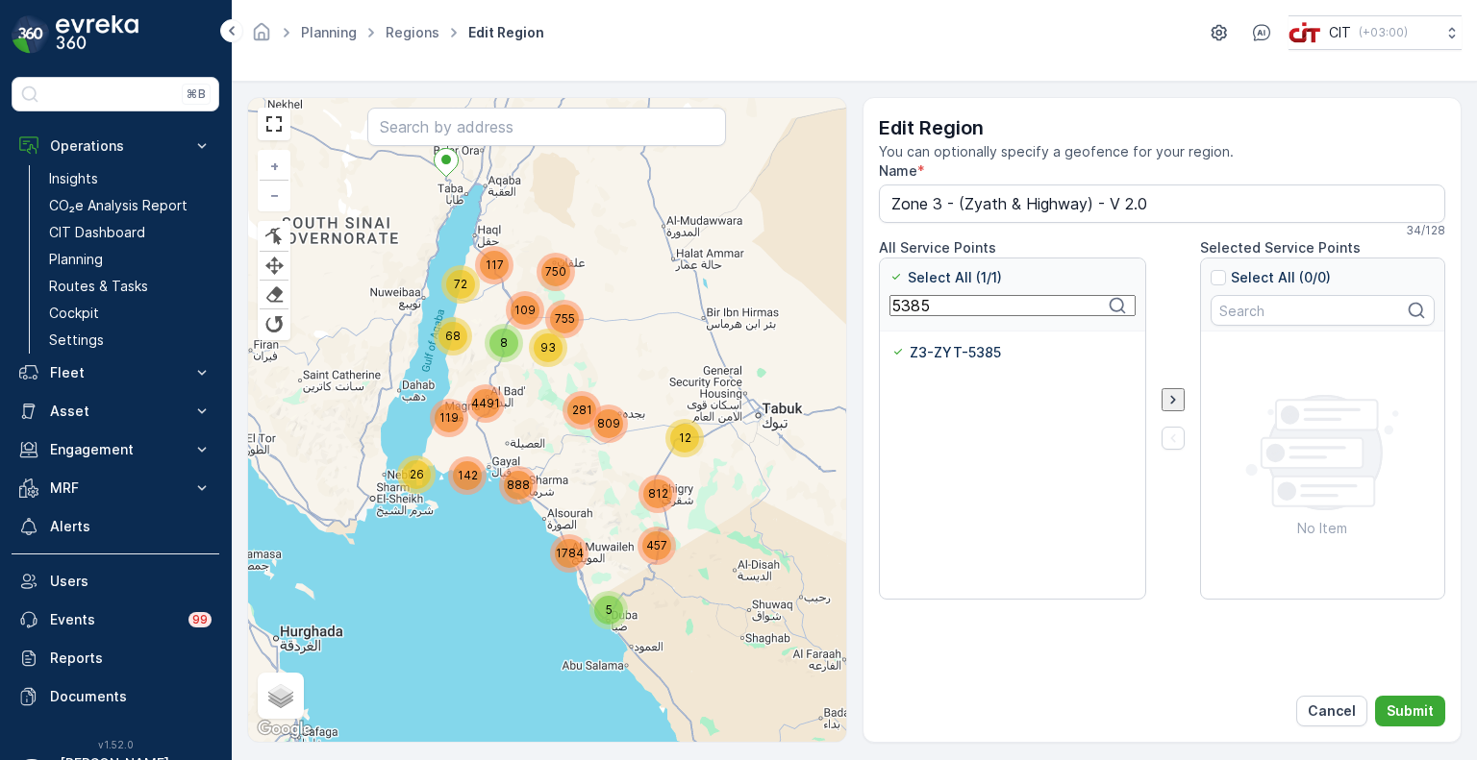
paste input "6"
click at [915, 344] on p "Z3-SMY-5386" at bounding box center [958, 352] width 94 height 19
click at [891, 343] on input "Z3-SMY-5386" at bounding box center [891, 343] width 0 height 0
click at [904, 309] on input "5386" at bounding box center [1012, 305] width 246 height 21
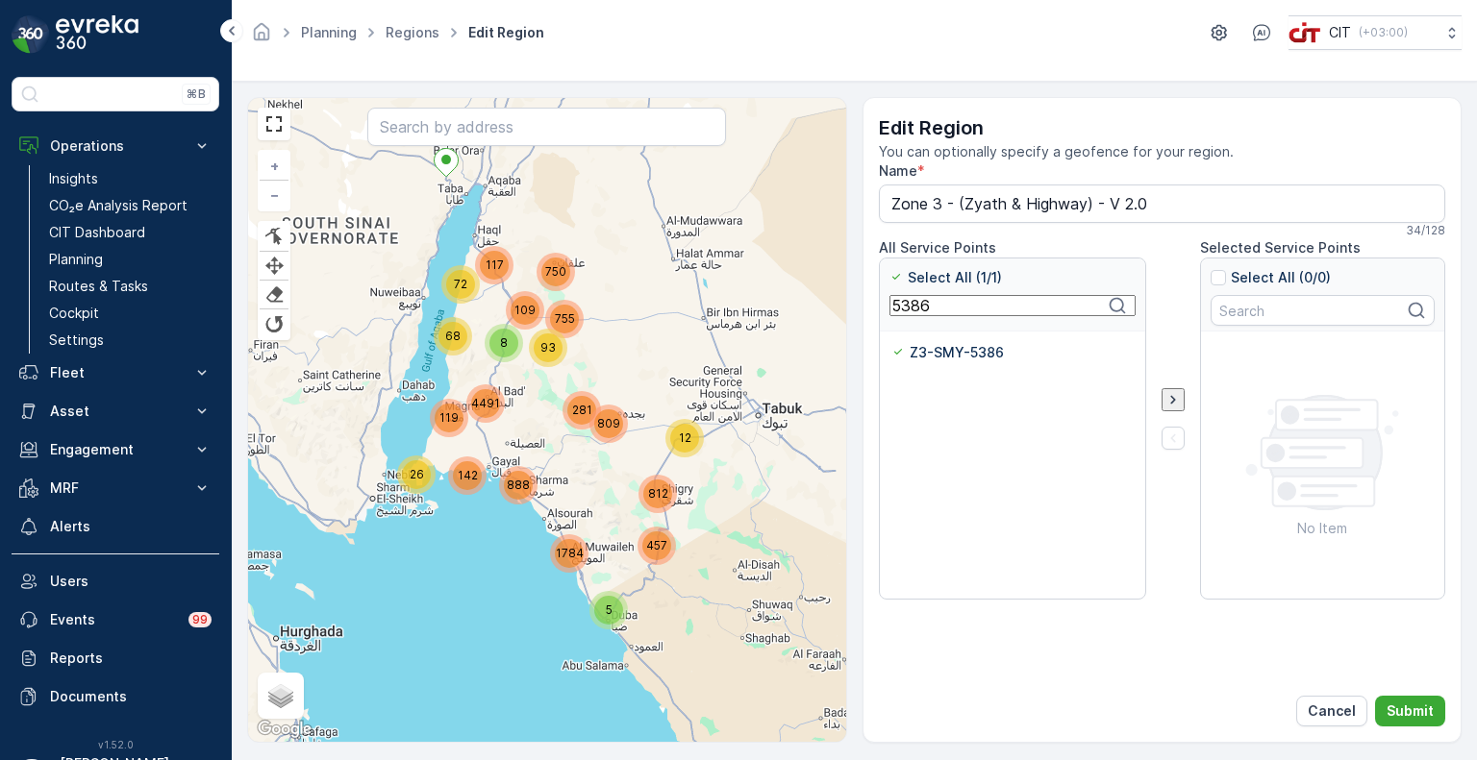
paste input "435"
click at [936, 348] on p "Z3-ZYT-5435" at bounding box center [957, 352] width 92 height 19
click at [891, 343] on input "Z3-ZYT-5435" at bounding box center [891, 343] width 0 height 0
click at [916, 312] on input "5435" at bounding box center [1012, 305] width 246 height 21
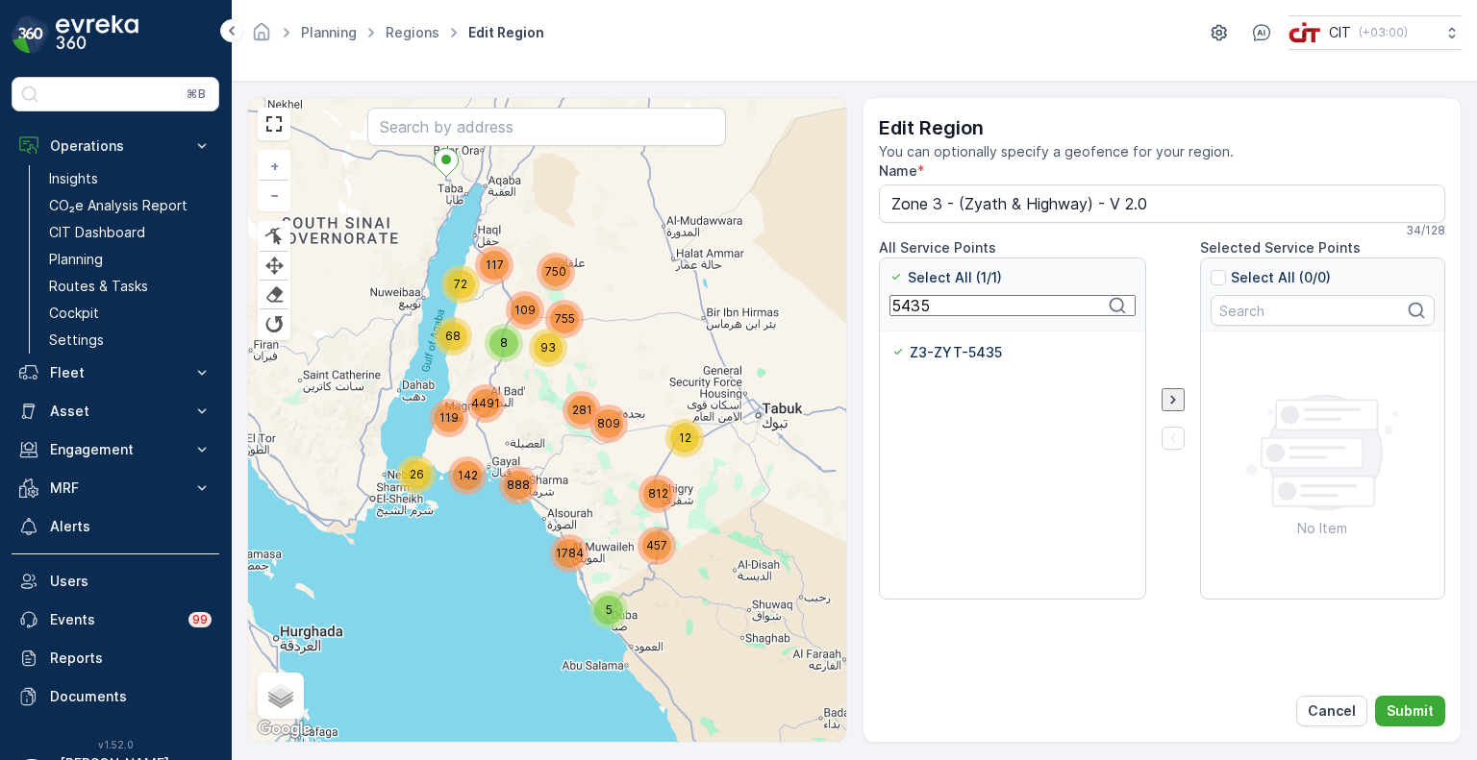
paste input "18"
click at [936, 354] on p "Z3-ZYT-5418" at bounding box center [956, 352] width 90 height 19
click at [891, 343] on input "Z3-ZYT-5418" at bounding box center [891, 343] width 0 height 0
click at [905, 310] on input "5418" at bounding box center [1012, 305] width 246 height 21
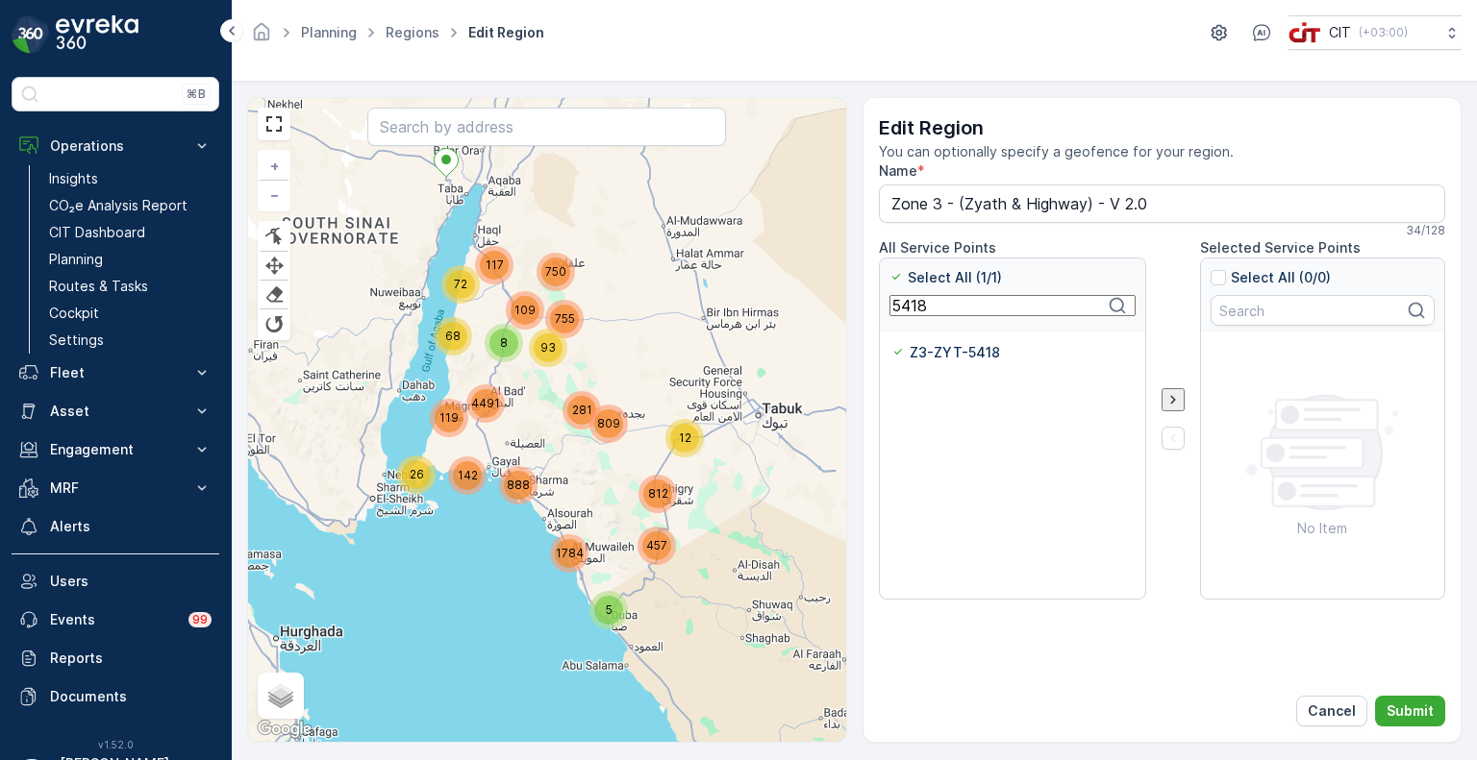
paste input "105"
click at [937, 353] on p "Z3-ZYT-5105" at bounding box center [955, 352] width 88 height 19
click at [891, 343] on input "Z3-ZYT-5105" at bounding box center [891, 343] width 0 height 0
click at [907, 308] on input "5105" at bounding box center [1012, 305] width 246 height 21
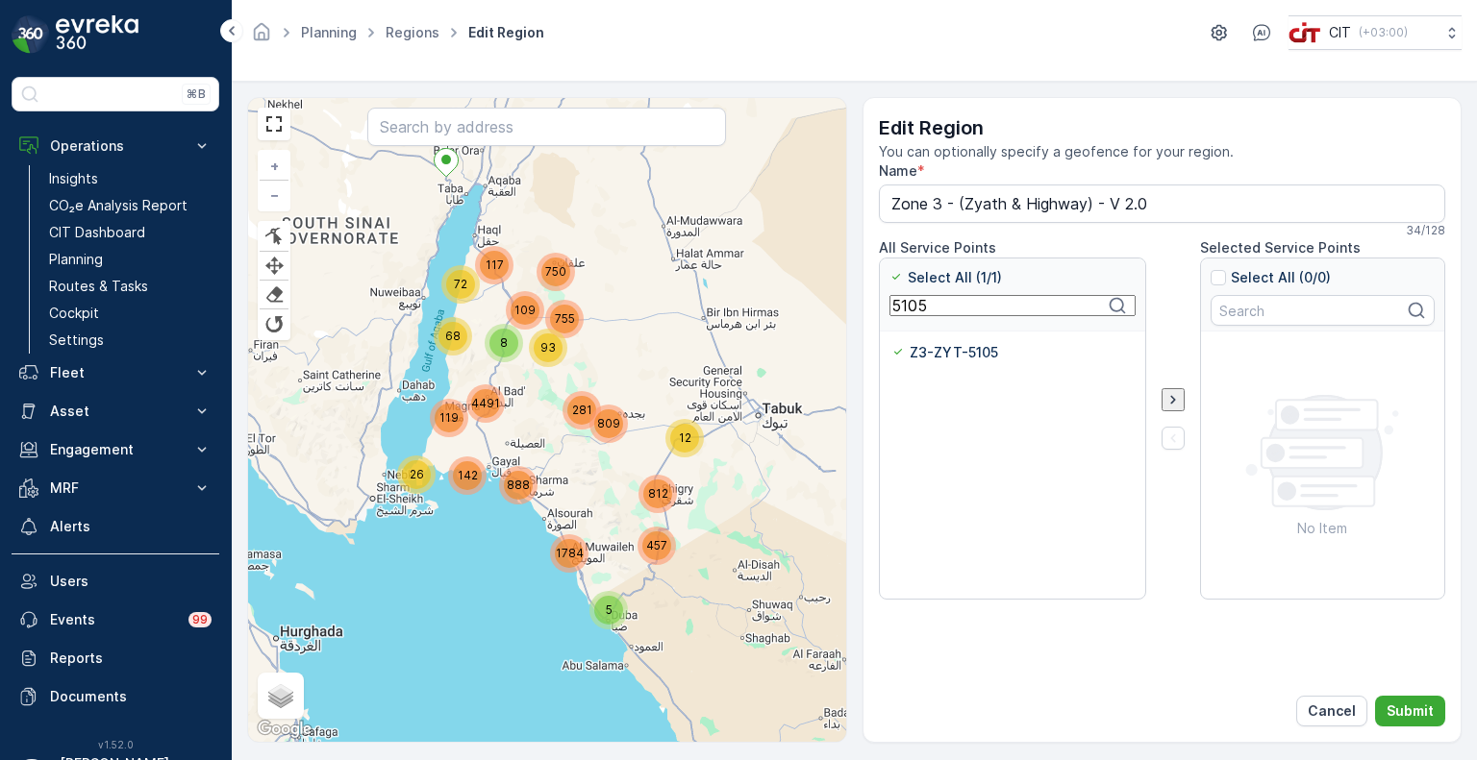
paste input "096"
click at [930, 351] on p "Z3-ZYT-5096" at bounding box center [957, 352] width 92 height 19
click at [891, 343] on input "Z3-ZYT-5096" at bounding box center [891, 343] width 0 height 0
click at [913, 314] on input "5096" at bounding box center [1012, 305] width 246 height 21
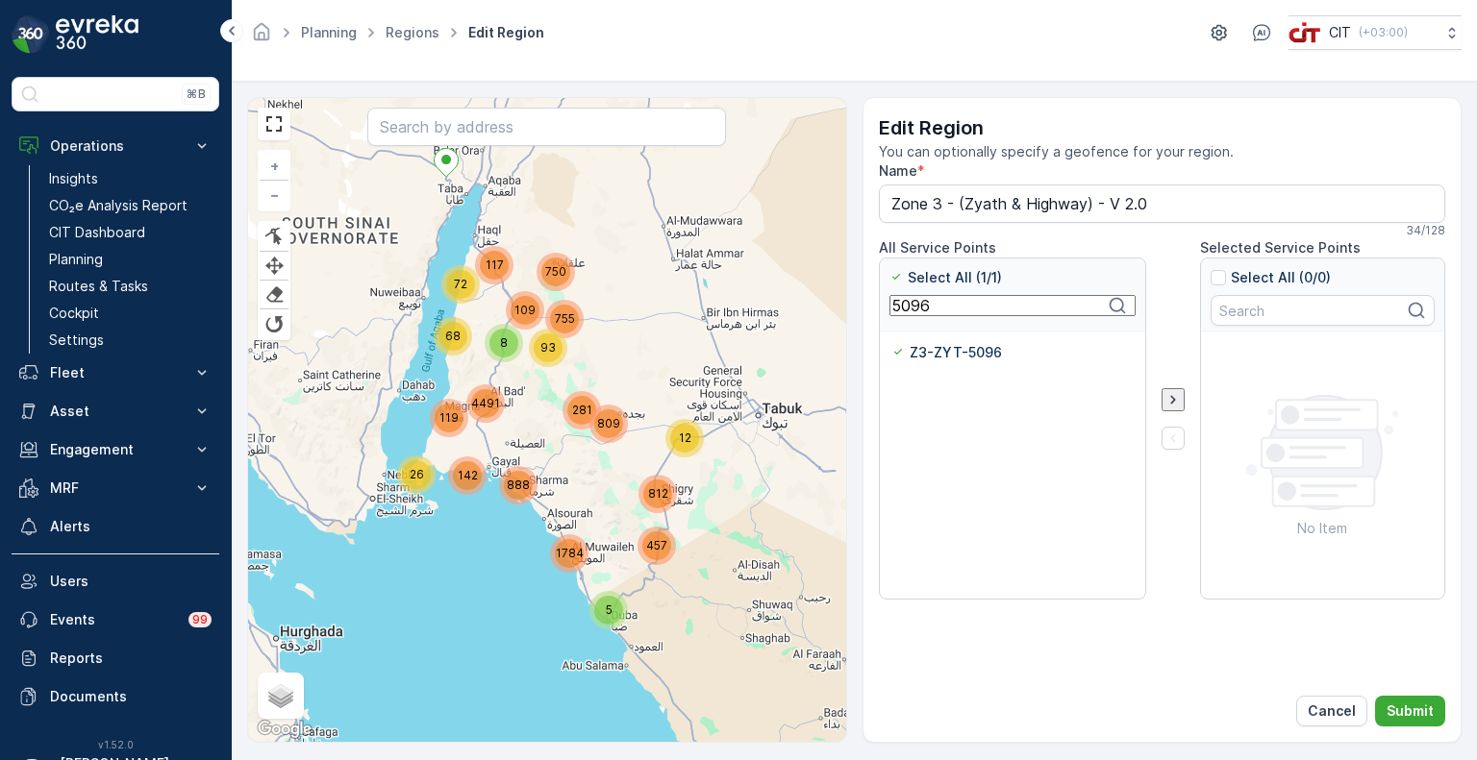
paste input "389"
click at [925, 349] on p "Z3-JBL-5389" at bounding box center [954, 352] width 87 height 19
click at [891, 343] on input "Z3-JBL-5389" at bounding box center [891, 343] width 0 height 0
click at [910, 310] on input "5389" at bounding box center [1012, 305] width 246 height 21
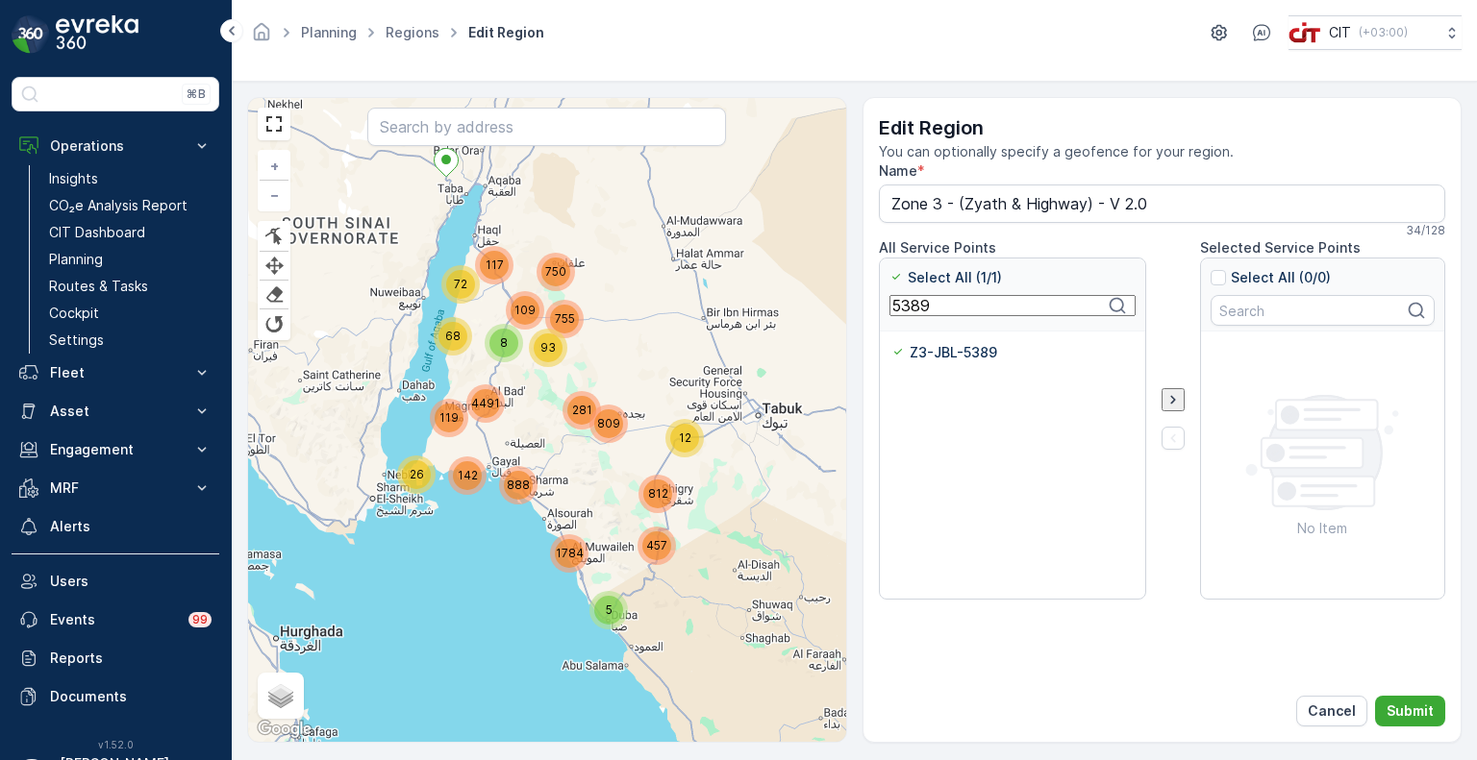
paste input "90"
click at [931, 349] on p "Z3-JBL-5390" at bounding box center [954, 352] width 87 height 19
click at [891, 343] on input "Z3-JBL-5390" at bounding box center [891, 343] width 0 height 0
click at [912, 314] on input "5390" at bounding box center [1012, 305] width 246 height 21
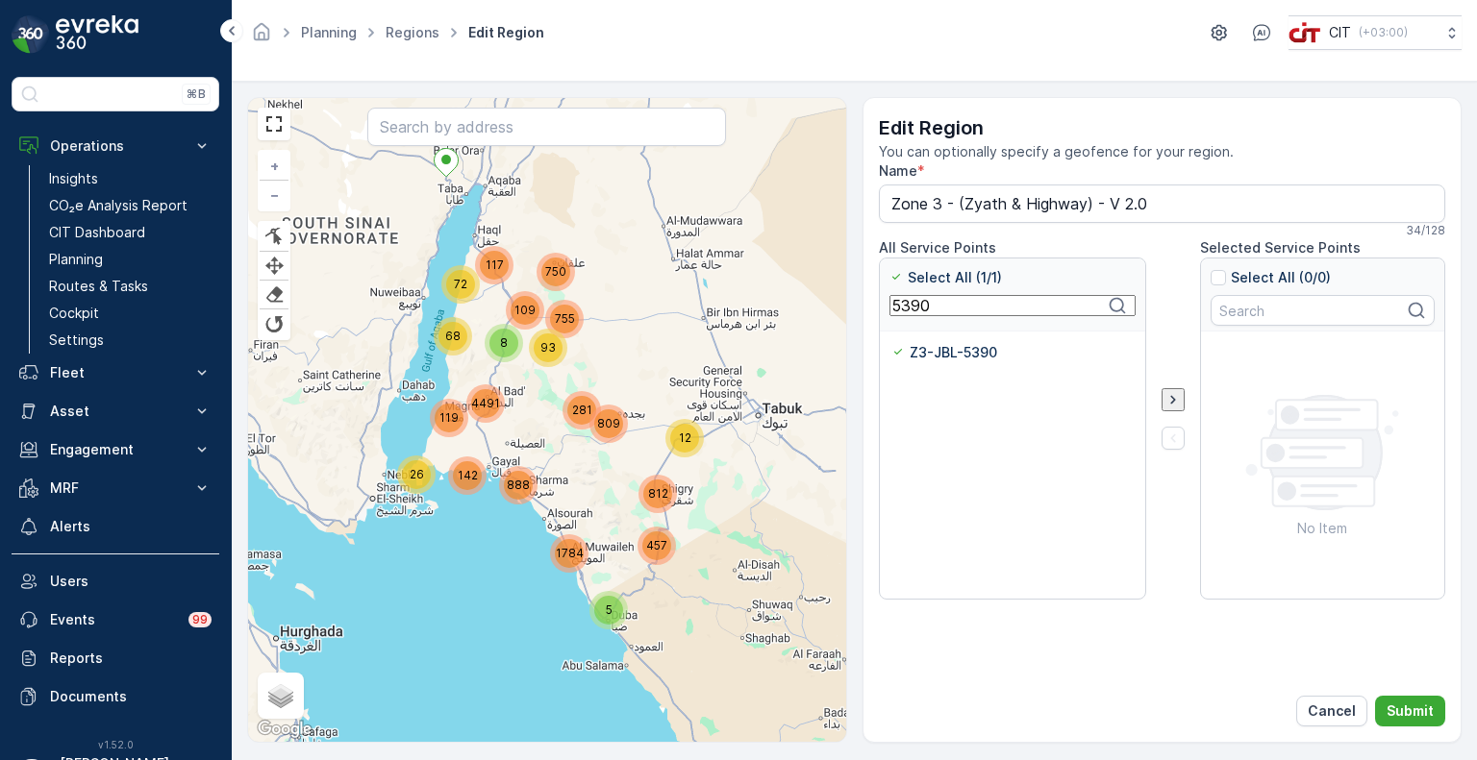
paste input "1"
click at [930, 347] on p "Z3-JBL-5391" at bounding box center [953, 352] width 85 height 19
click at [891, 343] on input "Z3-JBL-5391" at bounding box center [891, 343] width 0 height 0
click at [921, 311] on input "5391" at bounding box center [1012, 305] width 246 height 21
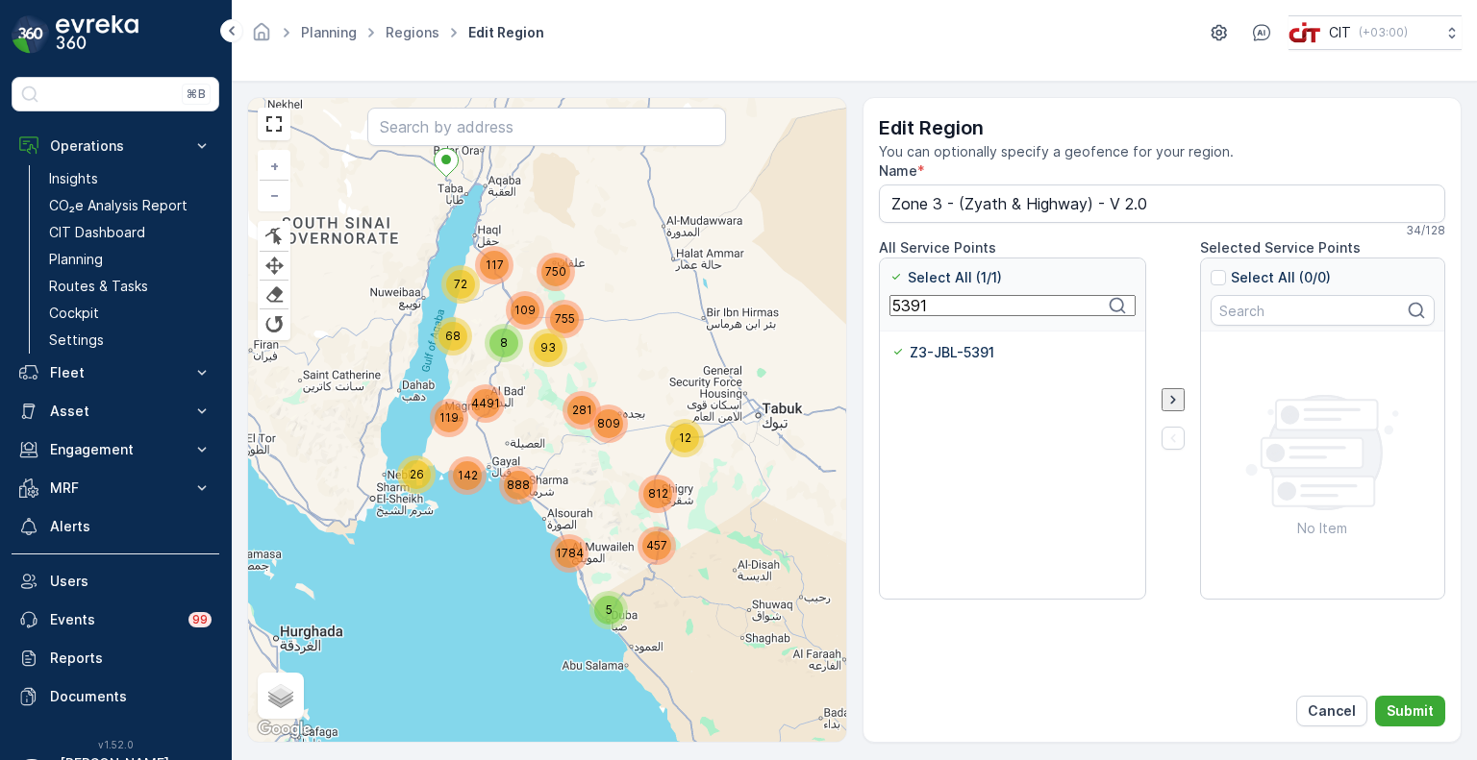
paste input "659"
click at [934, 352] on p "Z3-JBL-5659" at bounding box center [954, 352] width 87 height 19
click at [891, 343] on input "Z3-JBL-5659" at bounding box center [891, 343] width 0 height 0
click at [913, 307] on input "5659" at bounding box center [1012, 305] width 246 height 21
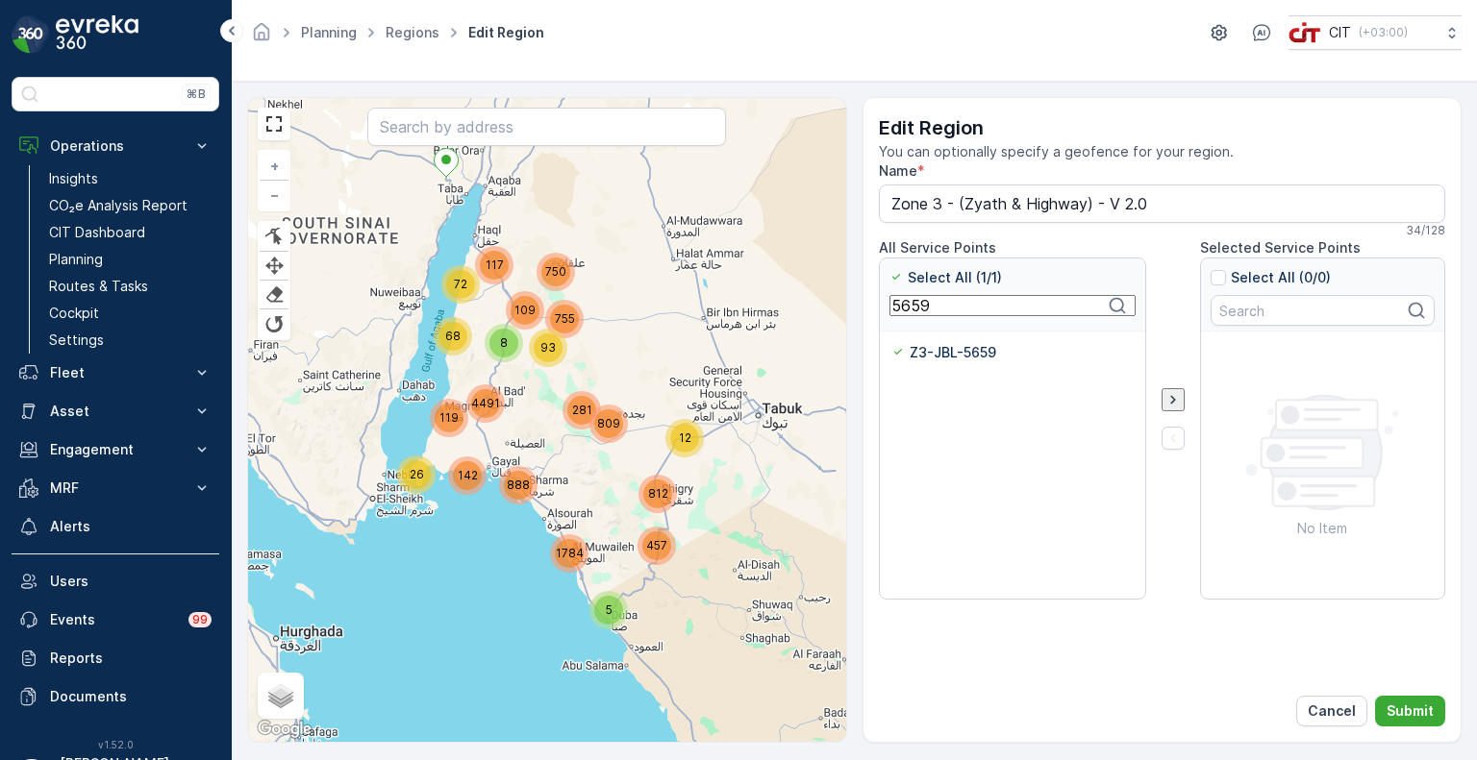
paste input "31"
click at [945, 355] on p "Z3-ALG-5631" at bounding box center [955, 352] width 89 height 19
click at [891, 343] on input "Z3-ALG-5631" at bounding box center [891, 343] width 0 height 0
click at [913, 314] on input "5631" at bounding box center [1012, 305] width 246 height 21
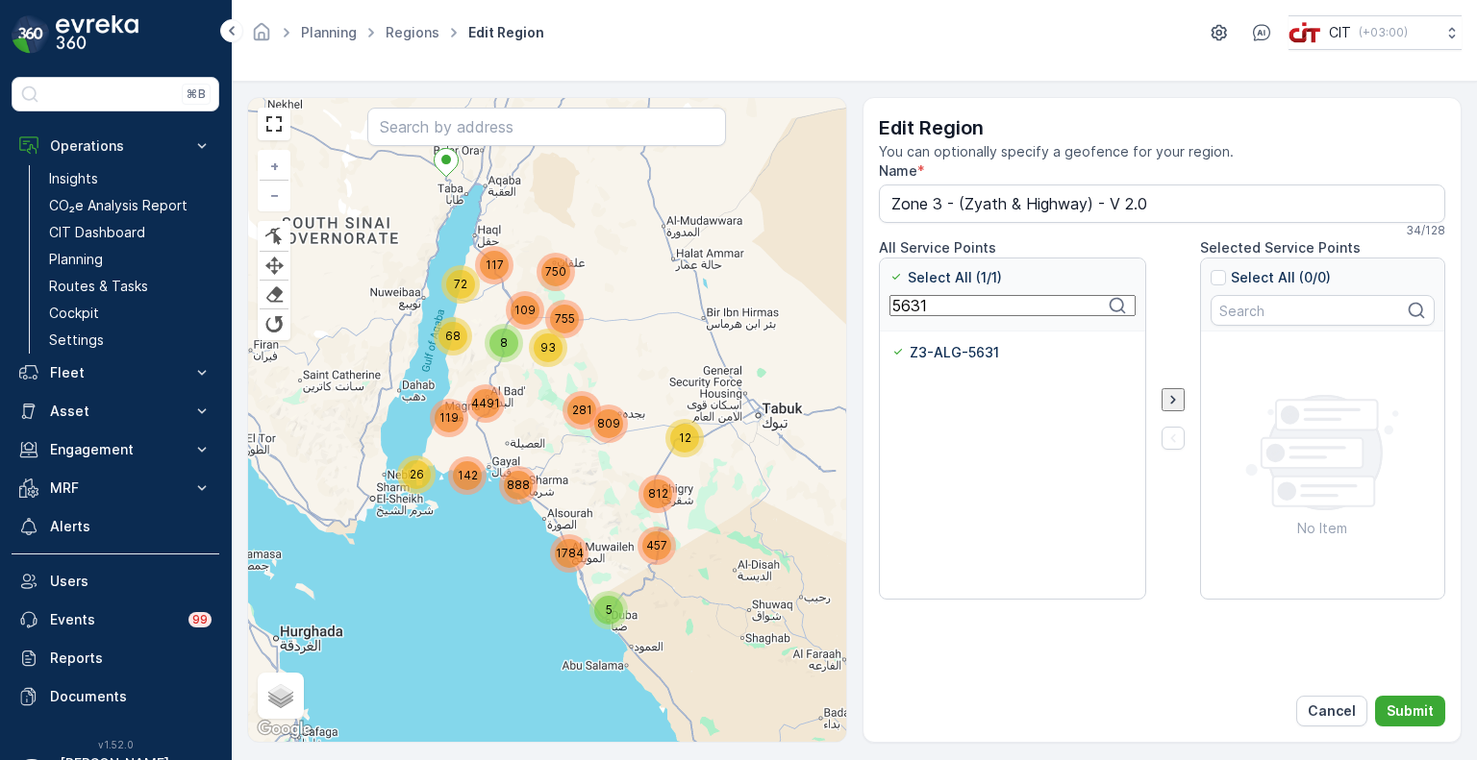
paste input "4436"
click at [923, 349] on p "Z3-ALG-4436" at bounding box center [958, 352] width 95 height 19
click at [891, 343] on input "Z3-ALG-4436" at bounding box center [891, 343] width 0 height 0
click at [900, 314] on input "4436" at bounding box center [1012, 305] width 246 height 21
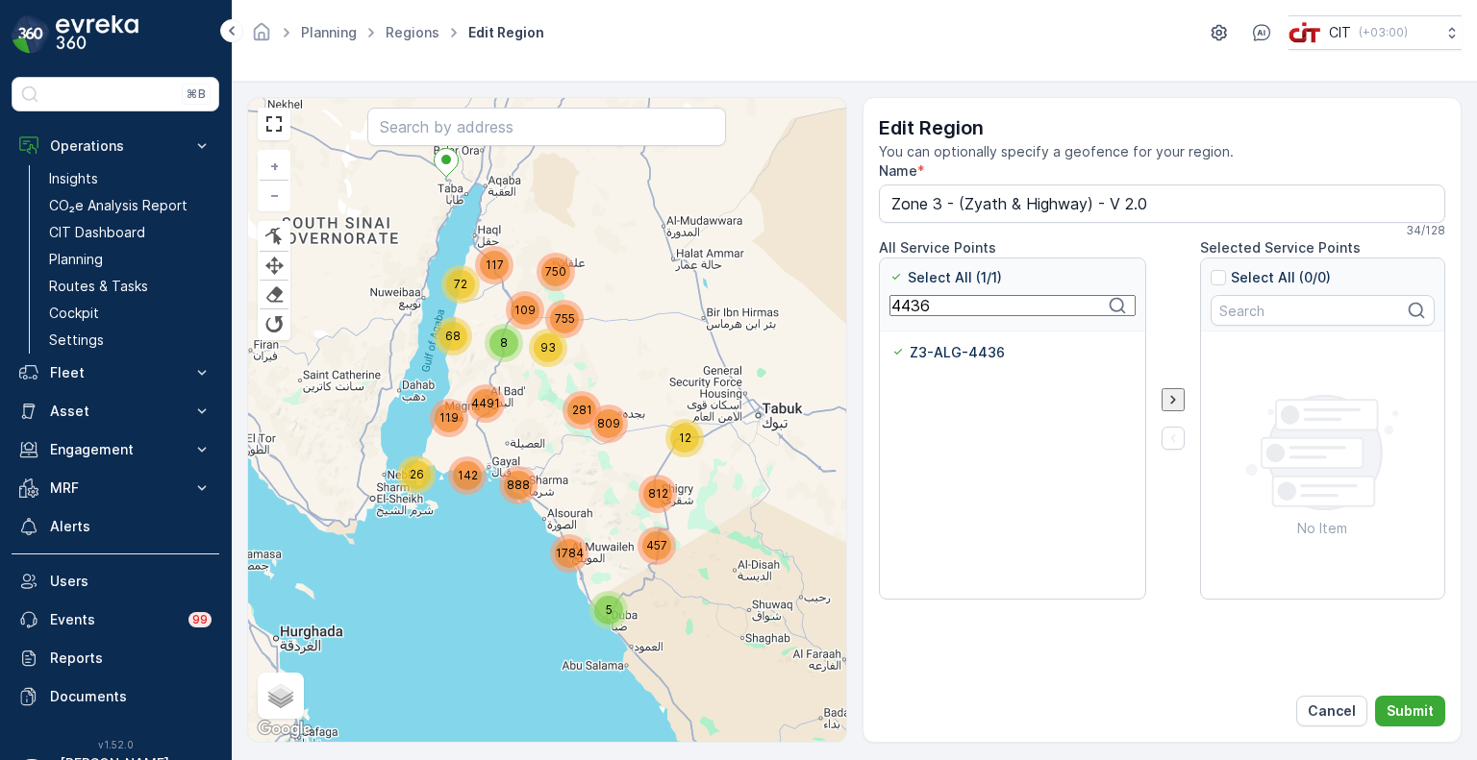
paste input "29"
click at [928, 353] on p "Z3-ALG-4429" at bounding box center [958, 352] width 95 height 19
click at [891, 343] on input "Z3-ALG-4429" at bounding box center [891, 343] width 0 height 0
click at [920, 314] on input "4429" at bounding box center [1012, 305] width 246 height 21
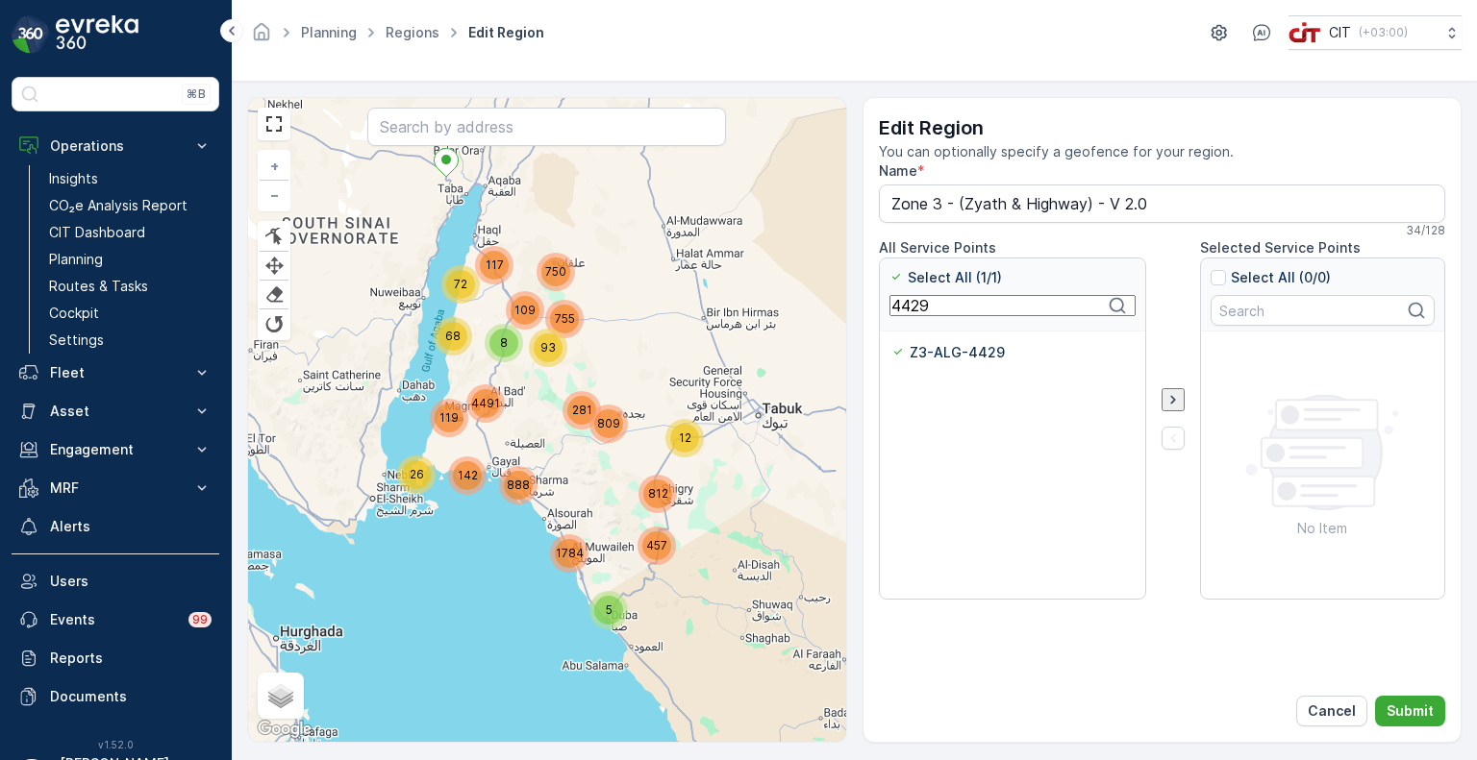
paste input "5477"
click at [934, 351] on p "Z3-ALG-5477" at bounding box center [957, 352] width 93 height 19
click at [891, 343] on input "Z3-ALG-5477" at bounding box center [891, 343] width 0 height 0
click at [923, 310] on input "5477" at bounding box center [1012, 305] width 246 height 21
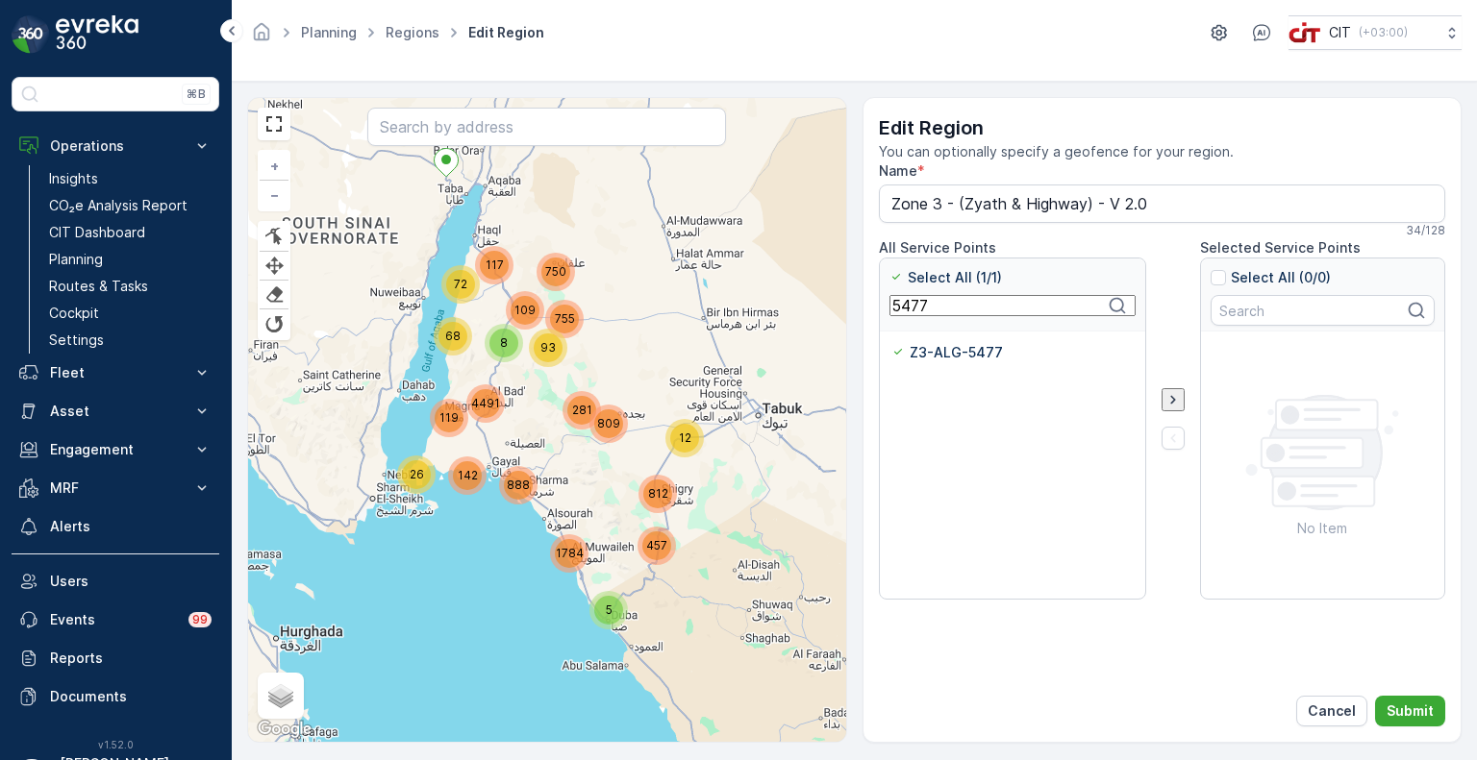
paste input "5"
click at [946, 357] on p "Z3-ALG-5475" at bounding box center [957, 352] width 92 height 19
click at [891, 343] on input "Z3-ALG-5475" at bounding box center [891, 343] width 0 height 0
click at [911, 312] on input "5475" at bounding box center [1012, 305] width 246 height 21
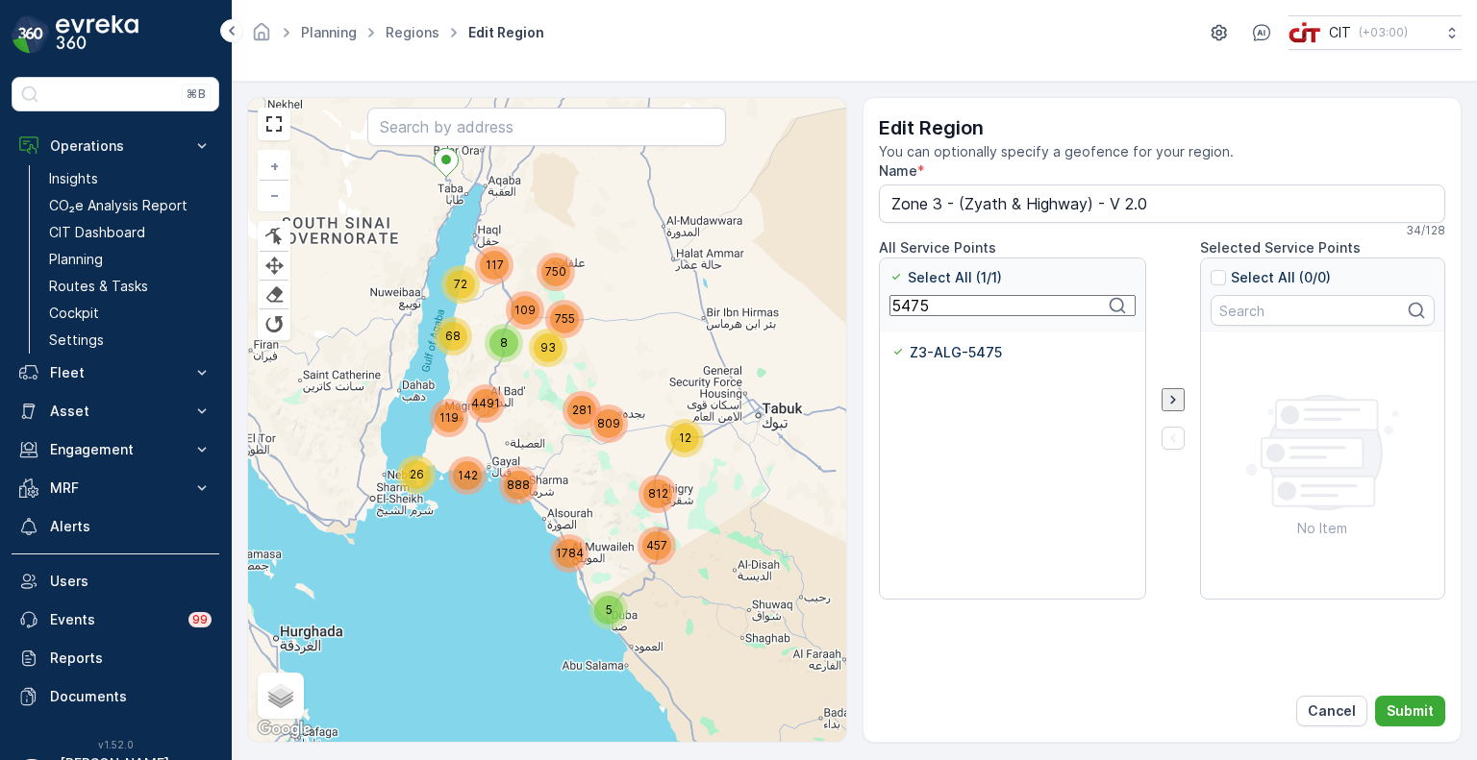
paste input "106"
click at [928, 351] on p "Z3-ALG-5106" at bounding box center [955, 352] width 89 height 19
click at [891, 343] on input "Z3-ALG-5106" at bounding box center [891, 343] width 0 height 0
click at [915, 314] on input "5106" at bounding box center [1012, 305] width 246 height 21
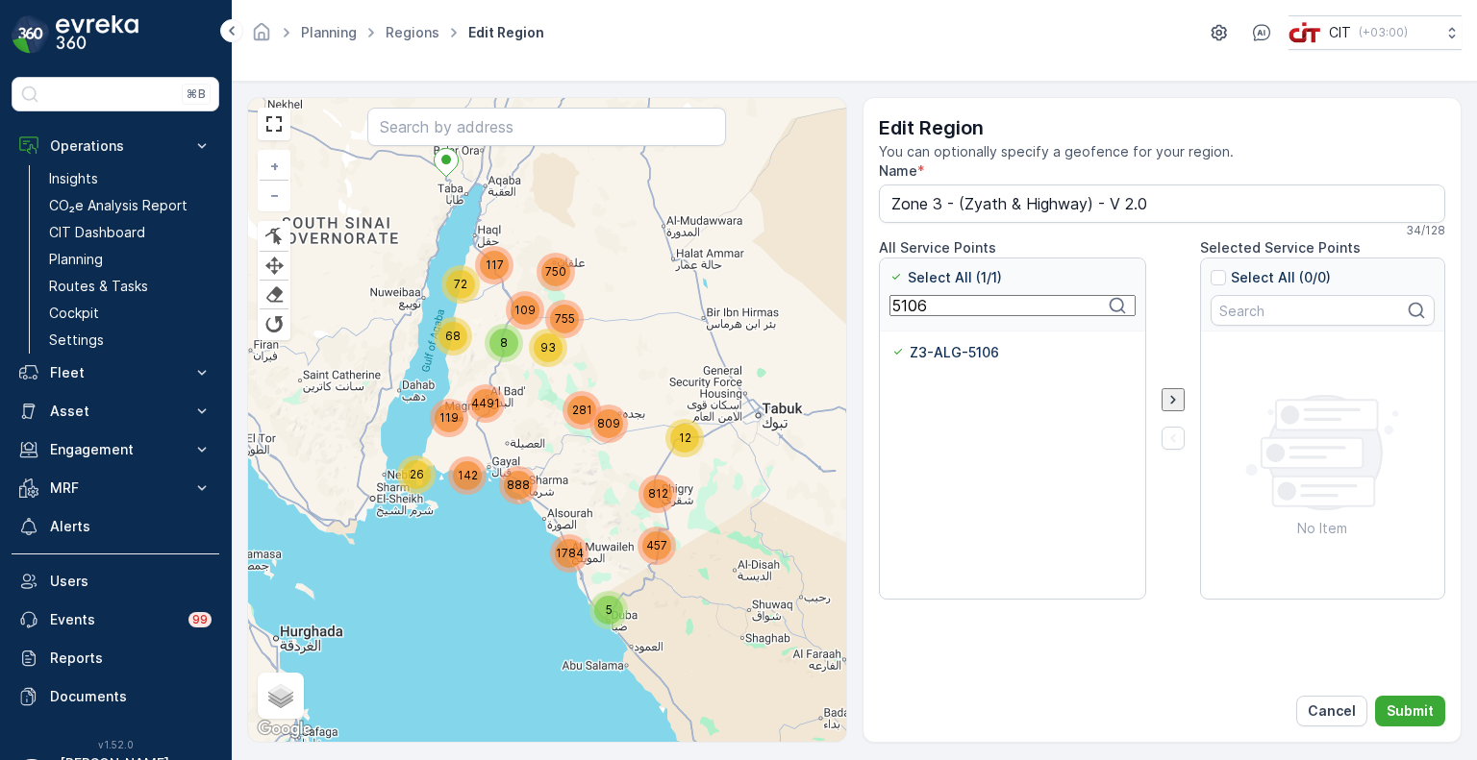
paste input "17"
click at [927, 352] on p "Z3-ZYT-5117" at bounding box center [954, 352] width 87 height 19
click at [891, 343] on input "Z3-ZYT-5117" at bounding box center [891, 343] width 0 height 0
click at [907, 314] on input "5117" at bounding box center [1012, 305] width 246 height 21
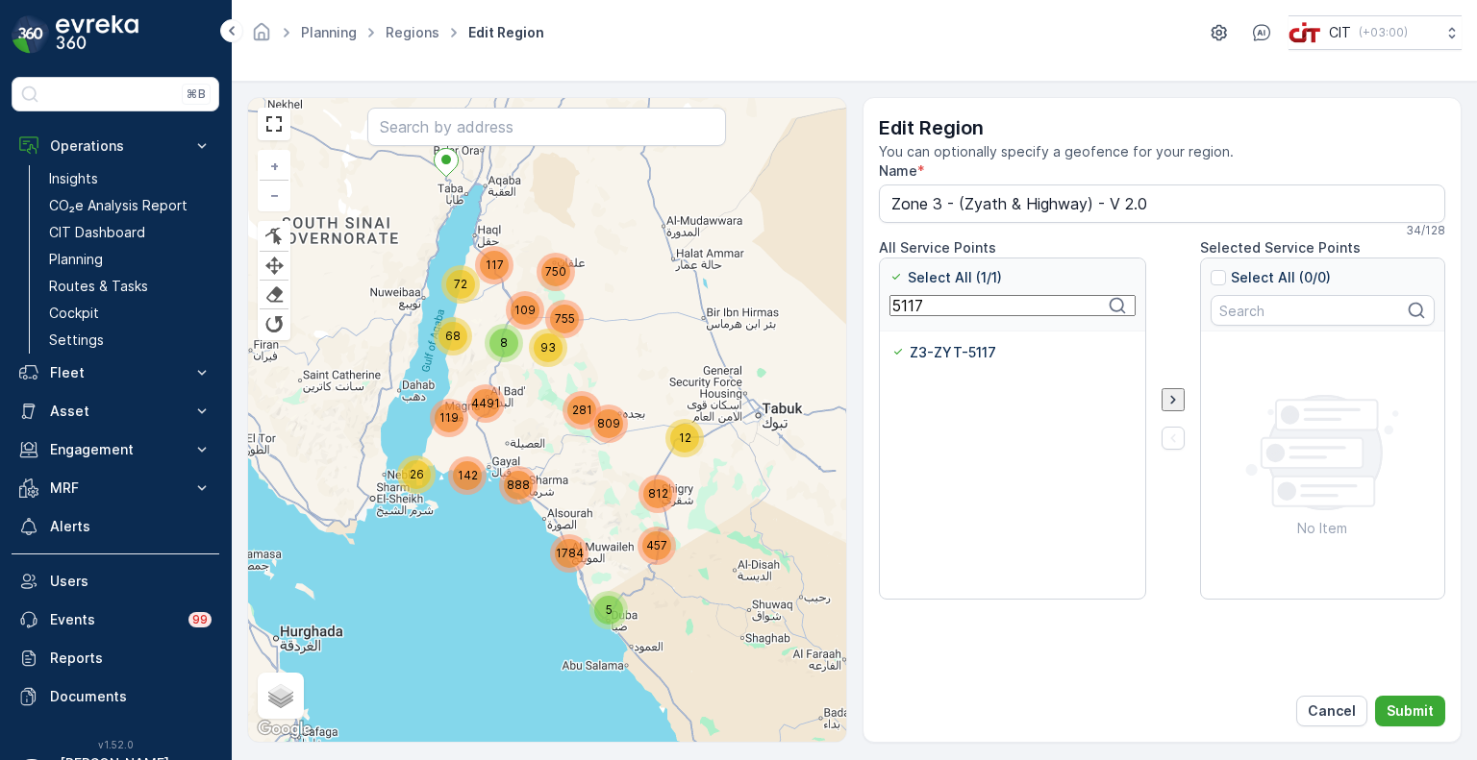
paste input "462"
click at [915, 353] on p "Z3-ZYT-5462" at bounding box center [957, 352] width 93 height 19
click at [891, 343] on input "Z3-ZYT-5462" at bounding box center [891, 343] width 0 height 0
click at [915, 310] on input "5462" at bounding box center [1012, 305] width 246 height 21
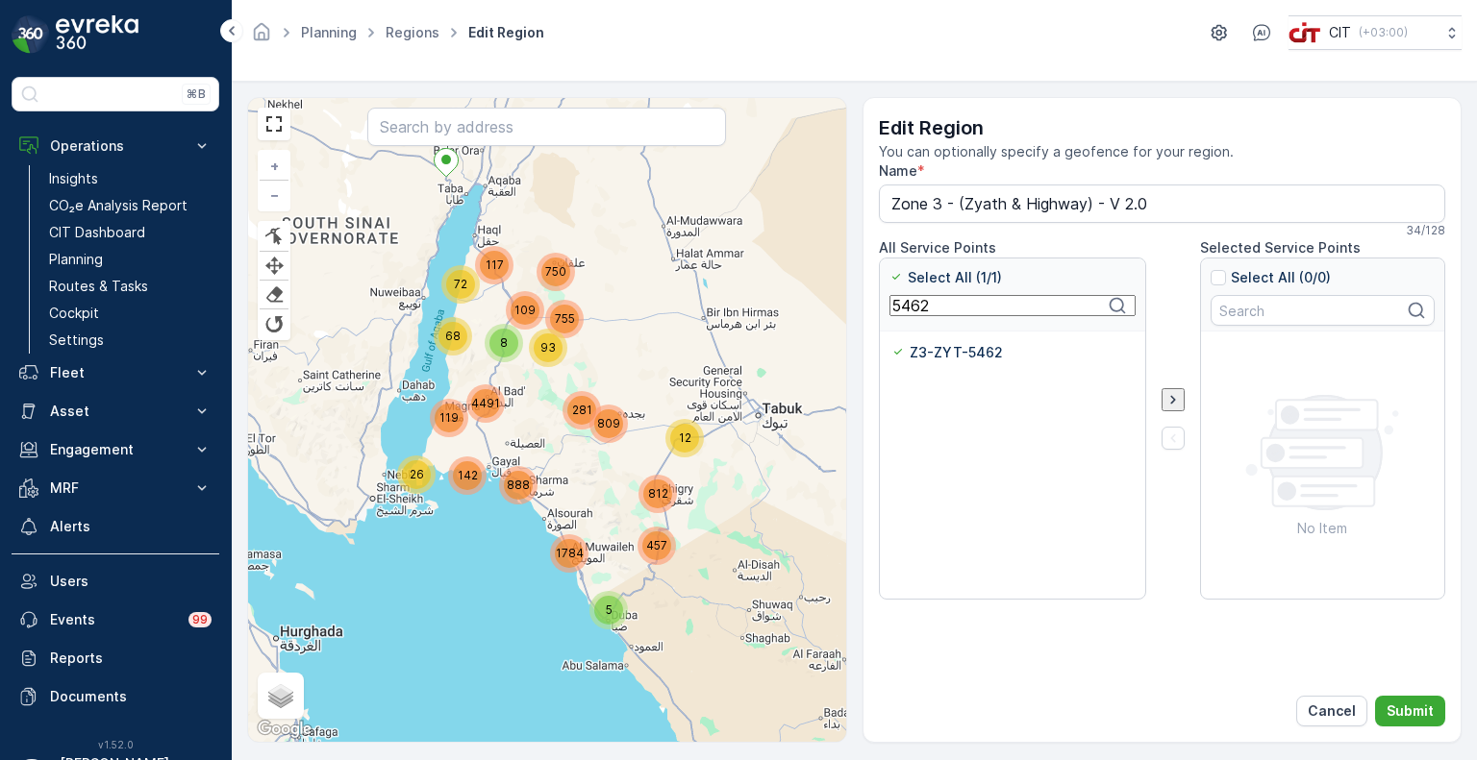
paste input "686"
click at [923, 353] on p "Z3-ZYT-5686" at bounding box center [957, 352] width 92 height 19
click at [891, 343] on input "Z3-ZYT-5686" at bounding box center [891, 343] width 0 height 0
click at [916, 316] on input "5686" at bounding box center [1012, 305] width 246 height 21
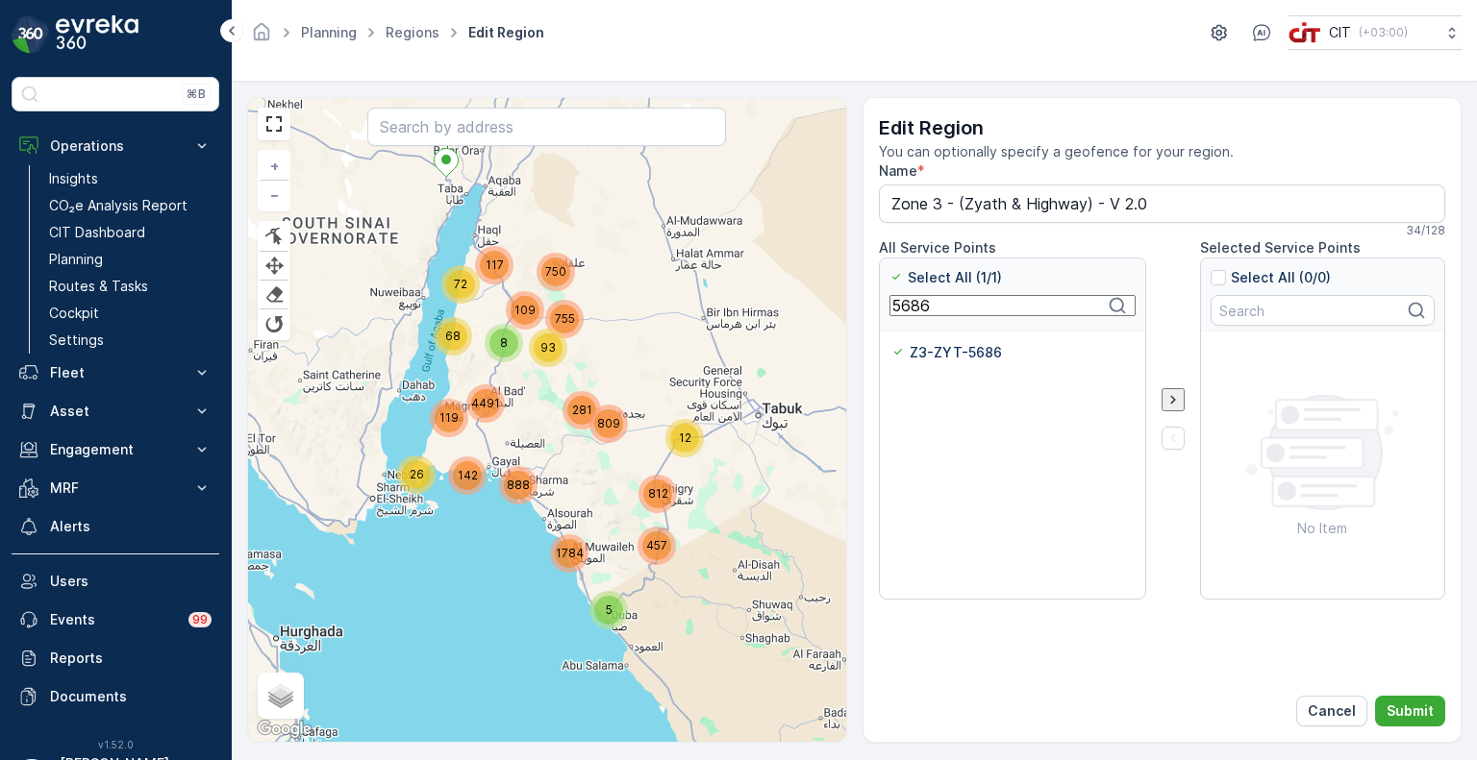
paste input "25"
click at [939, 357] on p "Z3-ZYT-5625" at bounding box center [956, 352] width 91 height 19
click at [891, 343] on input "Z3-ZYT-5625" at bounding box center [891, 343] width 0 height 0
click at [911, 310] on input "5625" at bounding box center [1012, 305] width 246 height 21
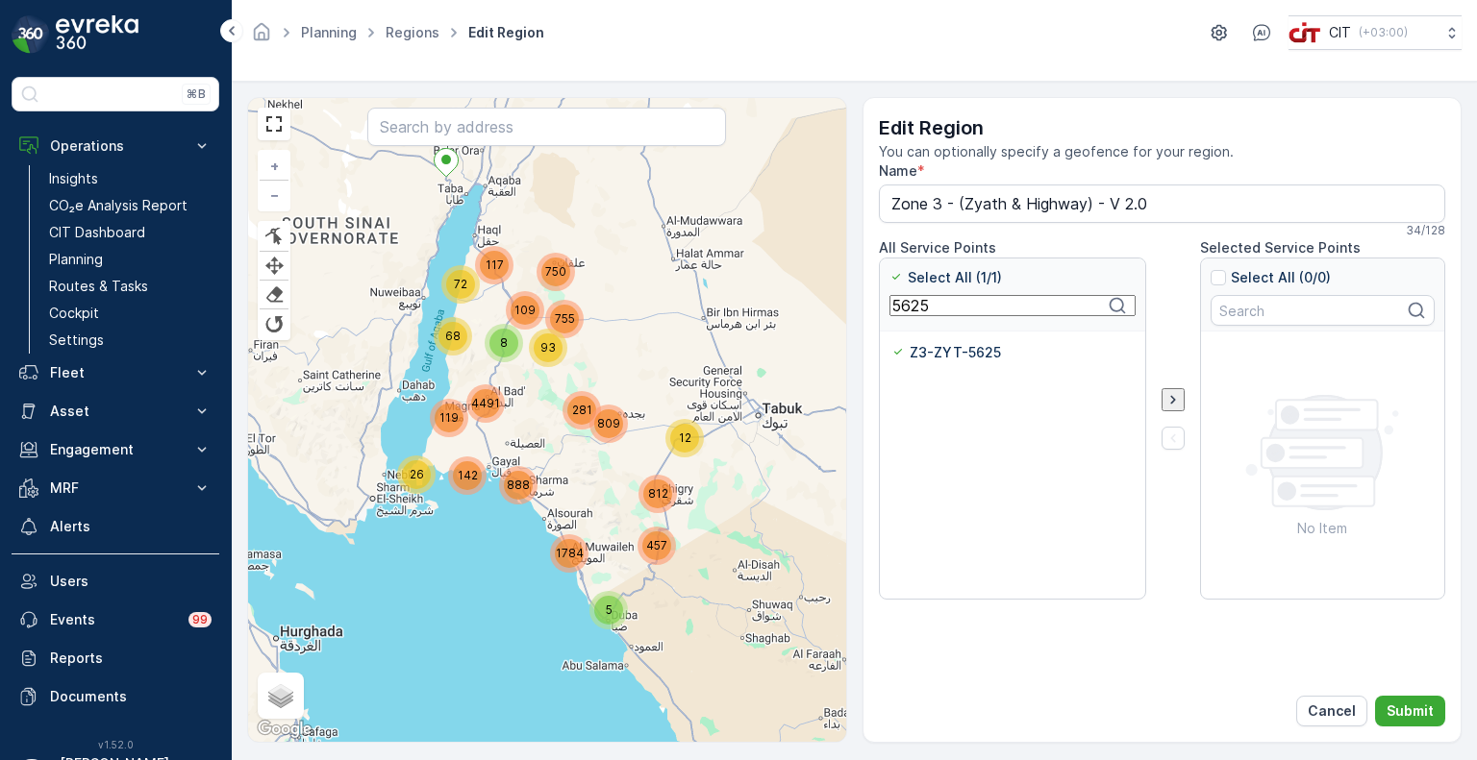
paste
click at [932, 360] on p "Z3-ALD-2733" at bounding box center [957, 352] width 92 height 19
click at [891, 343] on input "Z3-ALD-2733" at bounding box center [891, 343] width 0 height 0
click at [920, 311] on input "2733" at bounding box center [1012, 305] width 246 height 21
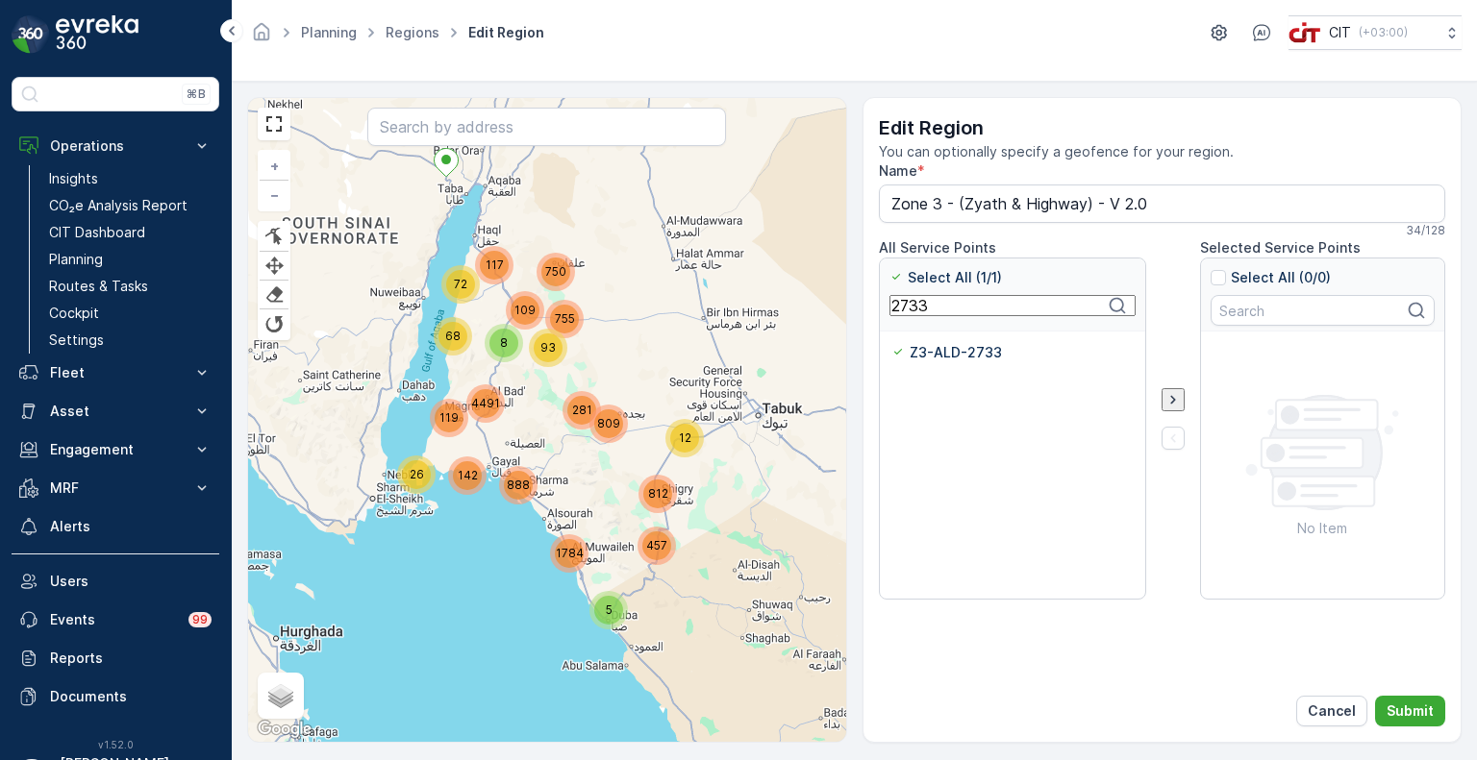
click at [920, 311] on input "2733" at bounding box center [1012, 305] width 246 height 21
click at [951, 358] on p "Z3-ALD-3132" at bounding box center [955, 352] width 89 height 19
click at [891, 343] on input "Z3-ALD-3132" at bounding box center [891, 343] width 0 height 0
click at [893, 307] on input "3132" at bounding box center [1012, 305] width 246 height 21
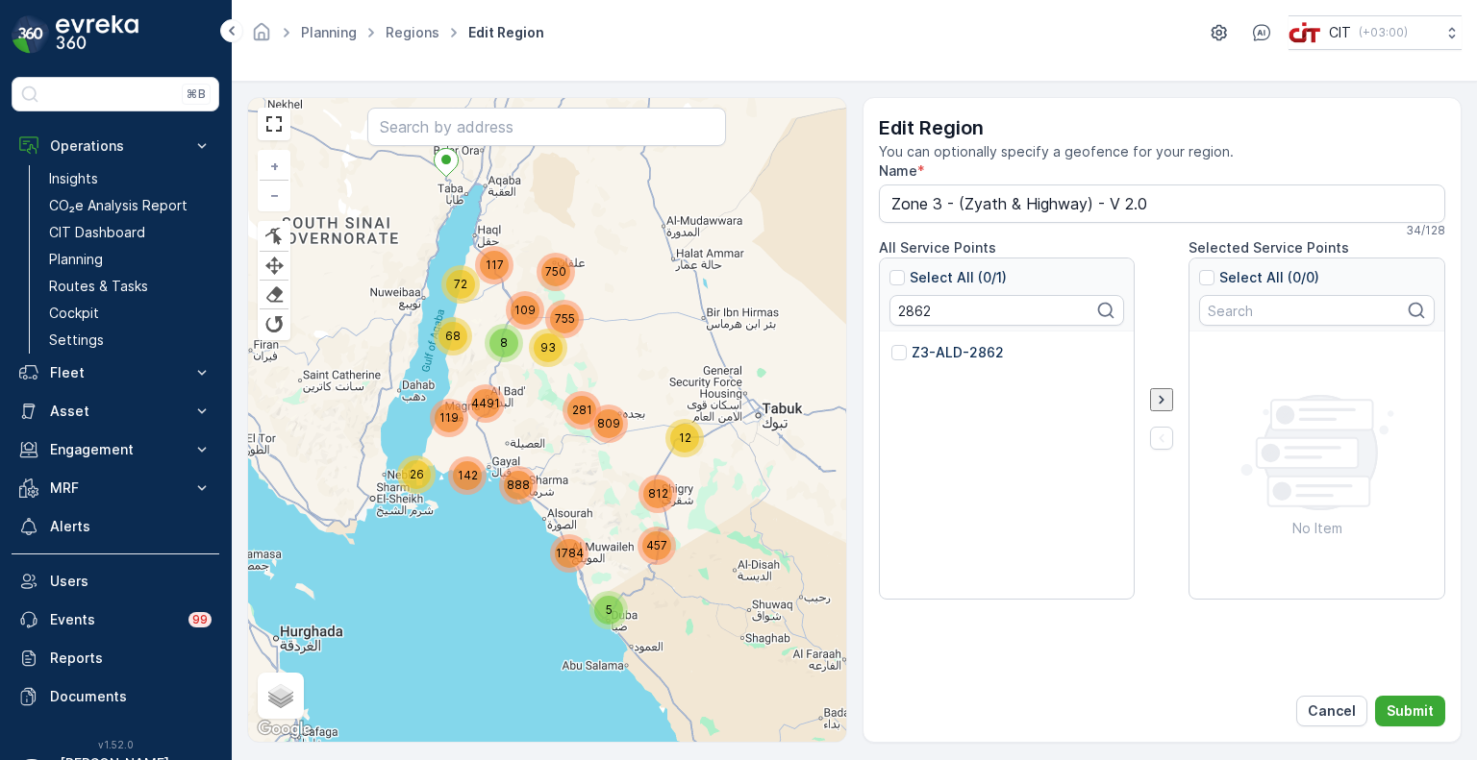
click at [924, 351] on p "Z3-ALD-2862" at bounding box center [957, 352] width 92 height 19
click at [891, 343] on input "Z3-ALD-2862" at bounding box center [891, 343] width 0 height 0
click at [923, 311] on input "2862" at bounding box center [1012, 305] width 246 height 21
click at [949, 358] on p "Z3-ALD-2512" at bounding box center [955, 352] width 88 height 19
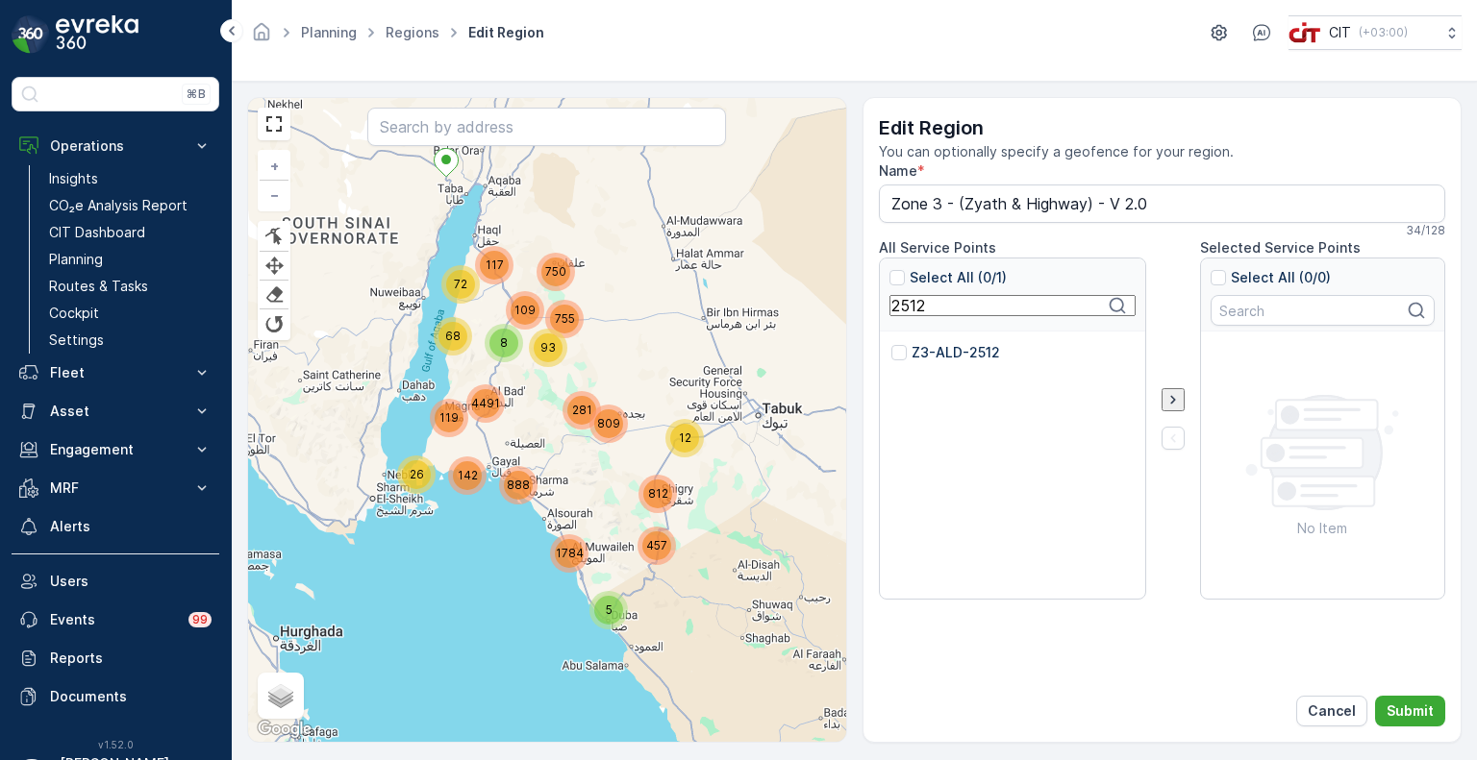
click at [891, 343] on input "Z3-ALD-2512" at bounding box center [891, 343] width 0 height 0
click at [909, 316] on input "2512" at bounding box center [1012, 305] width 246 height 21
click at [923, 352] on p "Z3-ALD-2855" at bounding box center [956, 352] width 90 height 19
click at [891, 343] on input "Z3-ALD-2855" at bounding box center [891, 343] width 0 height 0
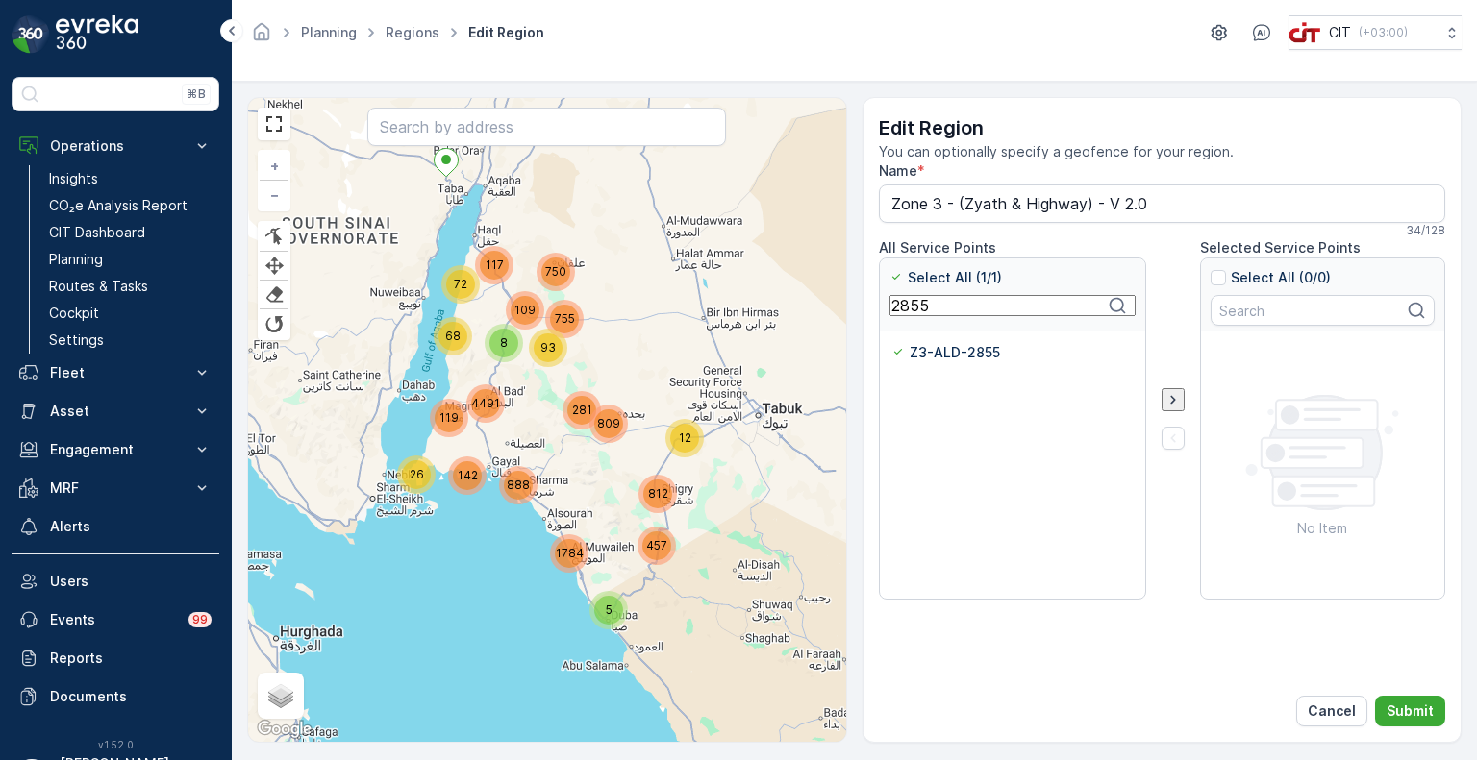
click at [926, 316] on input "2855" at bounding box center [1012, 305] width 246 height 21
click at [941, 350] on p "Z3-ALD-2547" at bounding box center [957, 352] width 92 height 19
click at [891, 343] on input "Z3-ALD-2547" at bounding box center [891, 343] width 0 height 0
click at [922, 310] on input "2547" at bounding box center [1012, 305] width 246 height 21
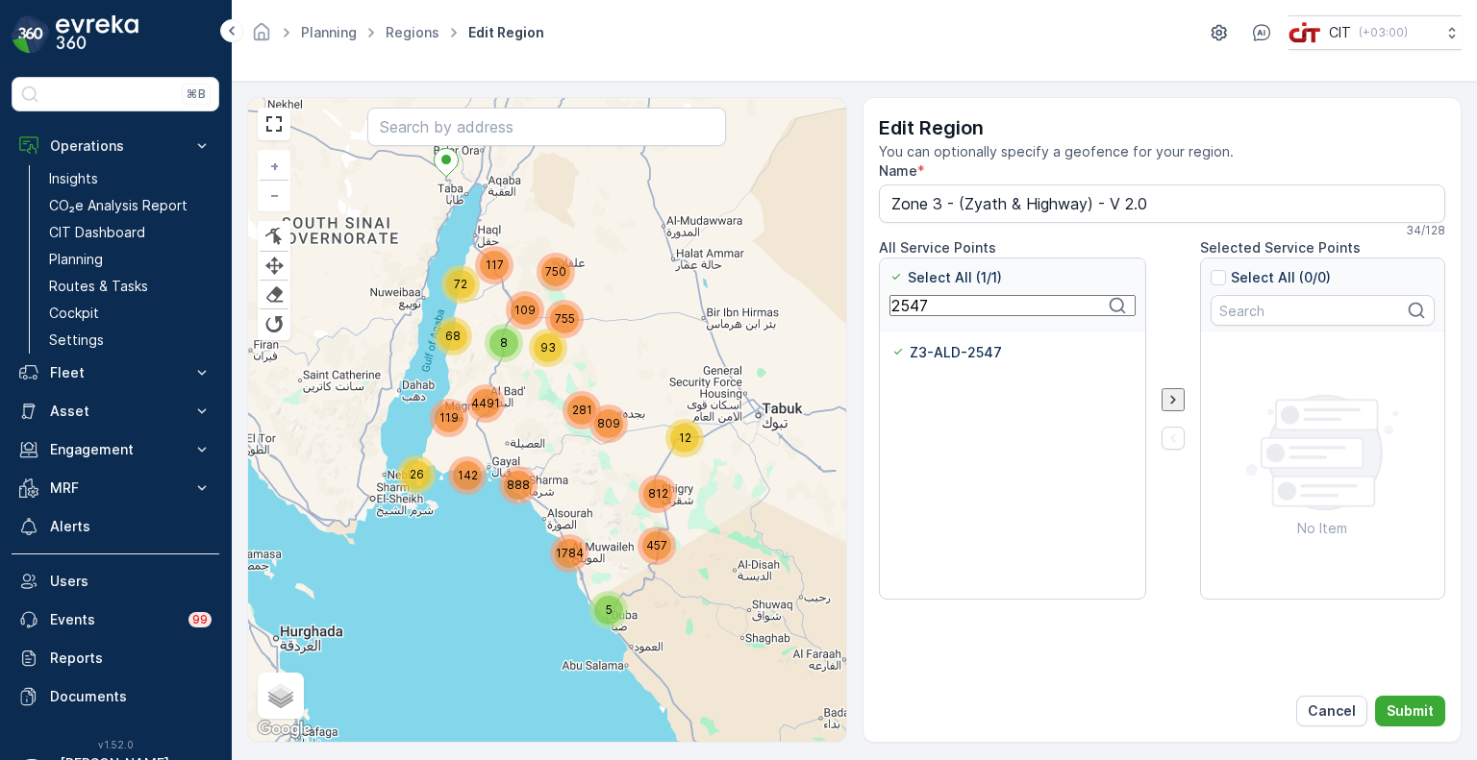
click at [922, 310] on input "2547" at bounding box center [1012, 305] width 246 height 21
click at [943, 356] on p "Z3-ALD-3131" at bounding box center [954, 352] width 87 height 19
click at [891, 343] on input "Z3-ALD-3131" at bounding box center [891, 343] width 0 height 0
click at [902, 306] on input "3131" at bounding box center [1012, 305] width 246 height 21
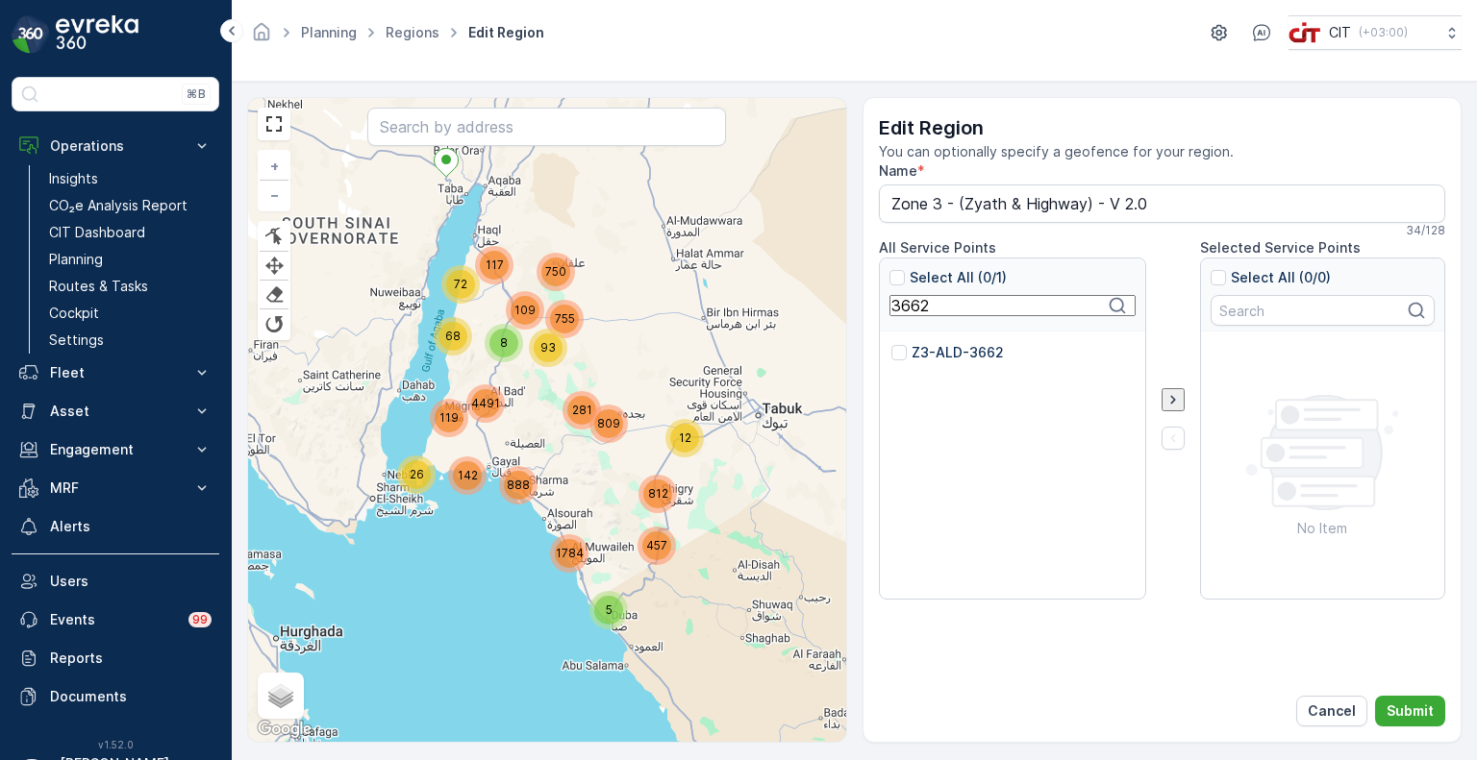
click at [928, 352] on p "Z3-ALD-3662" at bounding box center [957, 352] width 92 height 19
click at [891, 343] on input "Z3-ALD-3662" at bounding box center [891, 343] width 0 height 0
click at [906, 304] on input "3662" at bounding box center [1012, 305] width 246 height 21
click at [919, 352] on p "Z3-ALG-4189" at bounding box center [956, 352] width 91 height 19
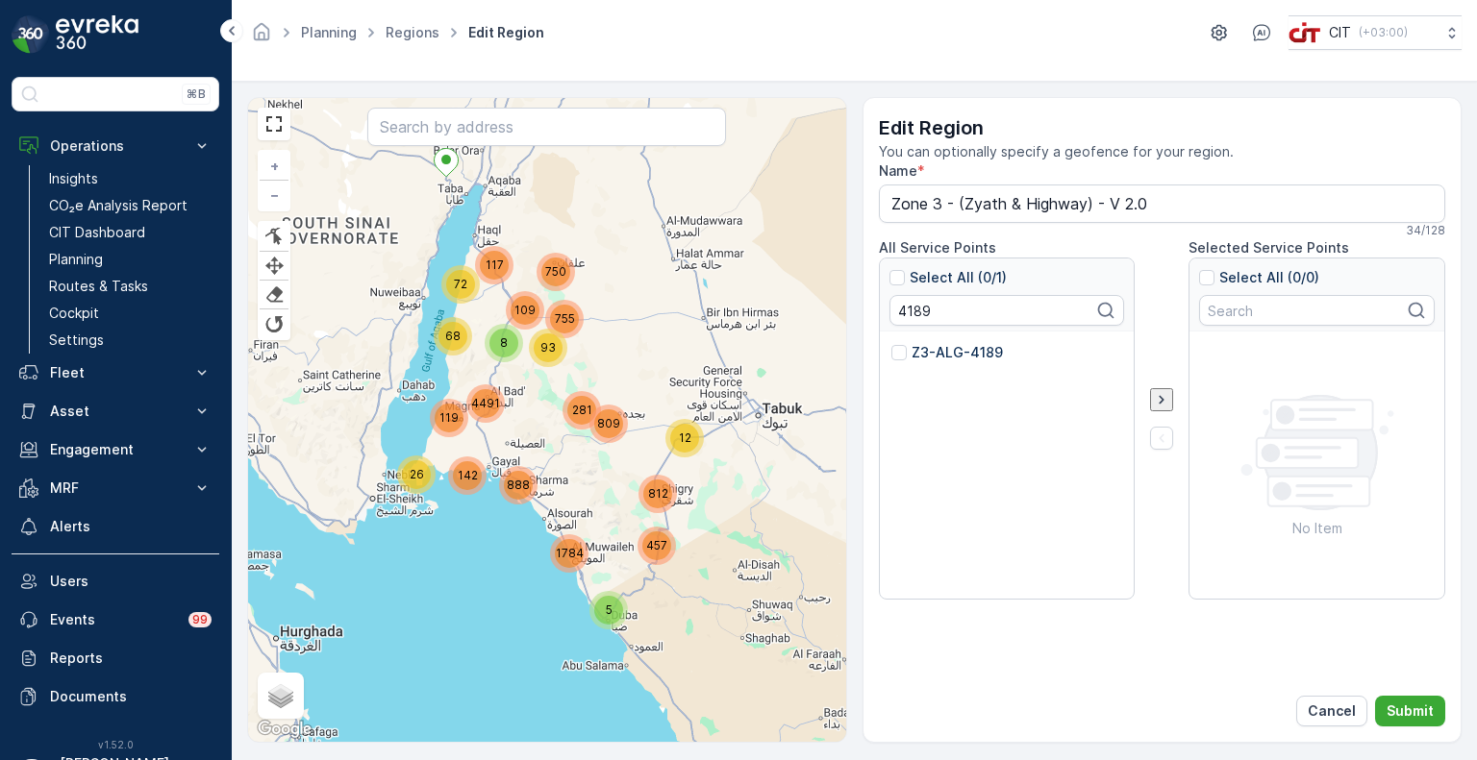
click at [891, 343] on input "Z3-ALG-4189" at bounding box center [891, 343] width 0 height 0
click at [923, 311] on input "4189" at bounding box center [1012, 305] width 246 height 21
click at [944, 357] on p "Z3-ZYT-5452" at bounding box center [957, 352] width 92 height 19
click at [891, 343] on input "Z3-ZYT-5452" at bounding box center [891, 343] width 0 height 0
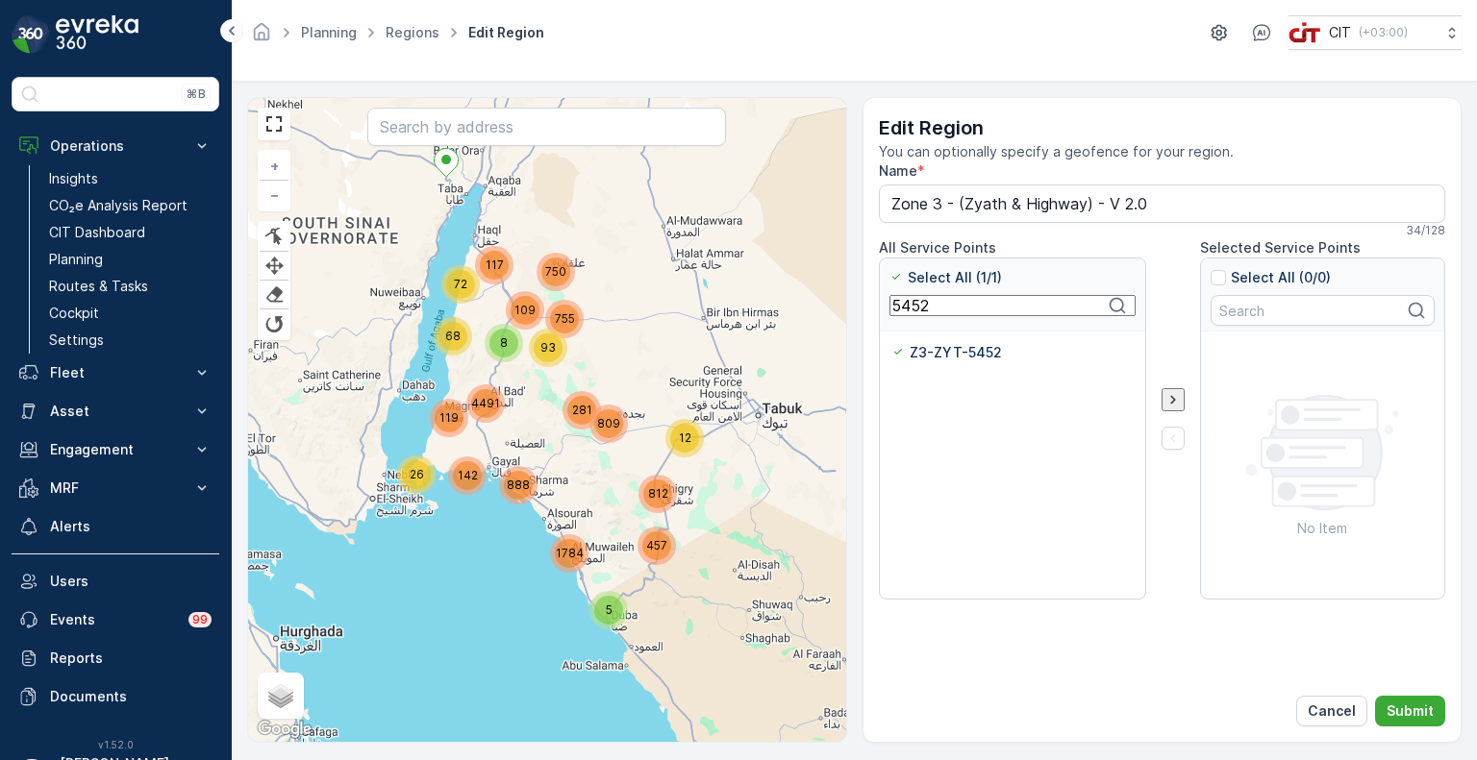
click at [915, 316] on input "5452" at bounding box center [1012, 305] width 246 height 21
click at [934, 357] on p "Z3-ZYT-5451" at bounding box center [955, 352] width 89 height 19
click at [891, 343] on input "Z3-ZYT-5451" at bounding box center [891, 343] width 0 height 0
click at [904, 311] on input "5451" at bounding box center [1012, 305] width 246 height 21
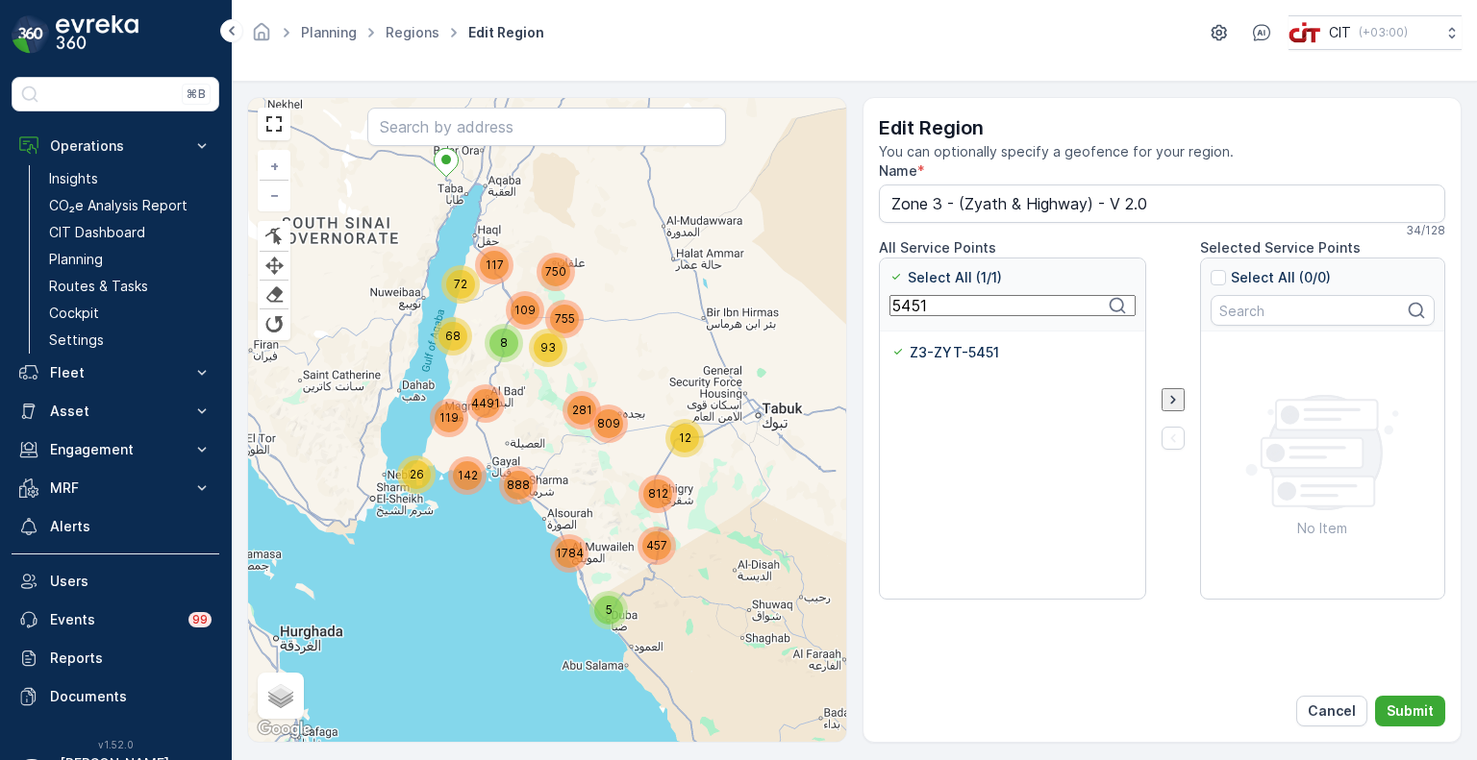
click at [904, 311] on input "5451" at bounding box center [1012, 305] width 246 height 21
click at [917, 347] on p "Z3-ZYT-5433" at bounding box center [957, 352] width 93 height 19
click at [891, 343] on input "Z3-ZYT-5433" at bounding box center [891, 343] width 0 height 0
click at [911, 311] on input "5433" at bounding box center [1012, 305] width 246 height 21
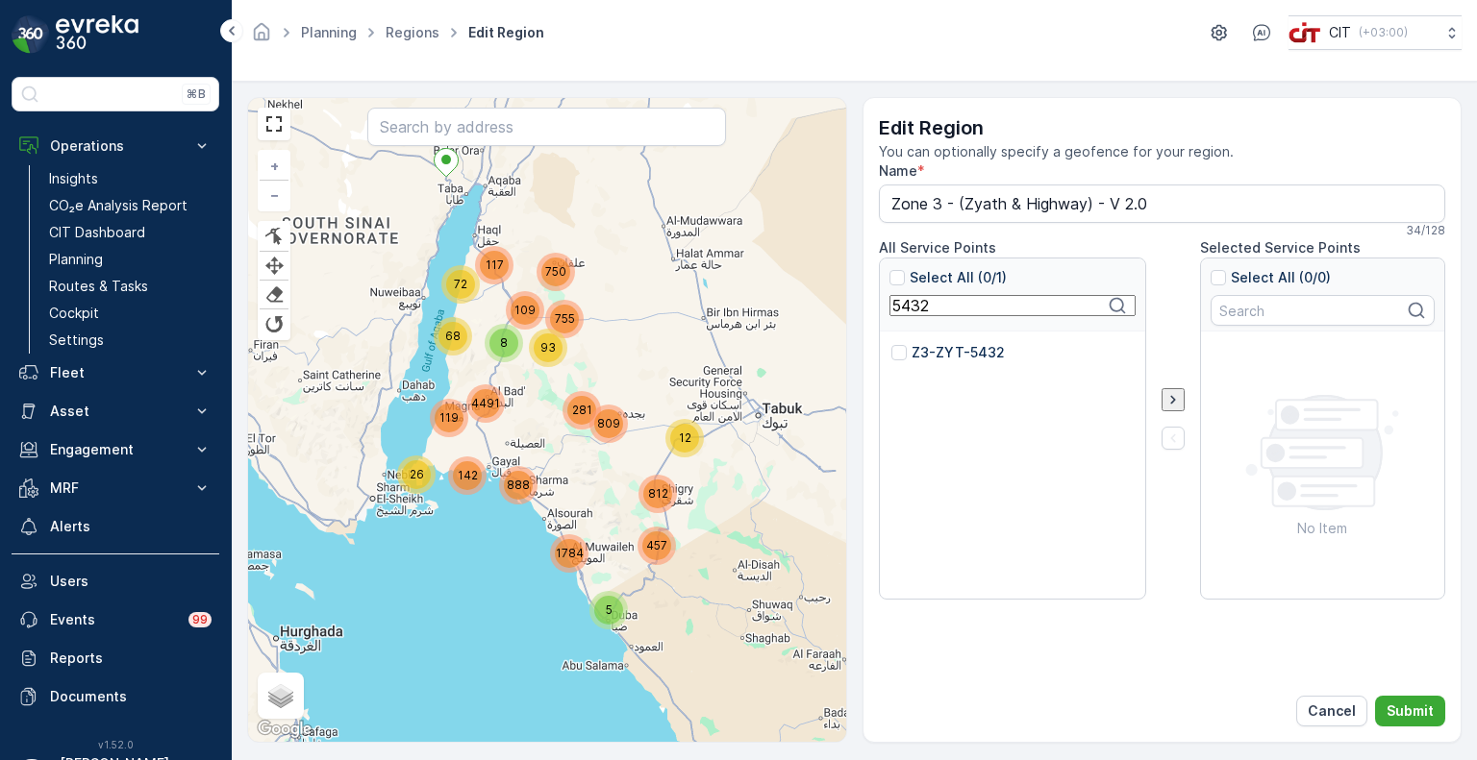
click at [931, 359] on p "Z3-ZYT-5432" at bounding box center [957, 352] width 93 height 19
click at [891, 343] on input "Z3-ZYT-5432" at bounding box center [891, 343] width 0 height 0
click at [911, 311] on input "5432" at bounding box center [1012, 305] width 246 height 21
click at [919, 355] on p "Z3-ZYT-5431" at bounding box center [956, 352] width 90 height 19
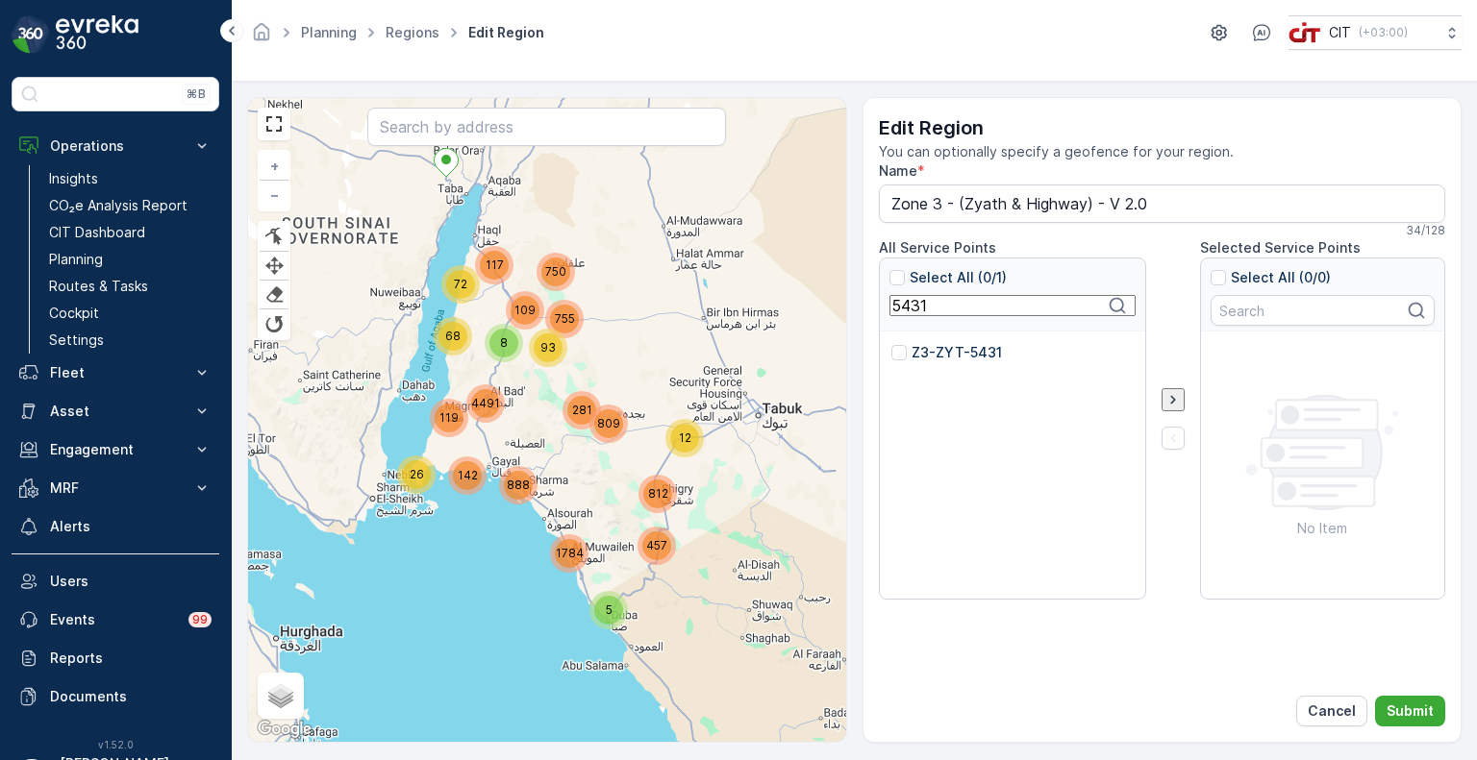
click at [891, 343] on input "Z3-ZYT-5431" at bounding box center [891, 343] width 0 height 0
click at [912, 310] on input "5431" at bounding box center [1012, 305] width 246 height 21
click at [931, 352] on p "Z3-ZYT-5427" at bounding box center [957, 352] width 93 height 19
click at [891, 343] on input "Z3-ZYT-5427" at bounding box center [891, 343] width 0 height 0
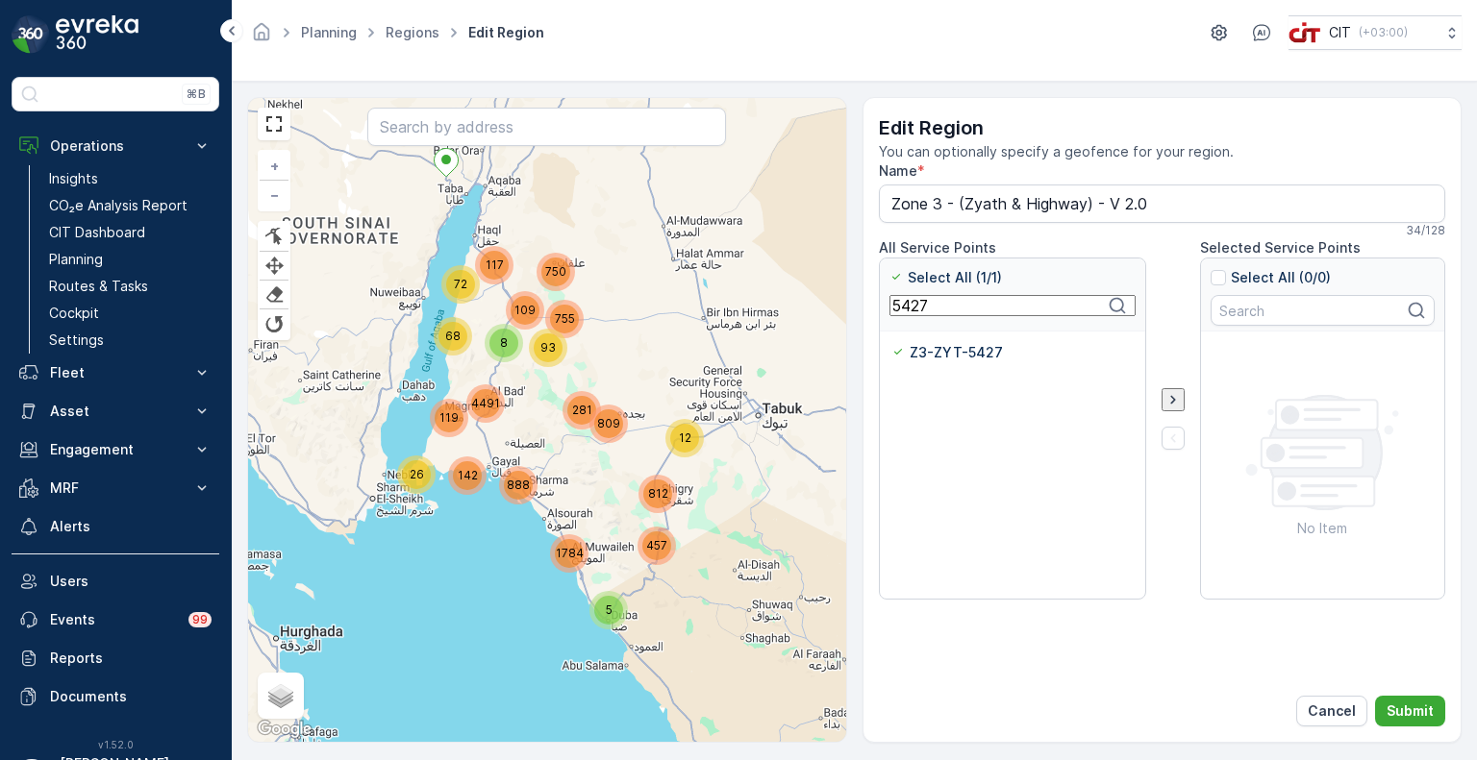
click at [915, 310] on input "5427" at bounding box center [1012, 305] width 246 height 21
click at [941, 350] on p "Z3-ZYT-5428" at bounding box center [957, 352] width 93 height 19
click at [891, 343] on input "Z3-ZYT-5428" at bounding box center [891, 343] width 0 height 0
click at [923, 316] on input "5428" at bounding box center [1012, 305] width 246 height 21
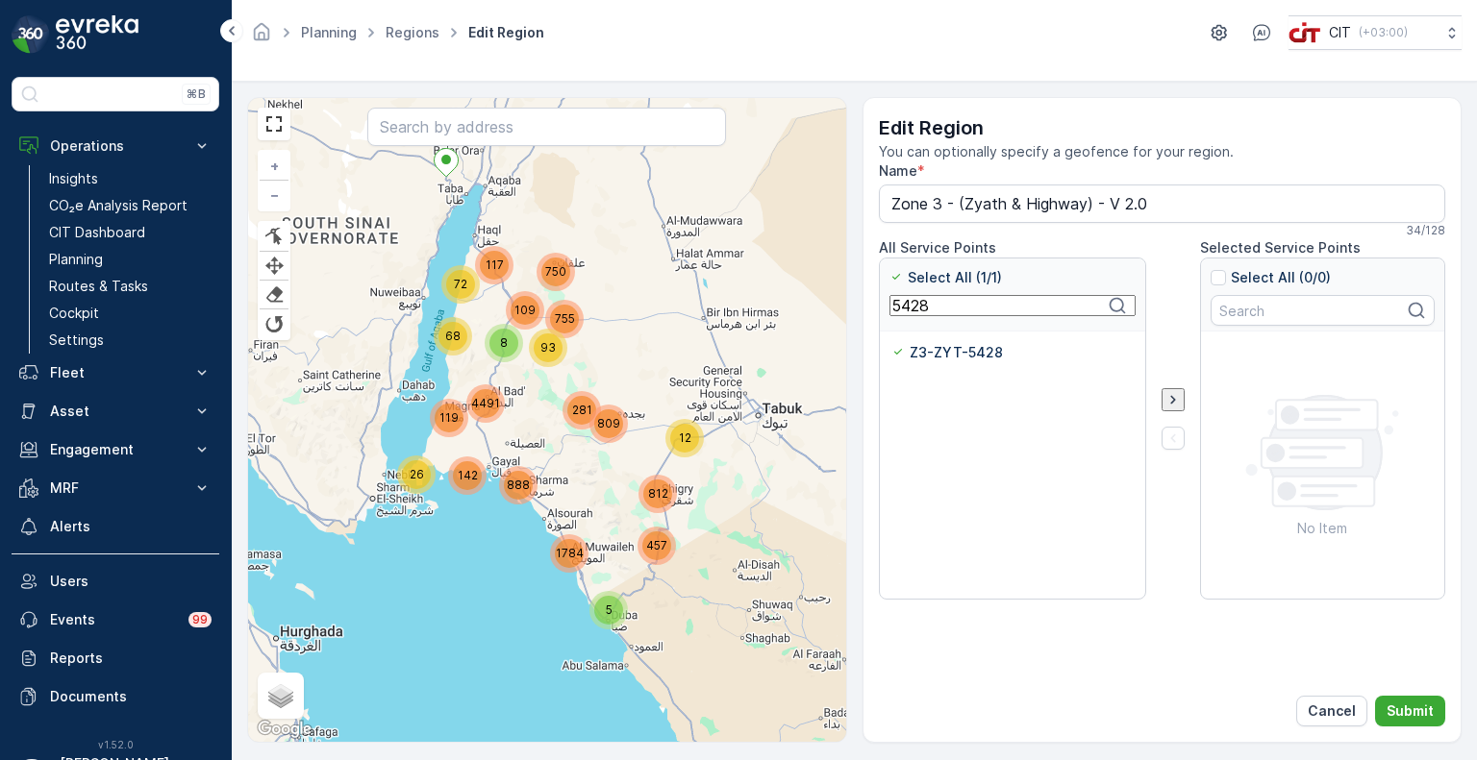
click at [923, 316] on input "5428" at bounding box center [1012, 305] width 246 height 21
click at [938, 354] on p "Z3-ZYT-5429" at bounding box center [957, 352] width 93 height 19
click at [891, 343] on input "Z3-ZYT-5429" at bounding box center [891, 343] width 0 height 0
click at [916, 314] on input "5429" at bounding box center [1012, 305] width 246 height 21
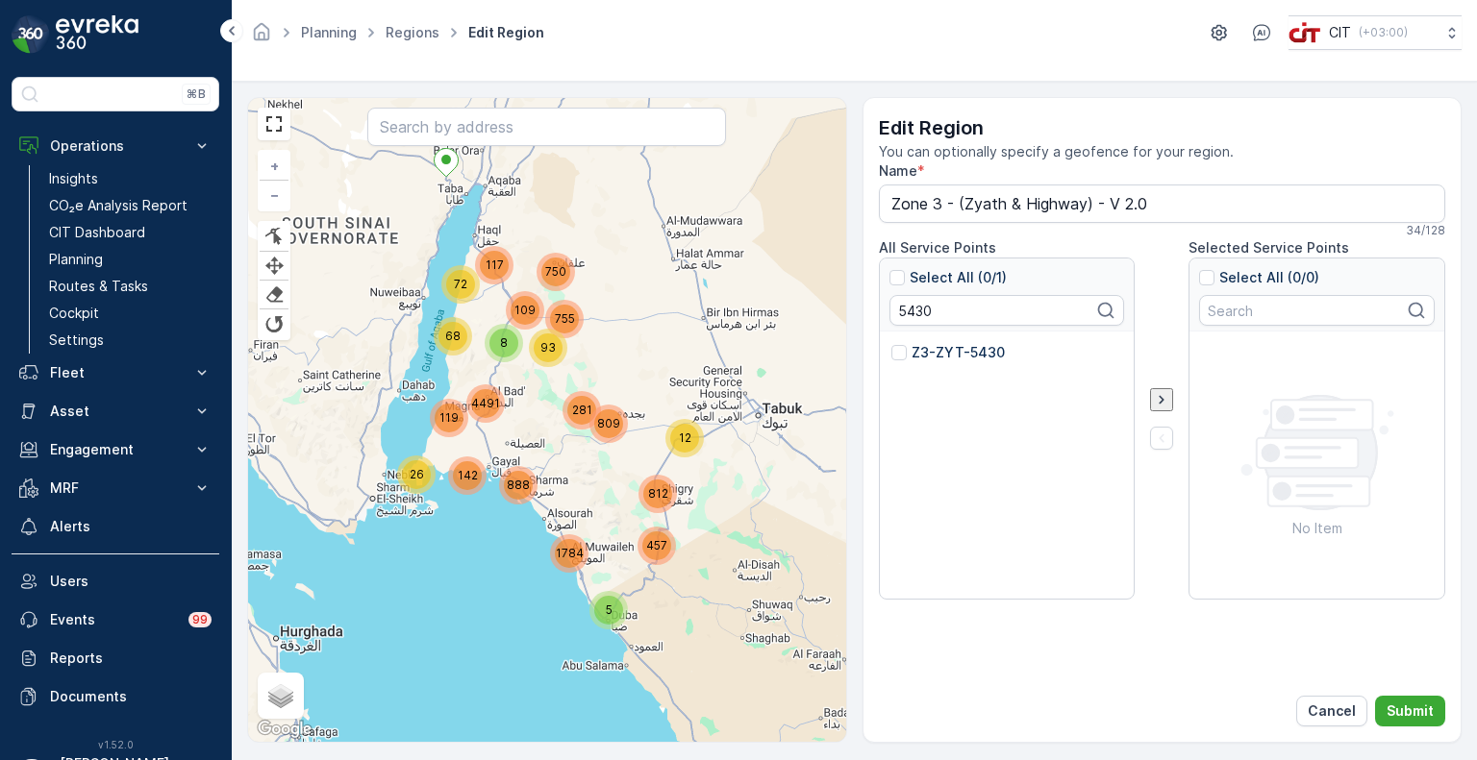
click at [939, 350] on p "Z3-ZYT-5430" at bounding box center [957, 352] width 93 height 19
click at [891, 343] on input "Z3-ZYT-5430" at bounding box center [891, 343] width 0 height 0
click at [924, 309] on input "5430" at bounding box center [1012, 305] width 246 height 21
click at [942, 348] on p "Z3-ZYT-5549" at bounding box center [957, 352] width 92 height 19
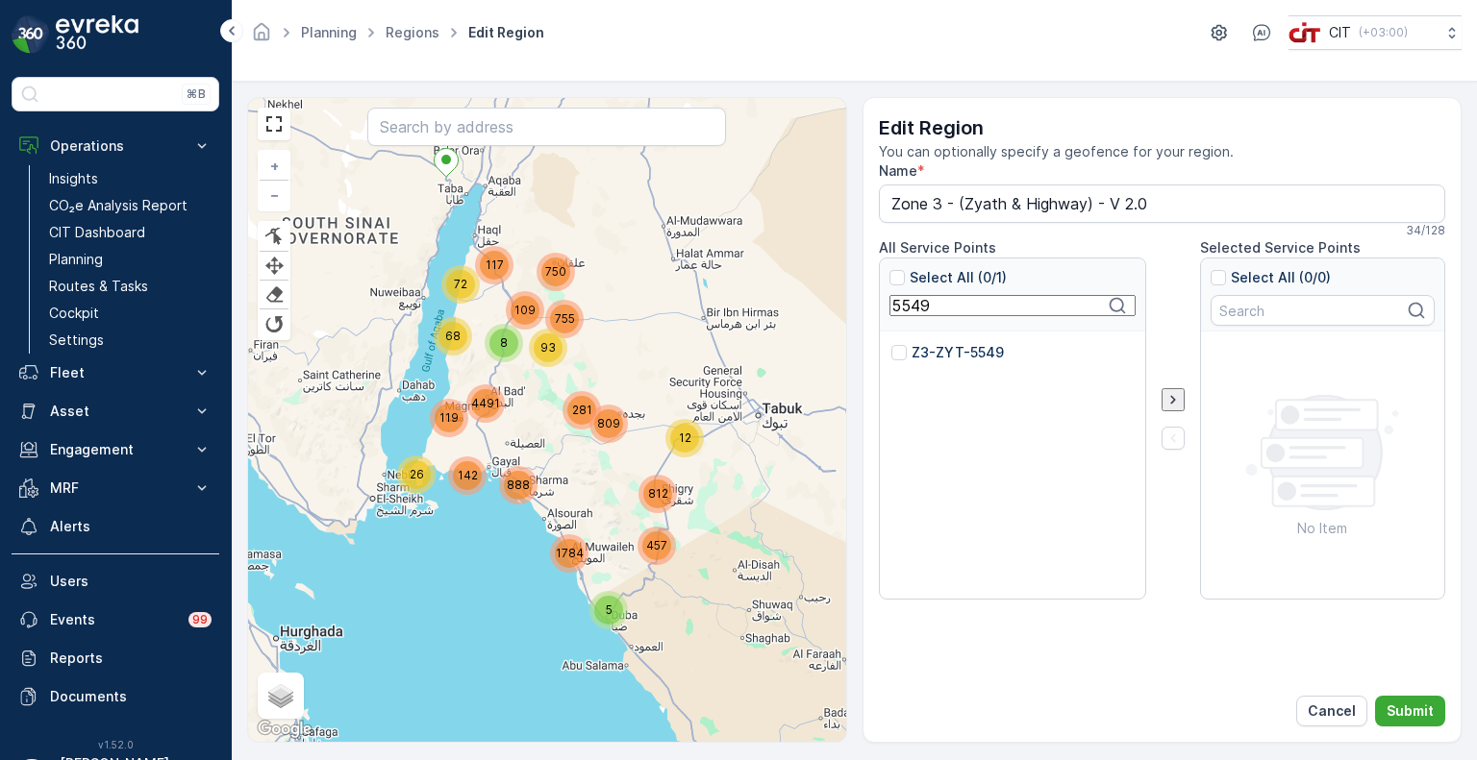
click at [891, 343] on input "Z3-ZYT-5549" at bounding box center [891, 343] width 0 height 0
click at [915, 314] on input "5549" at bounding box center [1012, 305] width 246 height 21
click at [928, 353] on p "Z3-ZYT-5511" at bounding box center [954, 352] width 86 height 19
click at [891, 343] on input "Z3-ZYT-5511" at bounding box center [891, 343] width 0 height 0
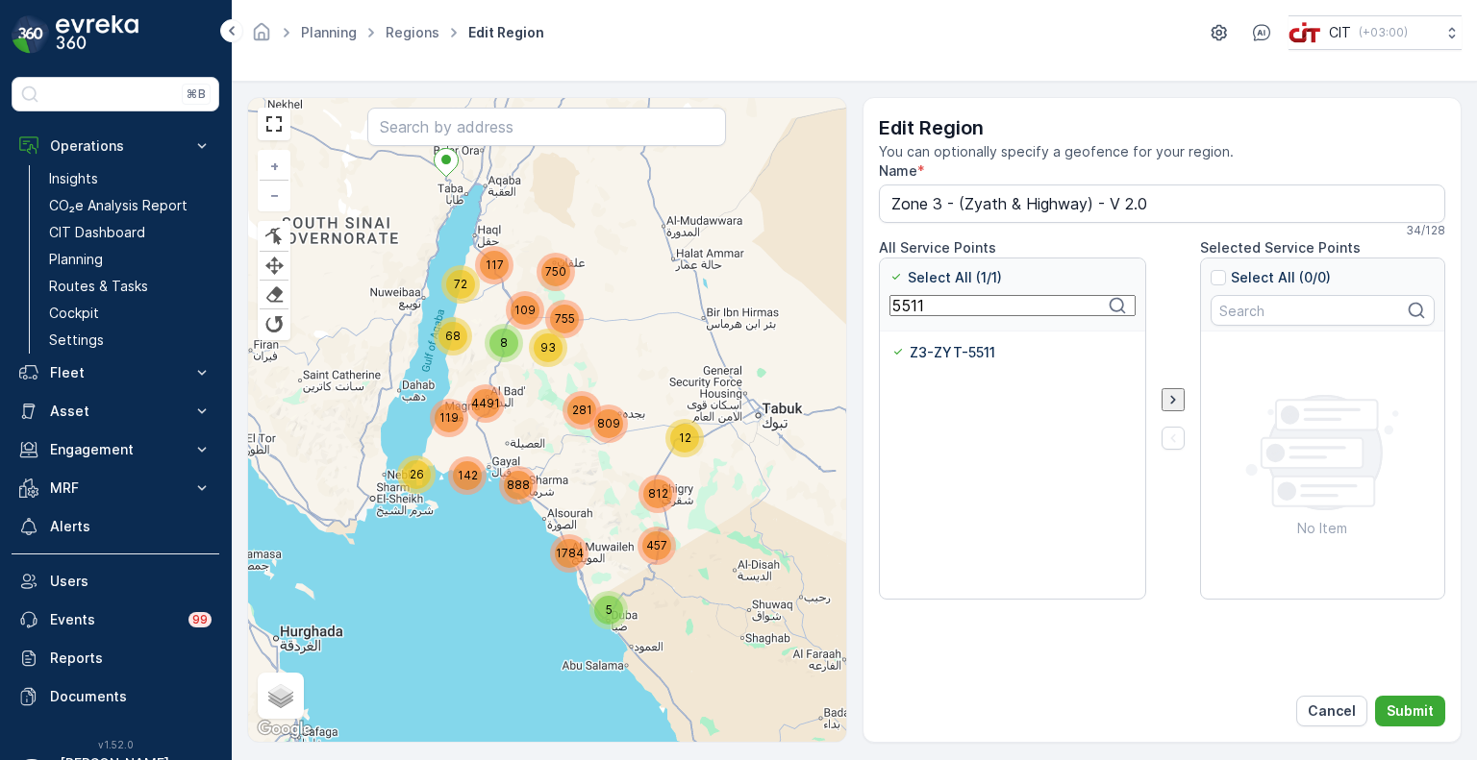
click at [914, 310] on input "5511" at bounding box center [1012, 305] width 246 height 21
click at [927, 349] on p "Z3-ZYT-5545" at bounding box center [956, 352] width 91 height 19
click at [891, 343] on input "Z3-ZYT-5545" at bounding box center [891, 343] width 0 height 0
click at [909, 309] on input "5545" at bounding box center [1012, 305] width 246 height 21
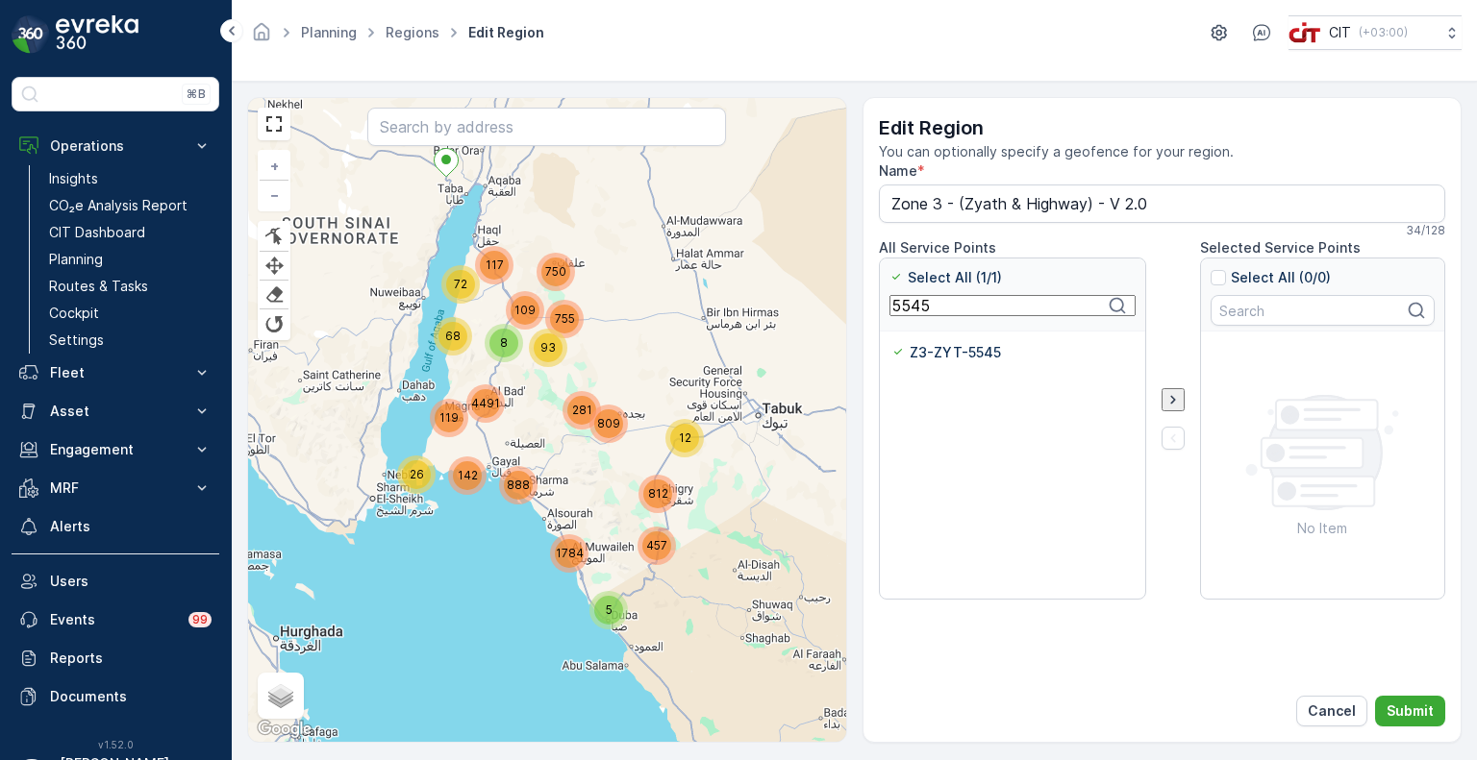
click at [909, 309] on input "5545" at bounding box center [1012, 305] width 246 height 21
click at [923, 358] on p "Z3-ZYT-5546" at bounding box center [957, 352] width 92 height 19
click at [891, 343] on input "Z3-ZYT-5546" at bounding box center [891, 343] width 0 height 0
click at [914, 314] on input "5546" at bounding box center [1012, 305] width 246 height 21
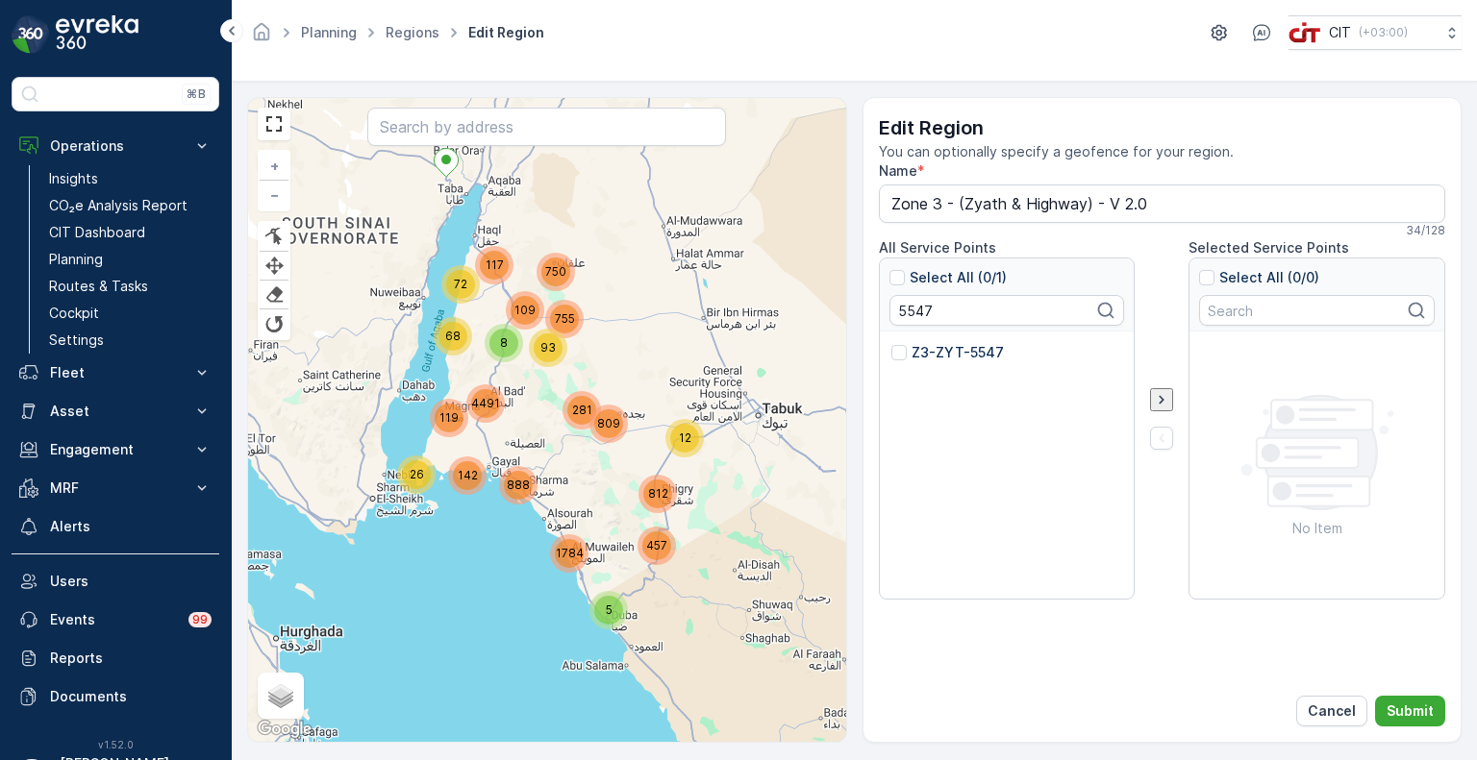
click at [929, 353] on p "Z3-ZYT-5547" at bounding box center [957, 352] width 92 height 19
click at [891, 343] on input "Z3-ZYT-5547" at bounding box center [891, 343] width 0 height 0
click at [900, 313] on input "5547" at bounding box center [1012, 305] width 246 height 21
click at [923, 354] on p "Z3-ZYT-5548" at bounding box center [957, 352] width 92 height 19
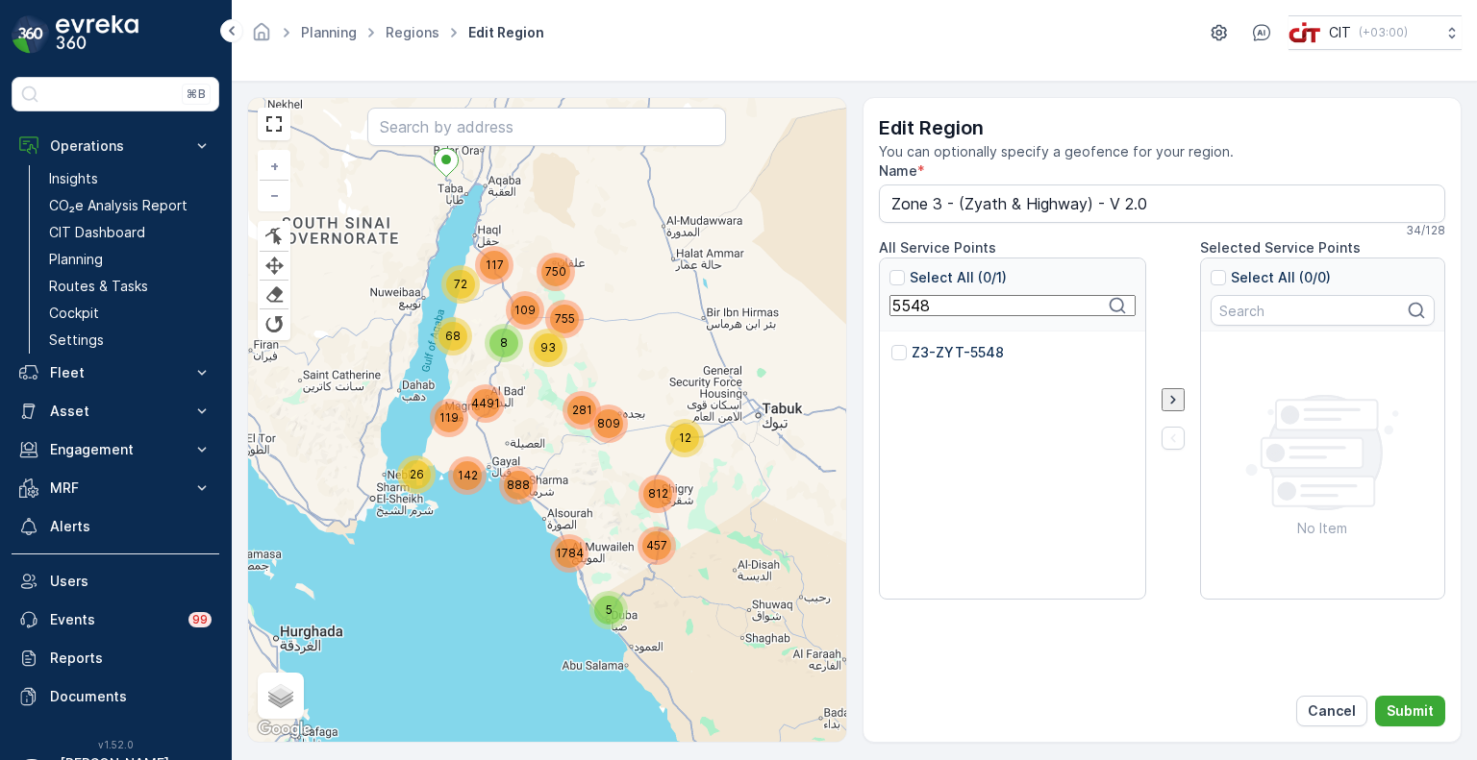
click at [891, 343] on input "Z3-ZYT-5548" at bounding box center [891, 343] width 0 height 0
click at [923, 310] on input "5548" at bounding box center [1012, 305] width 246 height 21
click at [938, 351] on p "Z3-ZYT-5100" at bounding box center [955, 352] width 89 height 19
click at [891, 343] on input "Z3-ZYT-5100" at bounding box center [891, 343] width 0 height 0
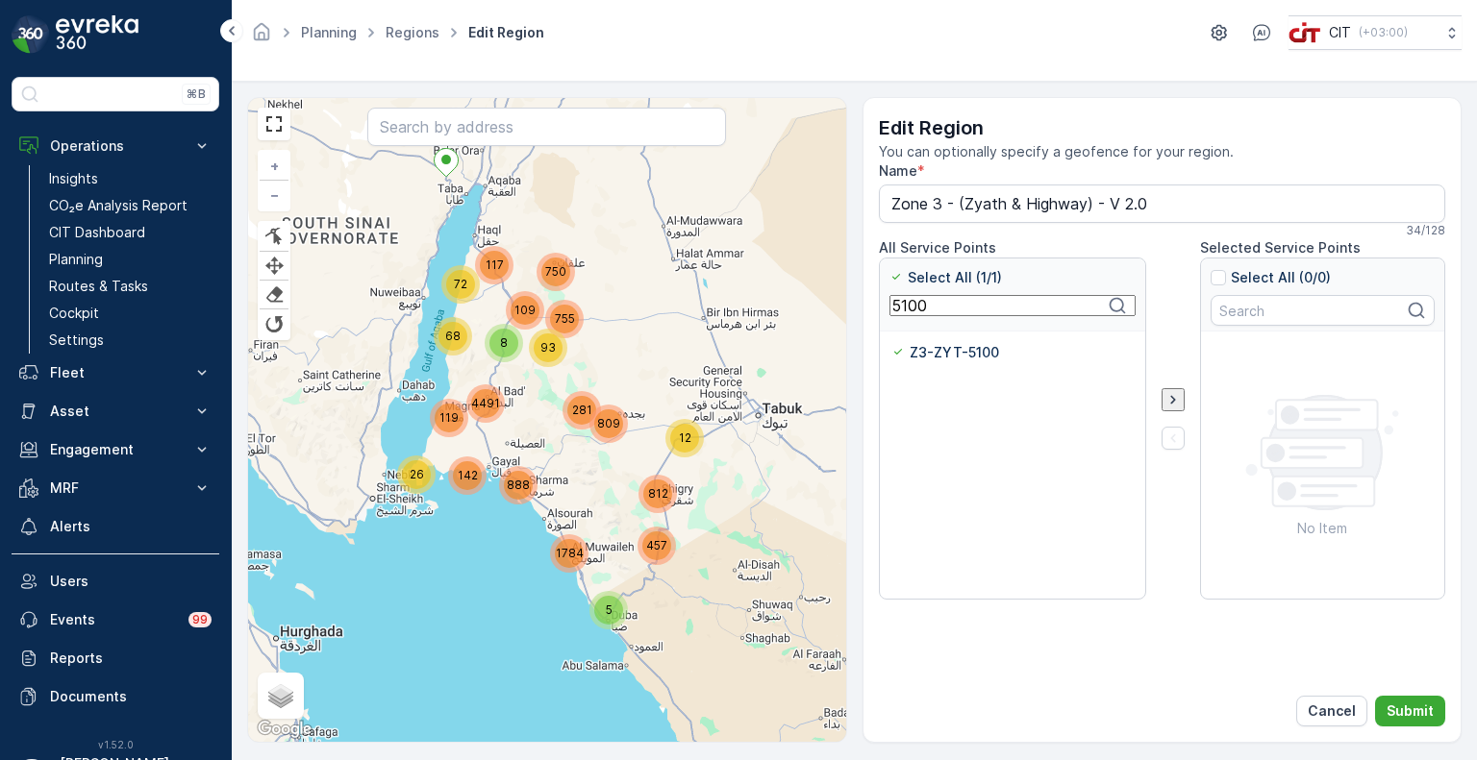
click at [904, 310] on input "5100" at bounding box center [1012, 305] width 246 height 21
click at [927, 349] on p "Z3-ZYT-5095" at bounding box center [956, 352] width 91 height 19
click at [891, 343] on input "Z3-ZYT-5095" at bounding box center [891, 343] width 0 height 0
click at [915, 314] on input "5095" at bounding box center [1012, 305] width 246 height 21
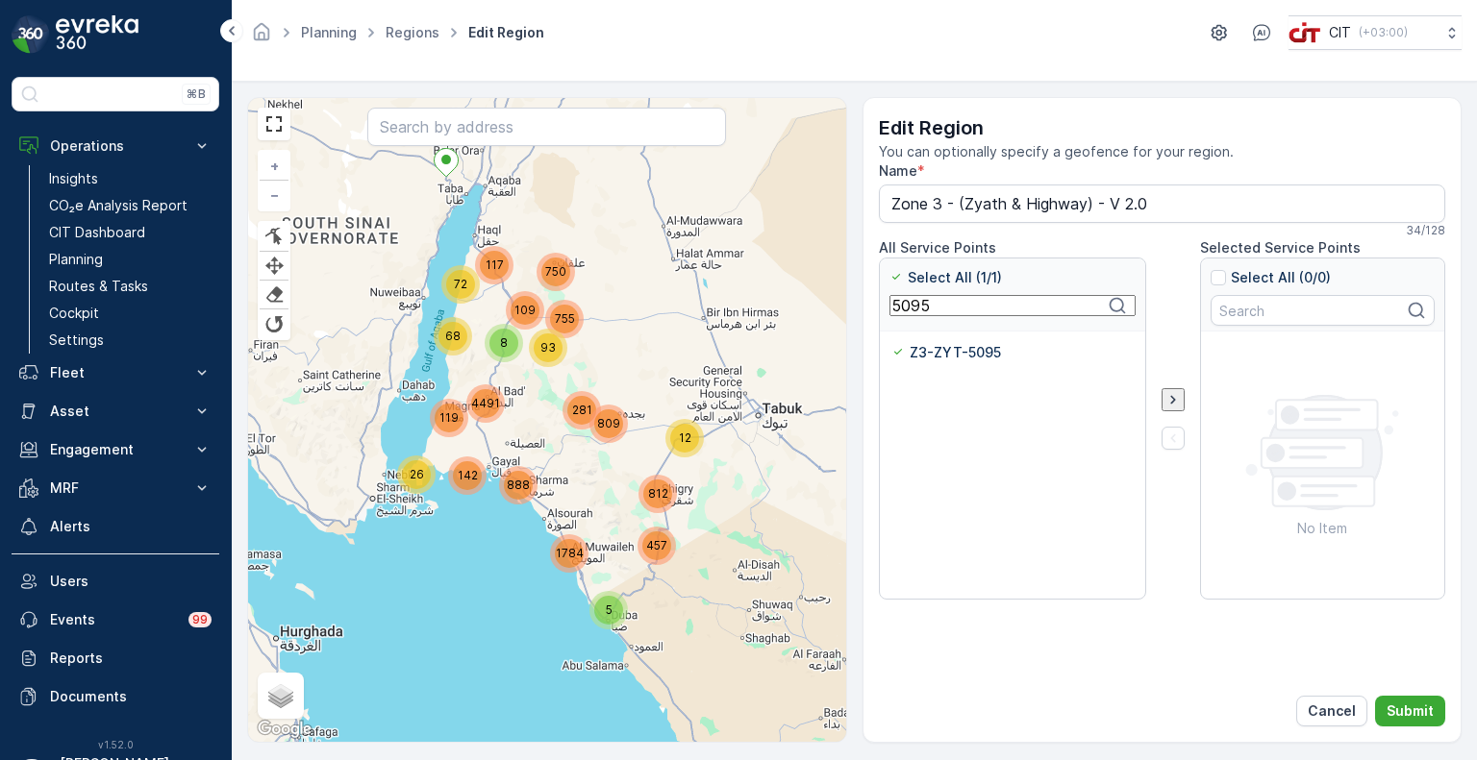
click at [915, 314] on input "5095" at bounding box center [1012, 305] width 246 height 21
click at [931, 357] on p "Z3-ALG-4421" at bounding box center [957, 352] width 92 height 19
click at [891, 343] on input "Z3-ALG-4421" at bounding box center [891, 343] width 0 height 0
click at [911, 306] on input "4421" at bounding box center [1012, 305] width 246 height 21
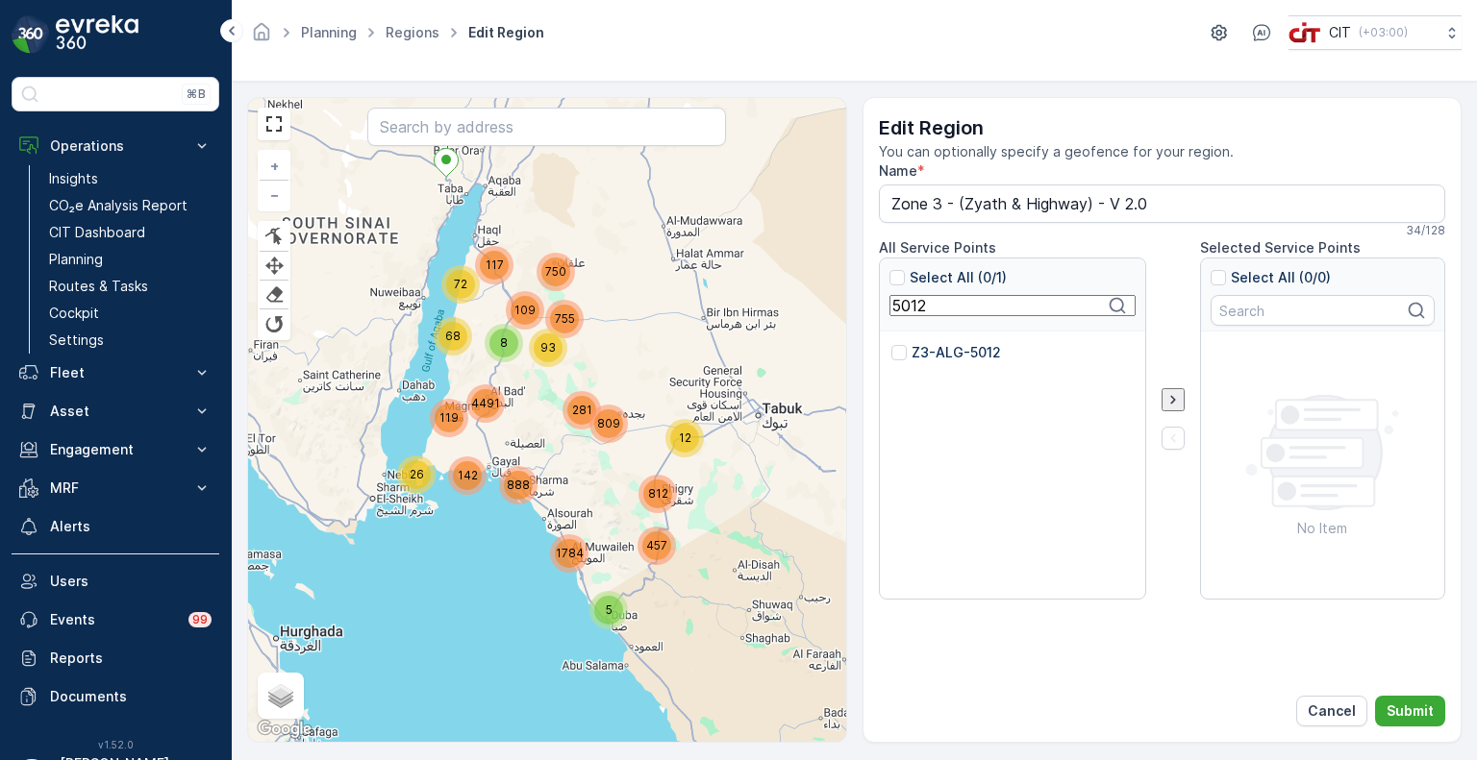
click at [931, 354] on p "Z3-ALG-5012" at bounding box center [955, 352] width 89 height 19
click at [891, 343] on input "Z3-ALG-5012" at bounding box center [891, 343] width 0 height 0
click at [900, 313] on input "5012" at bounding box center [1012, 305] width 246 height 21
click at [919, 352] on p "Z3-ZYT-5702" at bounding box center [957, 352] width 92 height 19
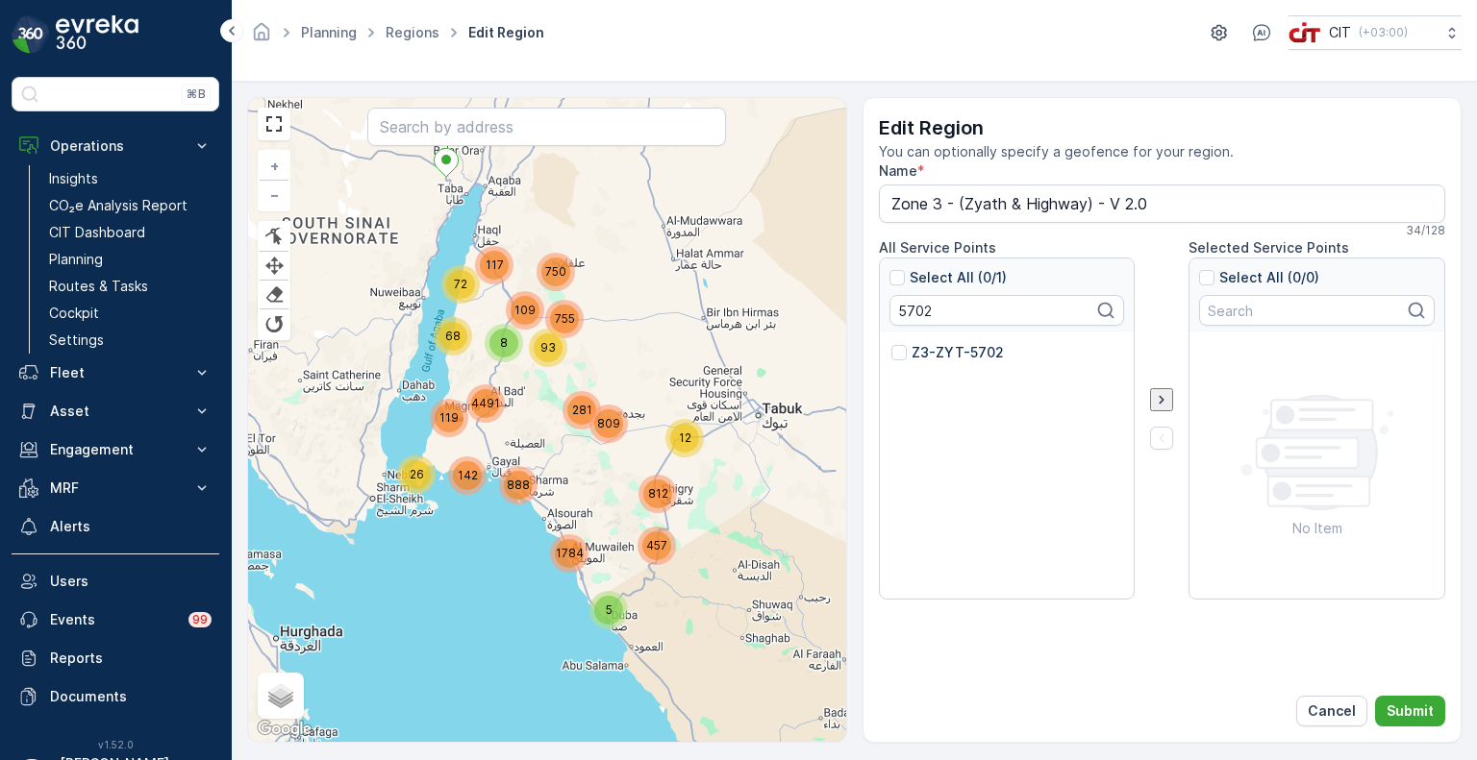
click at [891, 343] on input "Z3-ZYT-5702" at bounding box center [891, 343] width 0 height 0
click at [899, 311] on input "5702" at bounding box center [1012, 305] width 246 height 21
click at [923, 356] on p "Z3-ZYT-5703" at bounding box center [957, 352] width 92 height 19
click at [891, 343] on input "Z3-ZYT-5703" at bounding box center [891, 343] width 0 height 0
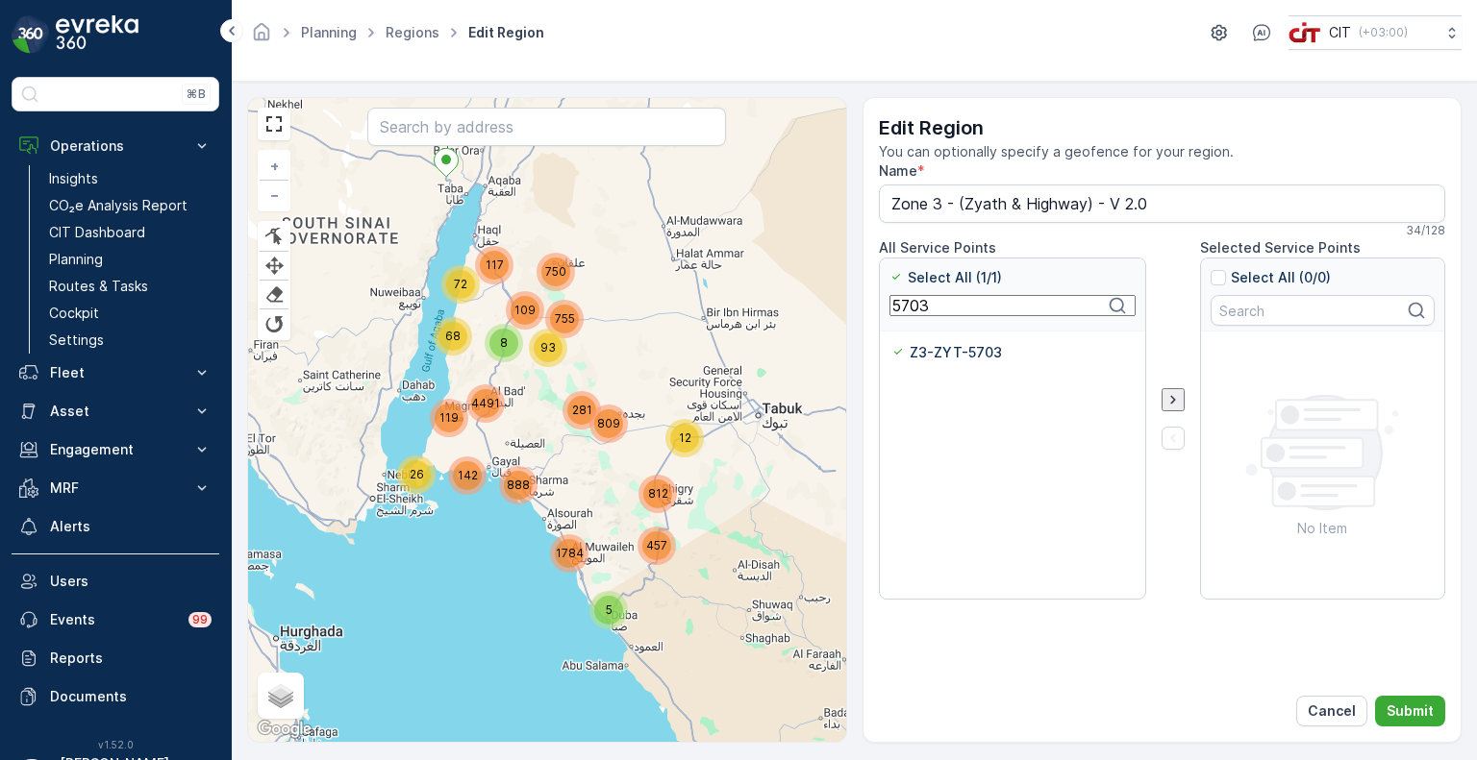
click at [901, 309] on input "5703" at bounding box center [1012, 305] width 246 height 21
click at [919, 354] on p "Z3-ZYT-5704" at bounding box center [957, 352] width 93 height 19
click at [891, 343] on input "Z3-ZYT-5704" at bounding box center [891, 343] width 0 height 0
click at [912, 314] on input "5704" at bounding box center [1012, 305] width 246 height 21
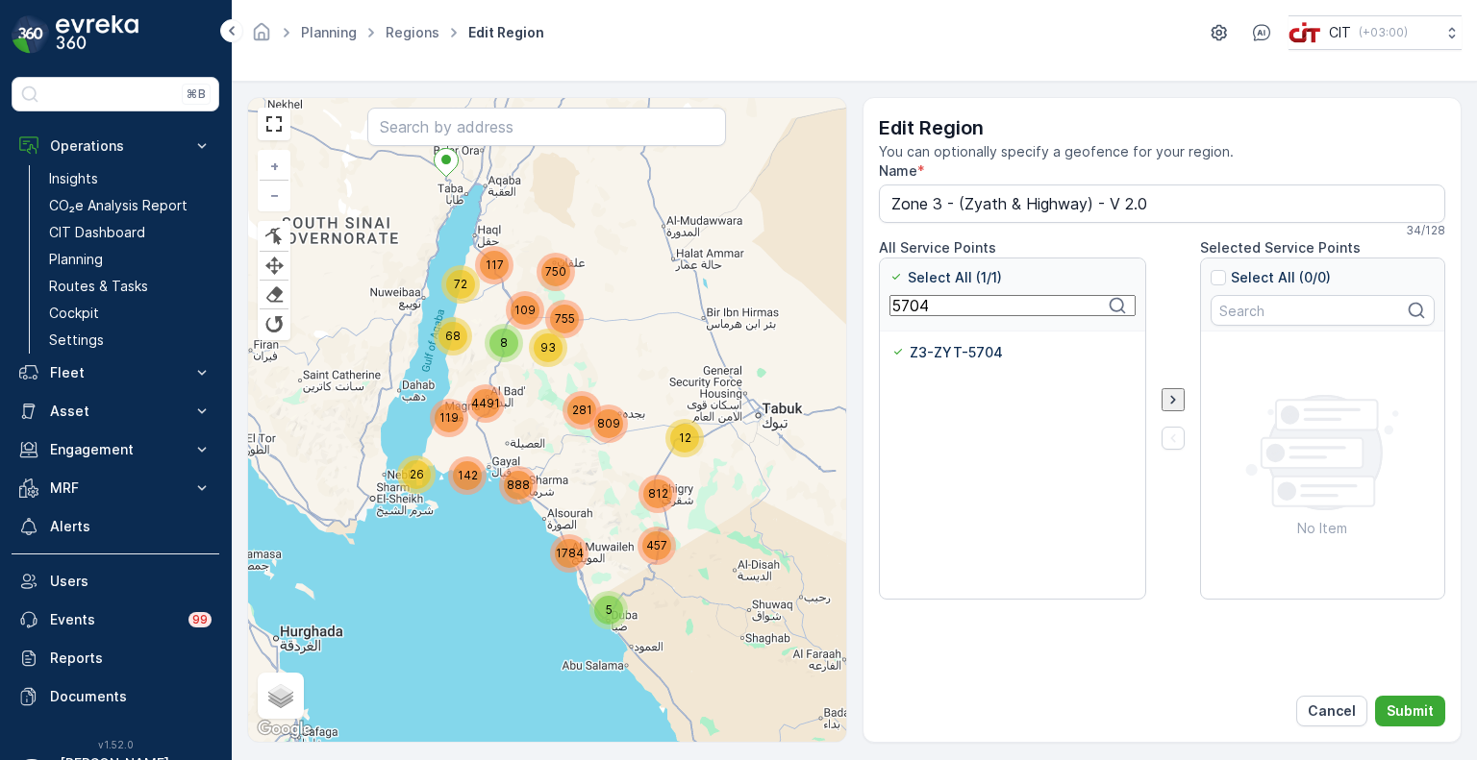
click at [912, 314] on input "5704" at bounding box center [1012, 305] width 246 height 21
click at [927, 354] on p "Z3-SMY-5655" at bounding box center [957, 352] width 92 height 19
click at [891, 343] on input "Z3-SMY-5655" at bounding box center [891, 343] width 0 height 0
click at [908, 308] on input "5655" at bounding box center [1012, 305] width 246 height 21
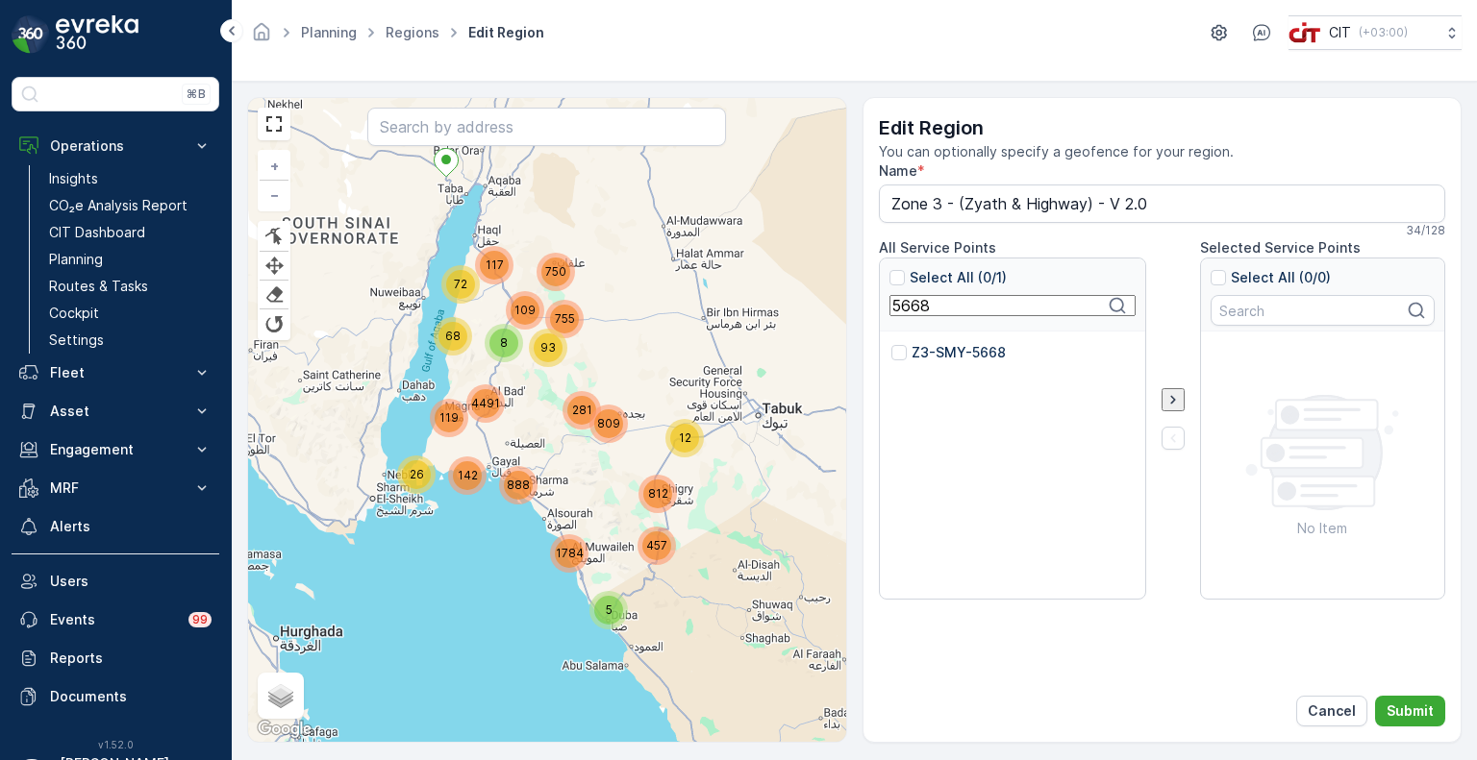
click at [914, 362] on div "Z3-SMY-5668" at bounding box center [1007, 358] width 232 height 31
click at [919, 356] on p "Z3-SMY-5668" at bounding box center [958, 352] width 94 height 19
click at [891, 343] on input "Z3-SMY-5668" at bounding box center [891, 343] width 0 height 0
click at [912, 310] on input "5668" at bounding box center [1012, 305] width 246 height 21
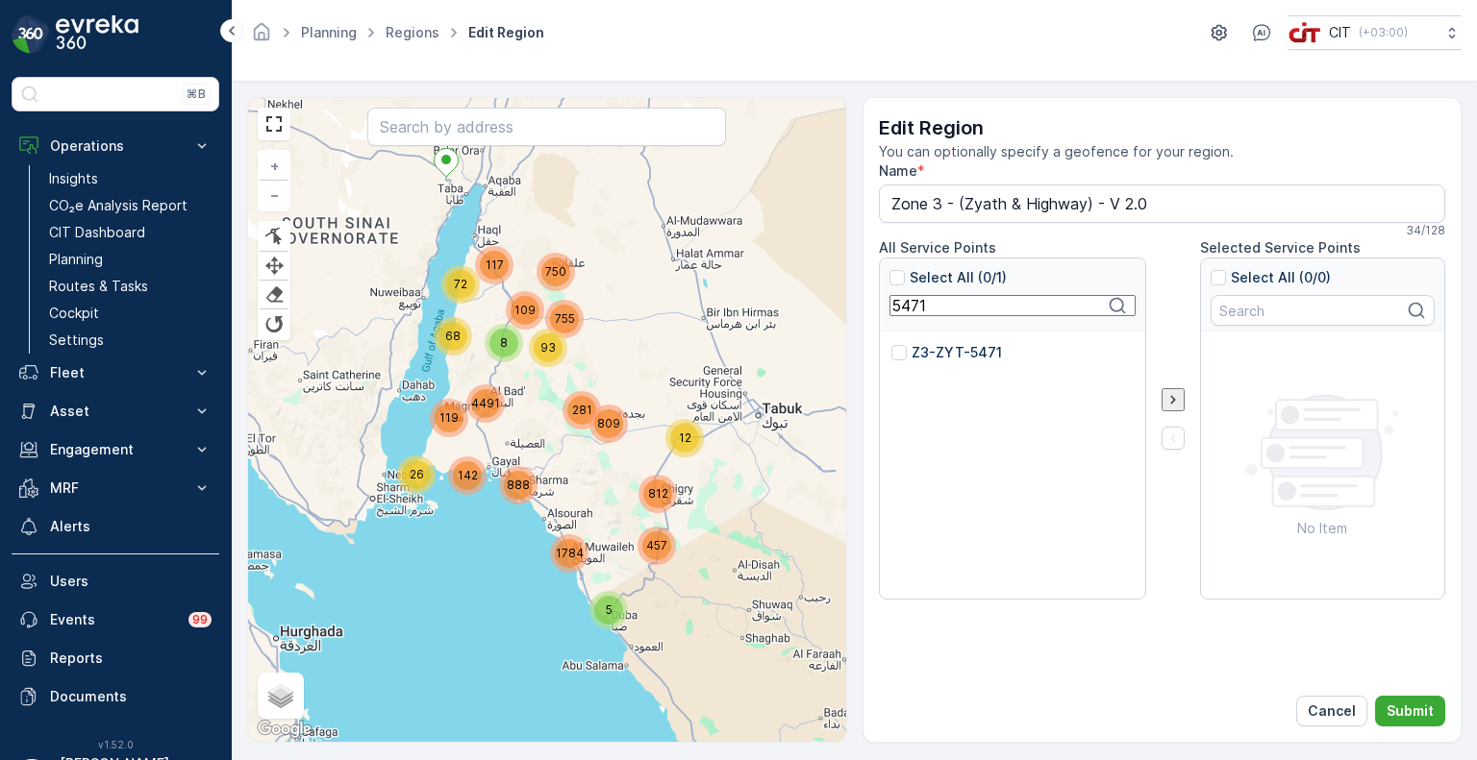
click at [931, 349] on p "Z3-ZYT-5471" at bounding box center [956, 352] width 90 height 19
click at [891, 343] on input "Z3-ZYT-5471" at bounding box center [891, 343] width 0 height 0
click at [910, 310] on input "5471" at bounding box center [1012, 305] width 246 height 21
click at [931, 353] on p "Z3-ALG-3900" at bounding box center [957, 352] width 93 height 19
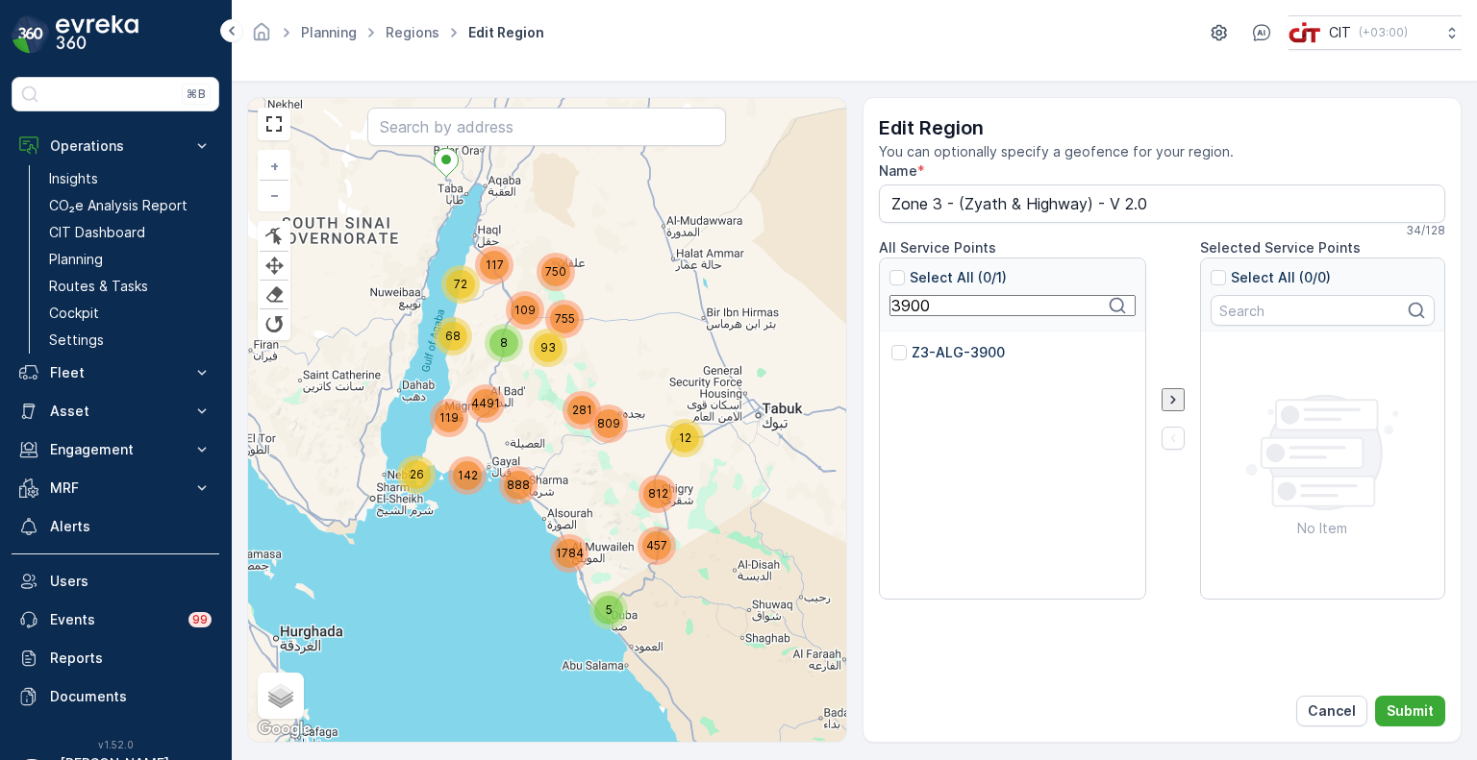
click at [891, 343] on input "Z3-ALG-3900" at bounding box center [891, 343] width 0 height 0
click at [907, 313] on input "3900" at bounding box center [1012, 305] width 246 height 21
click at [938, 355] on p "Z3-ALG-4149" at bounding box center [957, 352] width 92 height 19
click at [891, 343] on input "Z3-ALG-4149" at bounding box center [891, 343] width 0 height 0
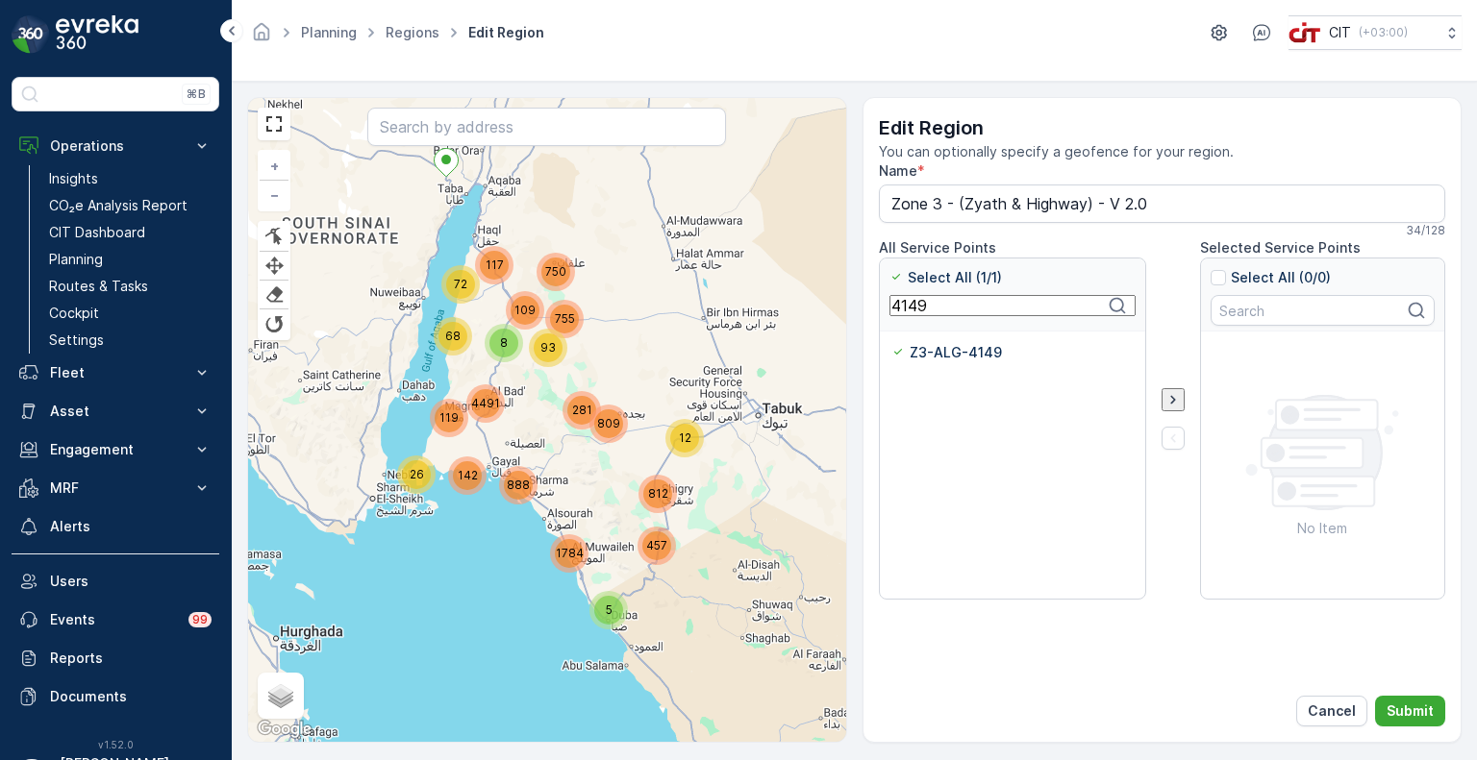
click at [916, 311] on input "4149" at bounding box center [1012, 305] width 246 height 21
click at [936, 360] on p "Z3-ALG-5160" at bounding box center [955, 352] width 89 height 19
click at [891, 343] on input "Z3-ALG-5160" at bounding box center [891, 343] width 0 height 0
click at [907, 315] on input "5160" at bounding box center [1012, 305] width 246 height 21
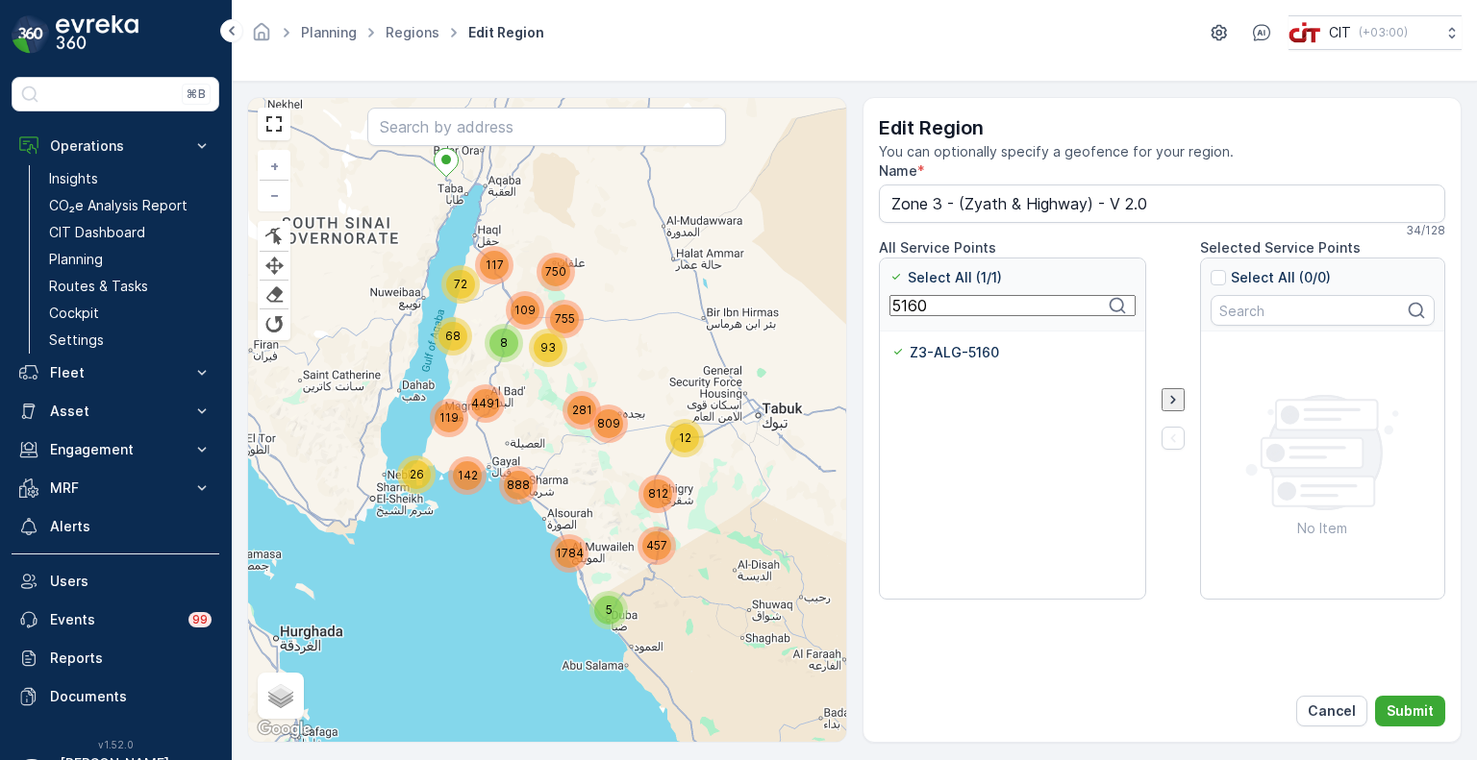
click at [907, 315] on input "5160" at bounding box center [1012, 305] width 246 height 21
click at [935, 357] on p "Z3-SHF-5394" at bounding box center [956, 352] width 91 height 19
click at [891, 343] on input "Z3-SHF-5394" at bounding box center [891, 343] width 0 height 0
click at [915, 309] on input "5394" at bounding box center [1012, 305] width 246 height 21
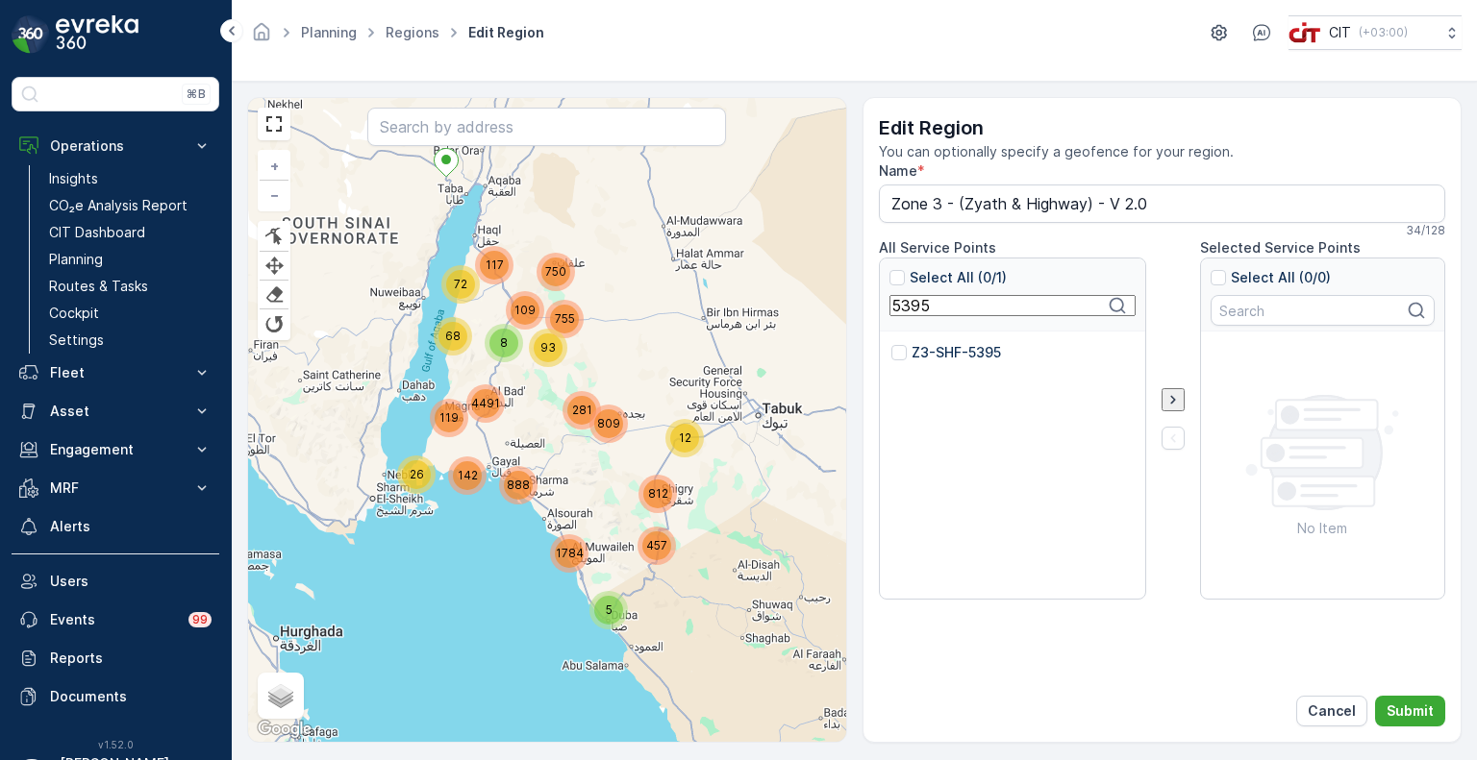
click at [932, 352] on p "Z3-SHF-5395" at bounding box center [955, 352] width 89 height 19
click at [891, 343] on input "Z3-SHF-5395" at bounding box center [891, 343] width 0 height 0
click at [916, 316] on input "5395" at bounding box center [1012, 305] width 246 height 21
click at [942, 352] on p "Z3-SHF-5396" at bounding box center [956, 352] width 90 height 19
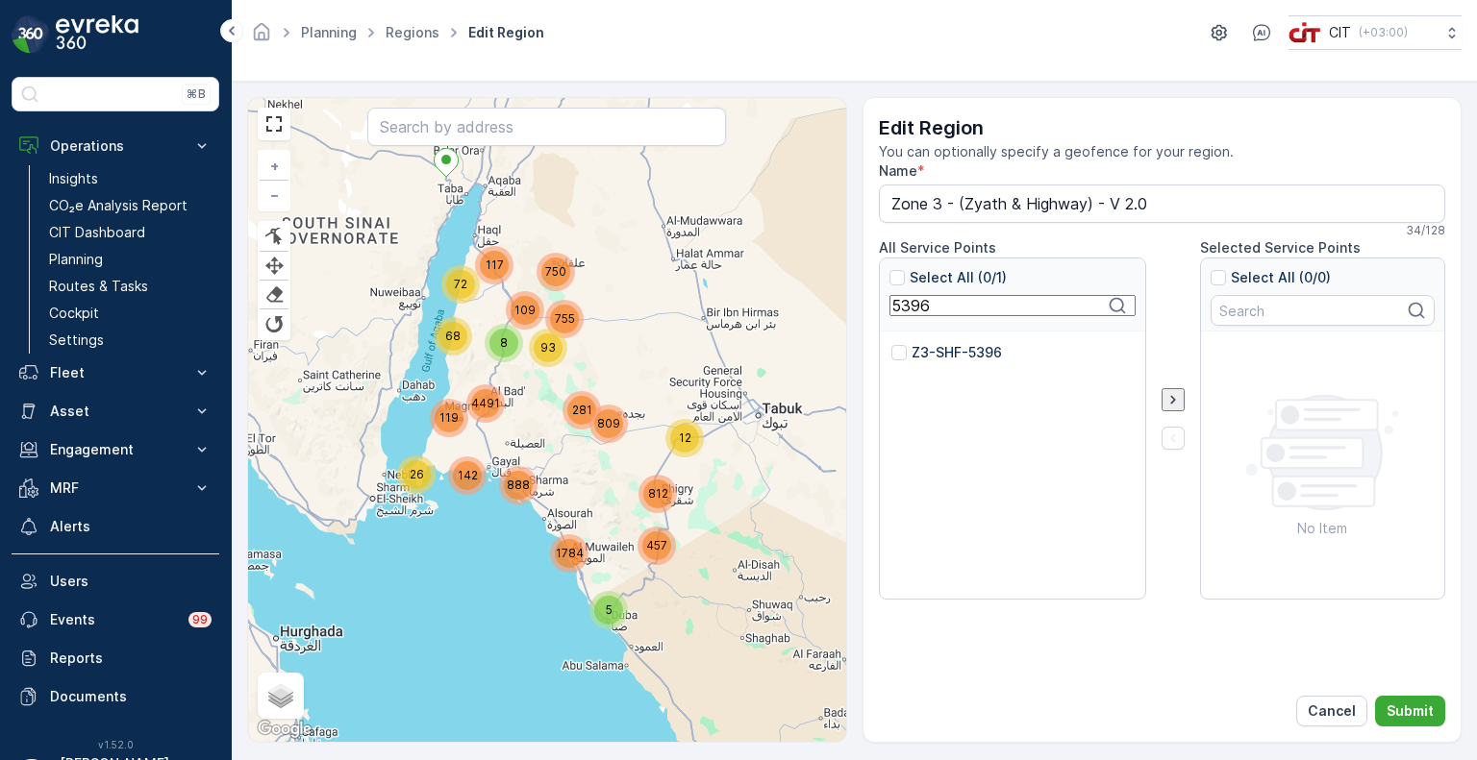
click at [891, 343] on input "Z3-SHF-5396" at bounding box center [891, 343] width 0 height 0
click at [911, 309] on input "5396" at bounding box center [1012, 305] width 246 height 21
click at [927, 354] on p "Z3-SHF-5398" at bounding box center [956, 352] width 90 height 19
click at [891, 343] on input "Z3-SHF-5398" at bounding box center [891, 343] width 0 height 0
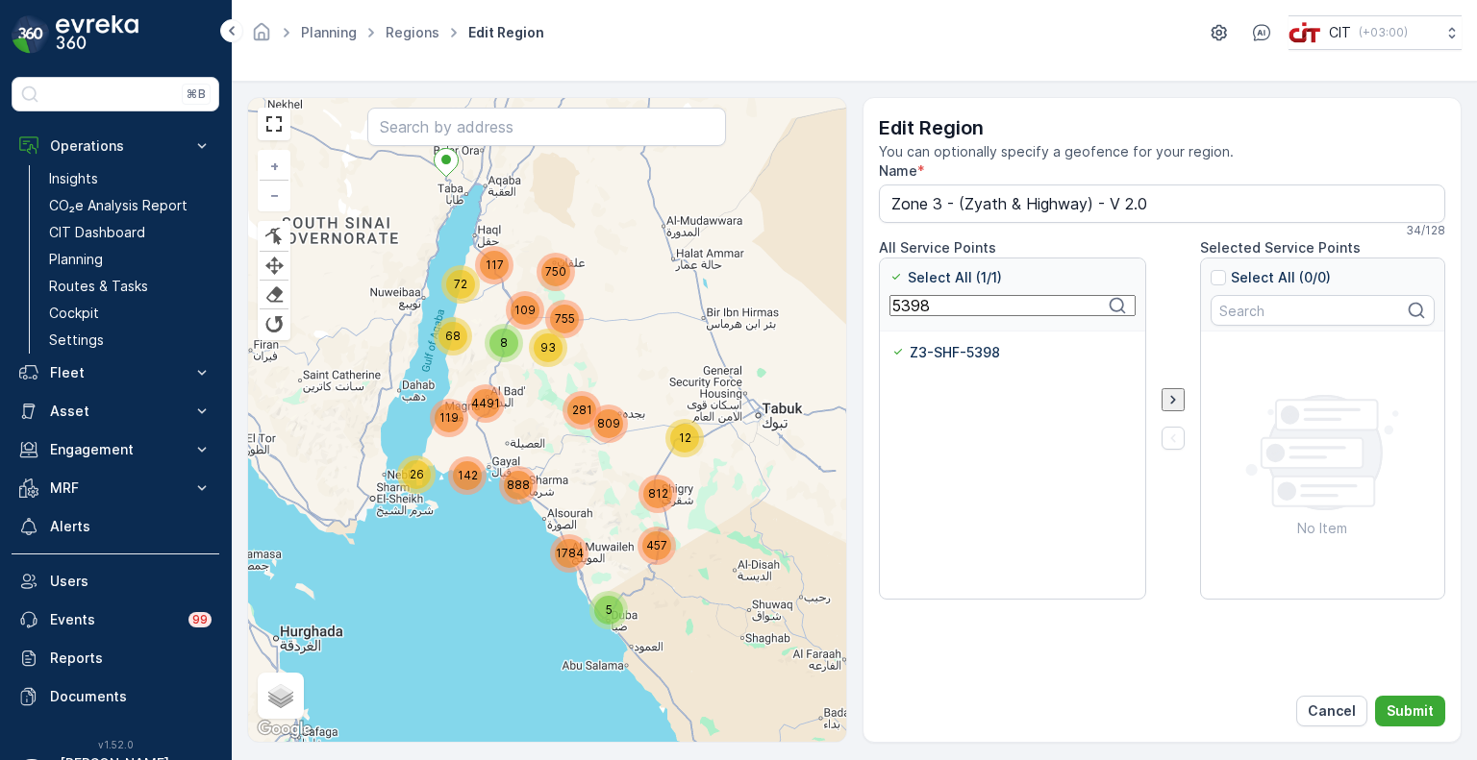
click at [906, 309] on input "5398" at bounding box center [1012, 305] width 246 height 21
click at [928, 354] on p "Z3-SHF-5399" at bounding box center [956, 352] width 90 height 19
click at [891, 343] on input "Z3-SHF-5399" at bounding box center [891, 343] width 0 height 0
click at [927, 304] on input "5399" at bounding box center [1012, 305] width 246 height 21
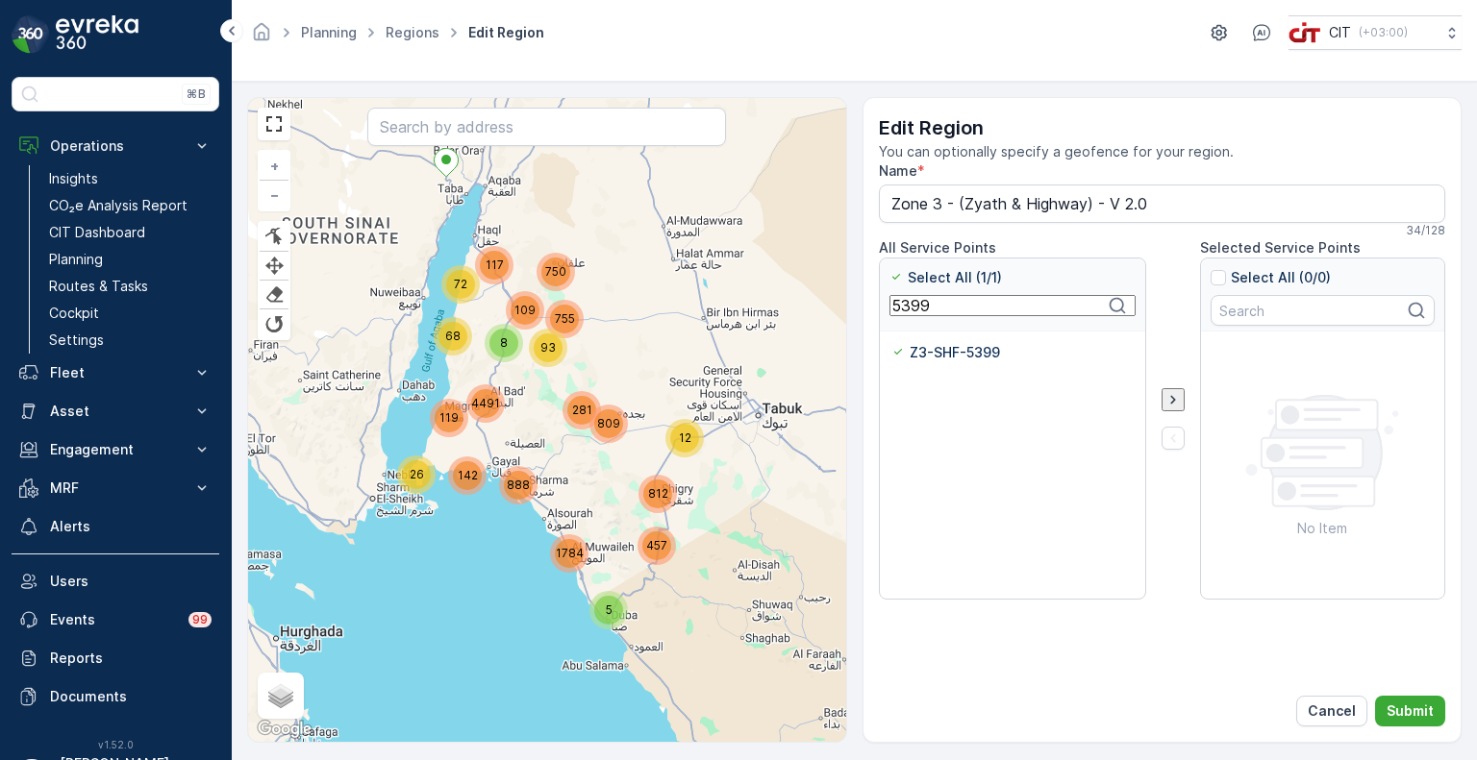
click at [927, 304] on input "5399" at bounding box center [1012, 305] width 246 height 21
click at [941, 348] on p "Z3-SHF-5662" at bounding box center [956, 352] width 90 height 19
click at [891, 343] on input "Z3-SHF-5662" at bounding box center [891, 343] width 0 height 0
click at [916, 310] on input "5662" at bounding box center [1012, 305] width 246 height 21
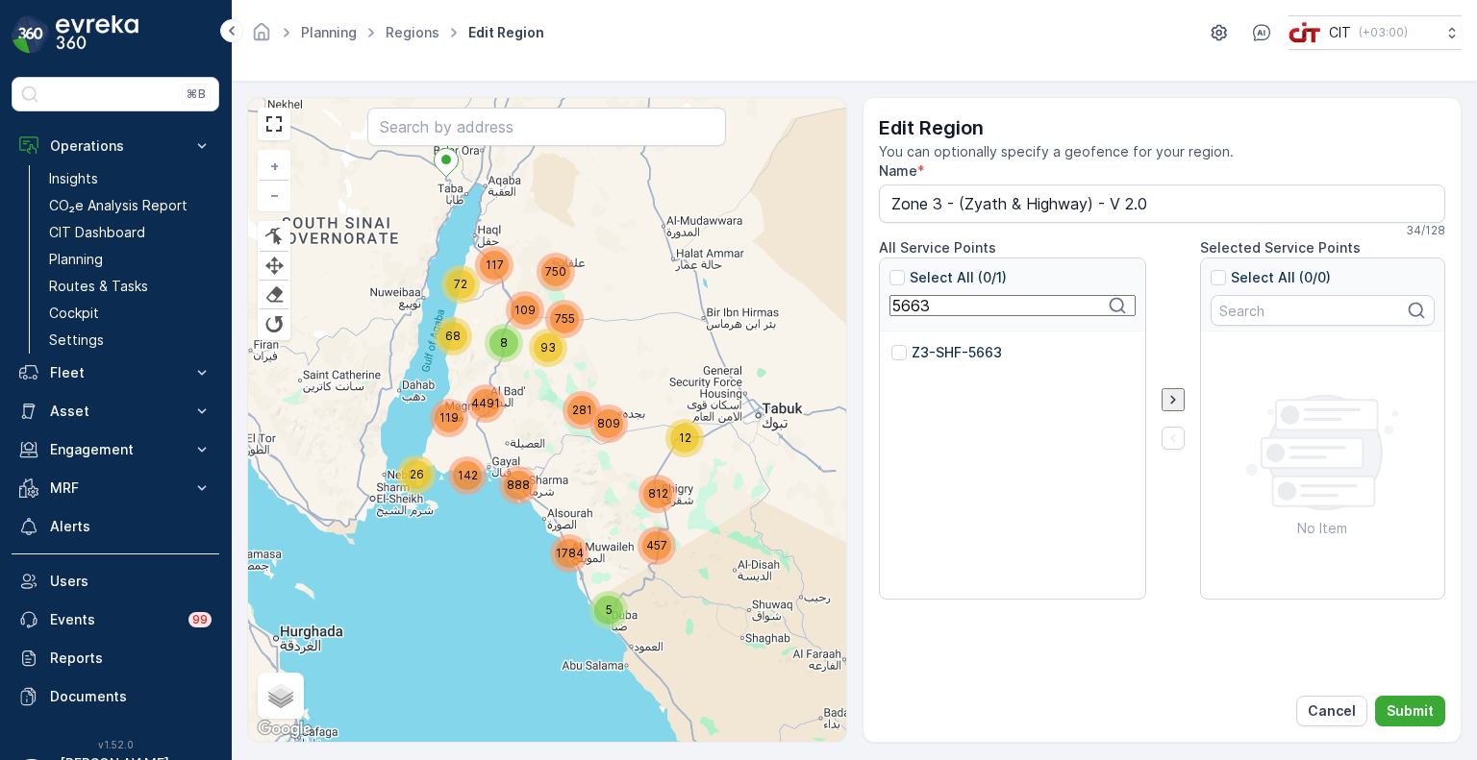
click at [941, 355] on p "Z3-SHF-5663" at bounding box center [956, 352] width 90 height 19
click at [891, 343] on input "Z3-SHF-5663" at bounding box center [891, 343] width 0 height 0
click at [915, 310] on input "5663" at bounding box center [1012, 305] width 246 height 21
click at [931, 348] on p "Z3-SHF-5302" at bounding box center [956, 352] width 90 height 19
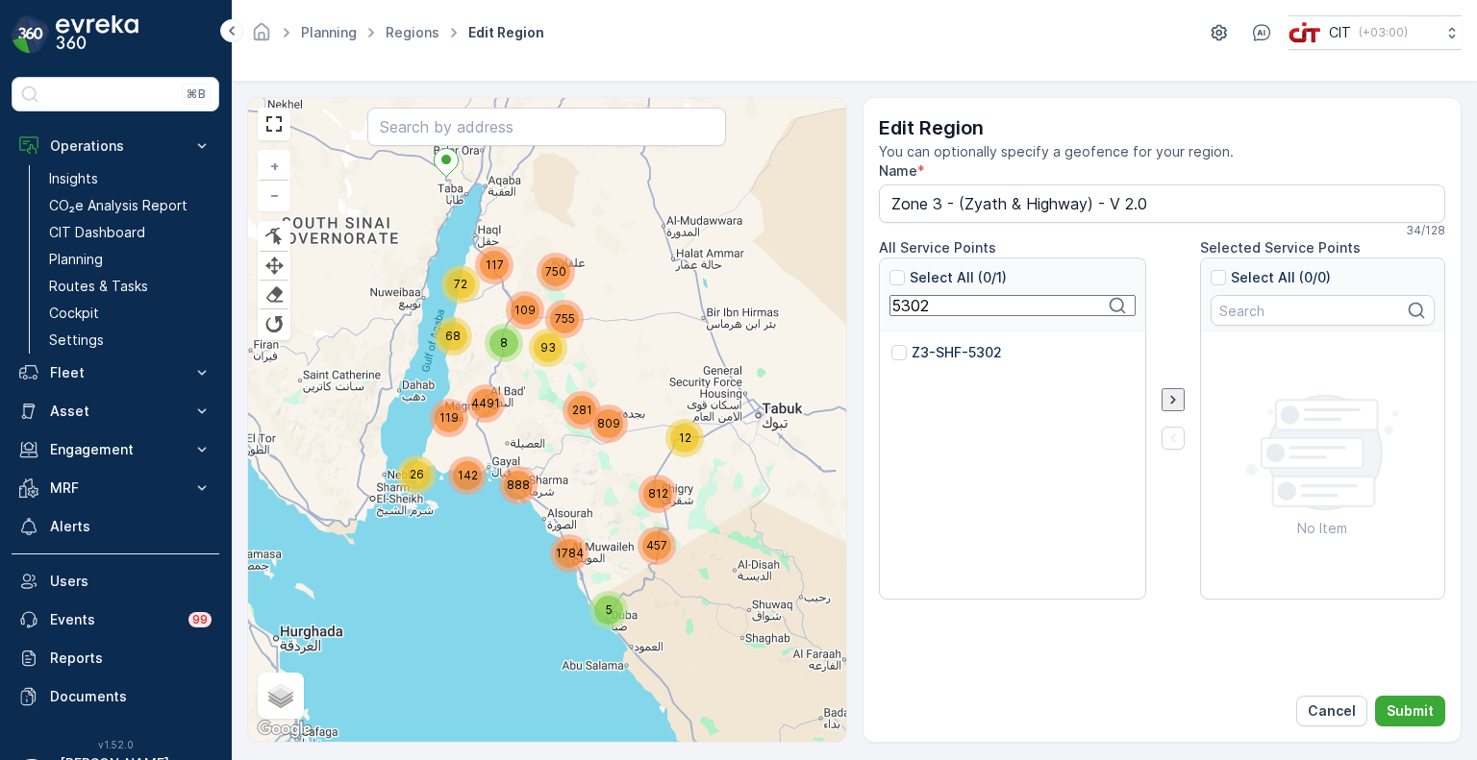
click at [891, 343] on input "Z3-SHF-5302" at bounding box center [891, 343] width 0 height 0
click at [918, 313] on input "5302" at bounding box center [1012, 305] width 246 height 21
click at [940, 353] on p "Z3-SHF-5397" at bounding box center [956, 352] width 90 height 19
click at [891, 343] on input "Z3-SHF-5397" at bounding box center [891, 343] width 0 height 0
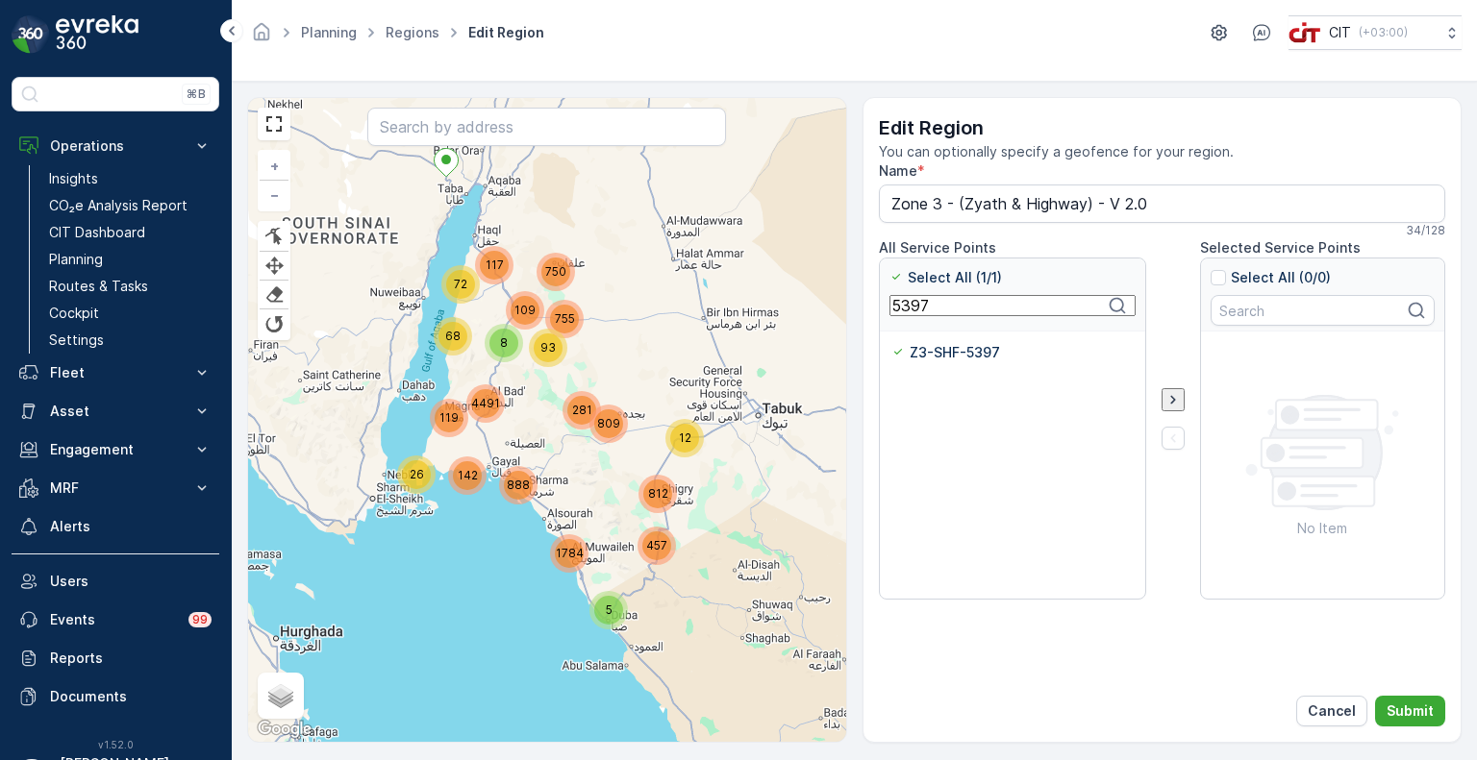
click at [918, 306] on input "5397" at bounding box center [1012, 305] width 246 height 21
click at [937, 346] on p "Z3-ZYT-5099" at bounding box center [957, 352] width 92 height 19
click at [891, 343] on input "Z3-ZYT-5099" at bounding box center [891, 343] width 0 height 0
click at [911, 302] on input "5099" at bounding box center [1012, 305] width 246 height 21
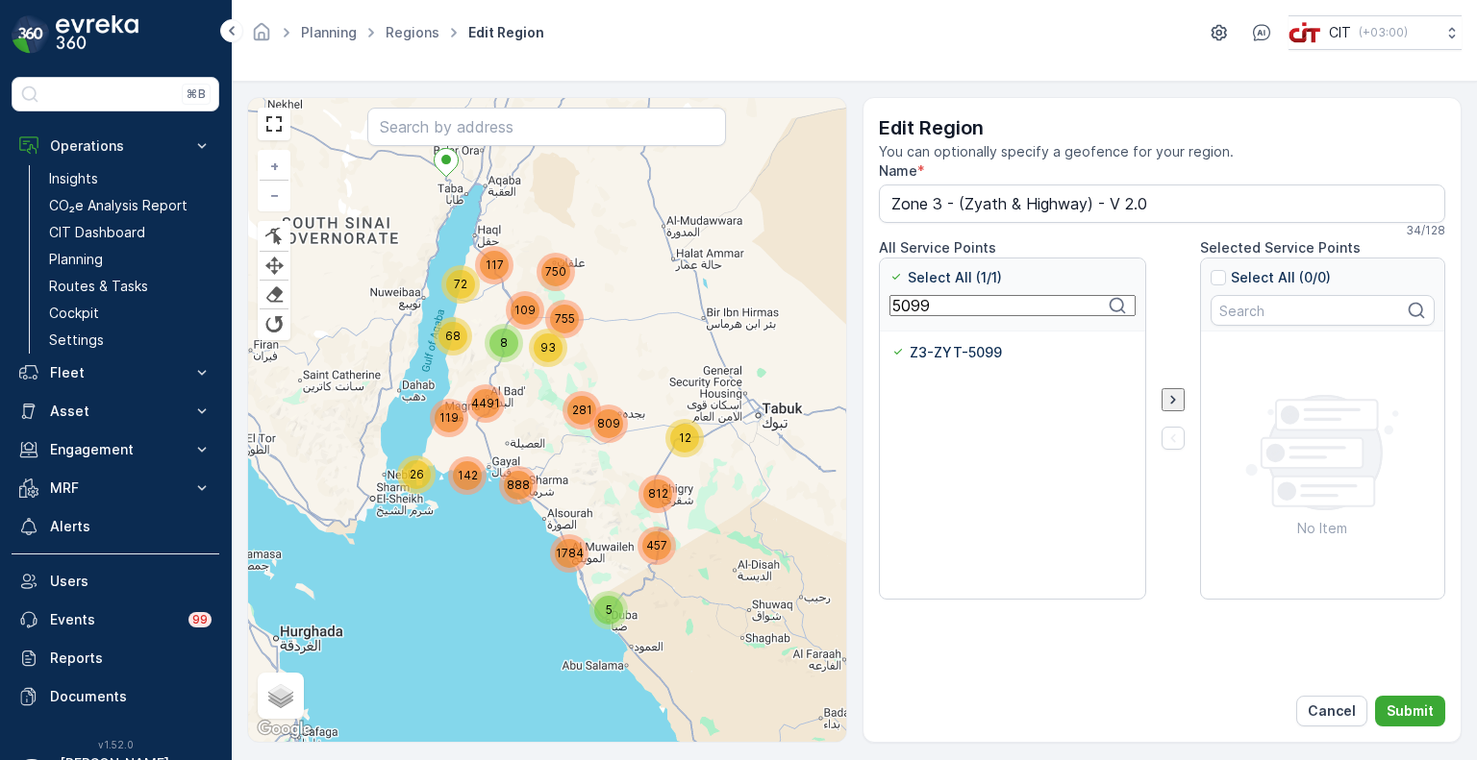
click at [911, 302] on input "5099" at bounding box center [1012, 305] width 246 height 21
click at [932, 354] on p "Z3-ALG-5597" at bounding box center [956, 352] width 91 height 19
click at [891, 343] on input "Z3-ALG-5597" at bounding box center [891, 343] width 0 height 0
click at [904, 314] on input "5597" at bounding box center [1012, 305] width 246 height 21
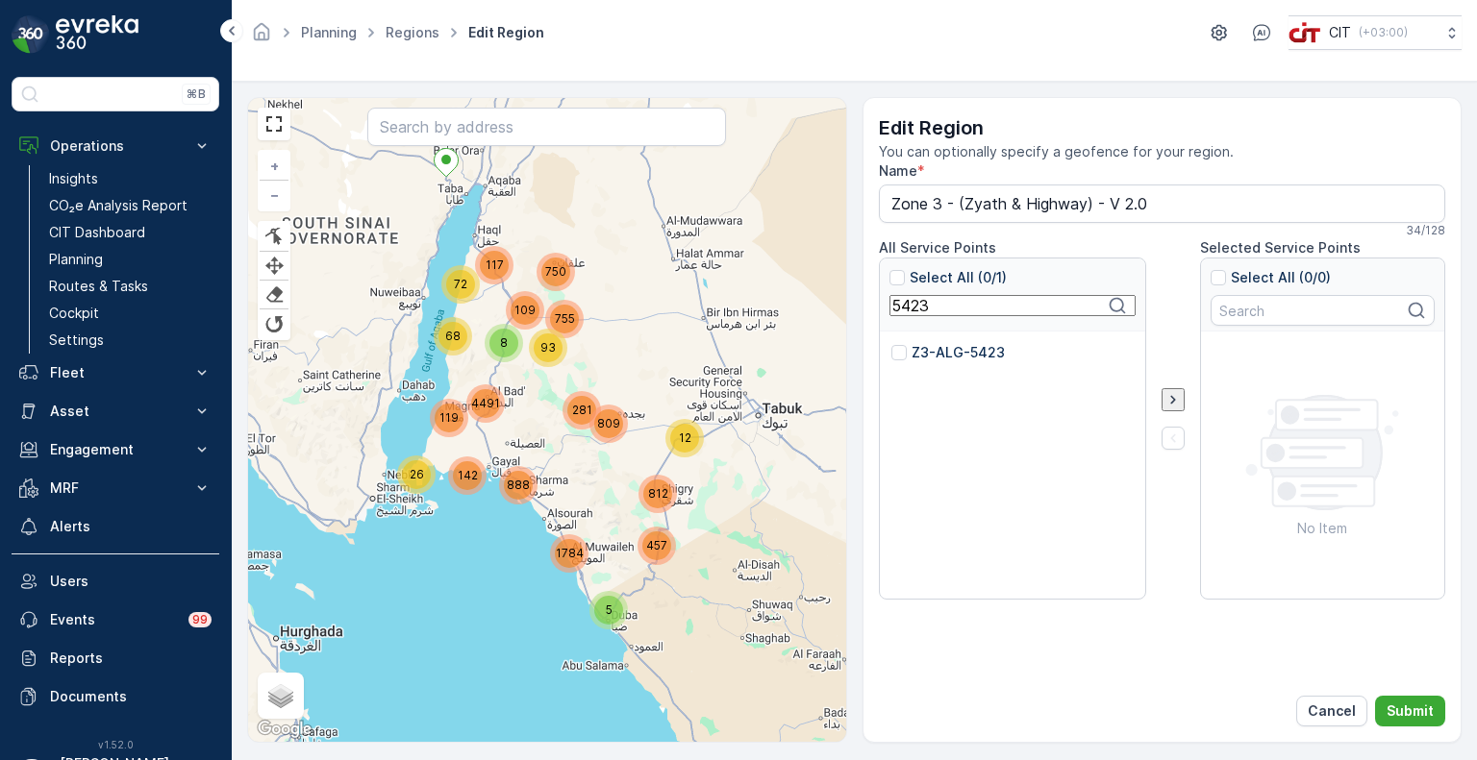
type input "5423"
click at [937, 349] on p "Z3-ALG-5423" at bounding box center [957, 352] width 93 height 19
click at [891, 343] on input "Z3-ALG-5423" at bounding box center [891, 343] width 0 height 0
click at [1164, 399] on icon "button" at bounding box center [1161, 399] width 19 height 19
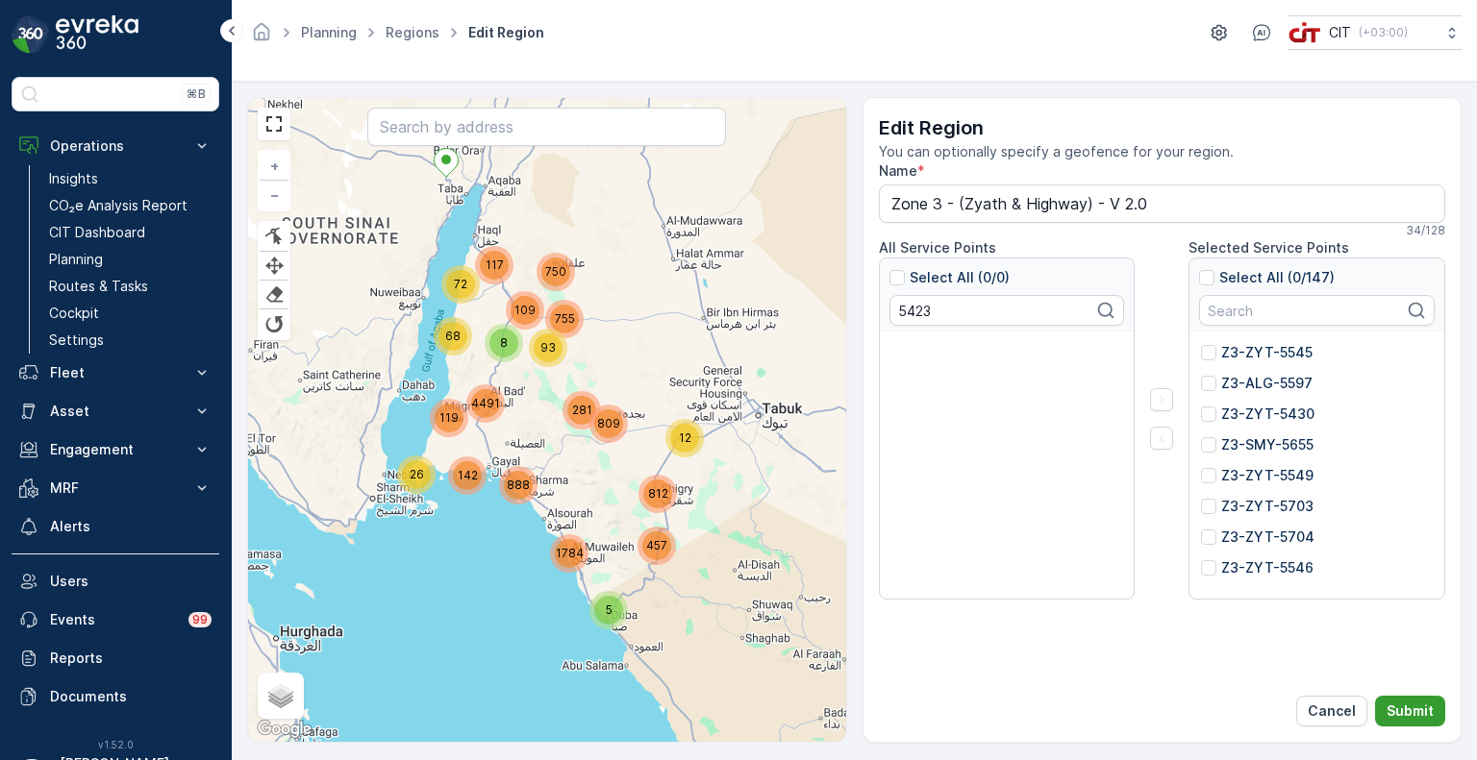
click at [1419, 708] on p "Submit" at bounding box center [1409, 711] width 47 height 19
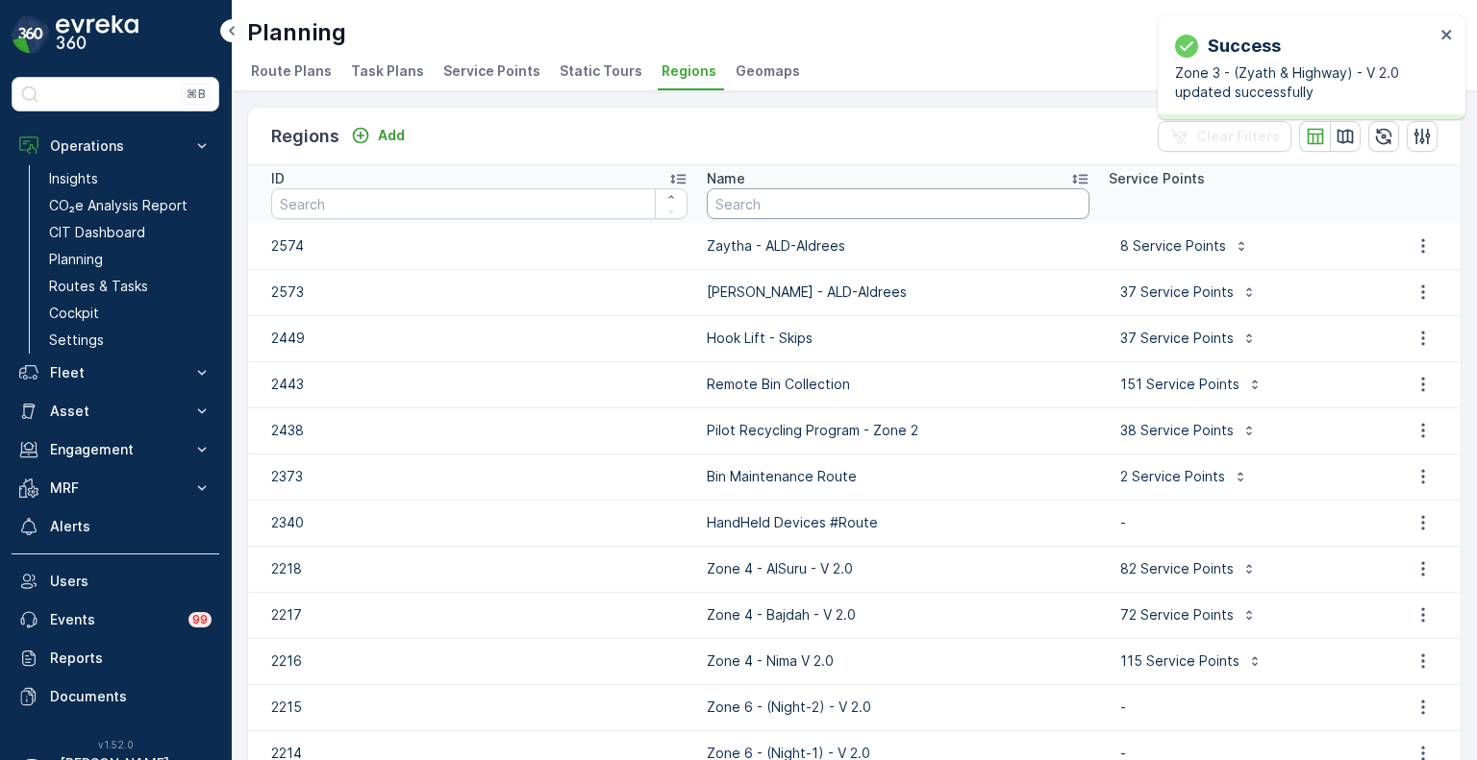
click at [757, 205] on input "text" at bounding box center [898, 203] width 383 height 31
type input "zone 3"
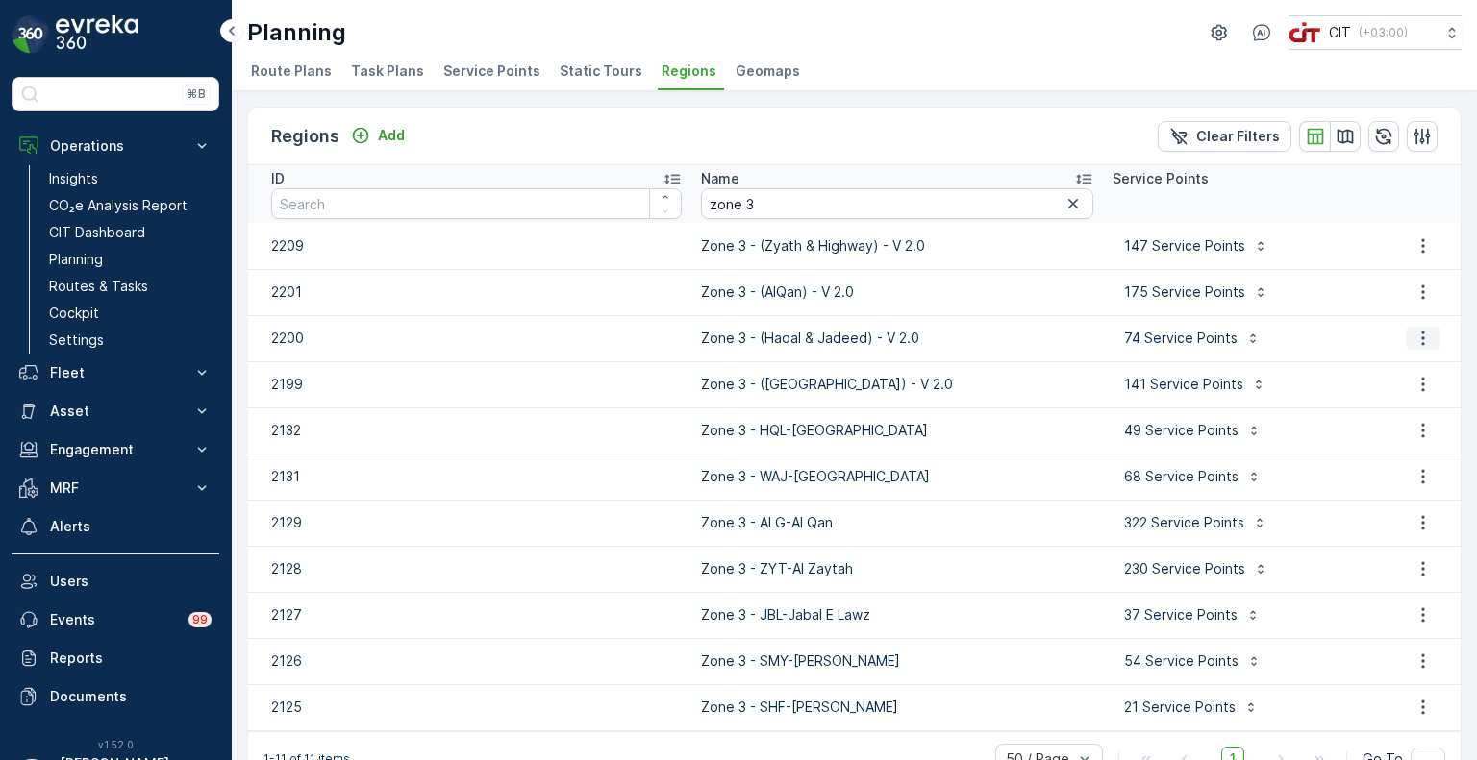
click at [1419, 334] on icon "button" at bounding box center [1422, 338] width 19 height 19
click at [1413, 367] on span "Edit Region" at bounding box center [1414, 366] width 74 height 19
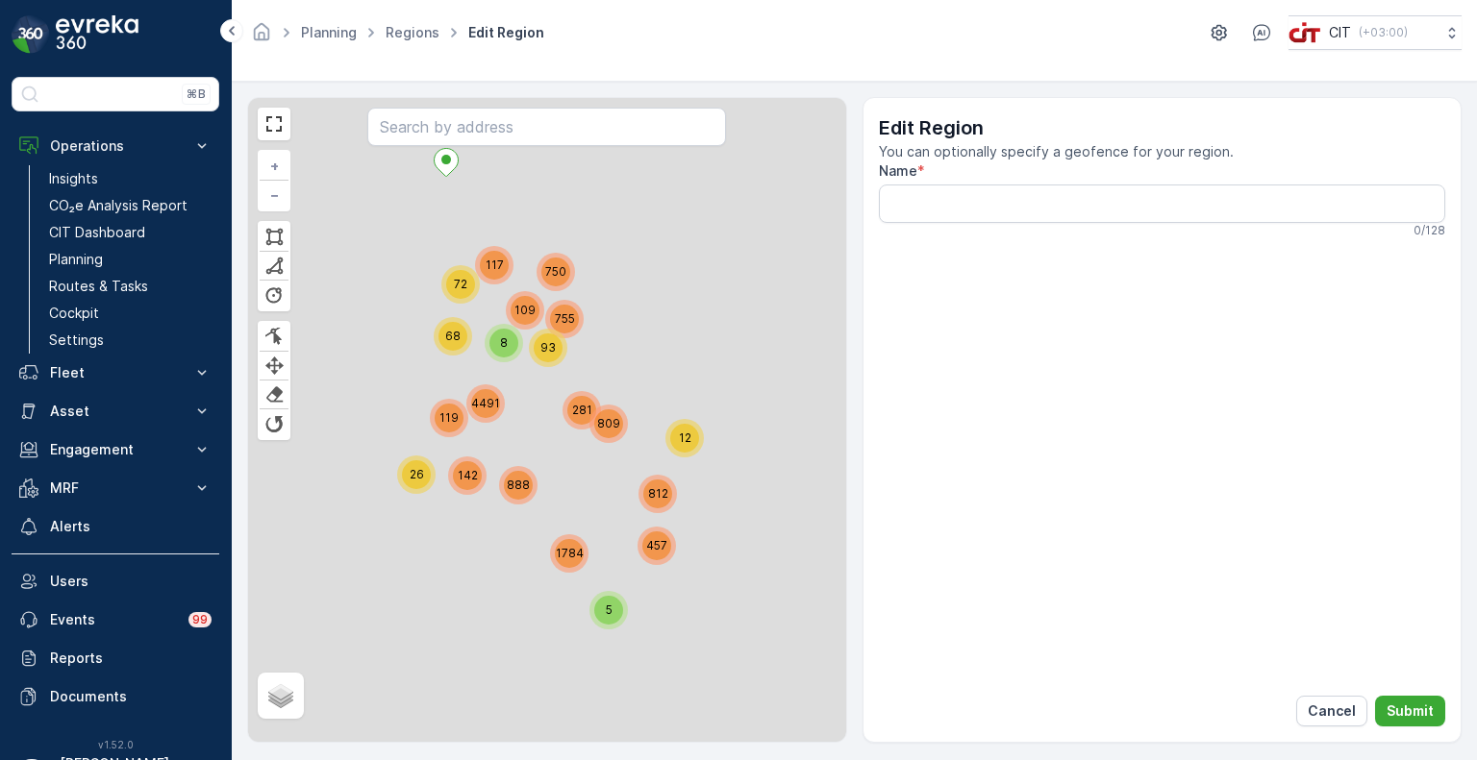
type input "Zone 3 - (Haqal & Jadeed) - V 2.0"
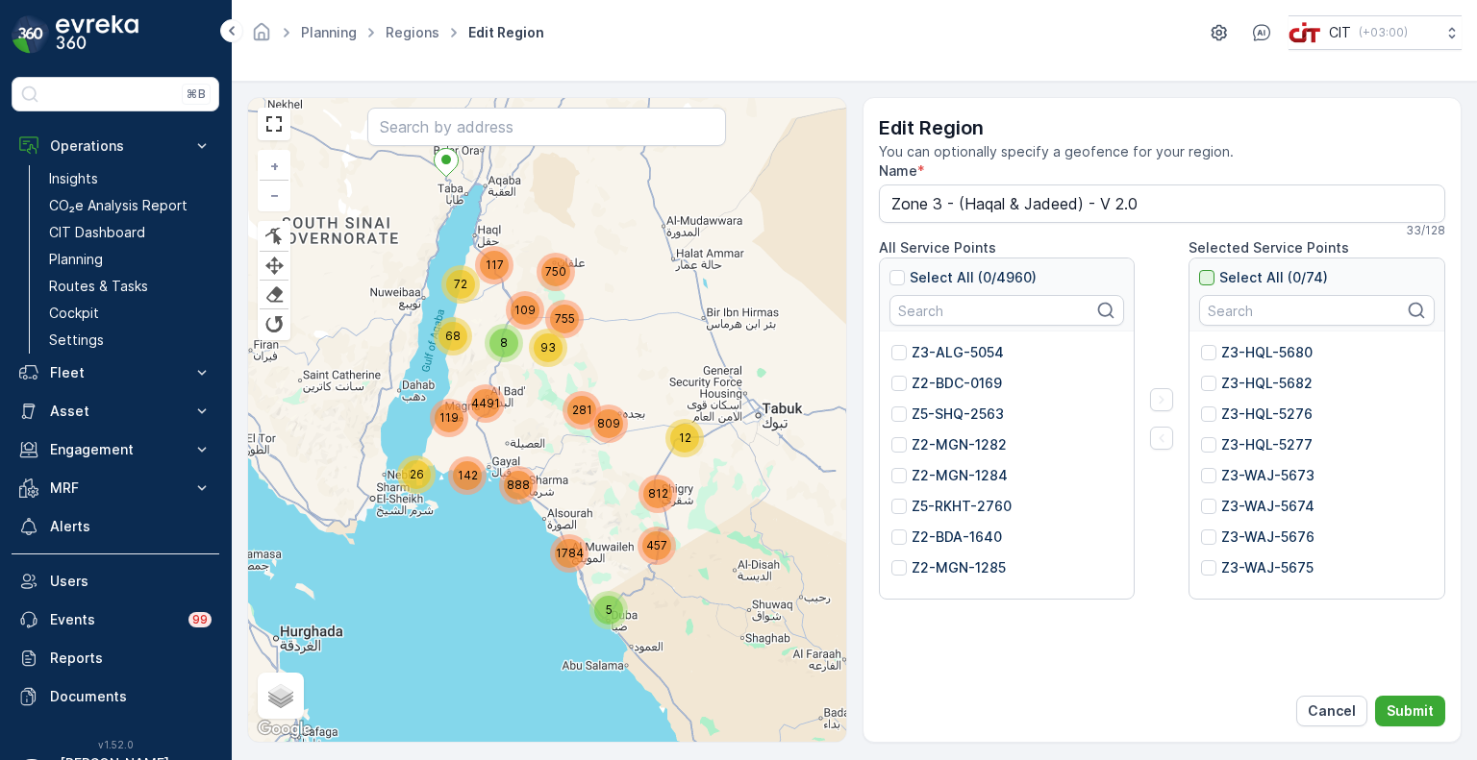
click at [1207, 273] on div at bounding box center [1206, 277] width 15 height 15
click at [1199, 268] on input "Select All (0/74)" at bounding box center [1199, 268] width 0 height 0
click at [1166, 434] on icon "button" at bounding box center [1161, 438] width 19 height 19
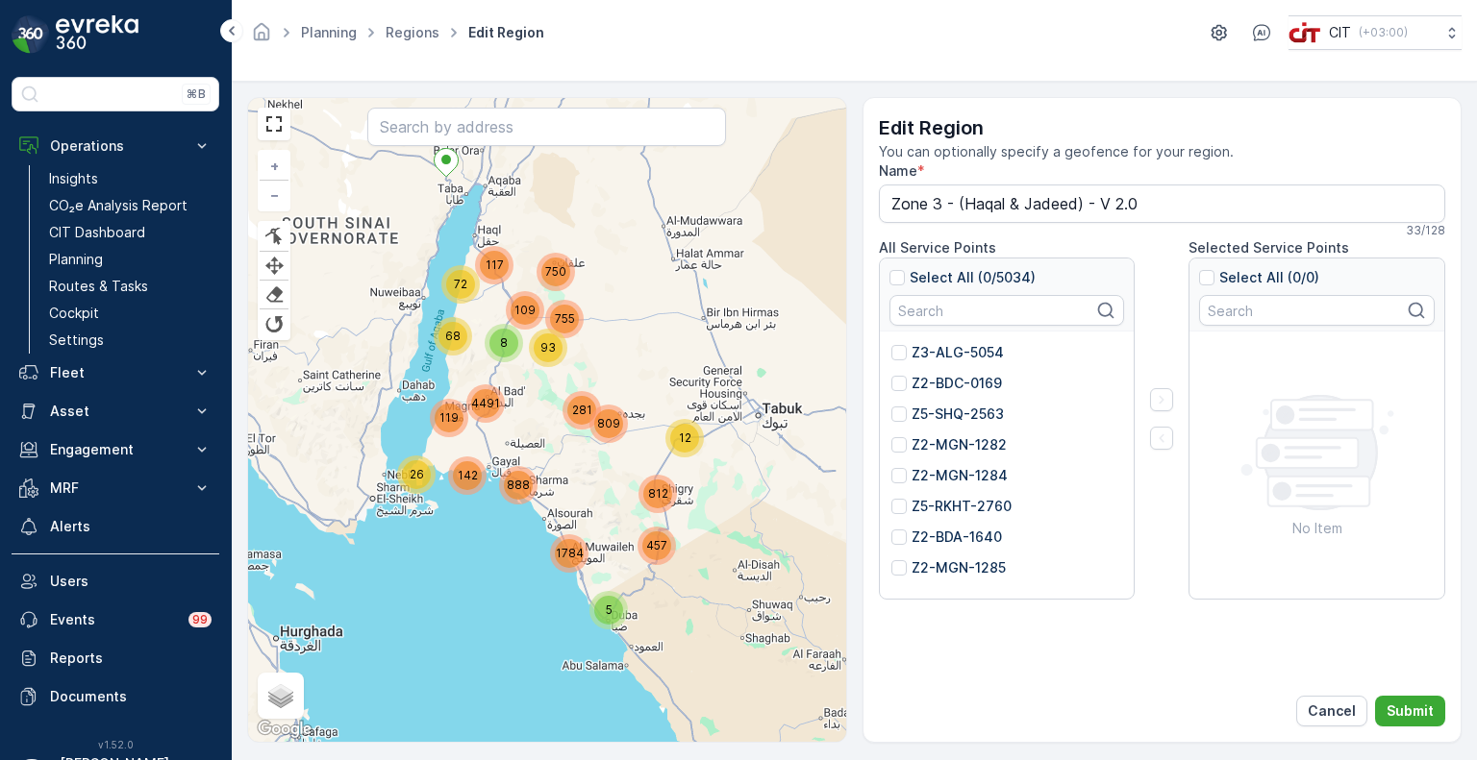
click at [950, 310] on input "text" at bounding box center [1007, 310] width 236 height 31
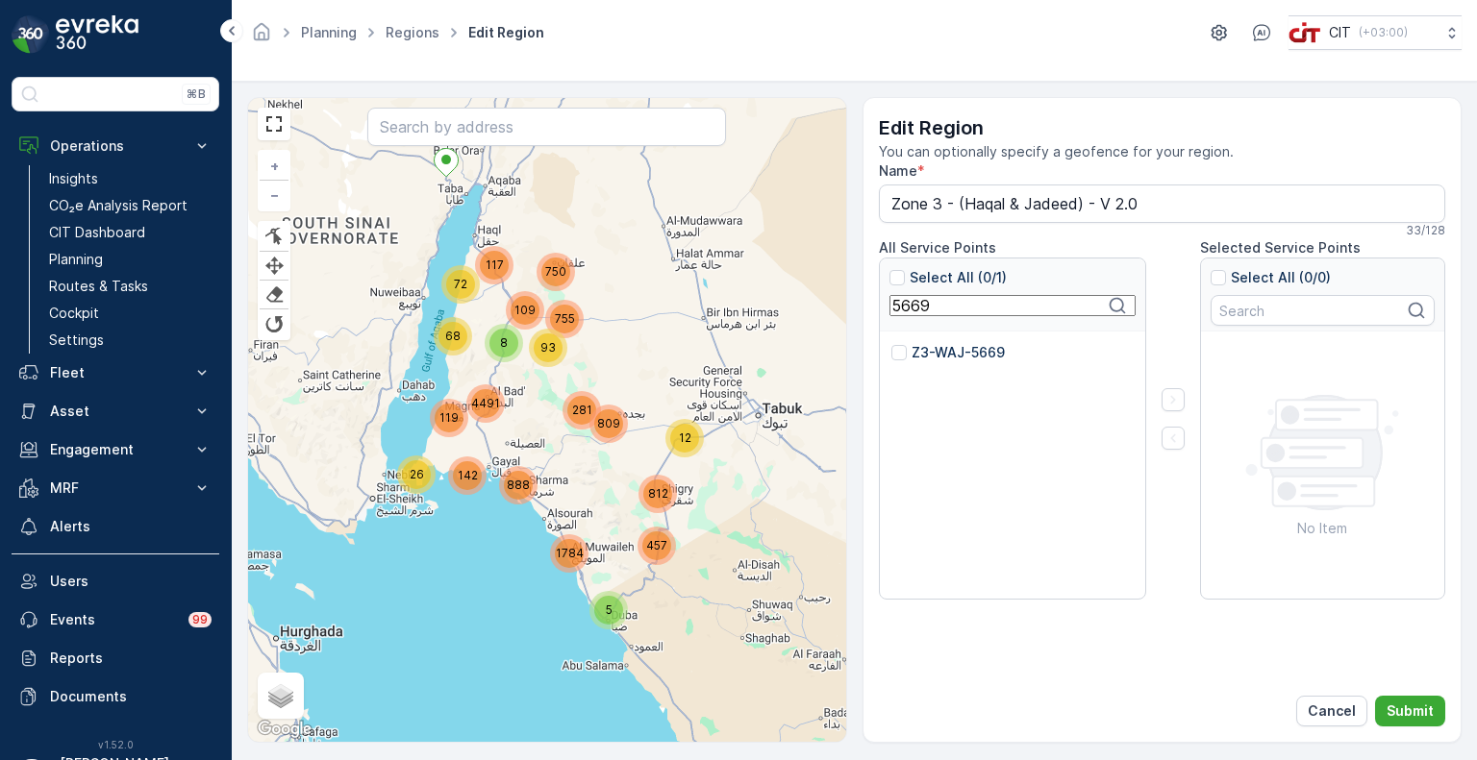
click at [909, 341] on div "Z3-WAJ-5669" at bounding box center [1012, 466] width 265 height 269
click at [904, 349] on div at bounding box center [898, 352] width 15 height 15
click at [891, 343] on input "Z3-WAJ-5669" at bounding box center [891, 343] width 0 height 0
click at [909, 308] on input "5669" at bounding box center [1012, 305] width 246 height 21
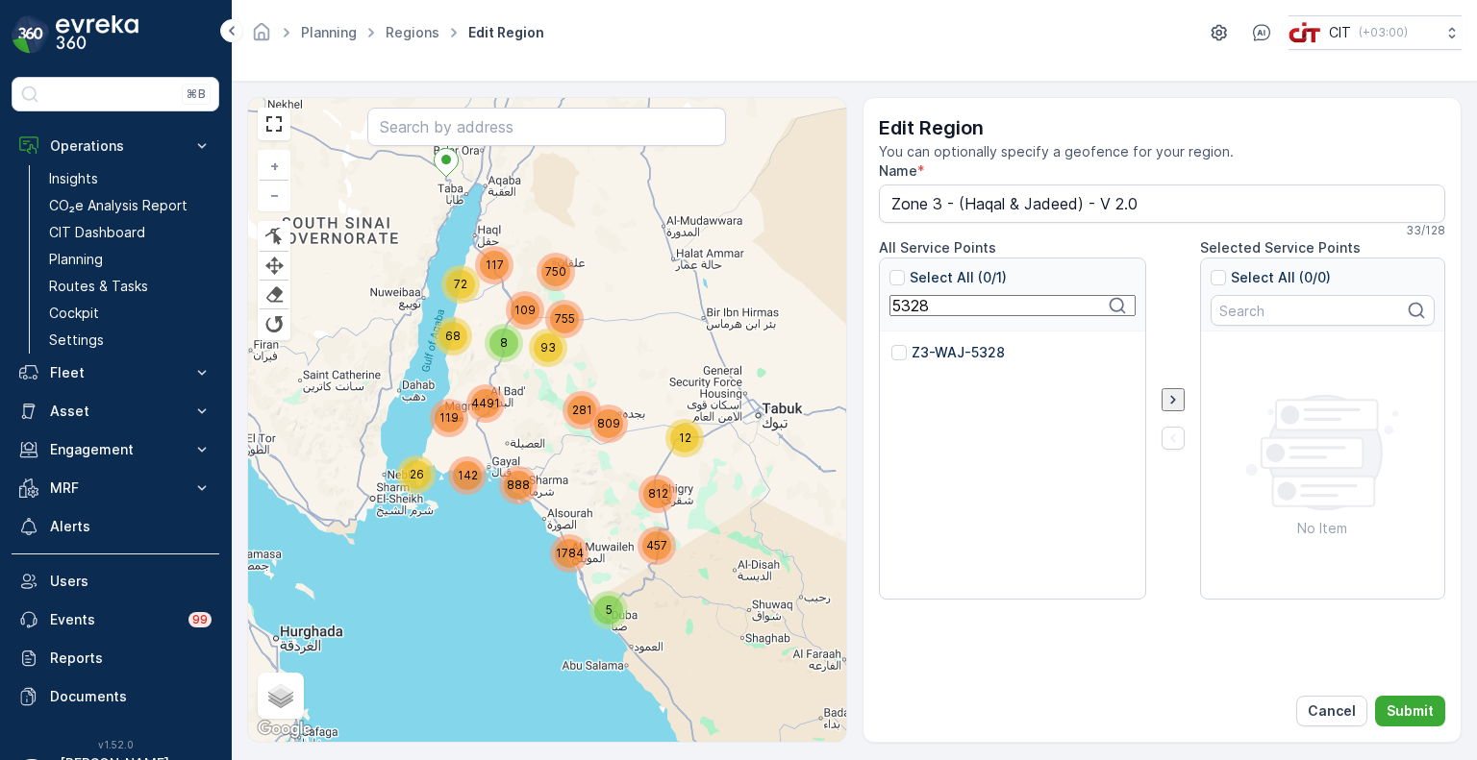
click at [912, 353] on p "Z3-WAJ-5328" at bounding box center [957, 352] width 93 height 19
click at [891, 343] on input "Z3-WAJ-5328" at bounding box center [891, 343] width 0 height 0
click at [910, 295] on input "5328" at bounding box center [1012, 305] width 246 height 21
click at [915, 343] on p "Z3-WAJ-5670" at bounding box center [957, 352] width 93 height 19
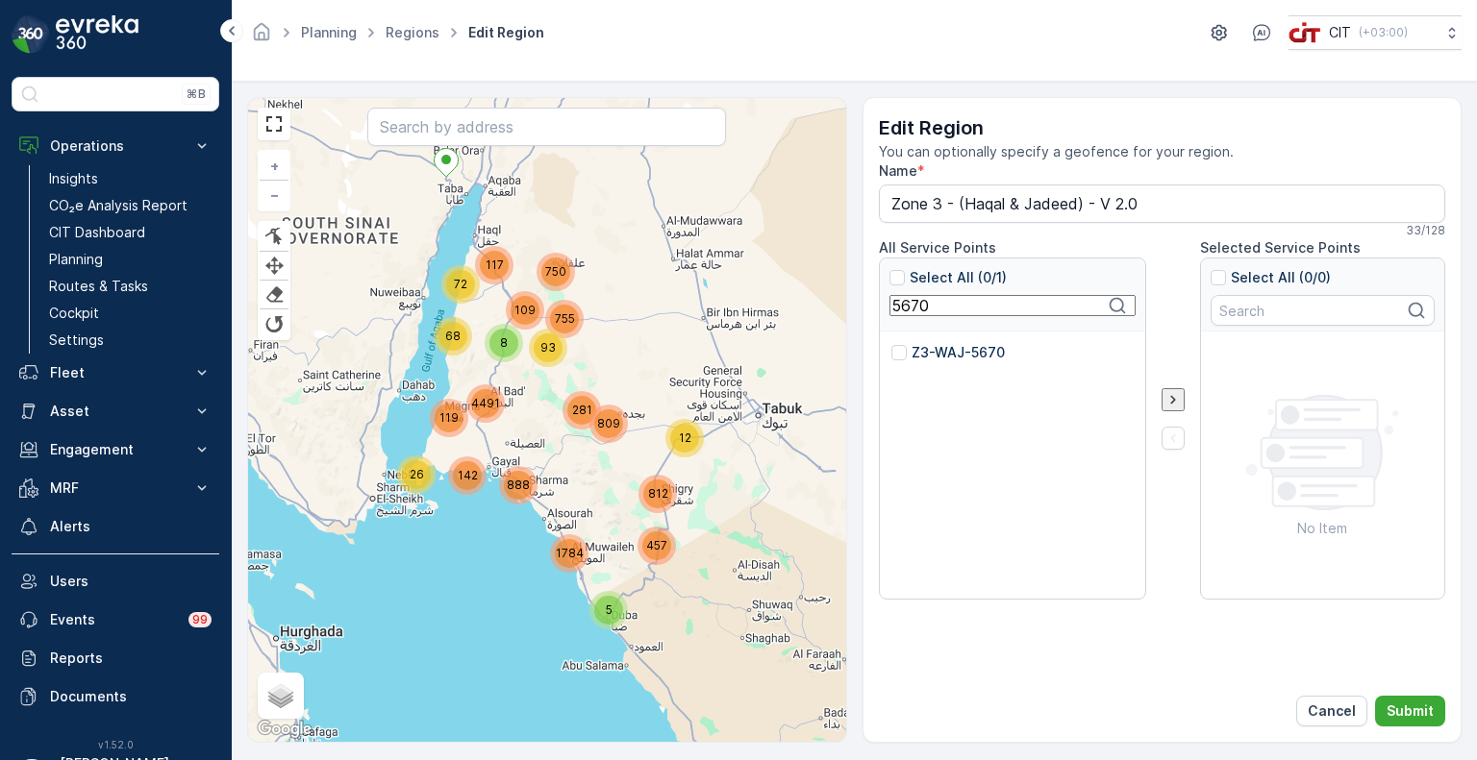
click at [891, 343] on input "Z3-WAJ-5670" at bounding box center [891, 343] width 0 height 0
click at [906, 312] on input "5670" at bounding box center [1012, 305] width 246 height 21
click at [938, 356] on p "Z3-WAJ-5671" at bounding box center [956, 352] width 90 height 19
click at [891, 343] on input "Z3-WAJ-5671" at bounding box center [891, 343] width 0 height 0
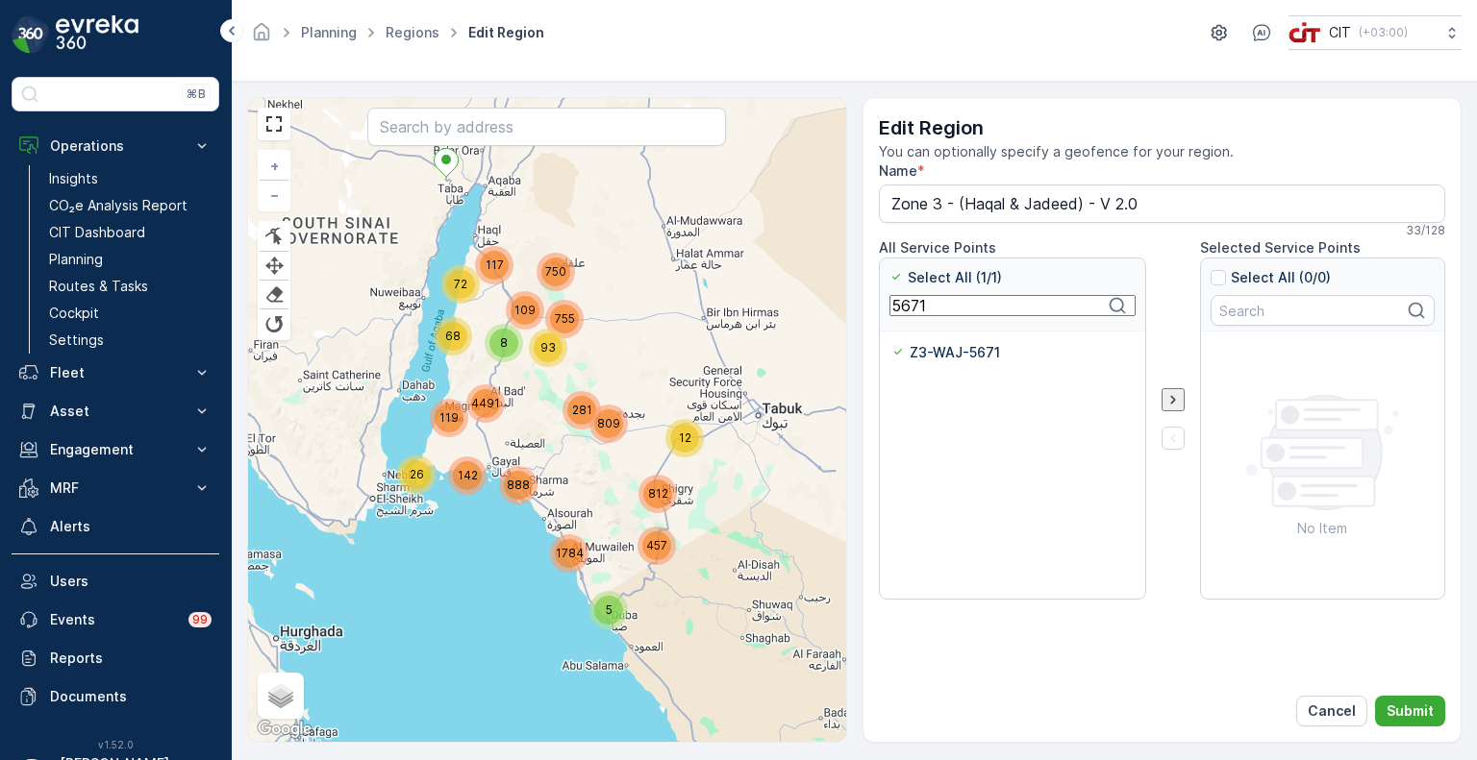
click at [905, 308] on input "5671" at bounding box center [1012, 305] width 246 height 21
click at [922, 347] on p "Z3-WAJ-5672" at bounding box center [957, 352] width 93 height 19
click at [891, 343] on input "Z3-WAJ-5672" at bounding box center [891, 343] width 0 height 0
click at [918, 310] on input "5672" at bounding box center [1012, 305] width 246 height 21
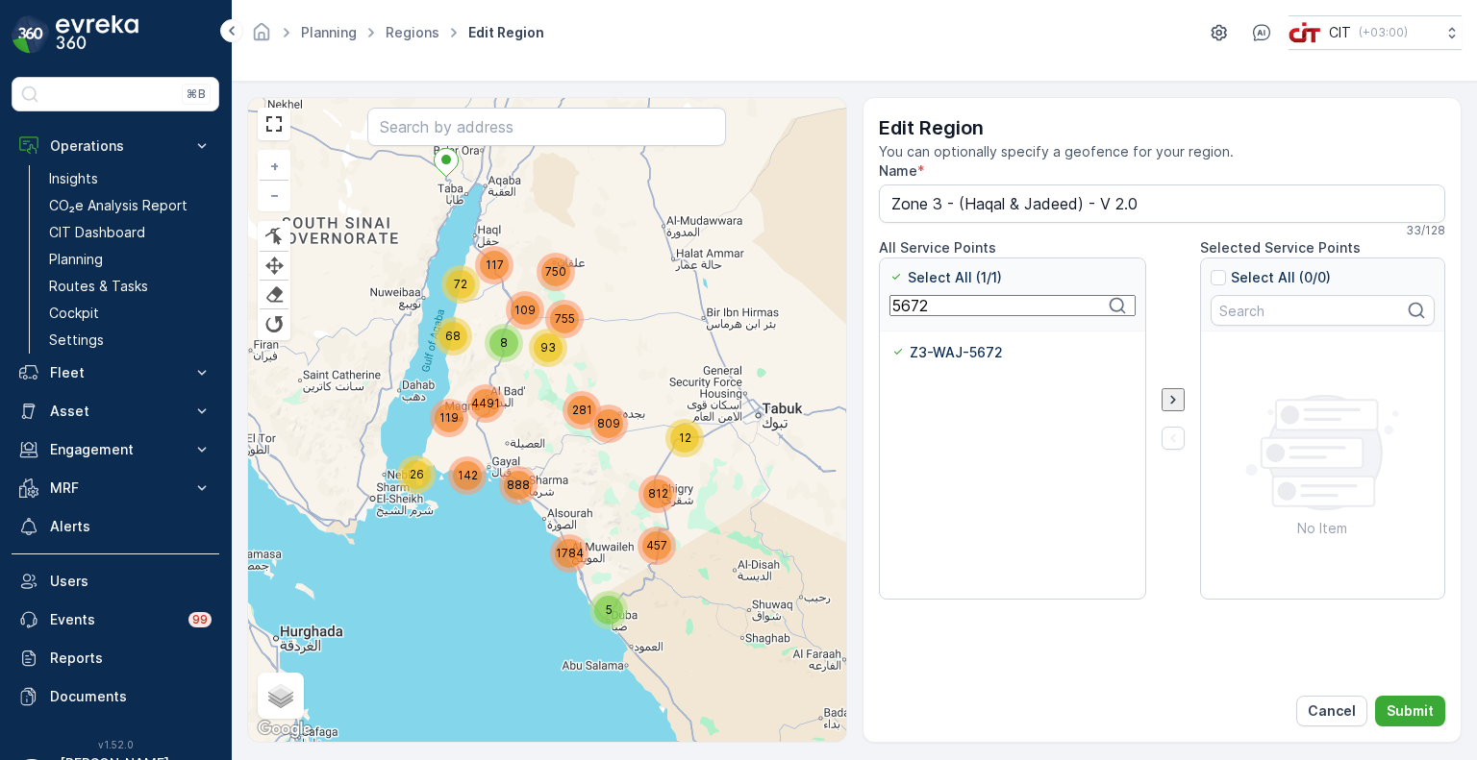
click at [918, 310] on input "5672" at bounding box center [1012, 305] width 246 height 21
click at [921, 344] on p "Z3-WAJ-5673" at bounding box center [957, 352] width 93 height 19
click at [891, 343] on input "Z3-WAJ-5673" at bounding box center [891, 343] width 0 height 0
click at [913, 312] on input "5673" at bounding box center [1012, 305] width 246 height 21
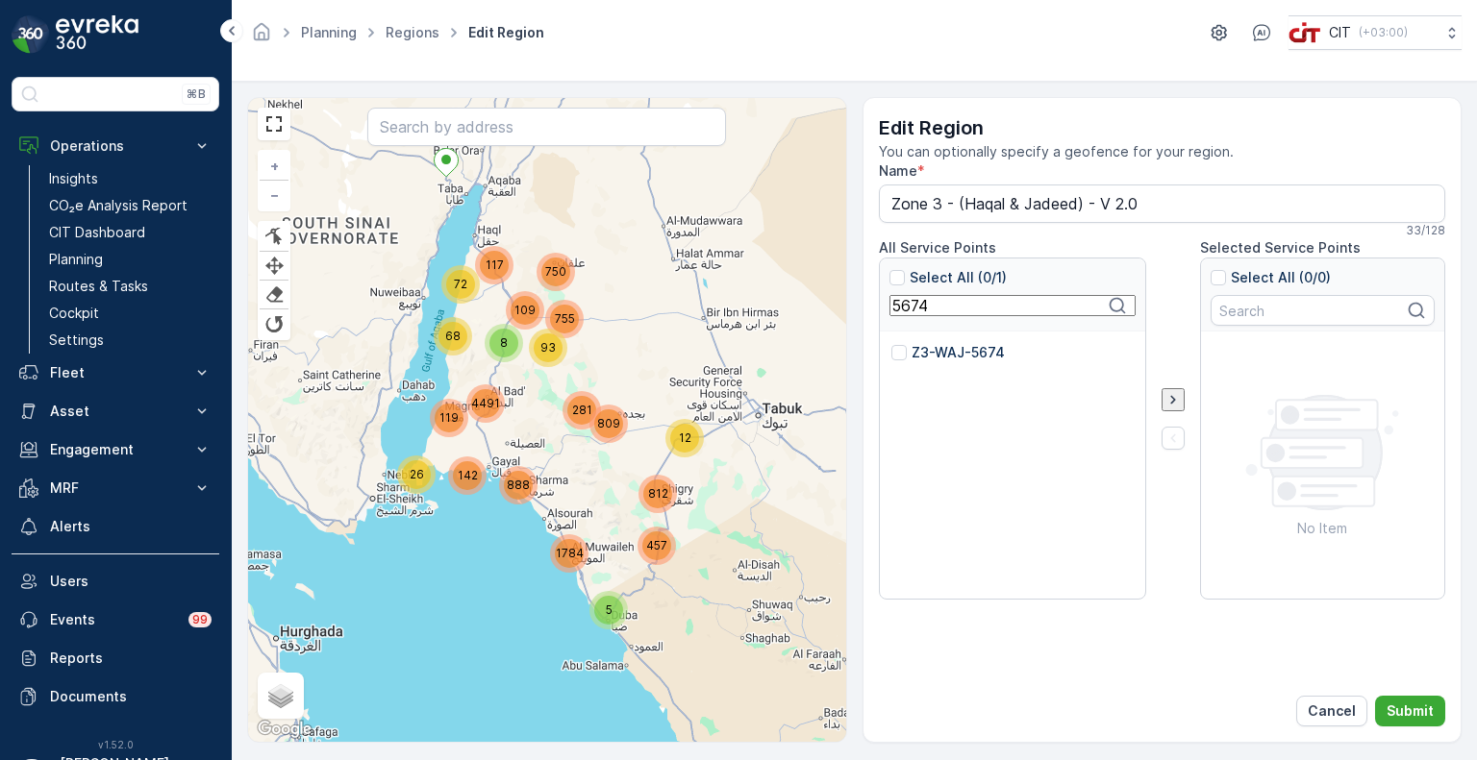
click at [934, 347] on p "Z3-WAJ-5674" at bounding box center [957, 352] width 93 height 19
click at [891, 343] on input "Z3-WAJ-5674" at bounding box center [891, 343] width 0 height 0
click at [907, 313] on input "5674" at bounding box center [1012, 305] width 246 height 21
click at [924, 350] on p "Z3-WAJ-5676" at bounding box center [957, 352] width 93 height 19
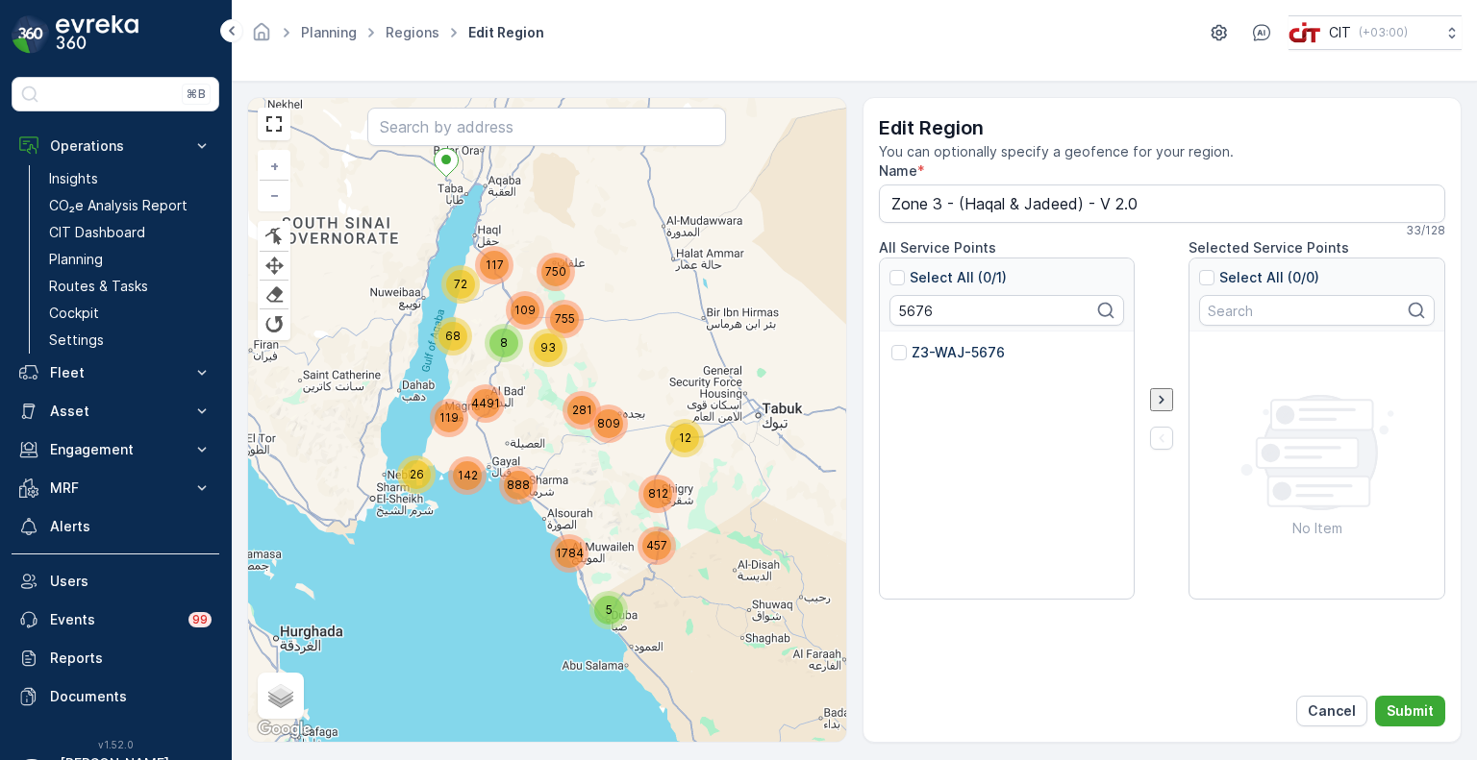
click at [891, 343] on input "Z3-WAJ-5676" at bounding box center [891, 343] width 0 height 0
click at [915, 305] on input "5676" at bounding box center [1012, 305] width 246 height 21
click at [922, 343] on p "Z3-WAJ-5675" at bounding box center [957, 352] width 92 height 19
click at [891, 343] on input "Z3-WAJ-5675" at bounding box center [891, 343] width 0 height 0
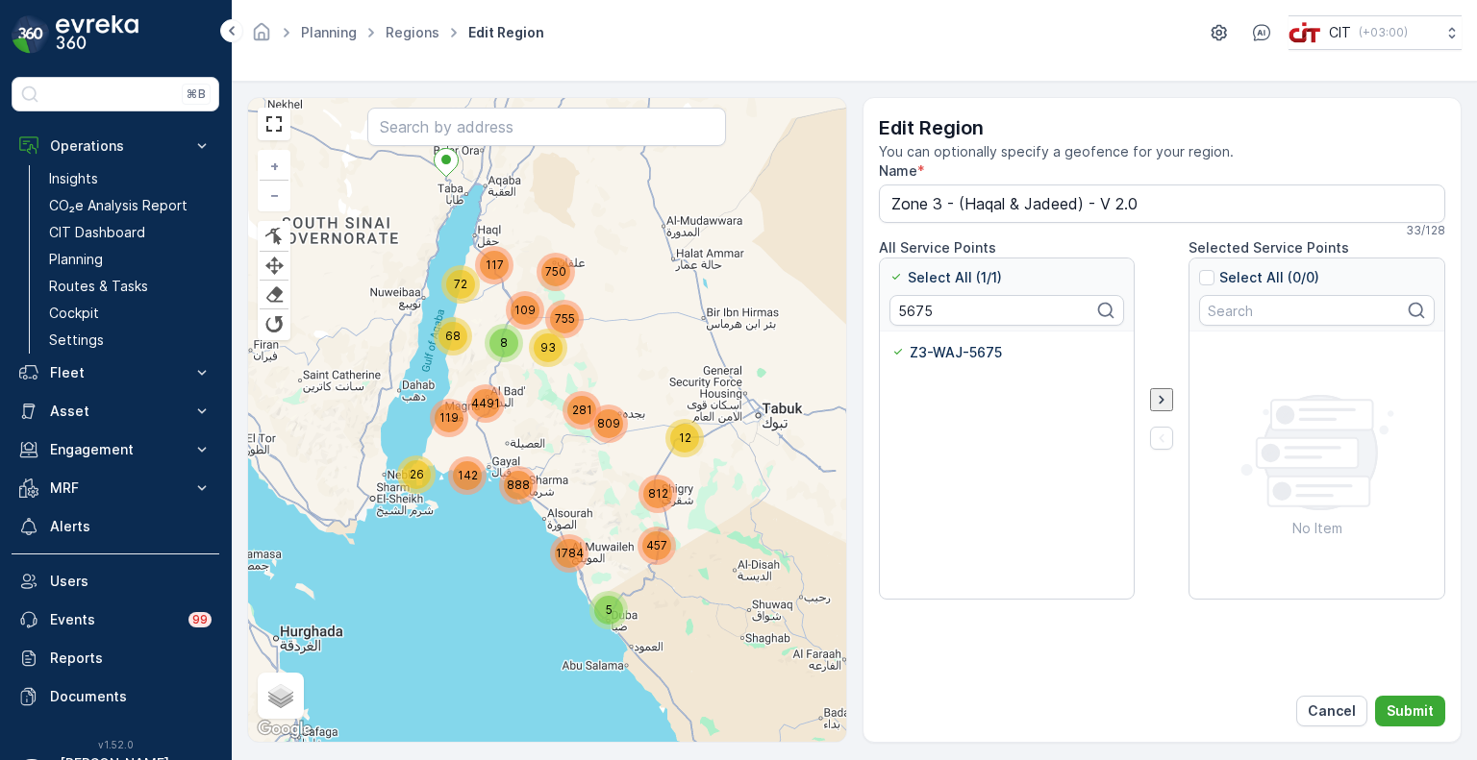
click at [885, 285] on div "Select All (1/1) 5675" at bounding box center [1007, 295] width 255 height 73
click at [910, 309] on input "5675" at bounding box center [1012, 305] width 246 height 21
click at [927, 347] on p "Z3-WAJ-5329" at bounding box center [957, 352] width 93 height 19
click at [891, 343] on input "Z3-WAJ-5329" at bounding box center [891, 343] width 0 height 0
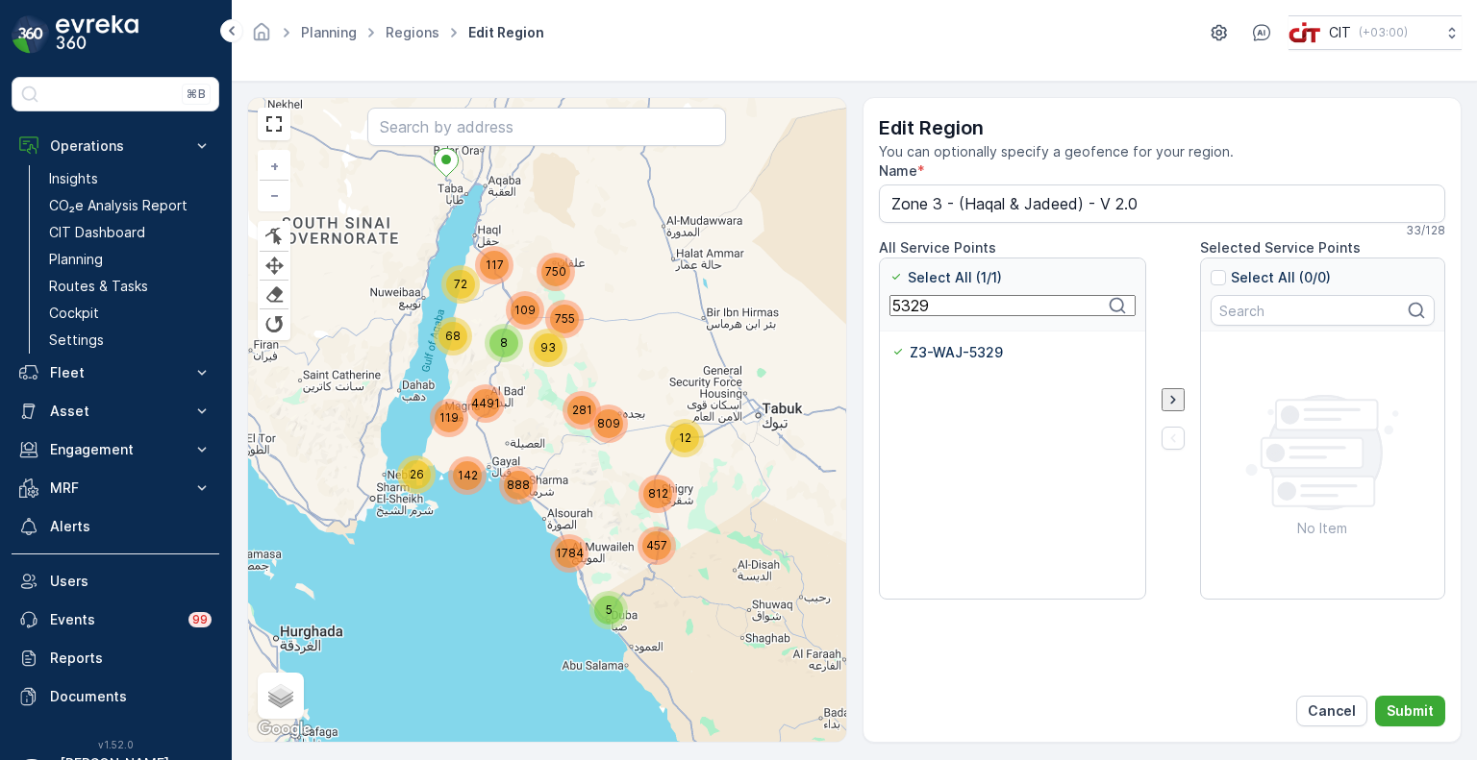
click at [907, 310] on input "5329" at bounding box center [1012, 305] width 246 height 21
click at [926, 350] on p "Z3-WAJ-5331" at bounding box center [956, 352] width 90 height 19
click at [891, 343] on input "Z3-WAJ-5331" at bounding box center [891, 343] width 0 height 0
click at [906, 309] on input "5331" at bounding box center [1012, 305] width 246 height 21
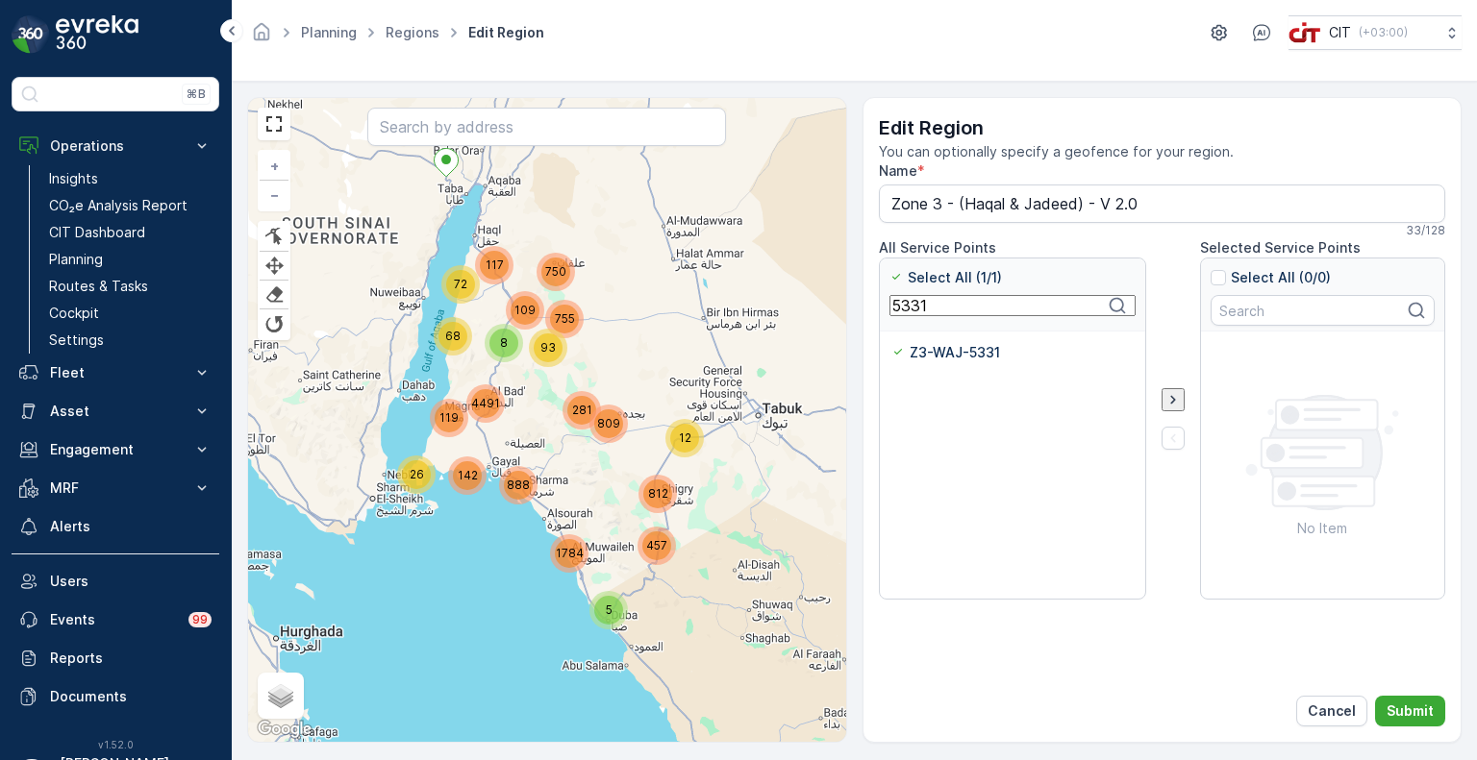
click at [906, 309] on input "5331" at bounding box center [1012, 305] width 246 height 21
click at [929, 353] on p "Z3-WAJ-5332" at bounding box center [957, 352] width 93 height 19
click at [891, 343] on input "Z3-WAJ-5332" at bounding box center [891, 343] width 0 height 0
click at [911, 314] on input "5332" at bounding box center [1012, 305] width 246 height 21
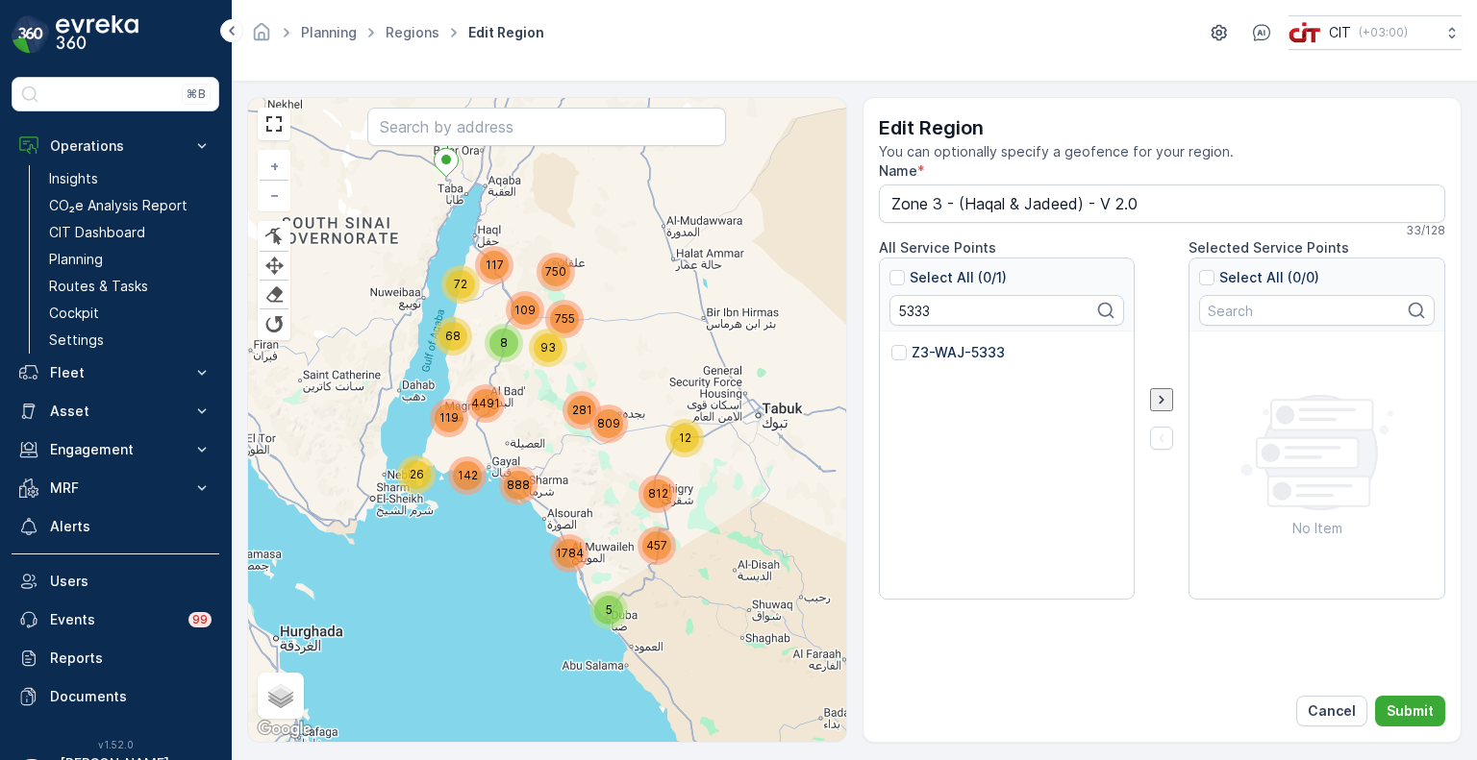
click at [911, 348] on p "Z3-WAJ-5333" at bounding box center [957, 352] width 93 height 19
click at [891, 343] on input "Z3-WAJ-5333" at bounding box center [891, 343] width 0 height 0
click at [880, 326] on div "Select All (1/1) 5333" at bounding box center [1007, 295] width 255 height 73
click at [904, 314] on input "5333" at bounding box center [1012, 305] width 246 height 21
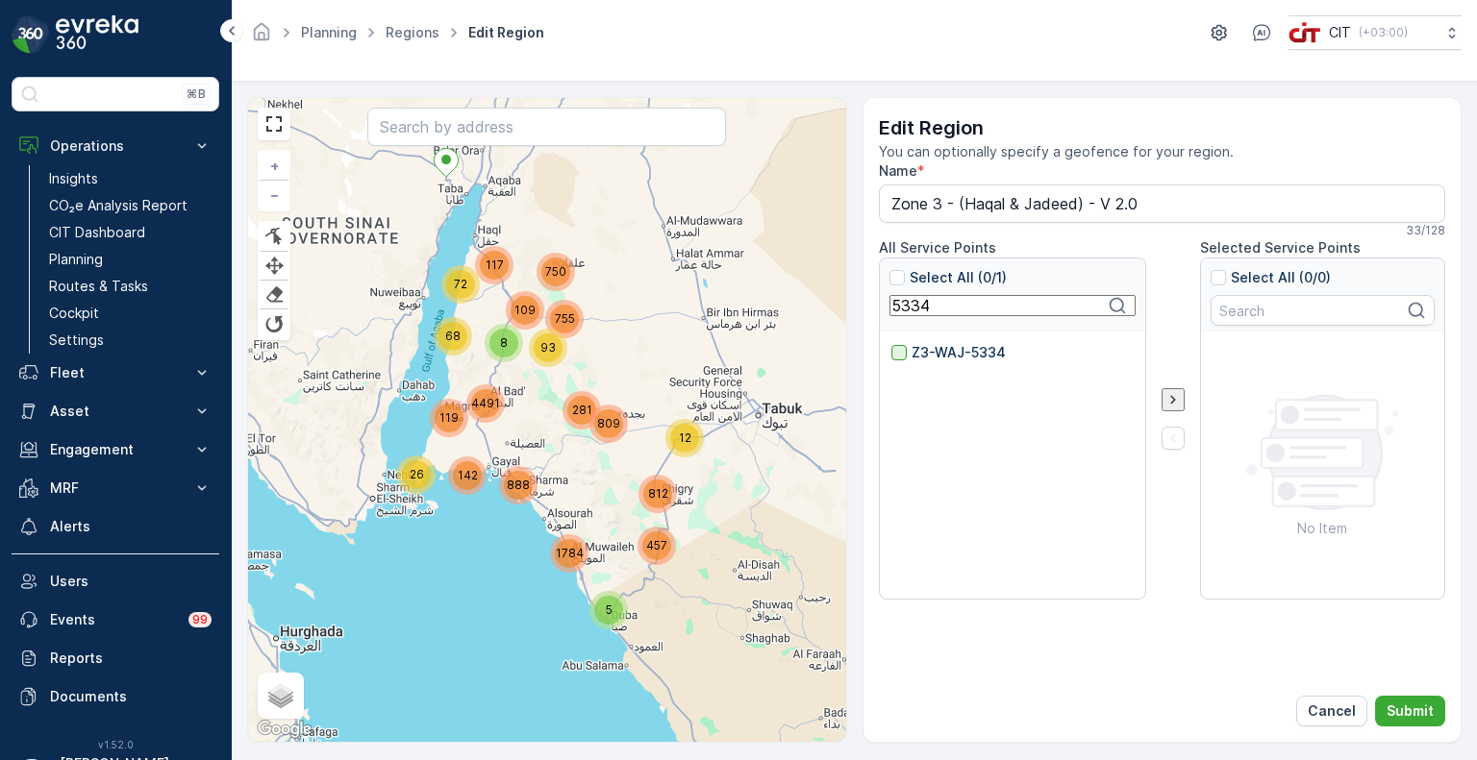
click at [902, 355] on div at bounding box center [898, 352] width 15 height 15
click at [891, 343] on input "Z3-WAJ-5334" at bounding box center [891, 343] width 0 height 0
click at [921, 308] on input "5334" at bounding box center [1012, 305] width 246 height 21
click at [916, 343] on p "Z3-WAJ-5330" at bounding box center [957, 352] width 93 height 19
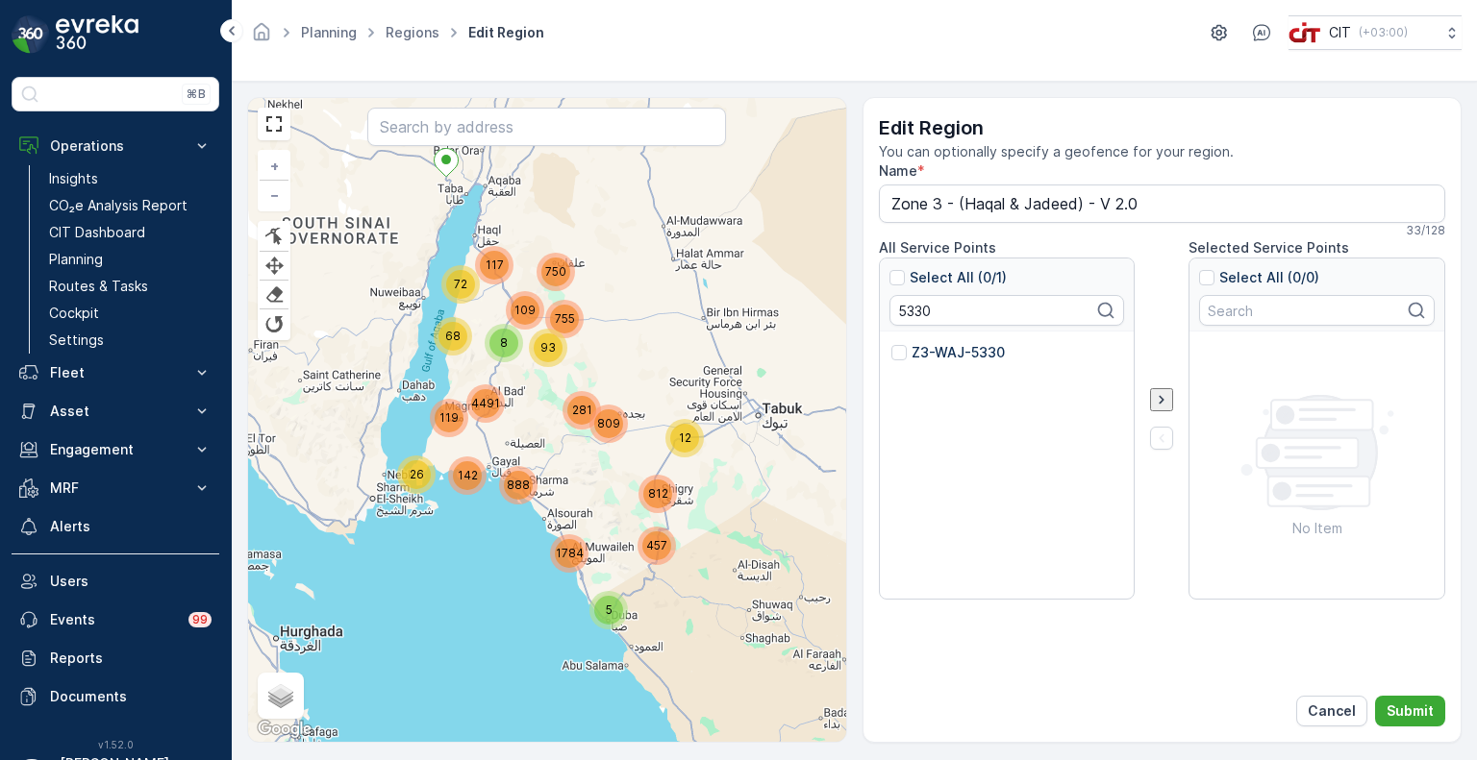
click at [891, 343] on input "Z3-WAJ-5330" at bounding box center [891, 343] width 0 height 0
click at [911, 307] on input "5330" at bounding box center [1012, 305] width 246 height 21
click at [917, 349] on p "Z3-WAJ-5335" at bounding box center [957, 352] width 92 height 19
click at [891, 343] on input "Z3-WAJ-5335" at bounding box center [891, 343] width 0 height 0
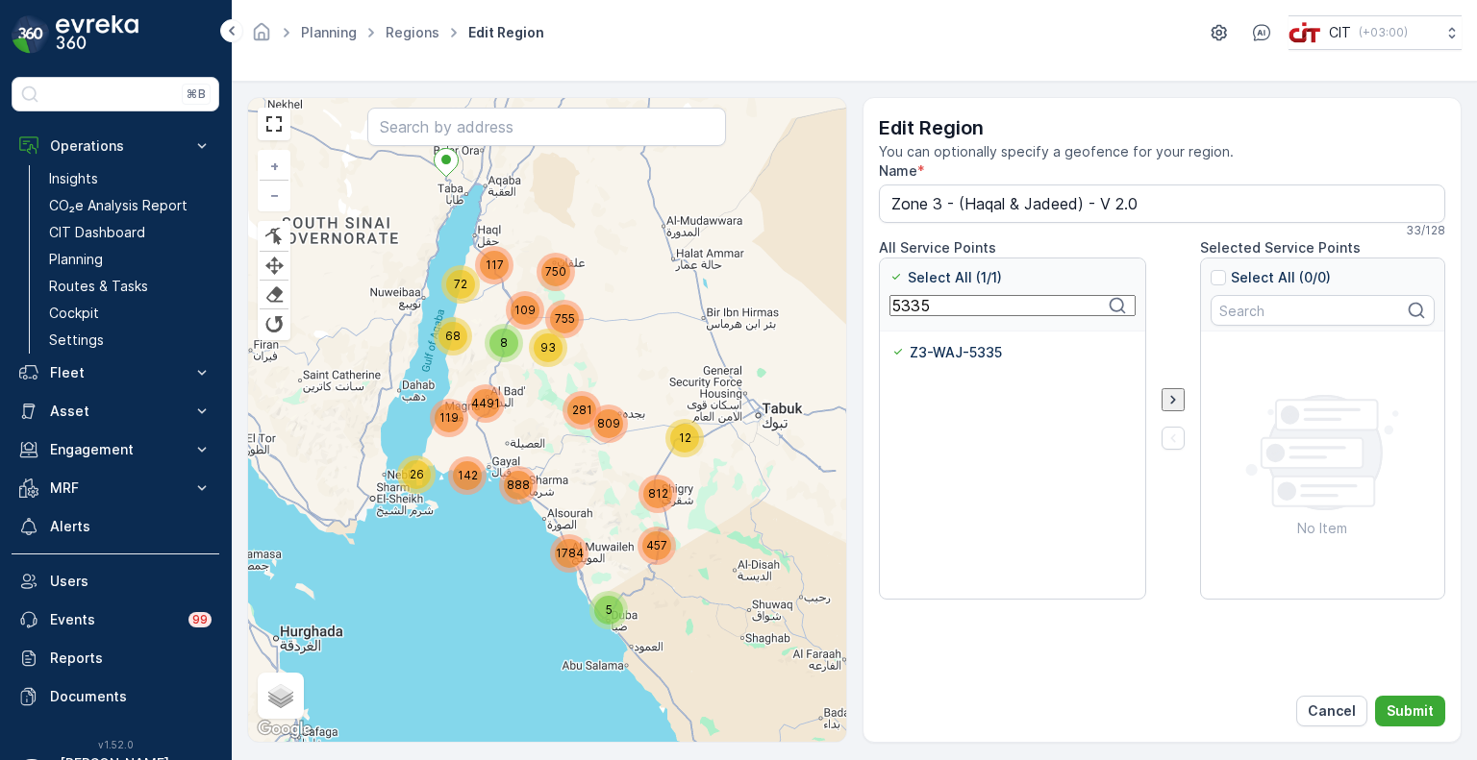
click at [914, 312] on input "5335" at bounding box center [1012, 305] width 246 height 21
click at [927, 348] on p "Z3-WAJ-5336" at bounding box center [957, 352] width 93 height 19
click at [891, 343] on input "Z3-WAJ-5336" at bounding box center [891, 343] width 0 height 0
click at [916, 308] on input "5336" at bounding box center [1012, 305] width 246 height 21
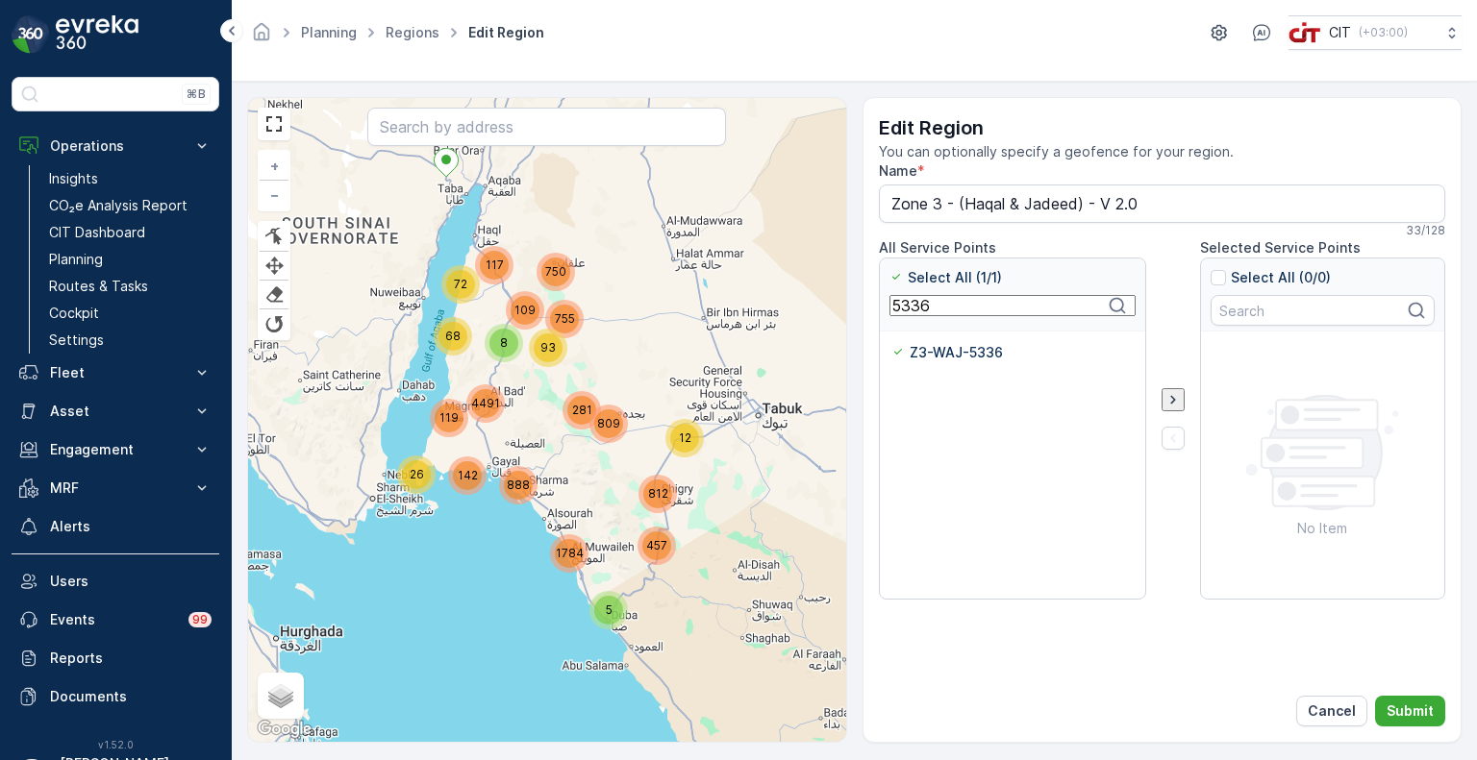
click at [916, 308] on input "5336" at bounding box center [1012, 305] width 246 height 21
click at [919, 353] on p "Z3-WAJ-5337" at bounding box center [957, 352] width 93 height 19
click at [891, 343] on input "Z3-WAJ-5337" at bounding box center [891, 343] width 0 height 0
click at [923, 313] on input "5337" at bounding box center [1012, 305] width 246 height 21
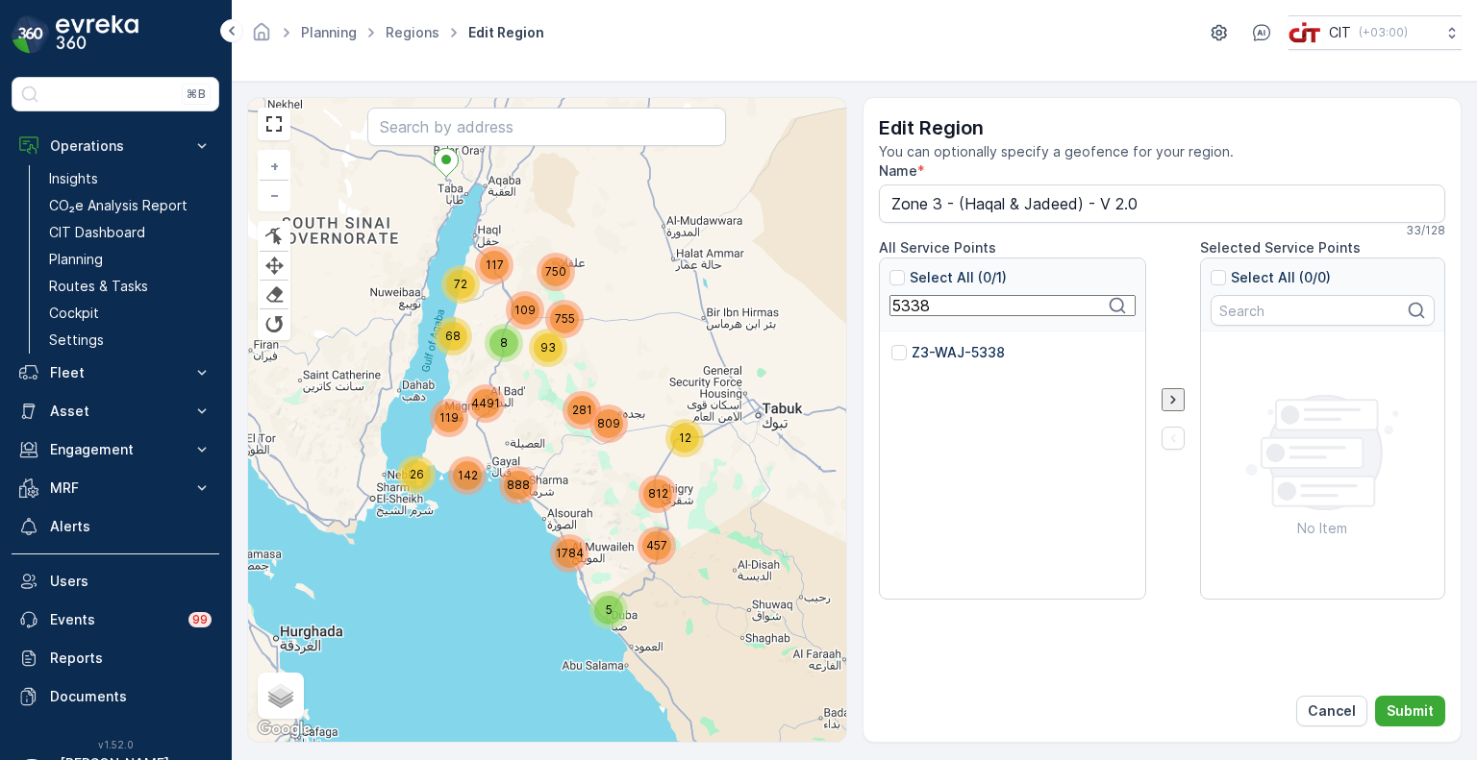
click at [924, 350] on p "Z3-WAJ-5338" at bounding box center [957, 352] width 93 height 19
click at [891, 343] on input "Z3-WAJ-5338" at bounding box center [891, 343] width 0 height 0
click at [912, 313] on input "5338" at bounding box center [1012, 305] width 246 height 21
click at [923, 356] on p "Z3-WAJ-5339" at bounding box center [957, 352] width 93 height 19
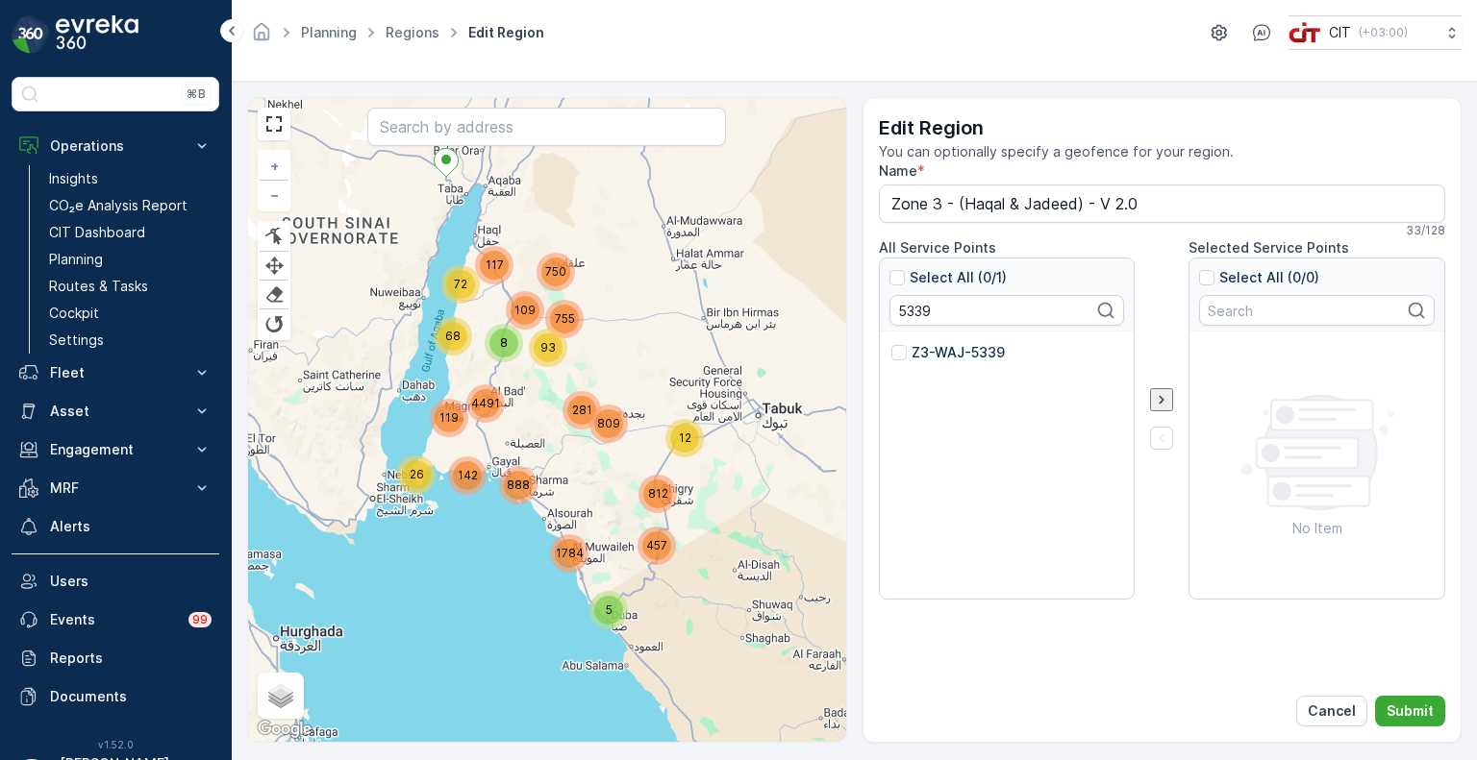
click at [891, 343] on input "Z3-WAJ-5339" at bounding box center [891, 343] width 0 height 0
click at [906, 301] on input "5339" at bounding box center [1012, 305] width 246 height 21
click at [912, 354] on p "Z3-WAJ-5340" at bounding box center [958, 352] width 94 height 19
click at [891, 343] on input "Z3-WAJ-5340" at bounding box center [891, 343] width 0 height 0
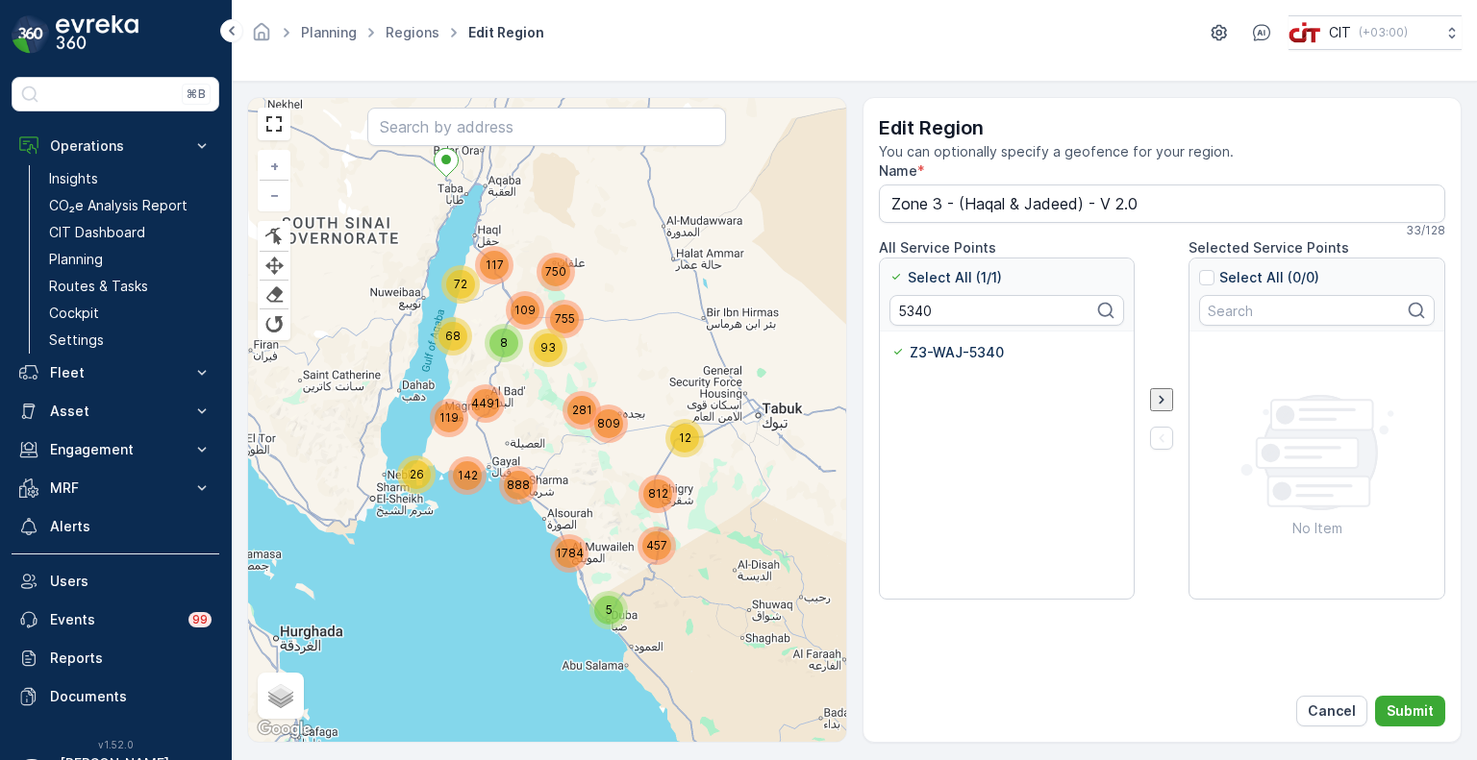
click at [910, 314] on input "5340" at bounding box center [1007, 310] width 236 height 31
click at [910, 314] on input "5340" at bounding box center [1012, 305] width 246 height 21
click at [924, 346] on p "Z3-WAJ-5341" at bounding box center [956, 352] width 91 height 19
click at [891, 343] on input "Z3-WAJ-5341" at bounding box center [891, 343] width 0 height 0
click at [913, 310] on input "5341" at bounding box center [1012, 305] width 246 height 21
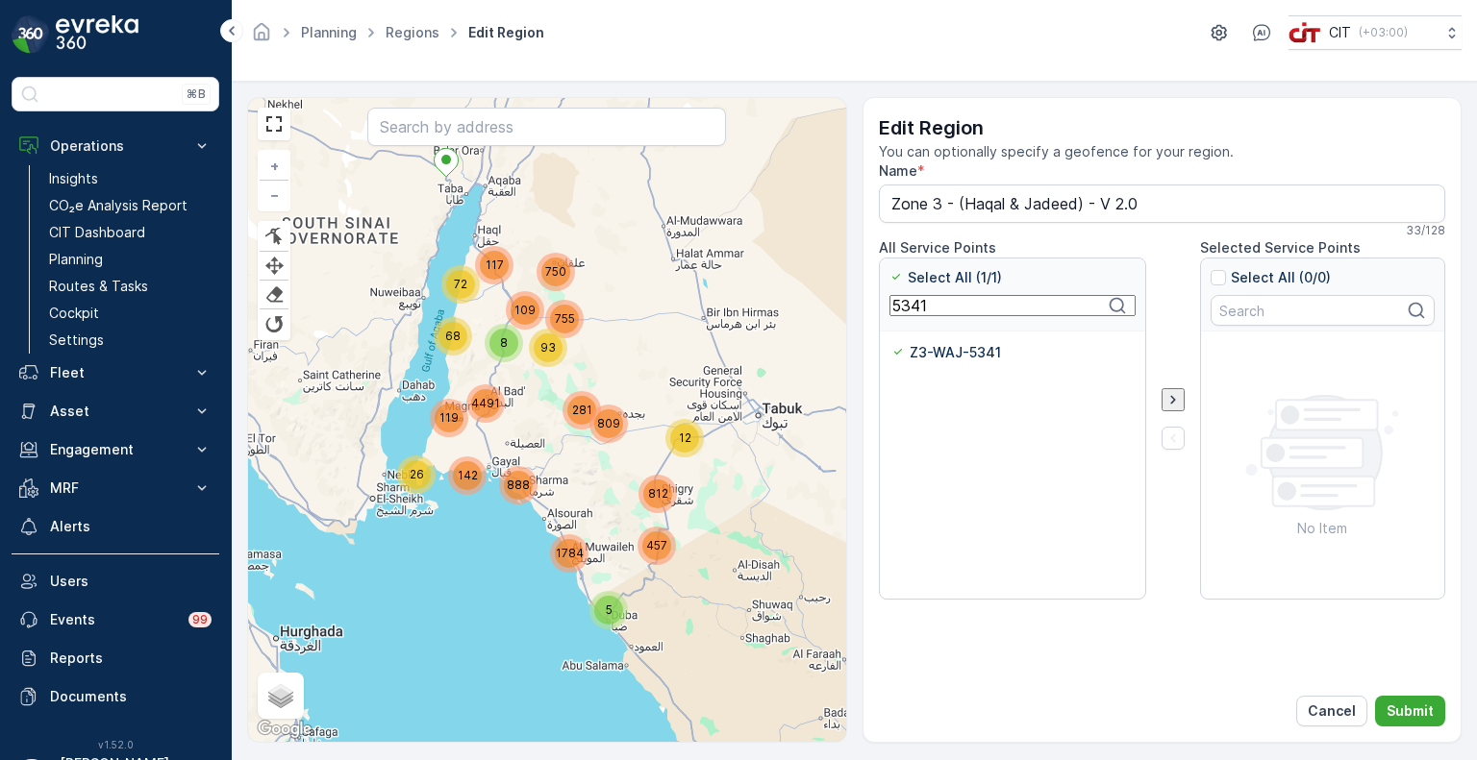
click at [913, 310] on input "5341" at bounding box center [1012, 305] width 246 height 21
click at [923, 352] on p "Z3-WAJ-5342" at bounding box center [958, 352] width 94 height 19
click at [891, 343] on input "Z3-WAJ-5342" at bounding box center [891, 343] width 0 height 0
click at [915, 308] on input "5342" at bounding box center [1012, 305] width 246 height 21
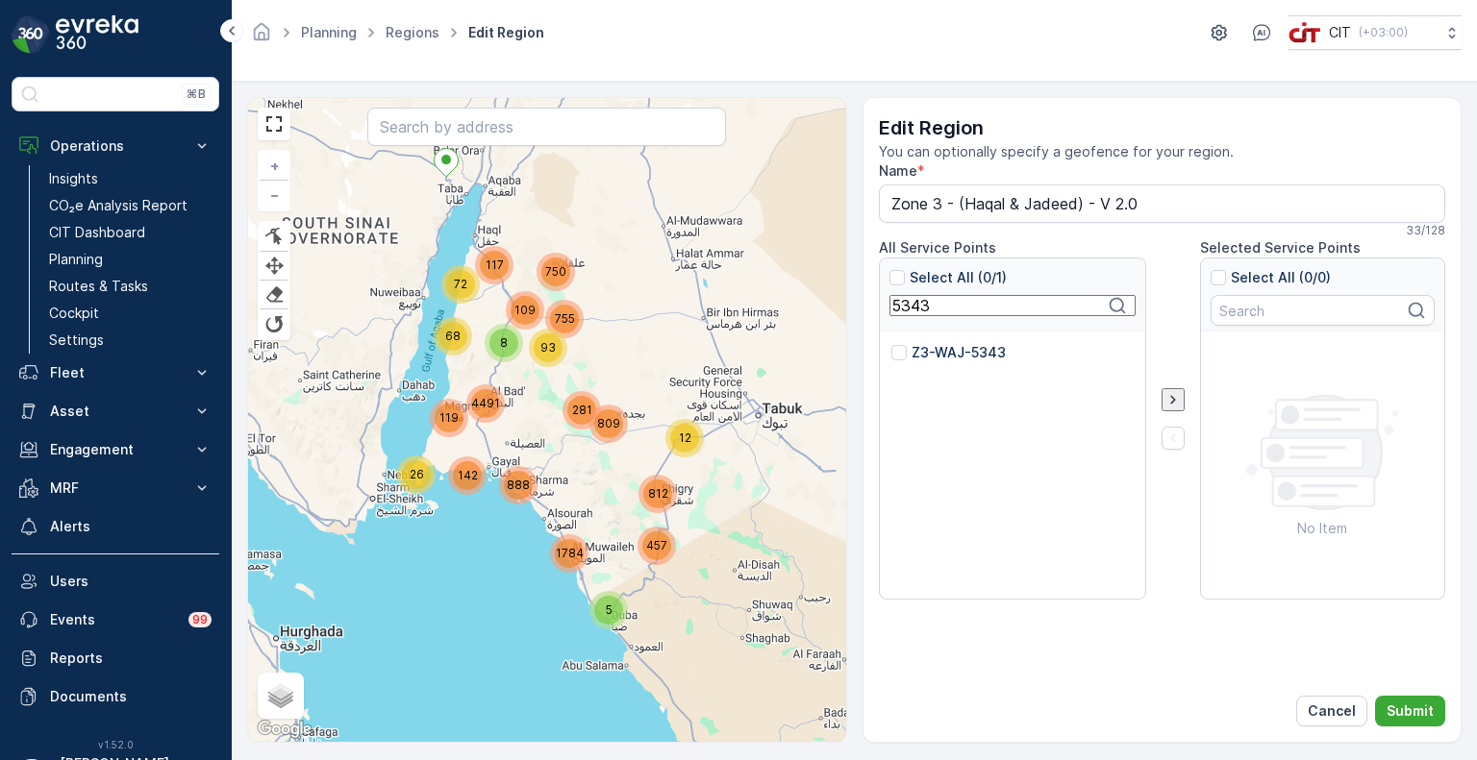
click at [931, 349] on p "Z3-WAJ-5343" at bounding box center [958, 352] width 94 height 19
click at [891, 343] on input "Z3-WAJ-5343" at bounding box center [891, 343] width 0 height 0
click at [915, 316] on input "5343" at bounding box center [1012, 305] width 246 height 21
click at [921, 349] on p "Z3-WAJ-5344" at bounding box center [958, 352] width 95 height 19
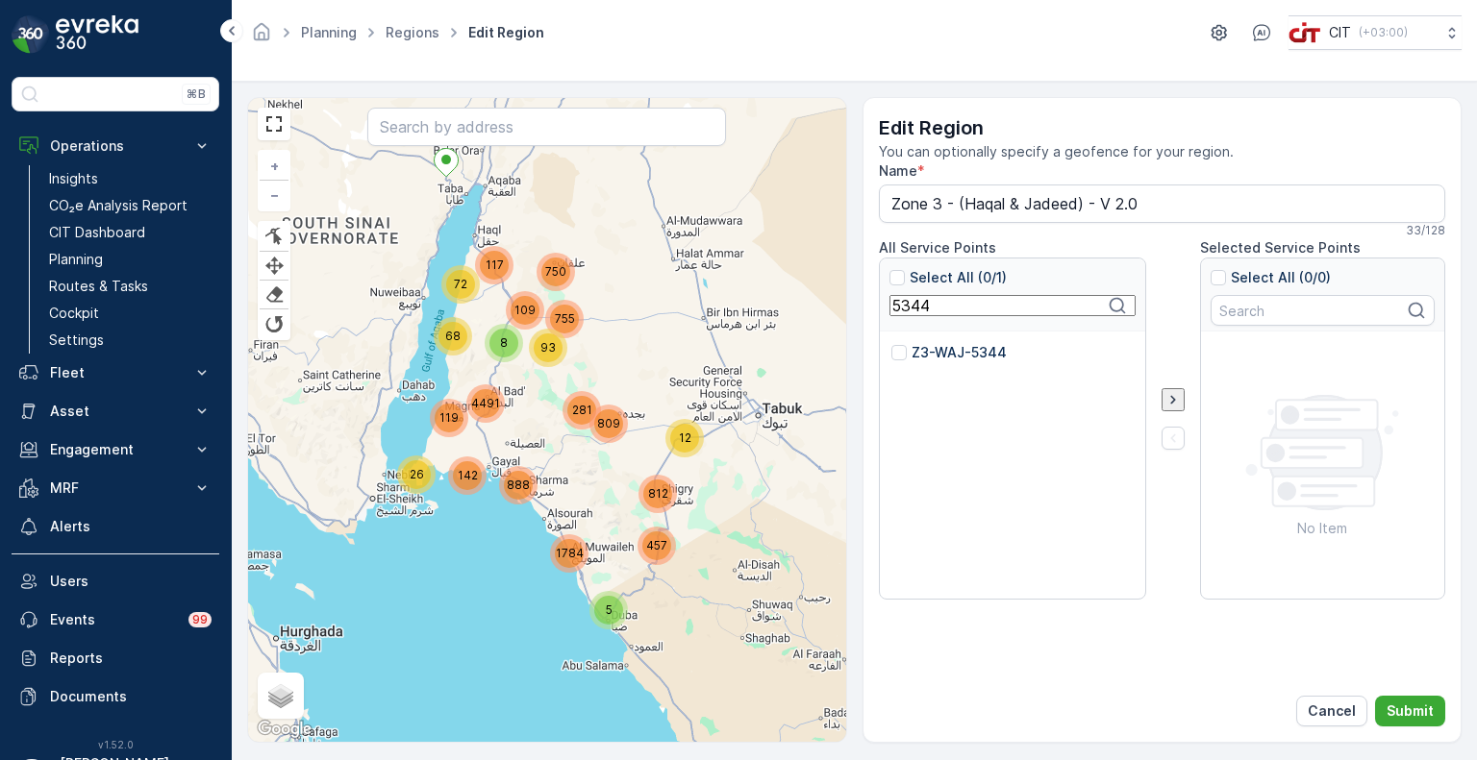
click at [891, 343] on input "Z3-WAJ-5344" at bounding box center [891, 343] width 0 height 0
click at [923, 307] on input "5344" at bounding box center [1012, 305] width 246 height 21
click at [935, 346] on p "Z3-WAJ-5677" at bounding box center [957, 352] width 93 height 19
click at [891, 343] on input "Z3-WAJ-5677" at bounding box center [891, 343] width 0 height 0
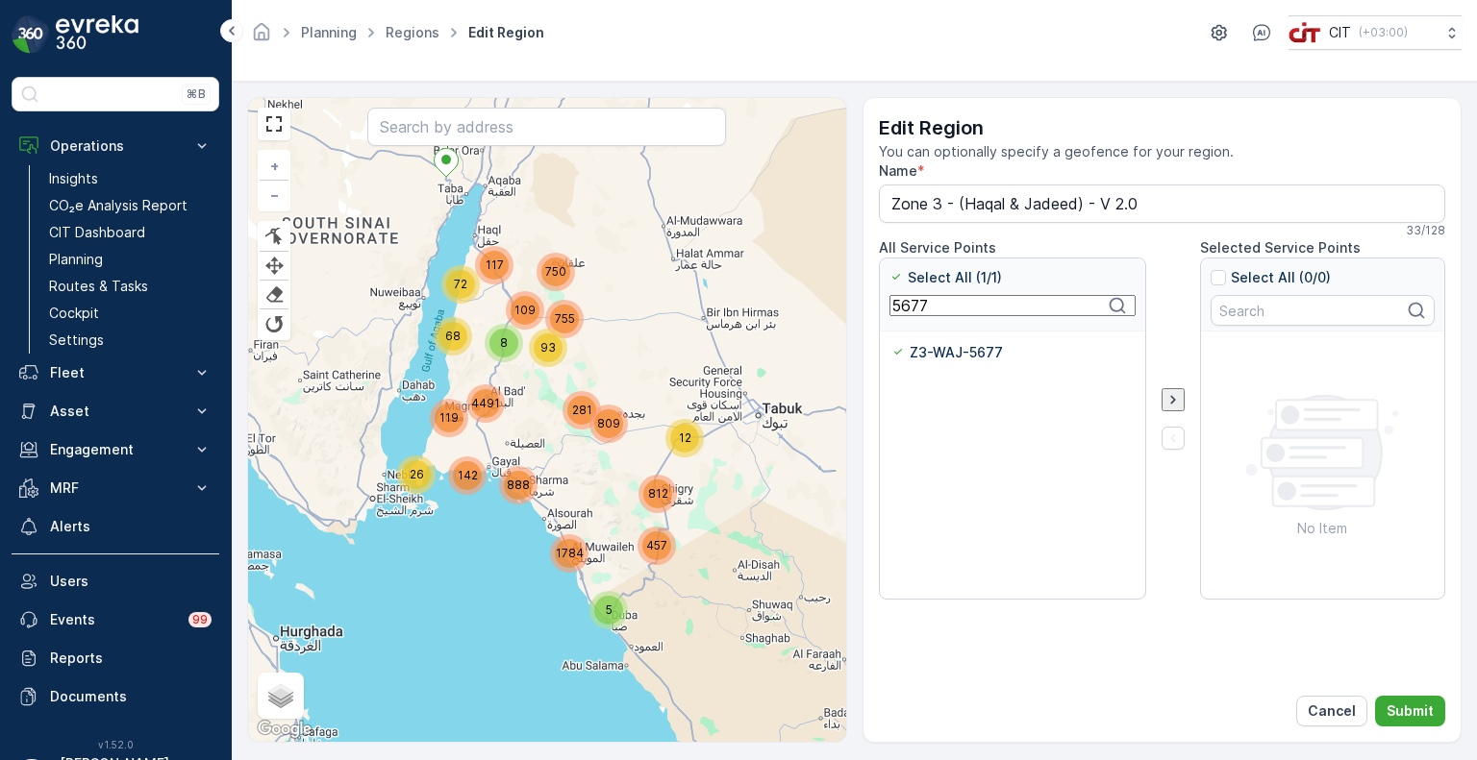
click at [908, 302] on input "5677" at bounding box center [1012, 305] width 246 height 21
click at [933, 353] on p "Z3-WAJ-5345" at bounding box center [957, 352] width 93 height 19
click at [891, 343] on input "Z3-WAJ-5345" at bounding box center [891, 343] width 0 height 0
click at [914, 303] on input "5345" at bounding box center [1012, 305] width 246 height 21
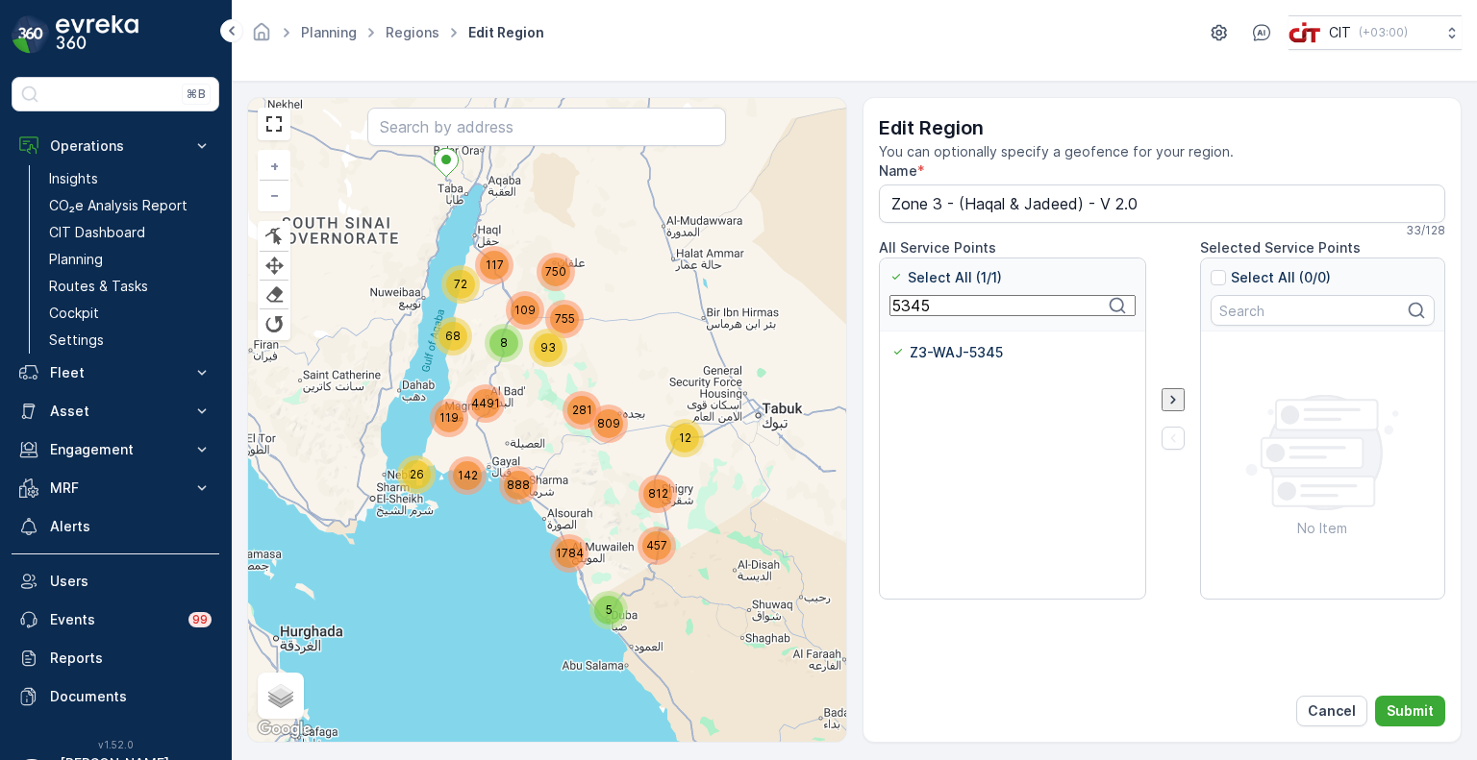
click at [914, 303] on input "5345" at bounding box center [1012, 305] width 246 height 21
click at [929, 347] on p "Z3-WAJ-5346" at bounding box center [958, 352] width 94 height 19
click at [891, 343] on input "Z3-WAJ-5346" at bounding box center [891, 343] width 0 height 0
click at [915, 314] on input "5346" at bounding box center [1012, 305] width 246 height 21
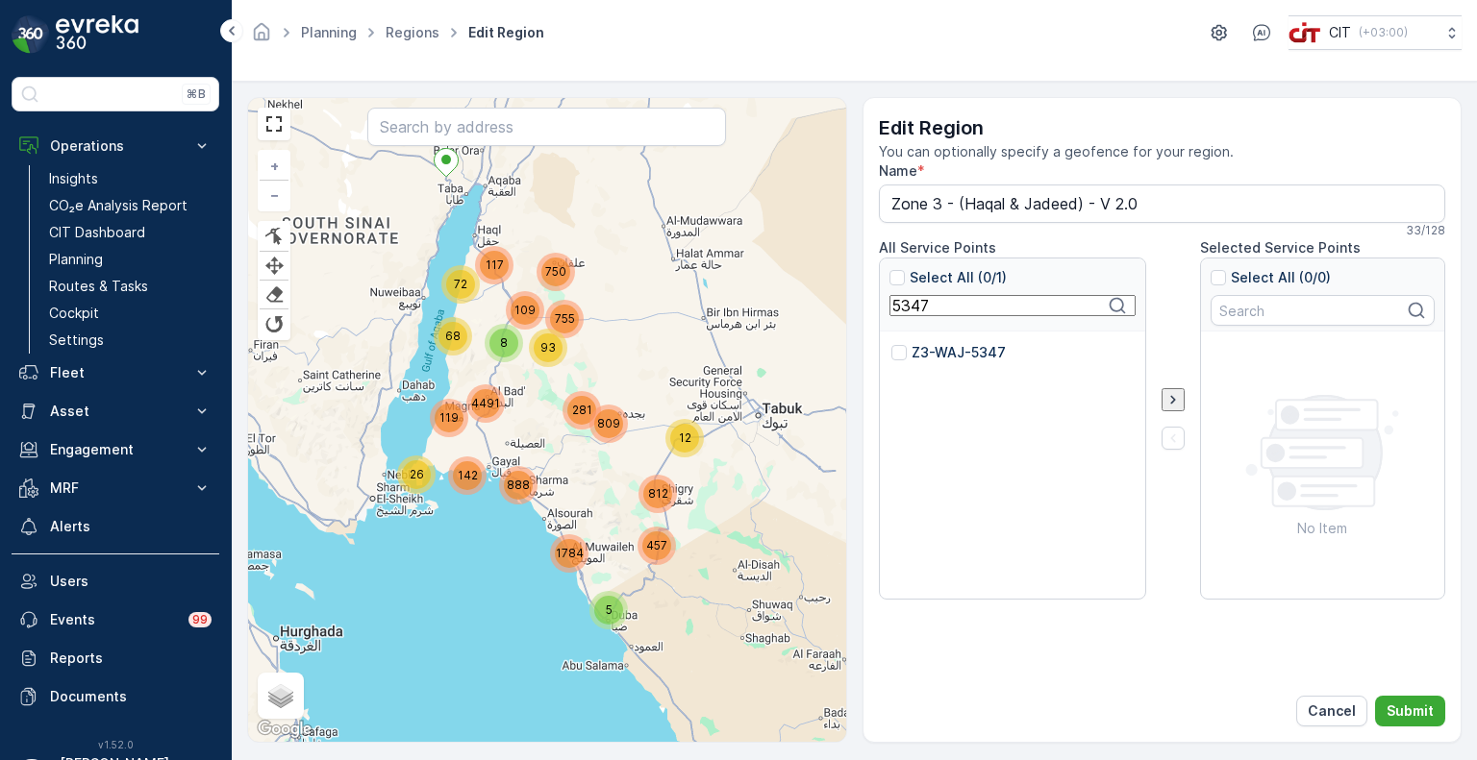
click at [922, 345] on p "Z3-WAJ-5347" at bounding box center [958, 352] width 94 height 19
click at [891, 343] on input "Z3-WAJ-5347" at bounding box center [891, 343] width 0 height 0
click at [919, 306] on input "5347" at bounding box center [1012, 305] width 246 height 21
click at [931, 355] on p "Z3-WAJ-5348" at bounding box center [958, 352] width 94 height 19
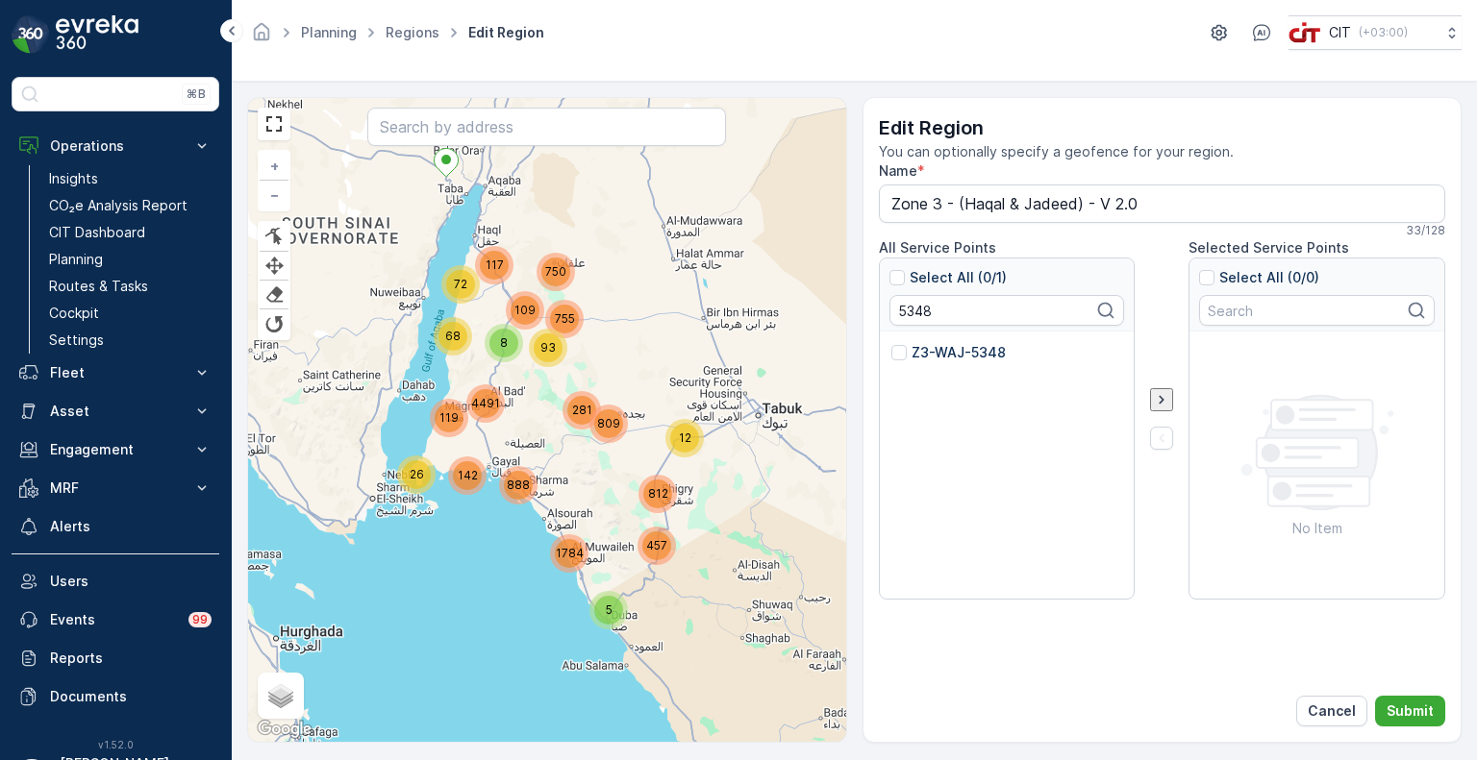
click at [891, 343] on input "Z3-WAJ-5348" at bounding box center [891, 343] width 0 height 0
click at [917, 316] on input "5348" at bounding box center [1012, 305] width 246 height 21
click at [934, 341] on div "Z3-WAJ-5349" at bounding box center [1007, 466] width 255 height 269
click at [927, 350] on p "Z3-WAJ-5349" at bounding box center [958, 352] width 94 height 19
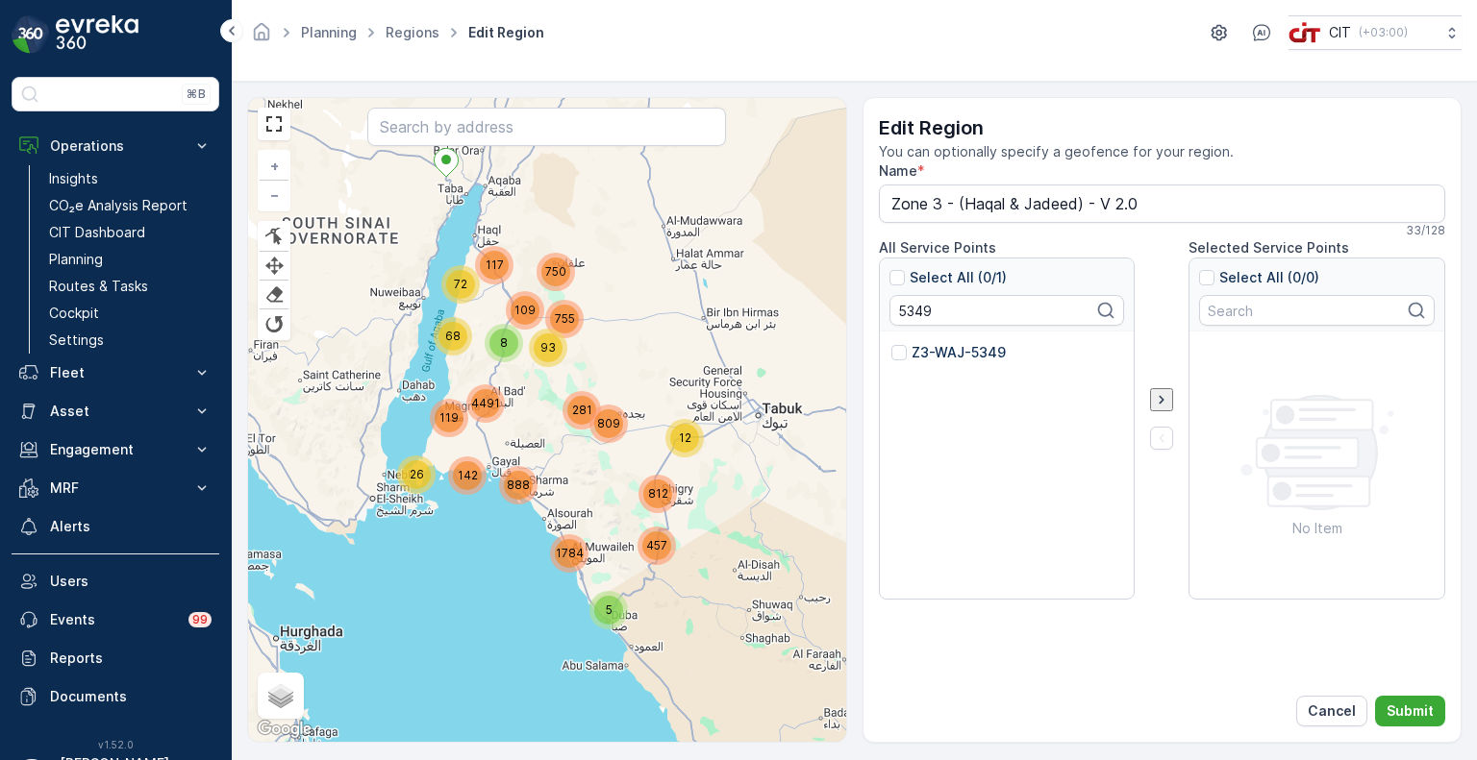
click at [891, 343] on input "Z3-WAJ-5349" at bounding box center [891, 343] width 0 height 0
click at [915, 314] on input "5349" at bounding box center [1012, 305] width 246 height 21
click at [929, 347] on p "Z3-WAJ-5350" at bounding box center [957, 352] width 92 height 19
click at [891, 343] on input "Z3-WAJ-5350" at bounding box center [891, 343] width 0 height 0
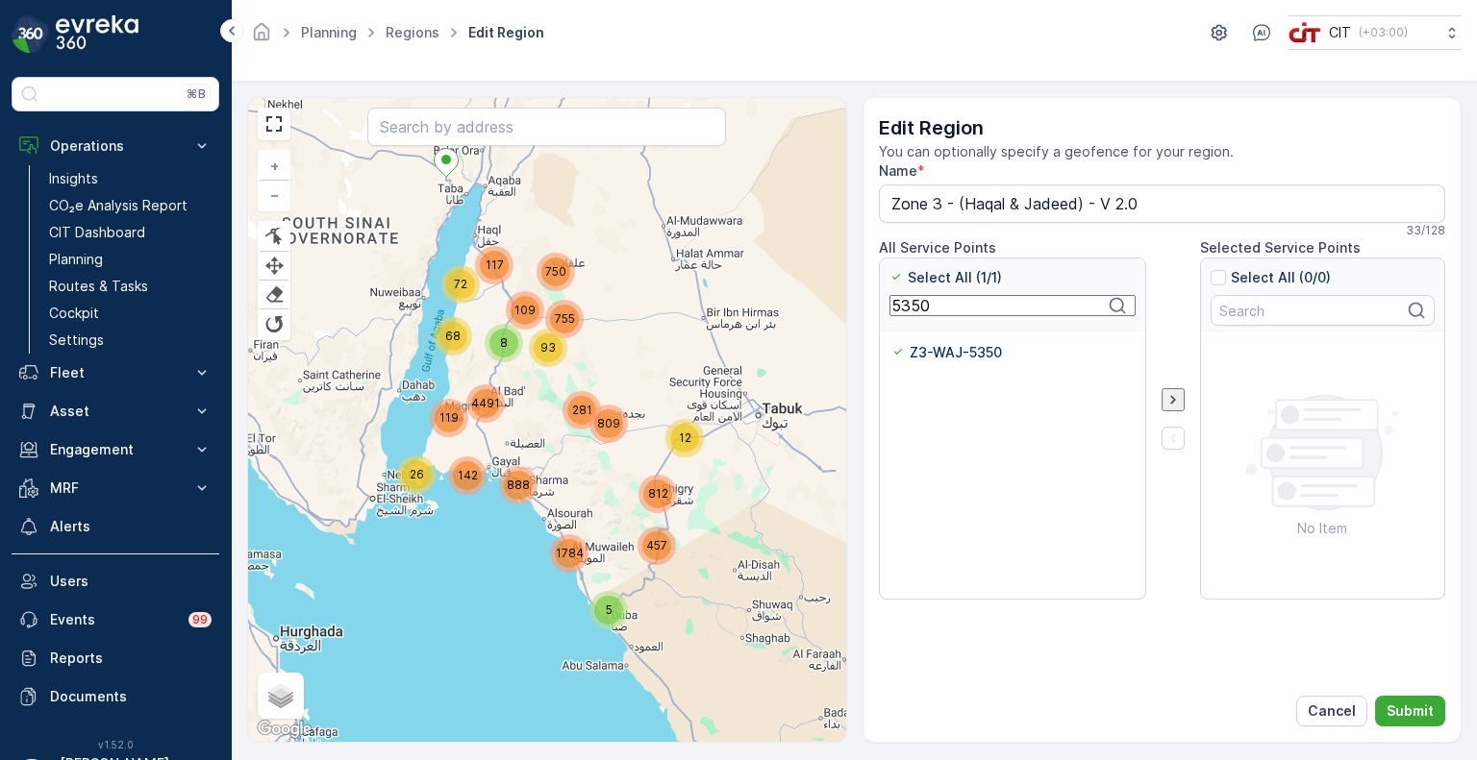
click at [911, 316] on input "5350" at bounding box center [1012, 305] width 246 height 21
click at [919, 353] on p "Z3-WAJ-5351" at bounding box center [955, 352] width 89 height 19
click at [891, 343] on input "Z3-WAJ-5351" at bounding box center [891, 343] width 0 height 0
click at [915, 310] on input "5351" at bounding box center [1012, 305] width 246 height 21
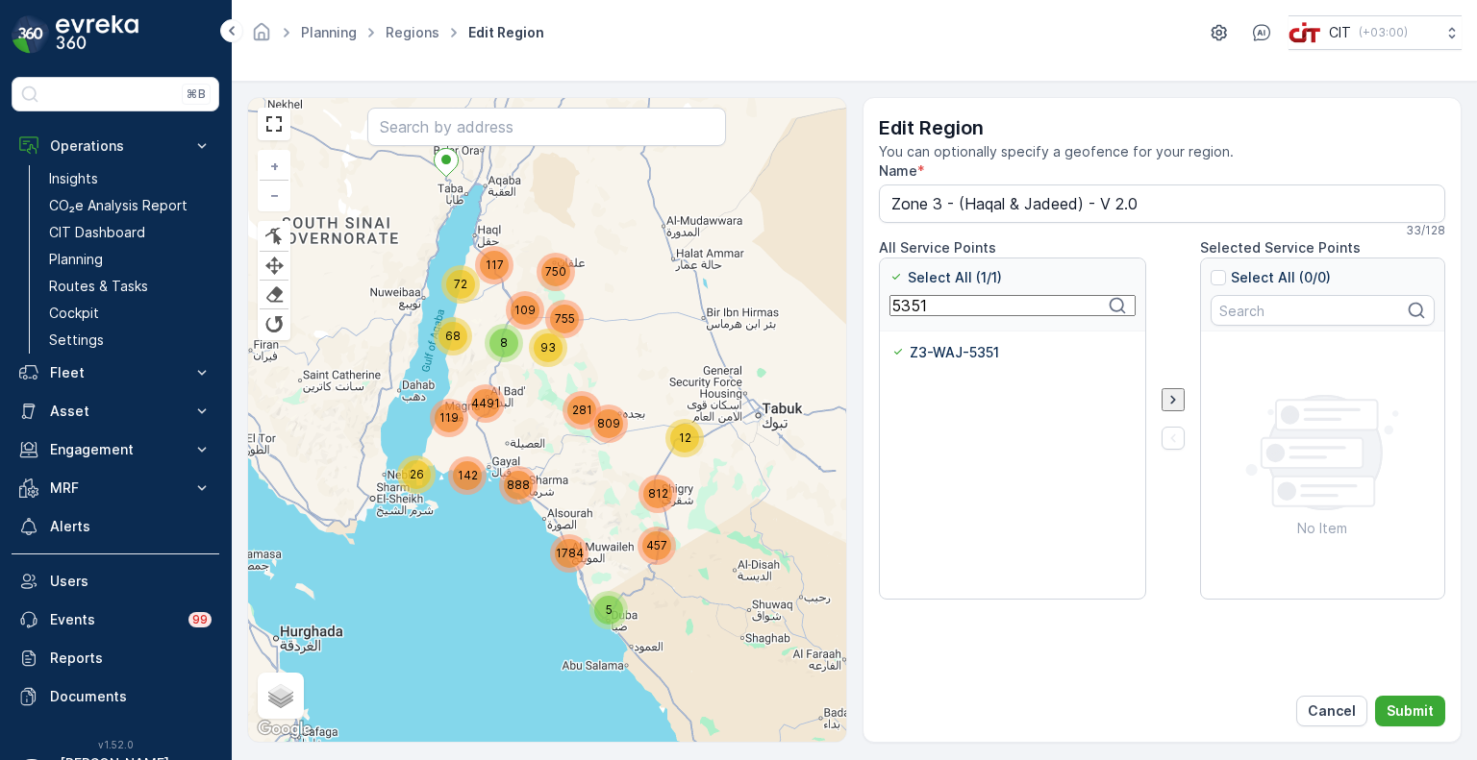
click at [915, 310] on input "5351" at bounding box center [1012, 305] width 246 height 21
click at [924, 357] on p "Z3-WAJ-5352" at bounding box center [957, 352] width 92 height 19
click
type input "5254"
drag, startPoint x: 956, startPoint y: 318, endPoint x: 866, endPoint y: 318, distance: 90.4
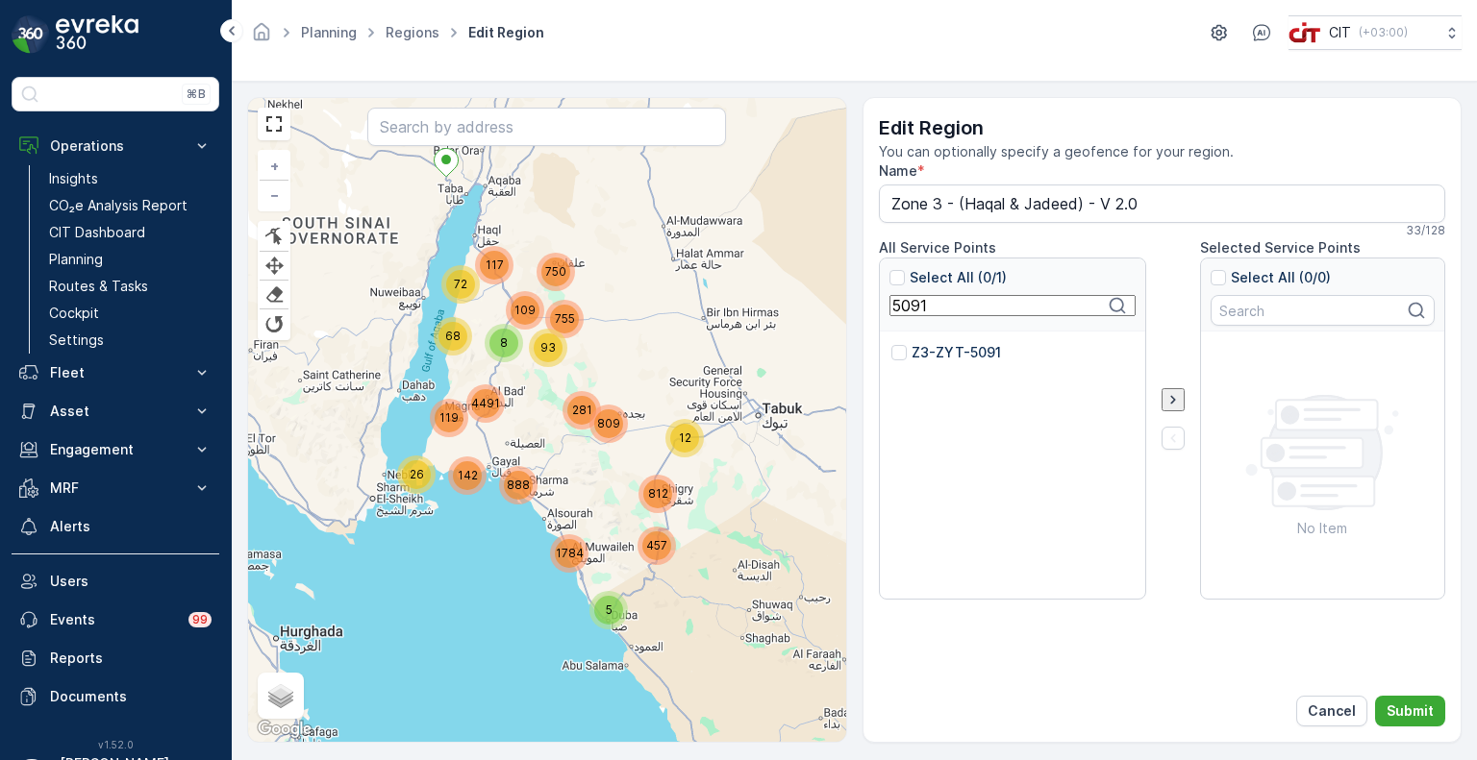
type input "5091"
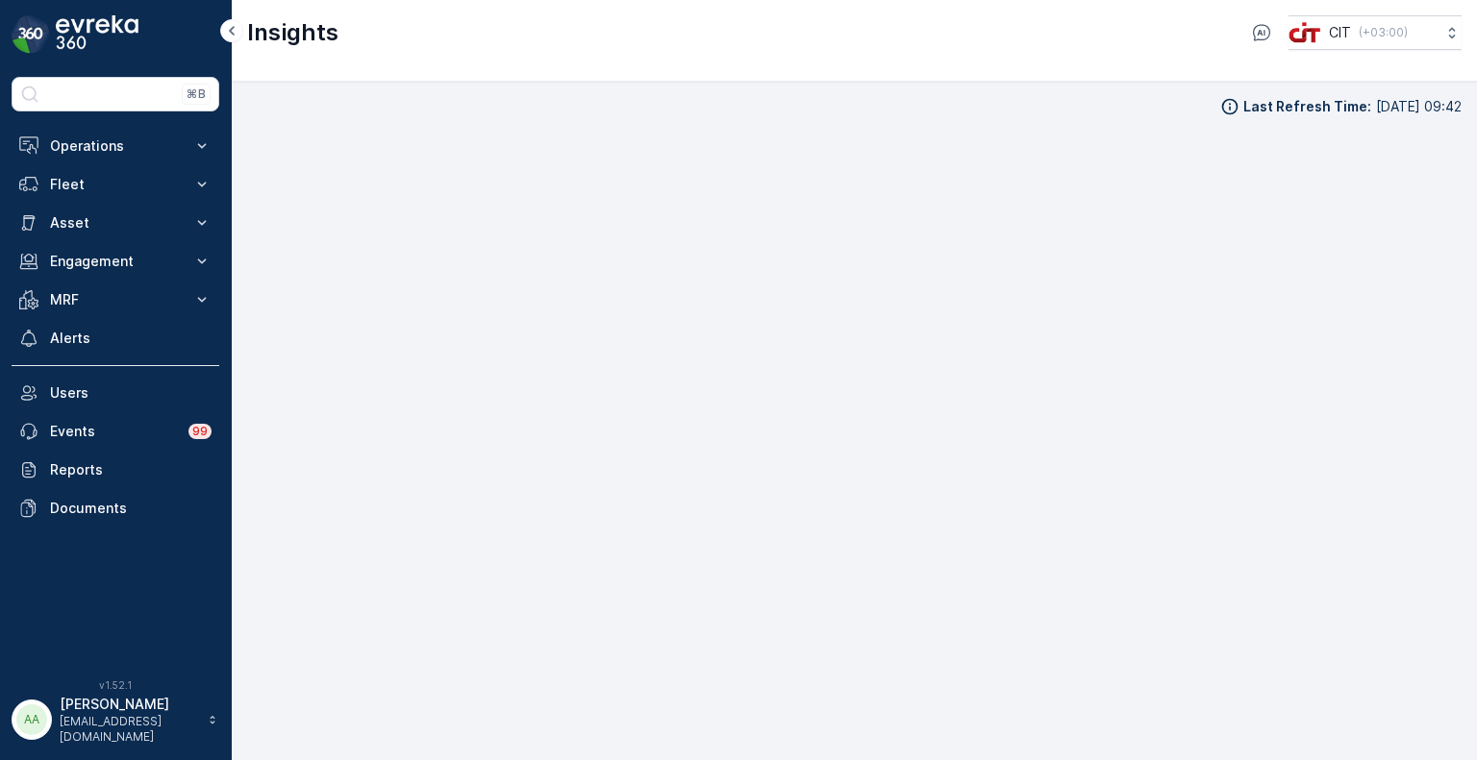
scroll to position [15, 0]
